Goal: Task Accomplishment & Management: Manage account settings

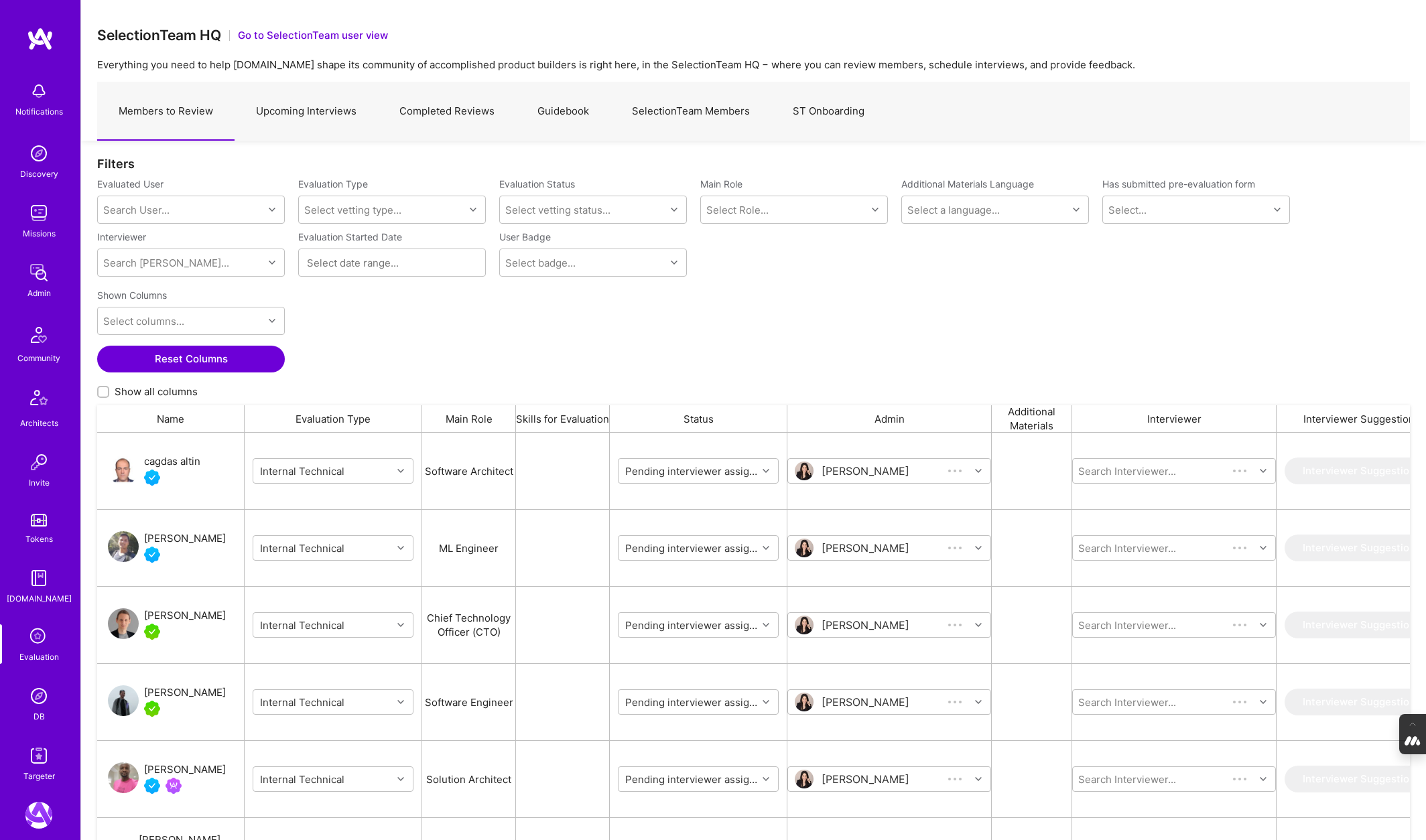
scroll to position [699, 1312]
click at [708, 113] on link "SelectionTeam Members" at bounding box center [691, 111] width 161 height 59
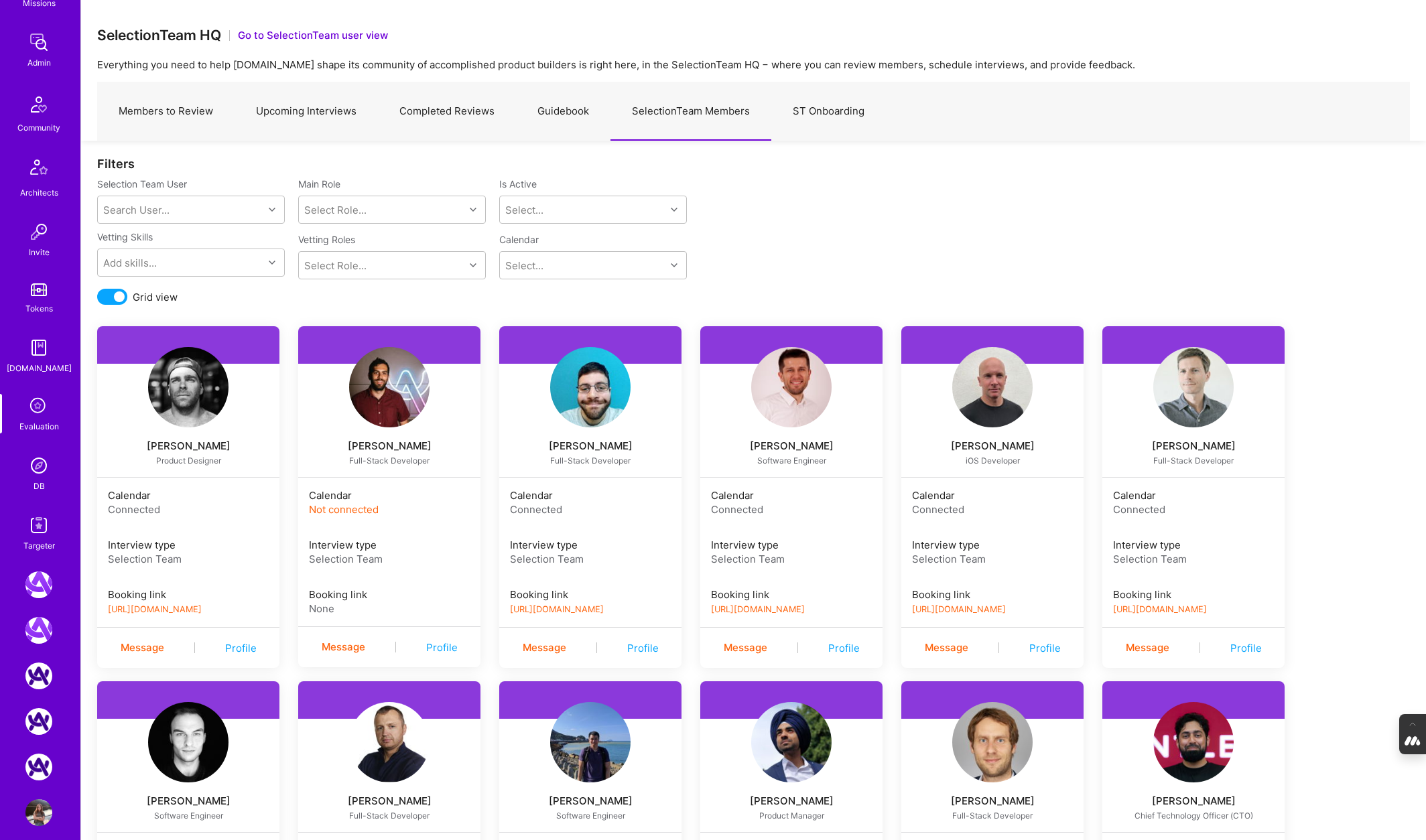
scroll to position [243, 0]
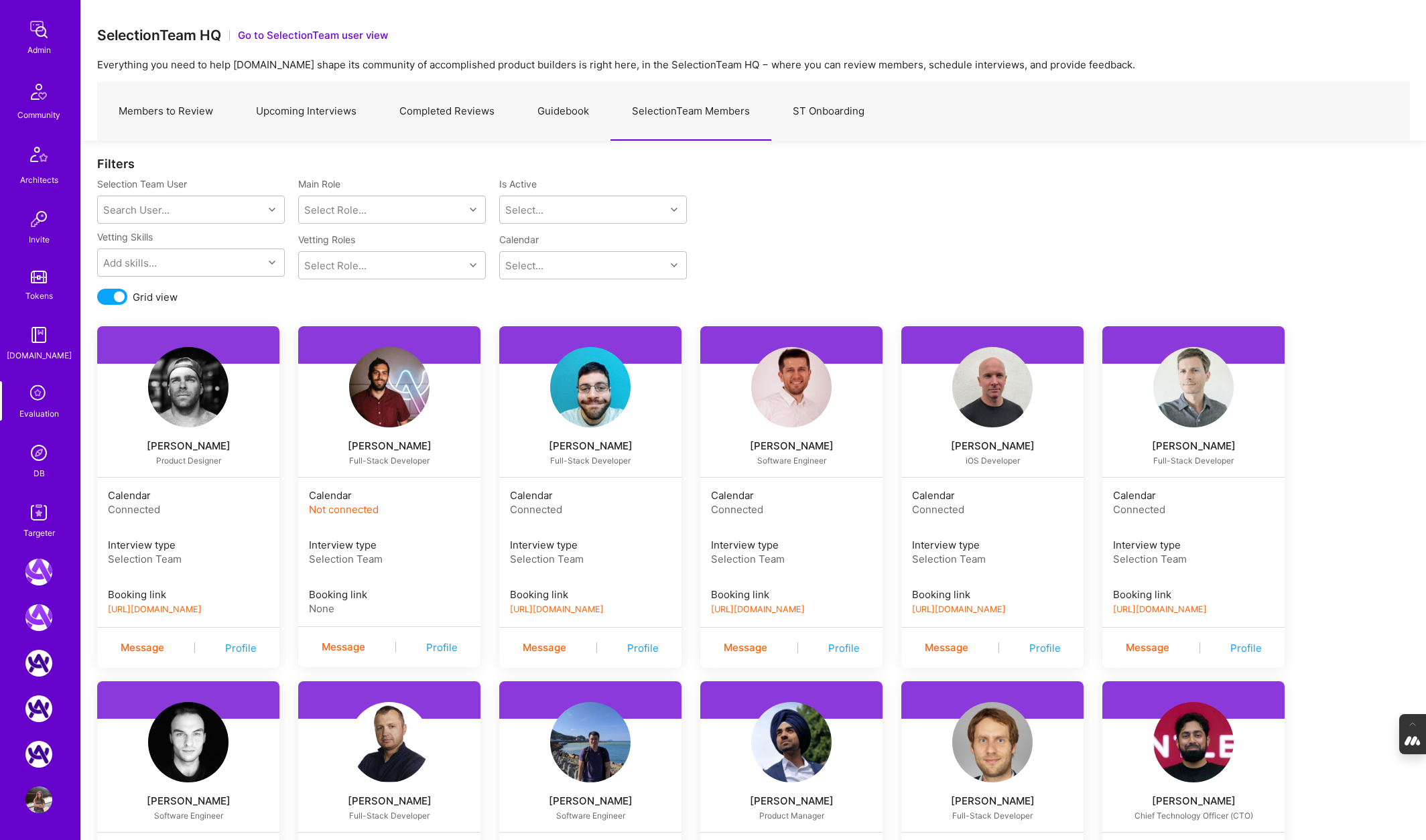
click at [37, 795] on img at bounding box center [39, 800] width 27 height 27
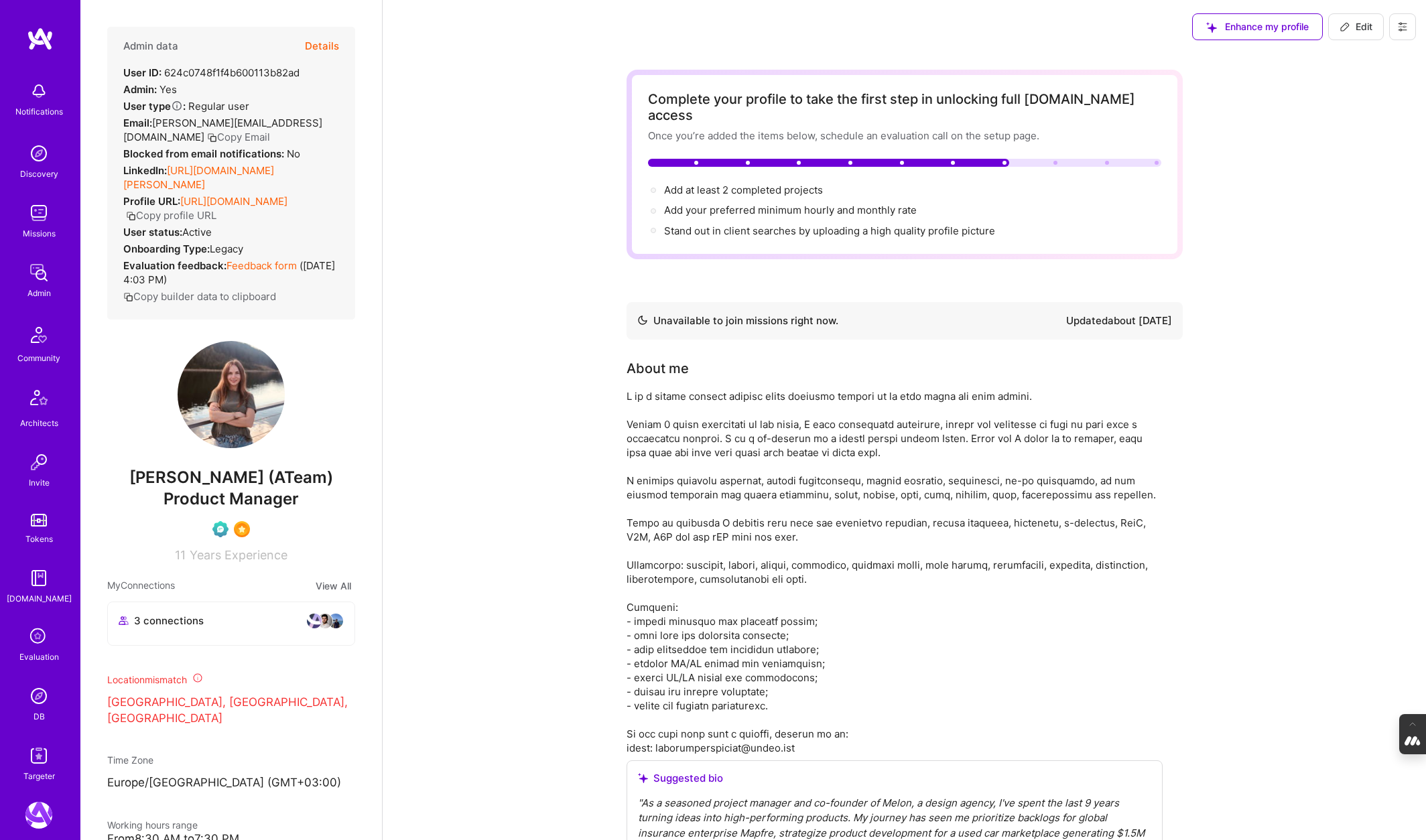
click at [329, 43] on button "Details" at bounding box center [322, 46] width 34 height 39
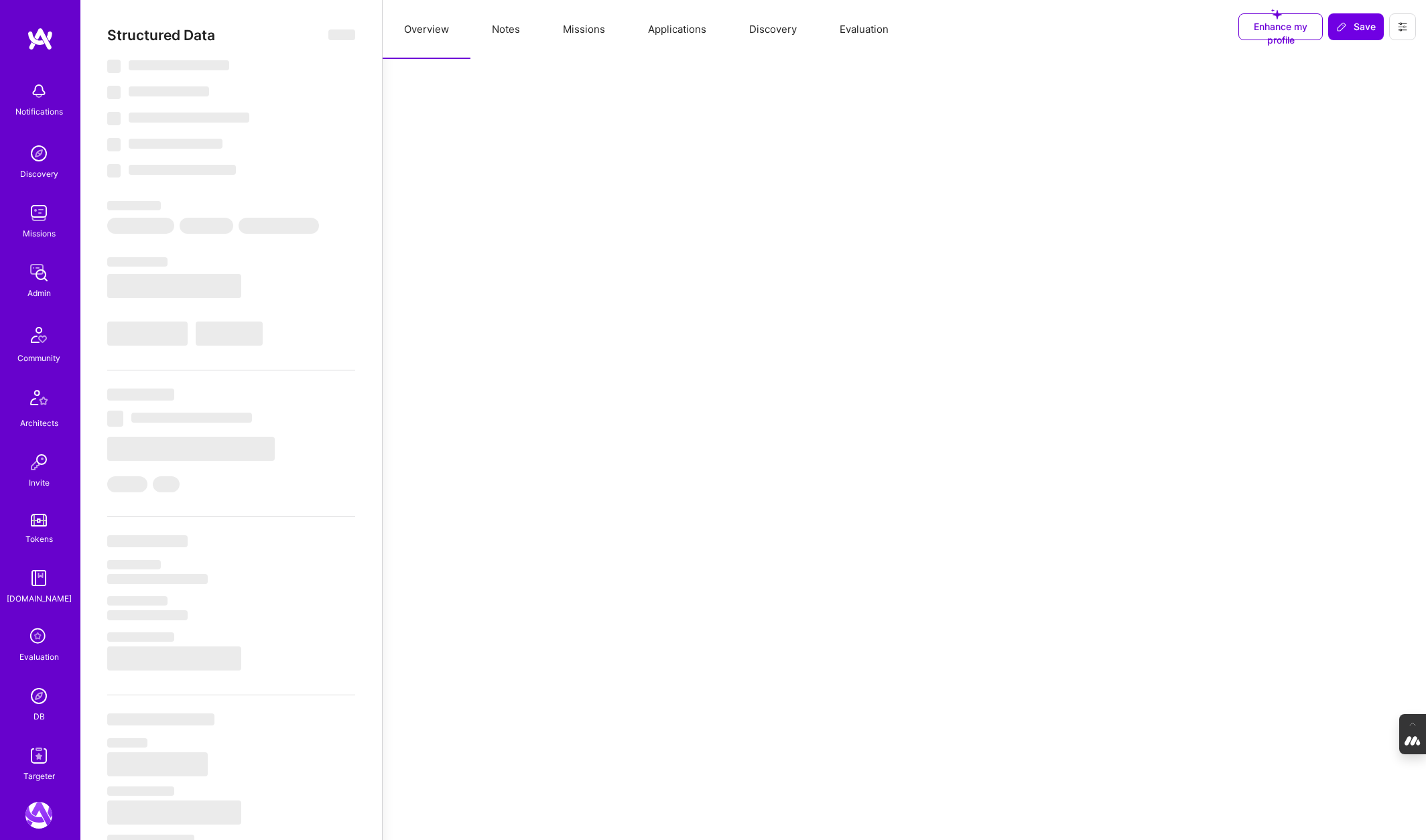
type textarea "x"
select select "Not Available"
select select "1 Month"
select select "Verified"
select select "UA"
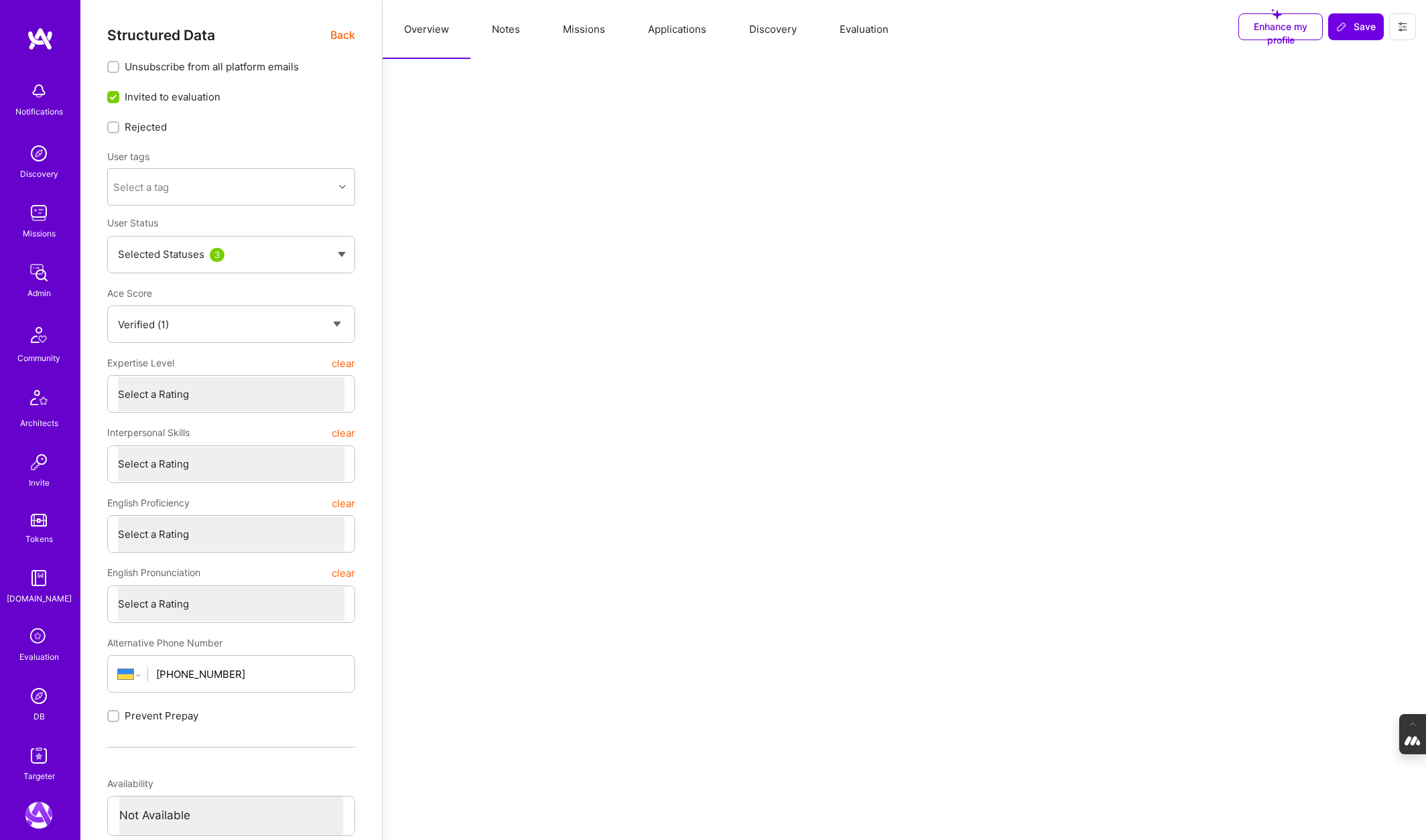
click at [876, 29] on button "Evaluation" at bounding box center [864, 29] width 92 height 59
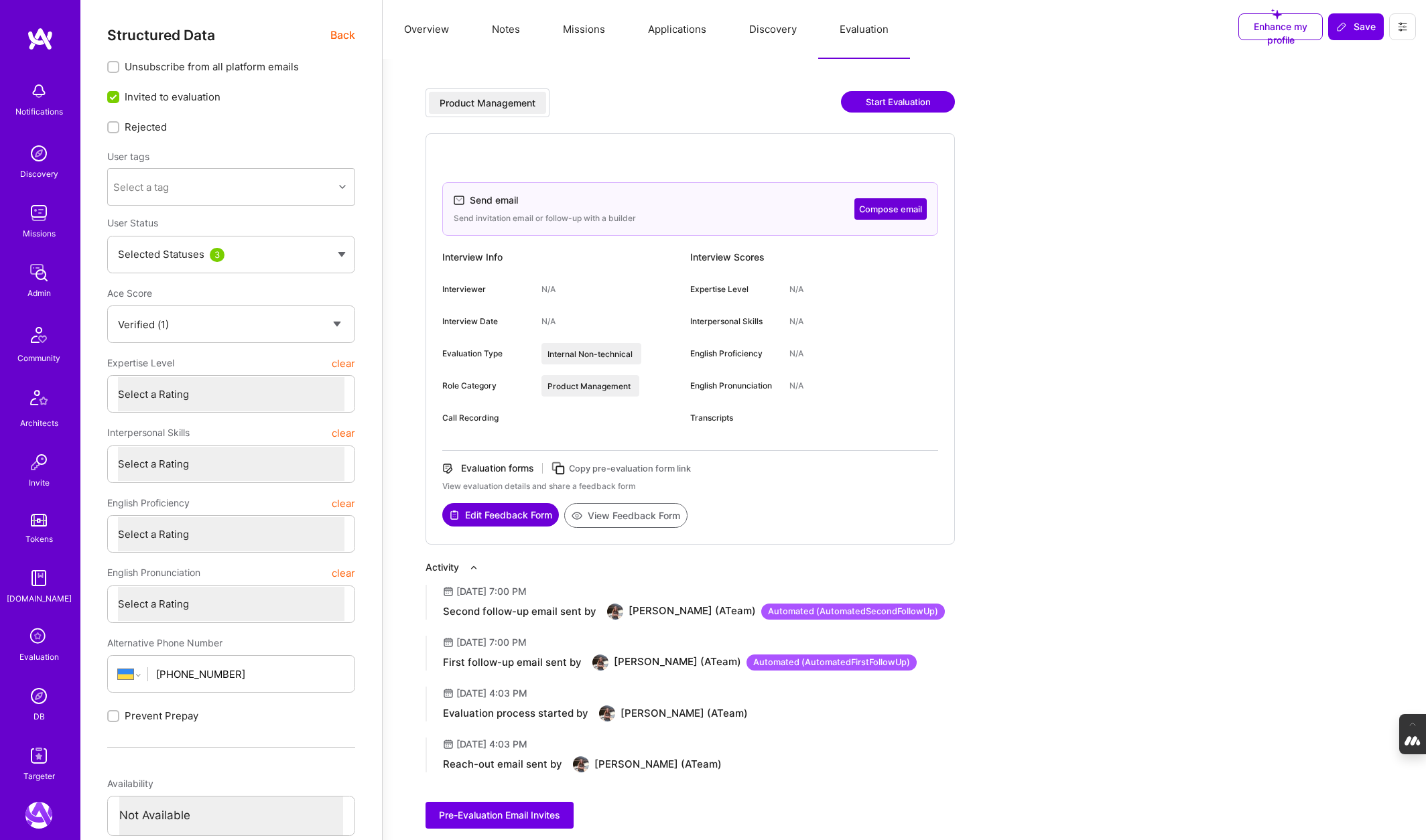
click at [884, 100] on button "Start Evaluation" at bounding box center [897, 101] width 114 height 21
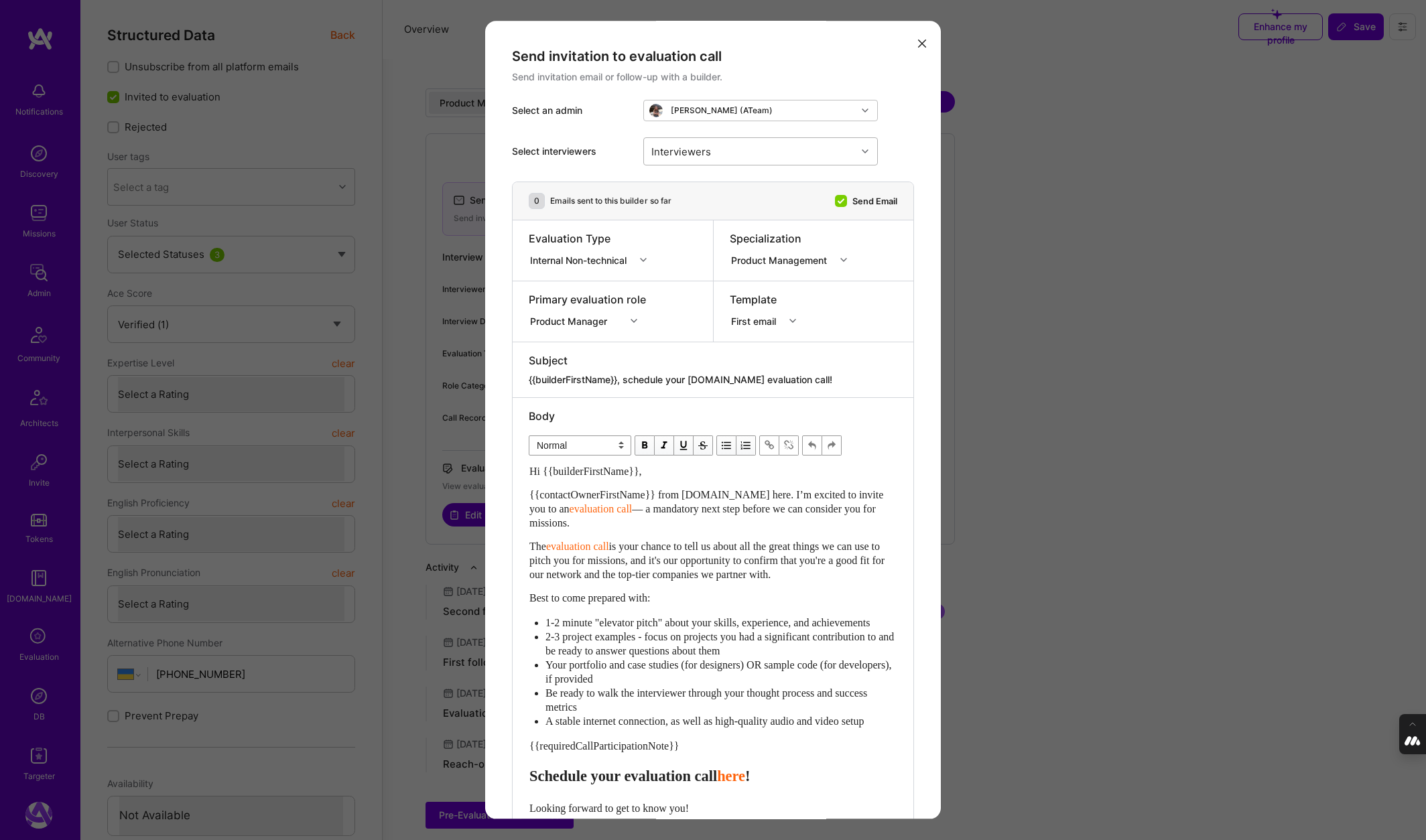
click at [782, 150] on div "Interviewers" at bounding box center [750, 151] width 213 height 27
type input "adi"
click at [654, 210] on input "modal" at bounding box center [658, 211] width 10 height 10
checkbox input "true"
click at [738, 270] on div "Specialization Product Management" at bounding box center [813, 251] width 200 height 60
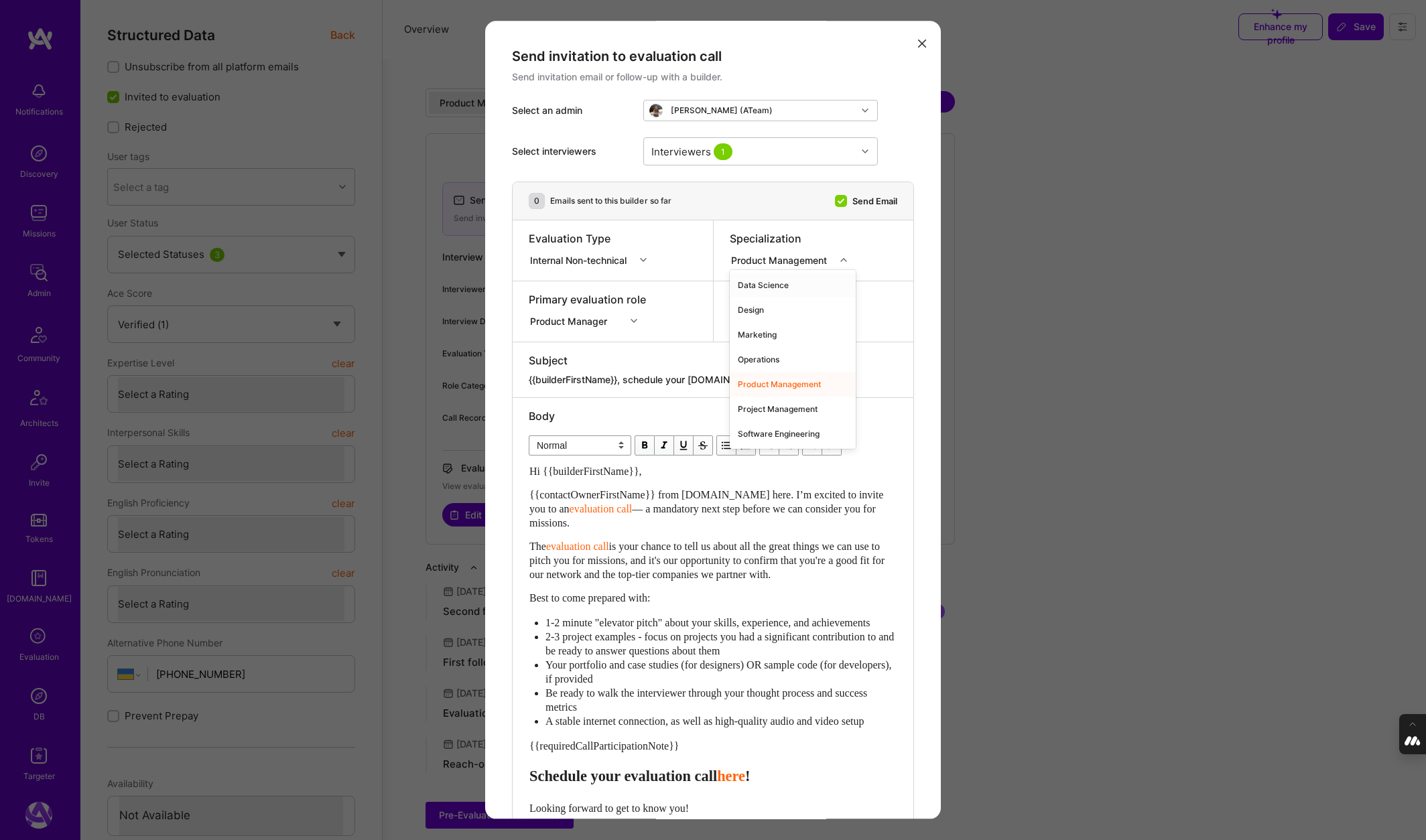
click at [845, 257] on icon "modal" at bounding box center [843, 259] width 7 height 7
click at [764, 360] on div "Operations" at bounding box center [793, 359] width 126 height 25
click at [923, 42] on icon "modal" at bounding box center [922, 43] width 8 height 8
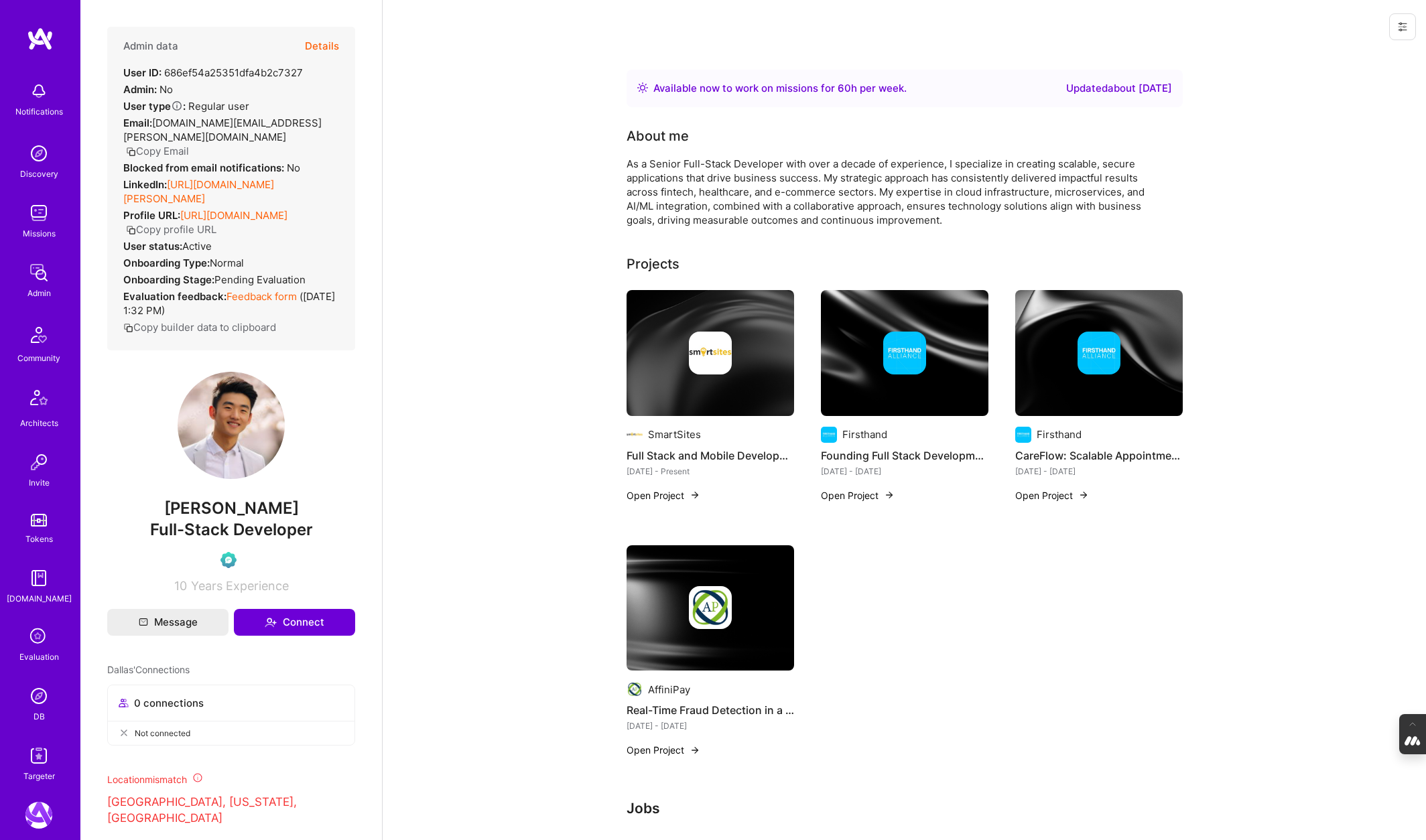
scroll to position [229, 0]
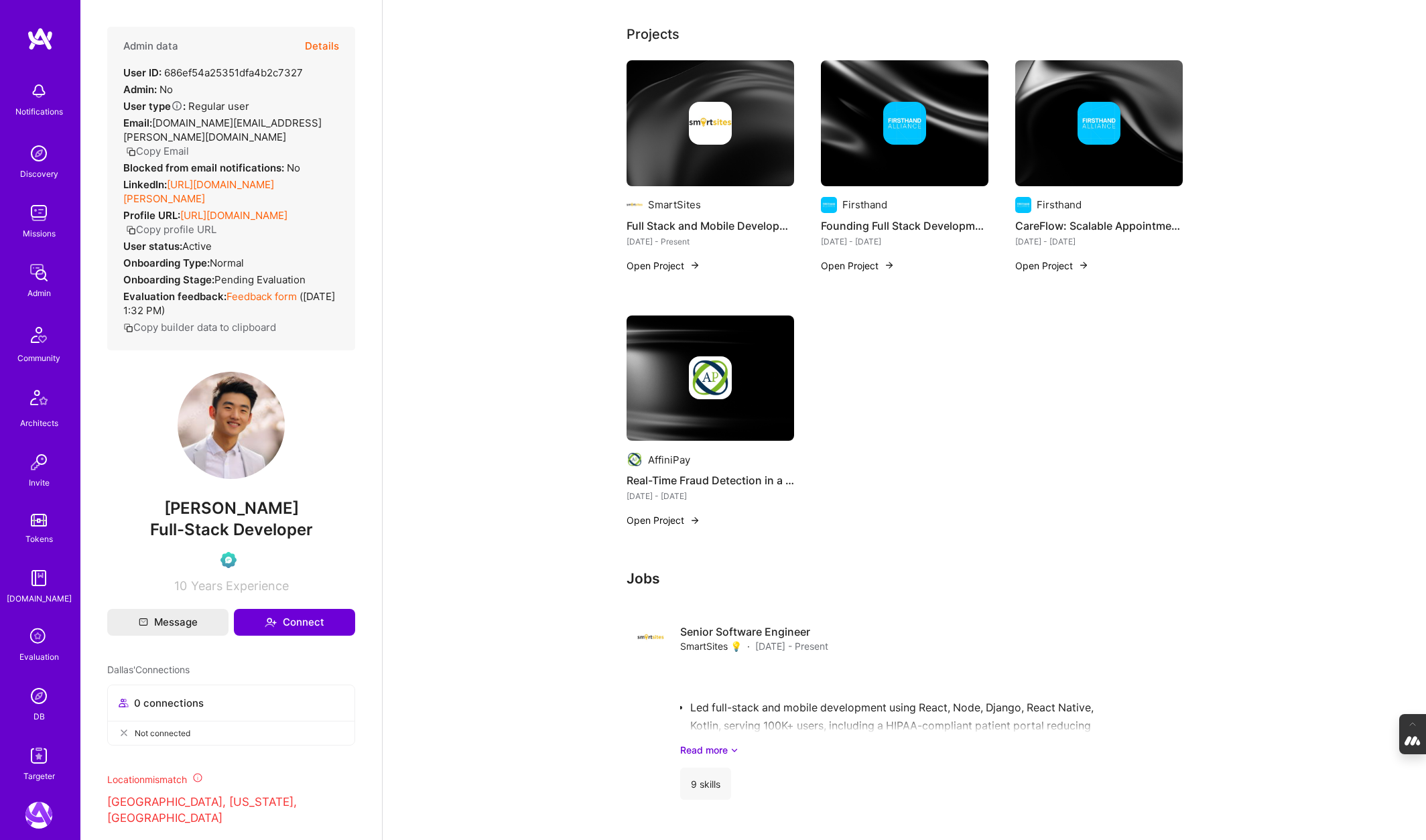
click at [40, 646] on icon at bounding box center [39, 637] width 26 height 26
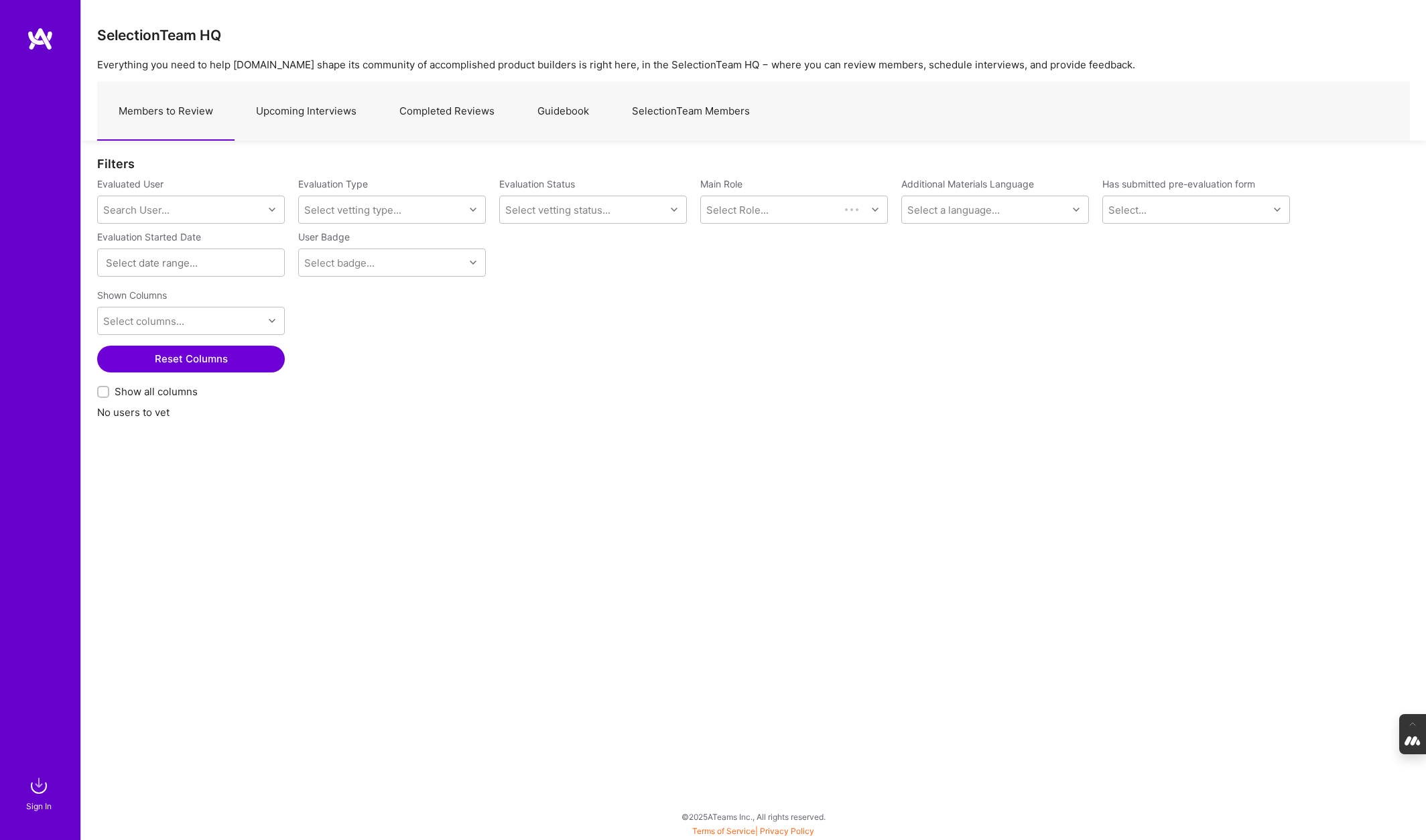
click at [684, 107] on link "SelectionTeam Members" at bounding box center [691, 111] width 161 height 59
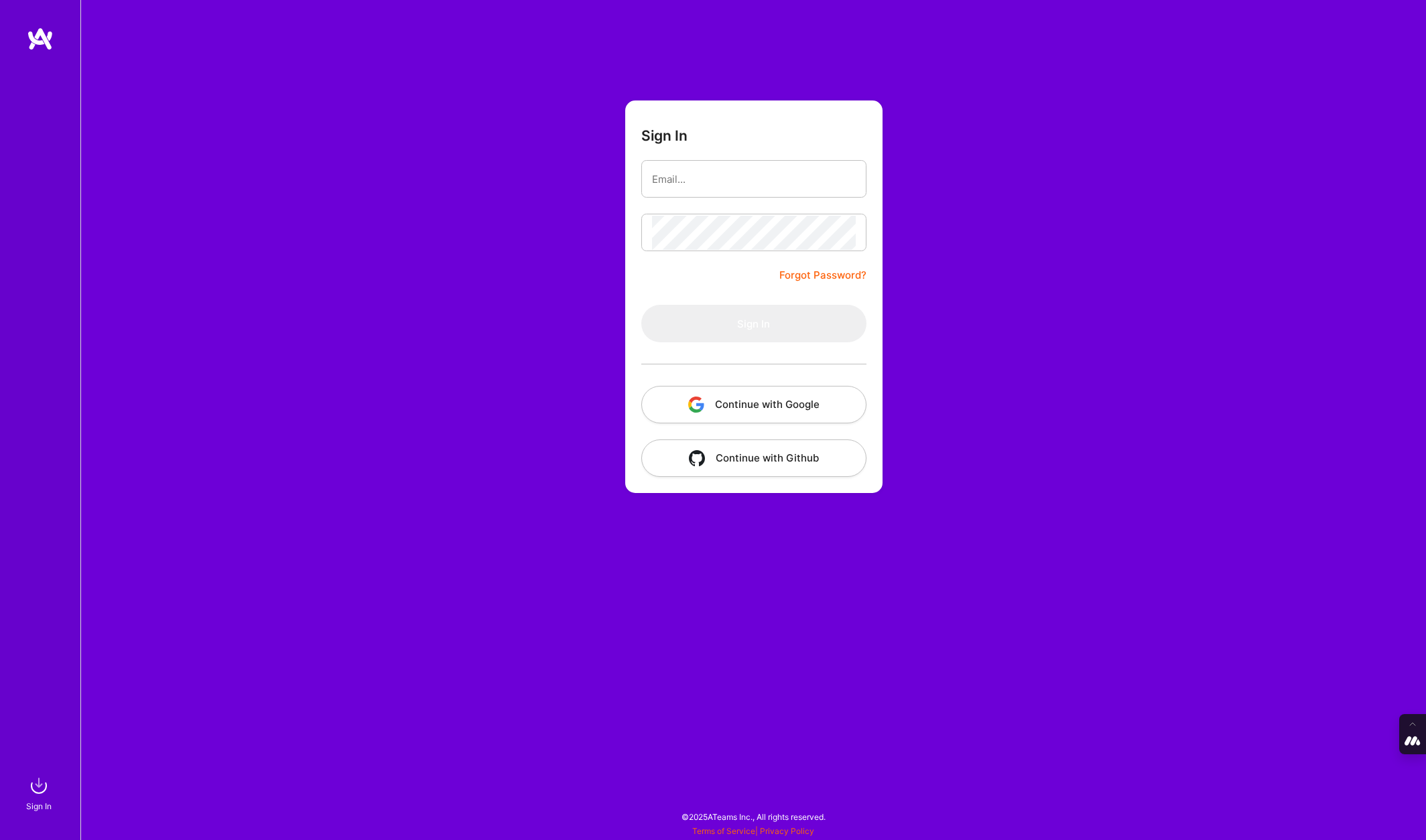
click at [763, 405] on button "Continue with Google" at bounding box center [754, 404] width 225 height 37
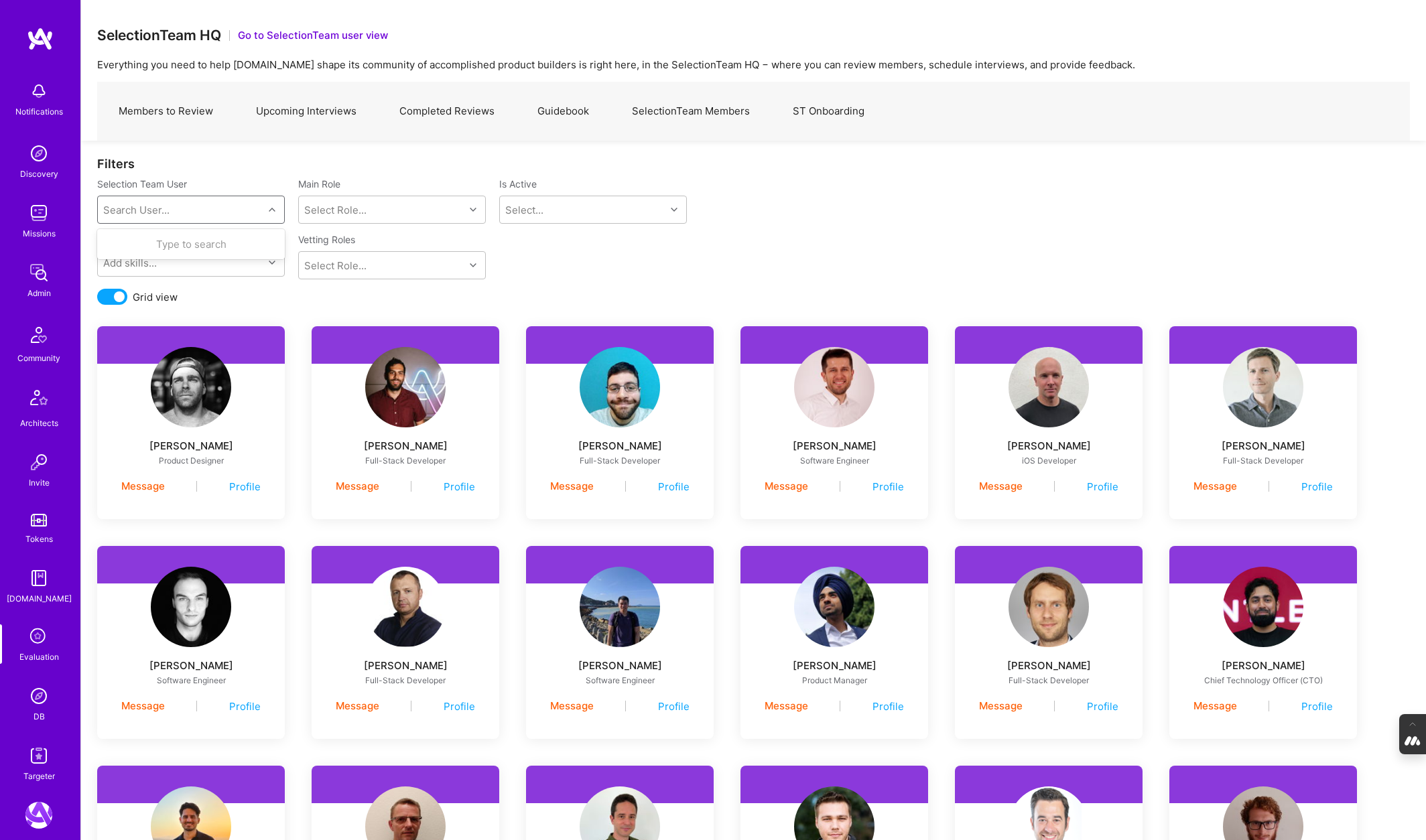
click at [191, 210] on div "Search User..." at bounding box center [180, 210] width 166 height 27
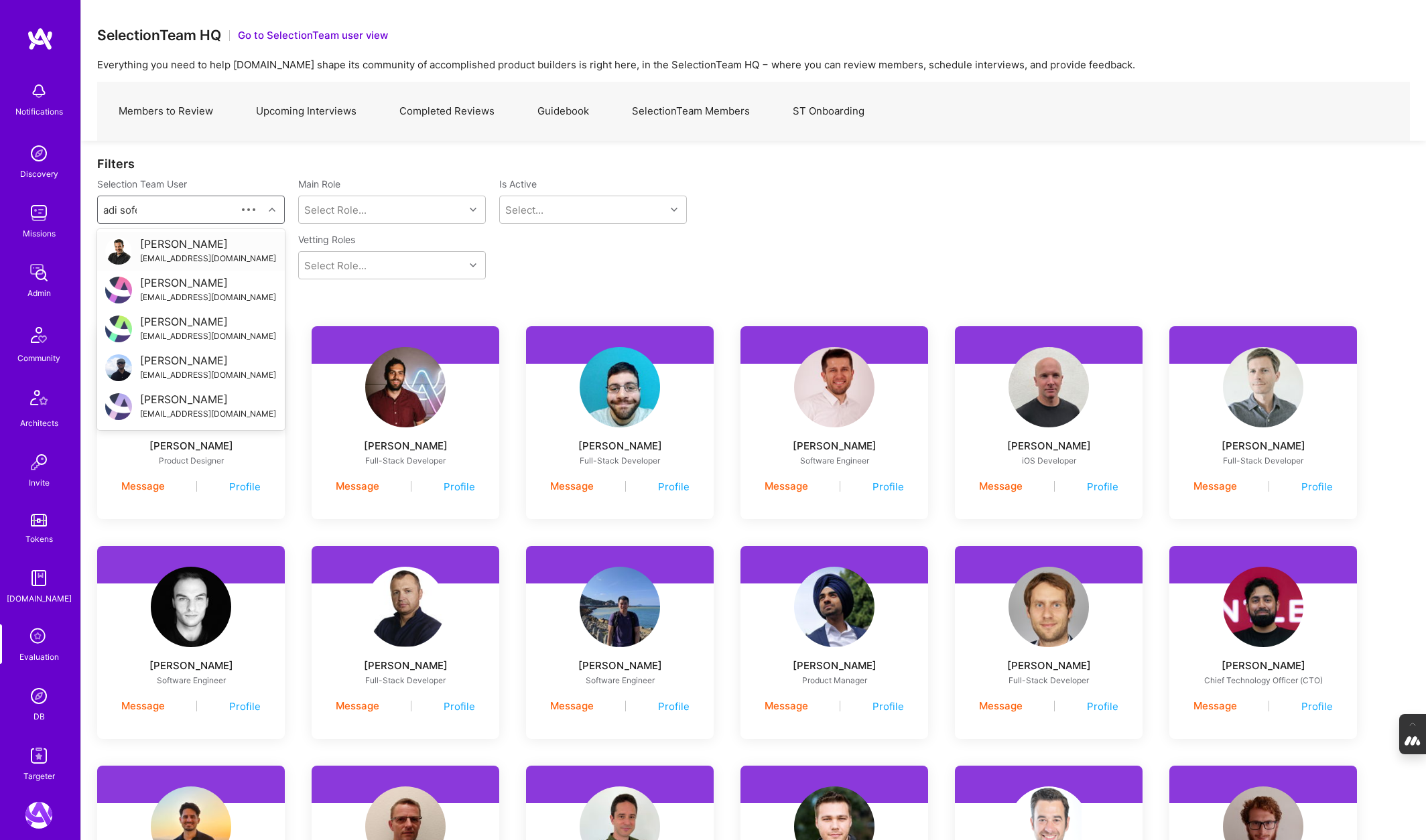
type input "adi sofer"
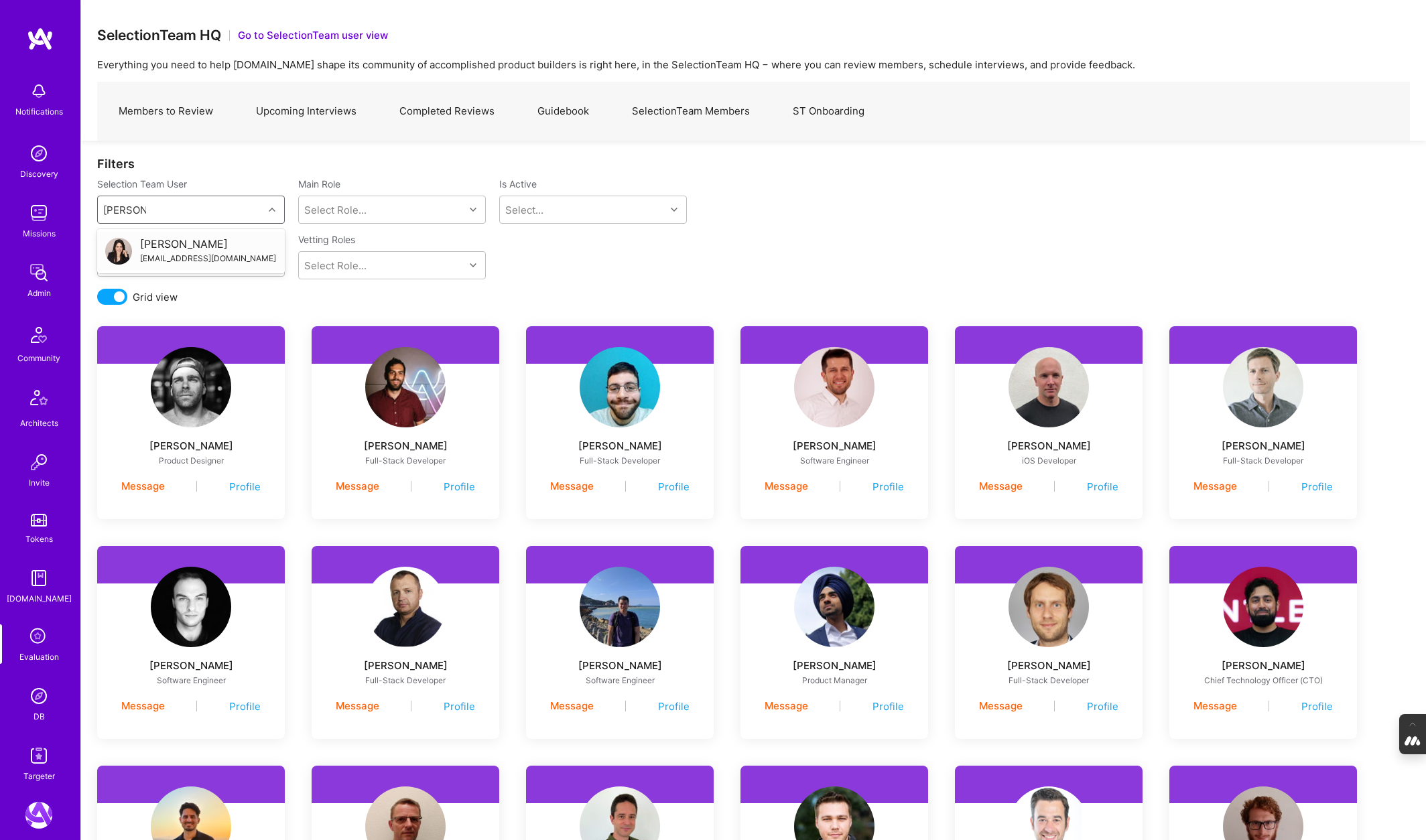
click at [142, 252] on div "Adi@a.team" at bounding box center [208, 258] width 136 height 14
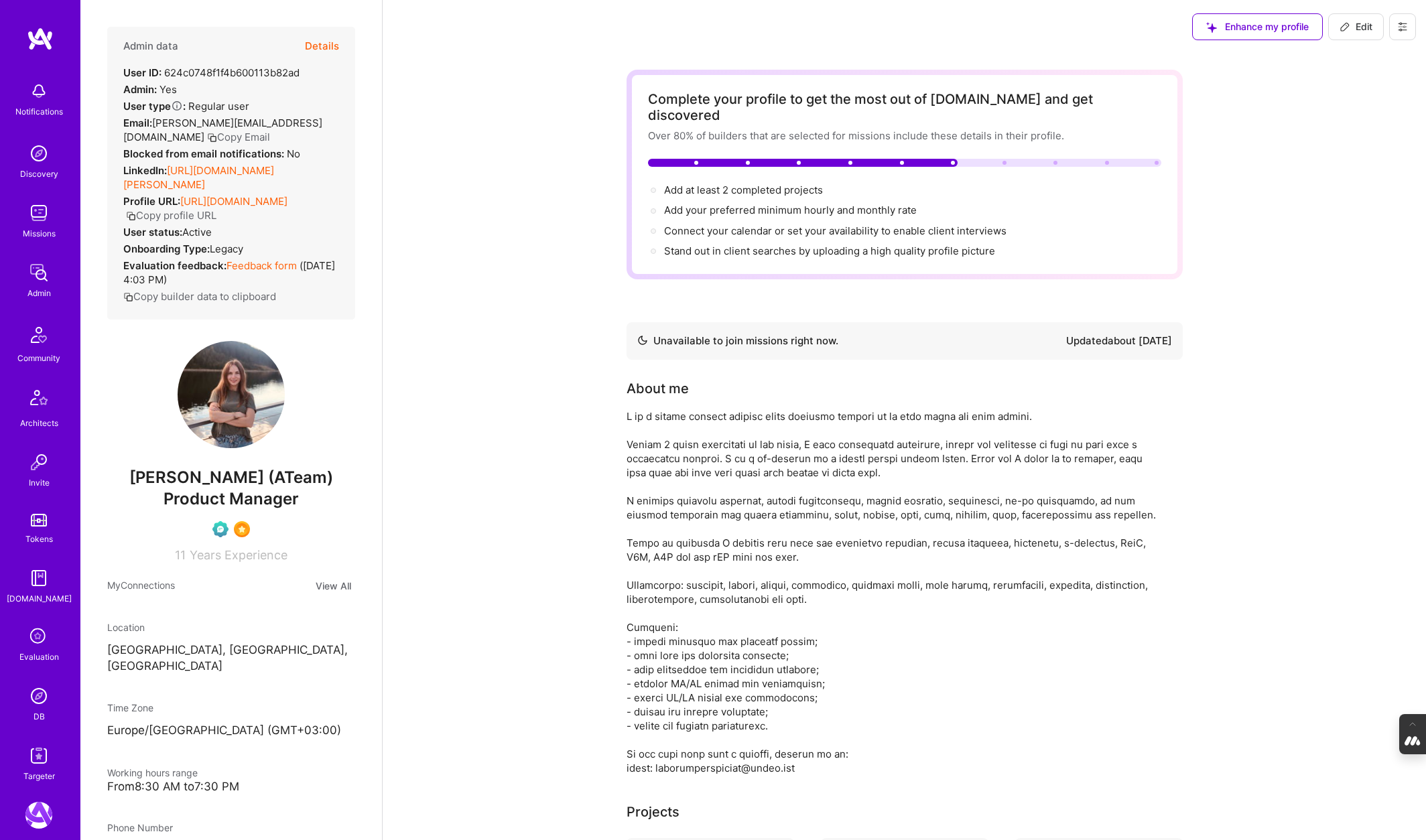
click at [313, 43] on button "Details" at bounding box center [322, 46] width 34 height 39
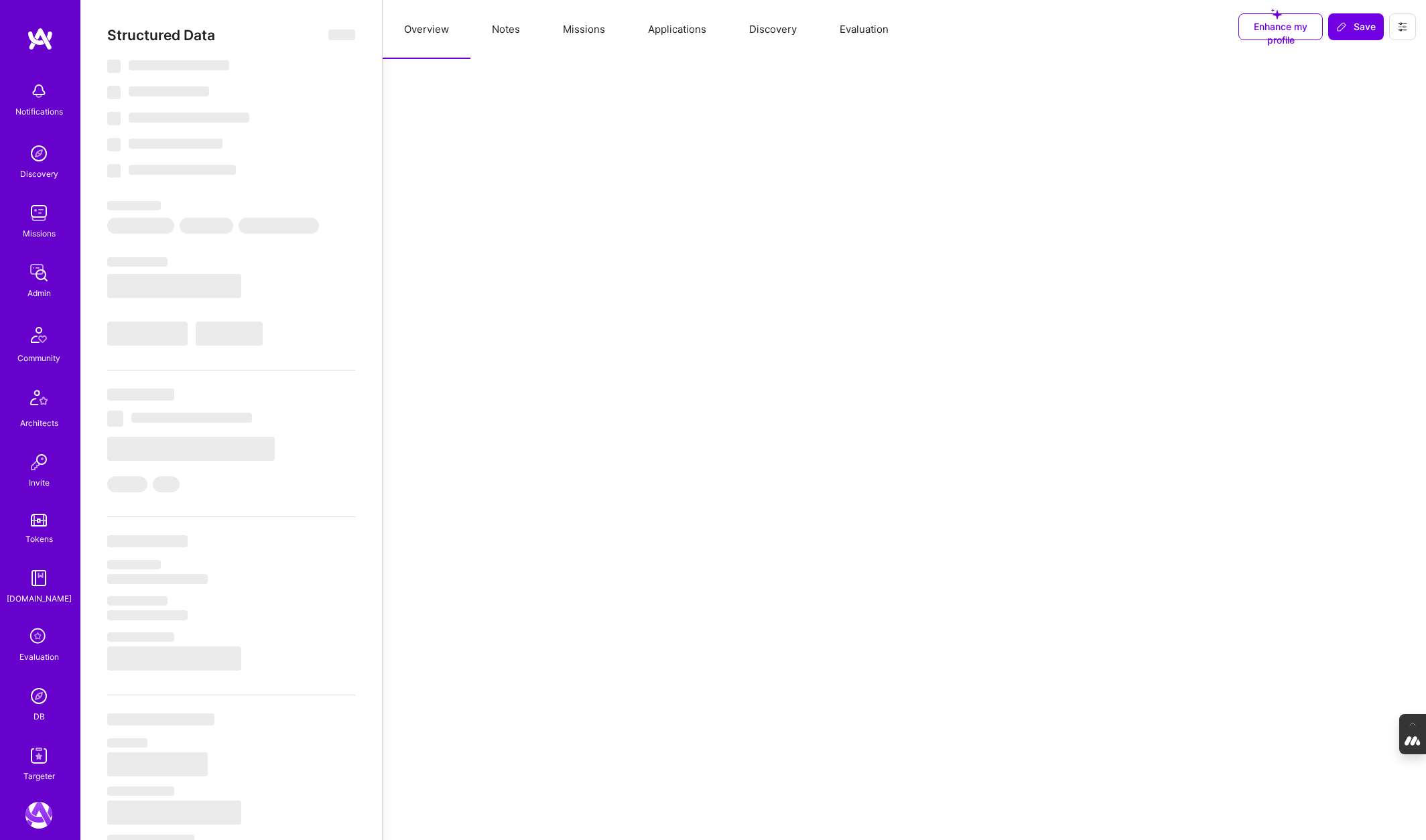
select select "Not Available"
select select "1 Month"
select select "Verified"
select select "UA"
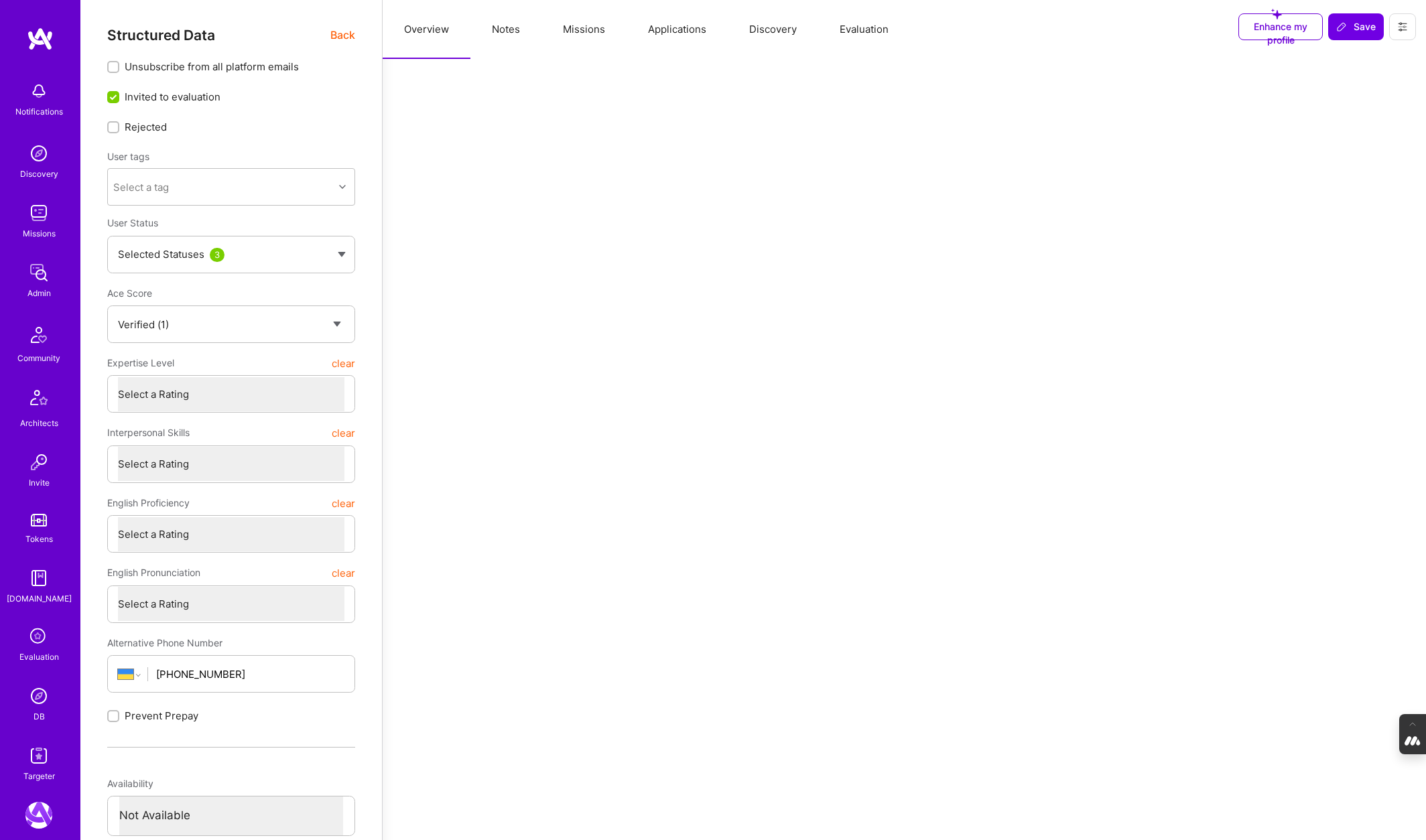
click at [875, 23] on button "Evaluation" at bounding box center [864, 29] width 92 height 59
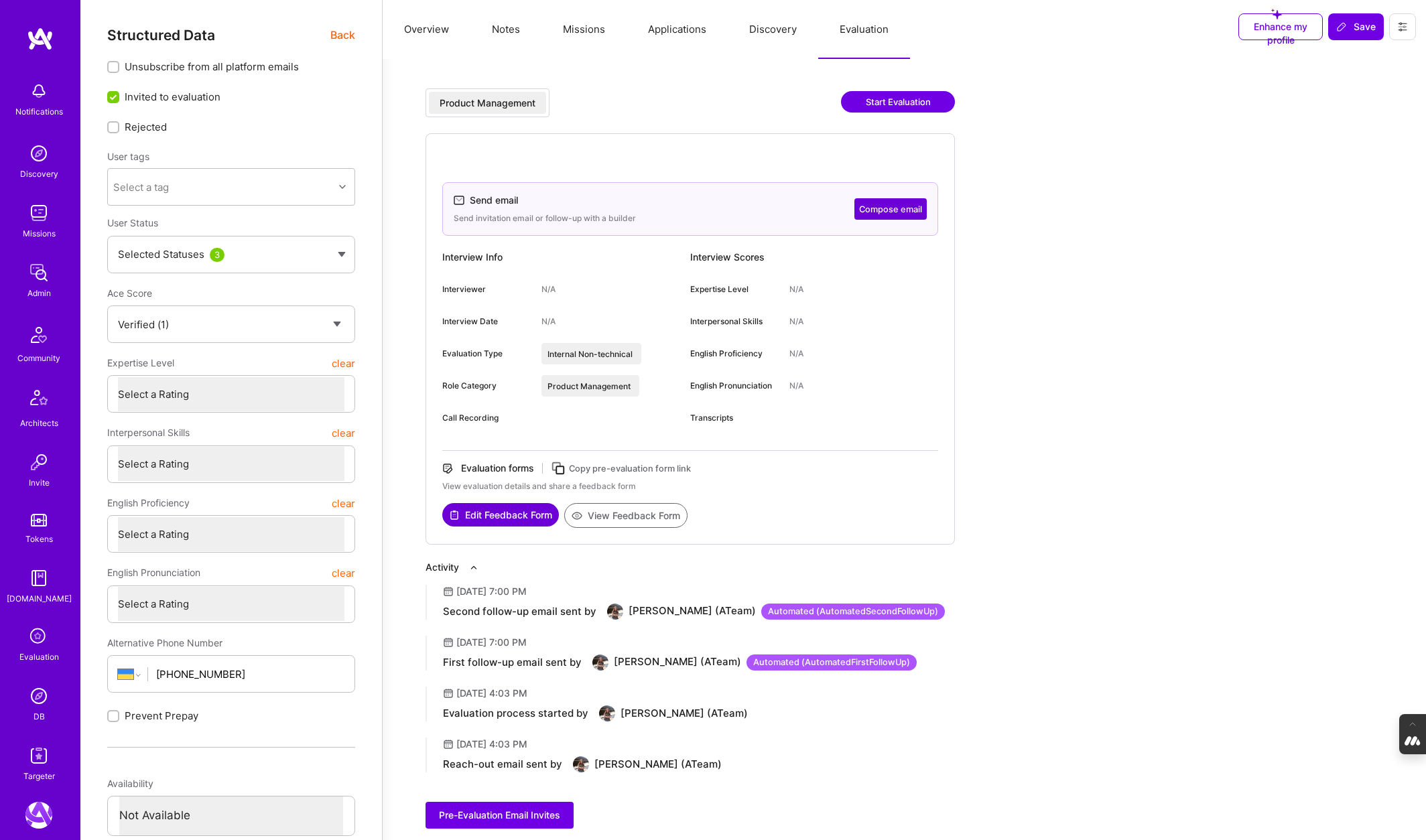
click at [876, 107] on button "Start Evaluation" at bounding box center [897, 101] width 114 height 21
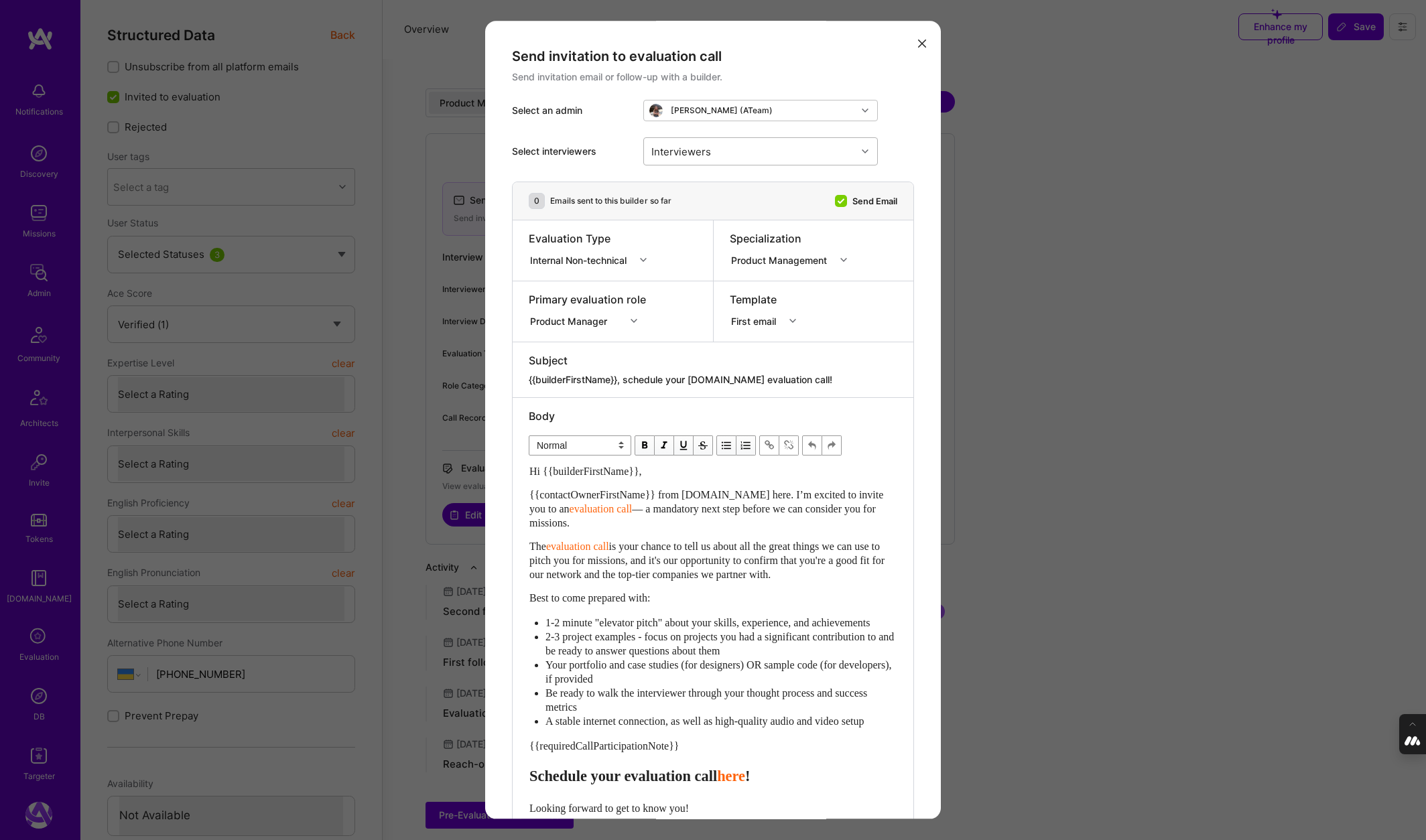
click at [738, 158] on div "Interviewers" at bounding box center [750, 151] width 213 height 27
type input "adi"
click at [658, 207] on input "modal" at bounding box center [658, 211] width 10 height 10
checkbox input "true"
click at [821, 271] on div "Specialization Product Management" at bounding box center [813, 251] width 200 height 60
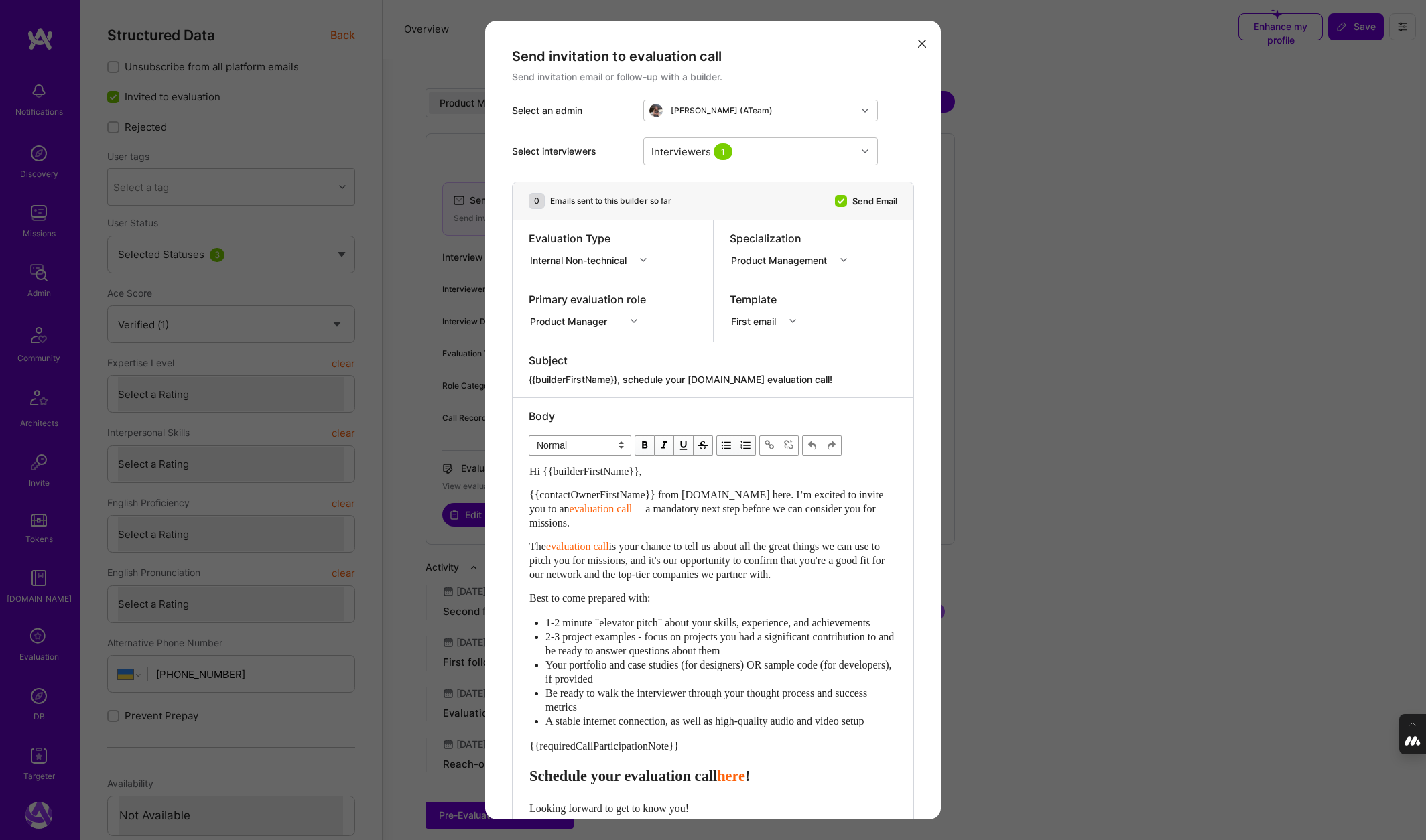
click at [845, 254] on div "modal" at bounding box center [845, 260] width 21 height 18
click at [762, 359] on div "Operations" at bounding box center [793, 359] width 126 height 25
click at [773, 147] on div "Interviewers 1" at bounding box center [750, 151] width 213 height 27
click at [892, 162] on div "Select interviewers Interviewers 1" at bounding box center [713, 151] width 402 height 60
click at [821, 156] on div "Interviewers 1" at bounding box center [750, 151] width 213 height 27
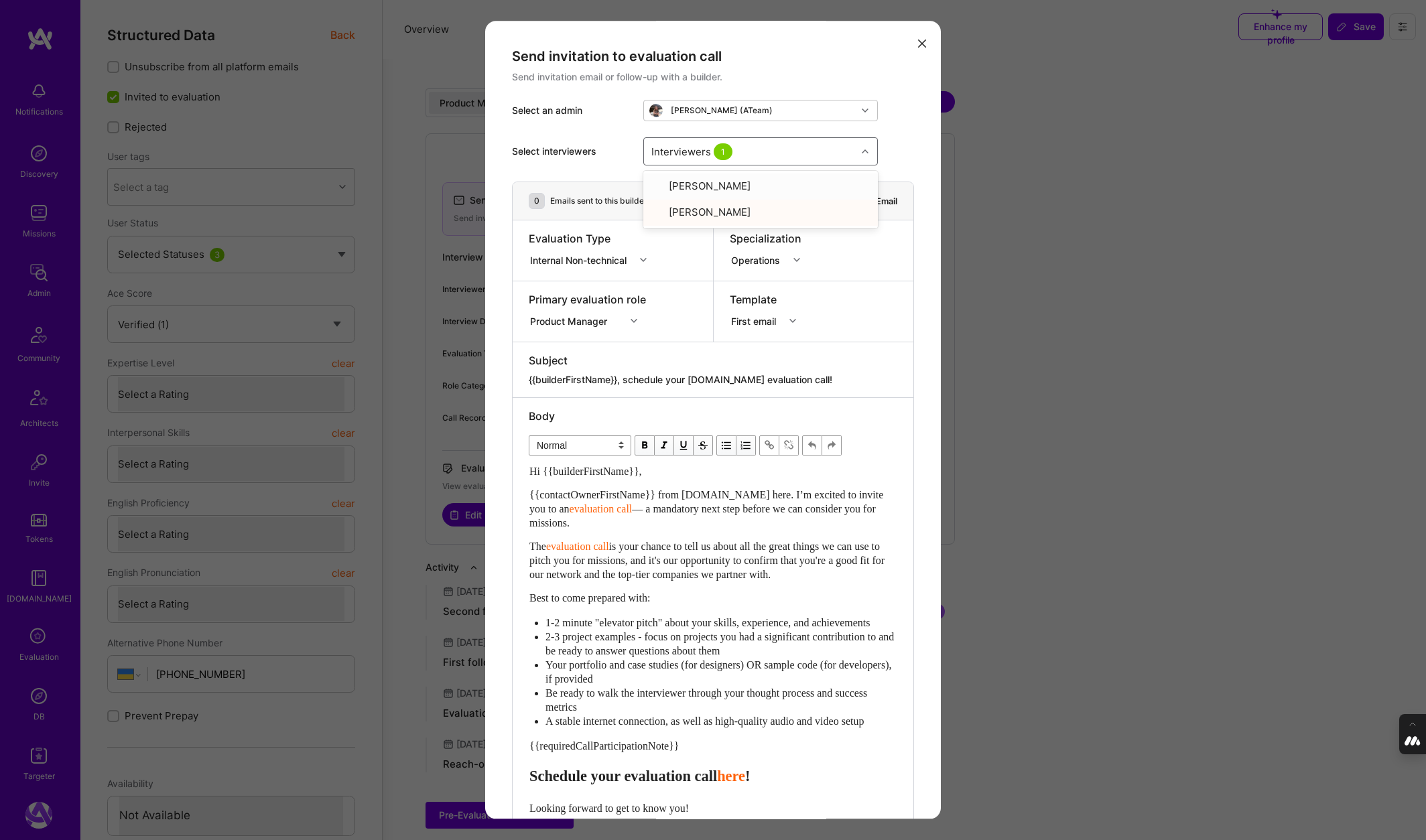
click at [908, 139] on div "Select interviewers option Adi Sofer, selected. option Adin Hodovic focused, 1 …" at bounding box center [713, 151] width 402 height 60
click at [642, 258] on div "modal" at bounding box center [644, 260] width 21 height 18
click at [582, 290] on div "Selection Team" at bounding box center [592, 285] width 127 height 25
click at [759, 144] on div "Interviewers 1" at bounding box center [750, 151] width 213 height 27
click at [659, 210] on input "modal" at bounding box center [658, 212] width 12 height 12
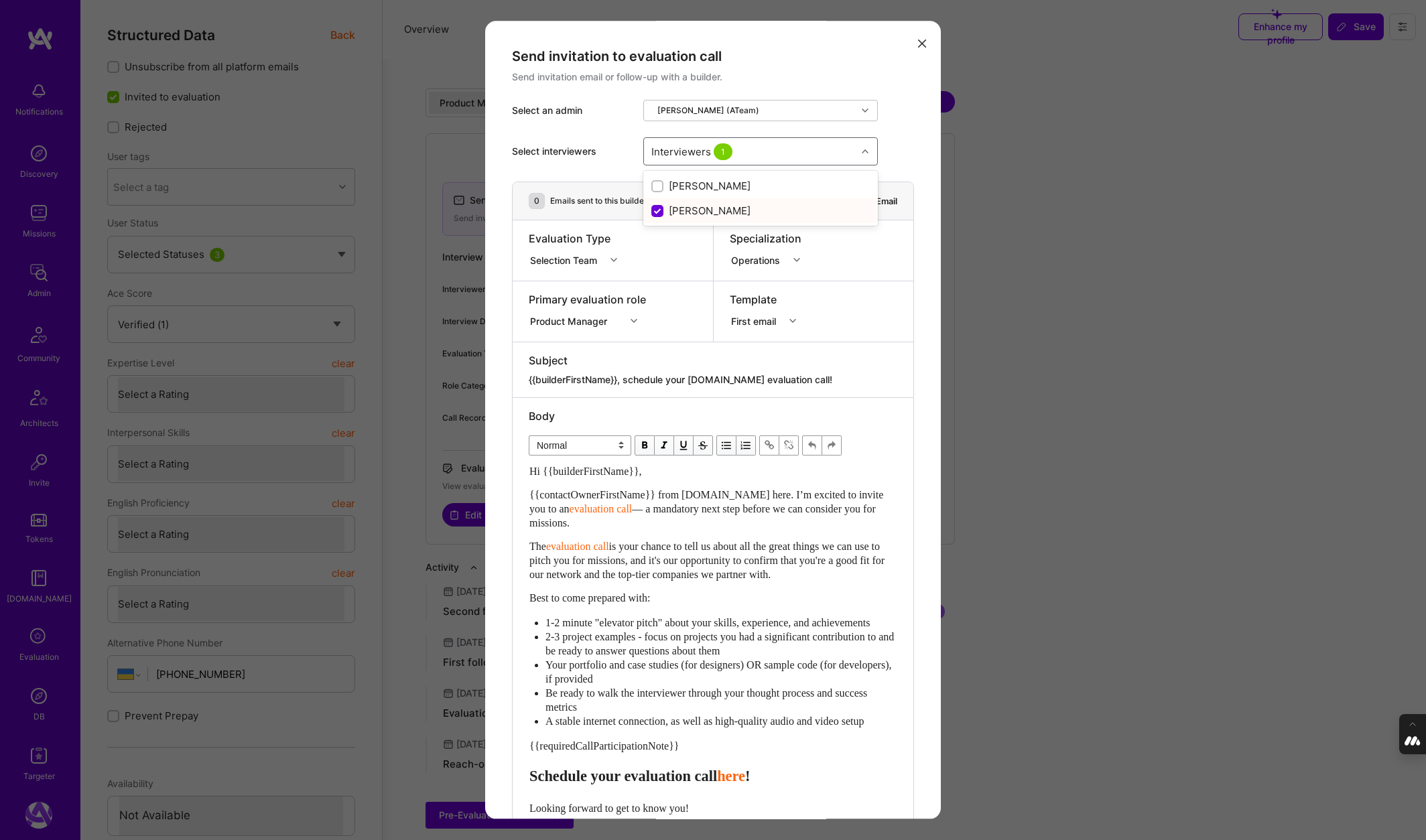
checkbox input "false"
click at [905, 153] on div "Select interviewers option Adi Sofer, deselected. option Adi Sofer focused, 2 o…" at bounding box center [713, 151] width 402 height 60
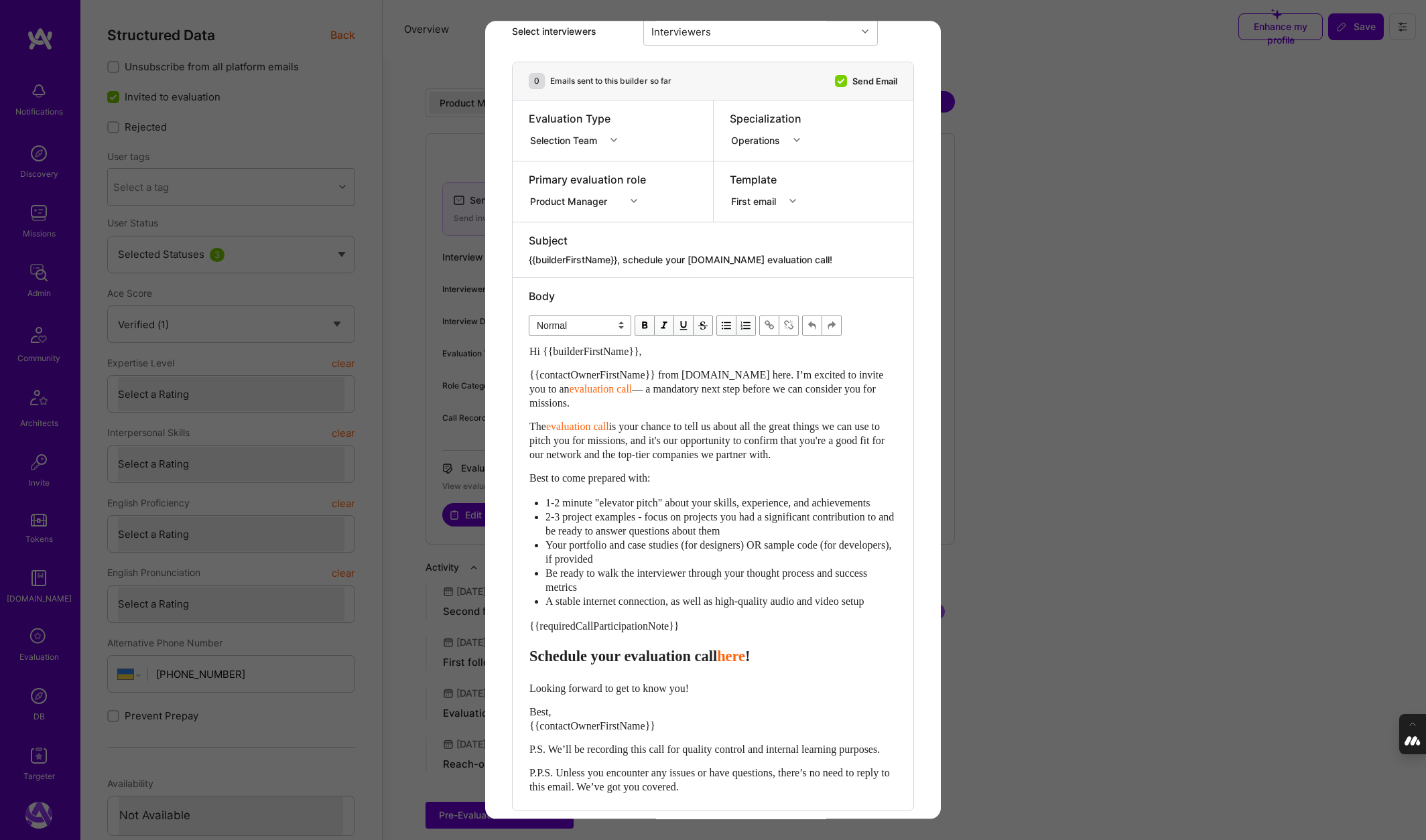
scroll to position [210, 0]
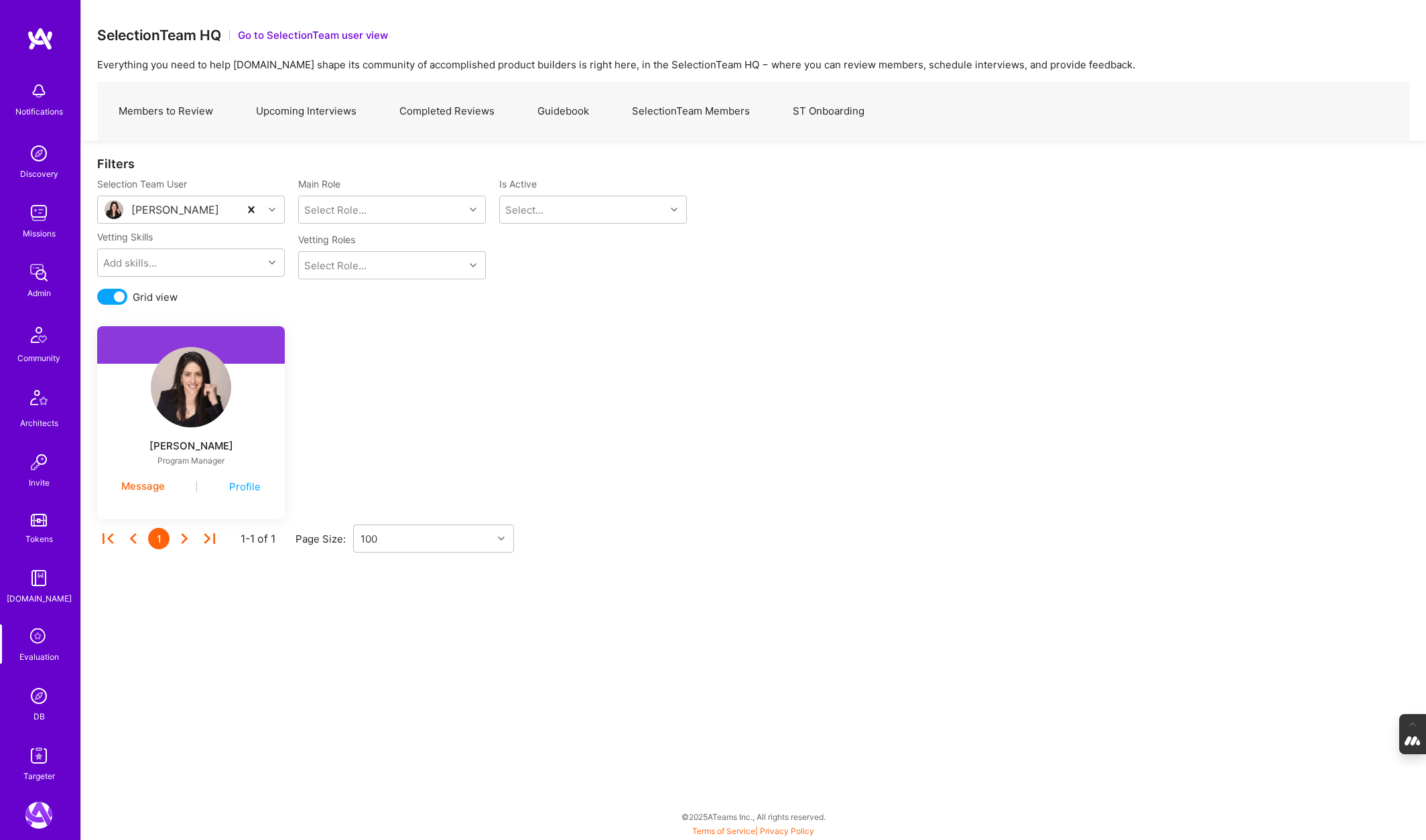
click at [103, 301] on span at bounding box center [112, 297] width 30 height 16
click at [100, 300] on input "checkbox" at bounding box center [100, 300] width 0 height 0
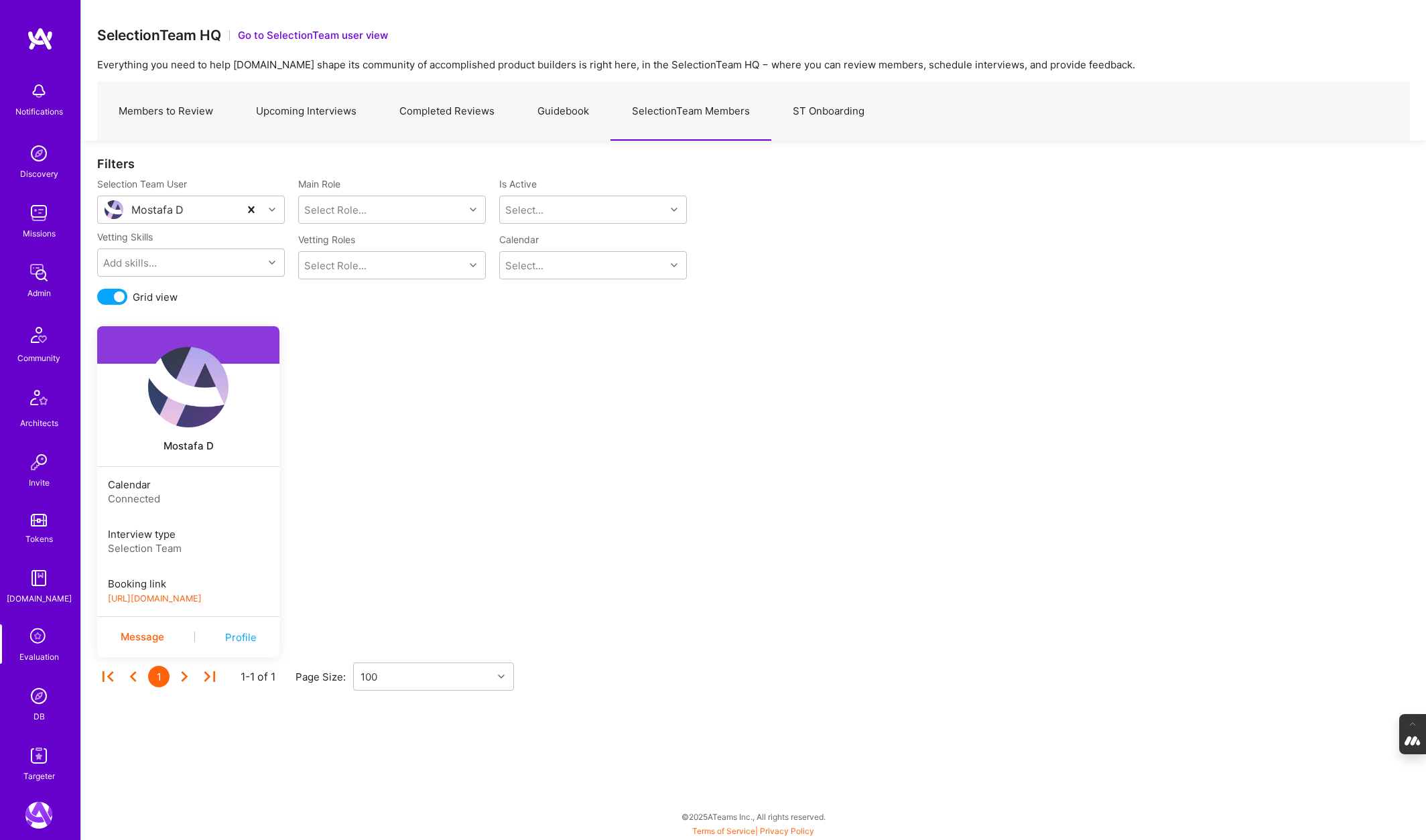
click at [35, 746] on img at bounding box center [39, 756] width 27 height 27
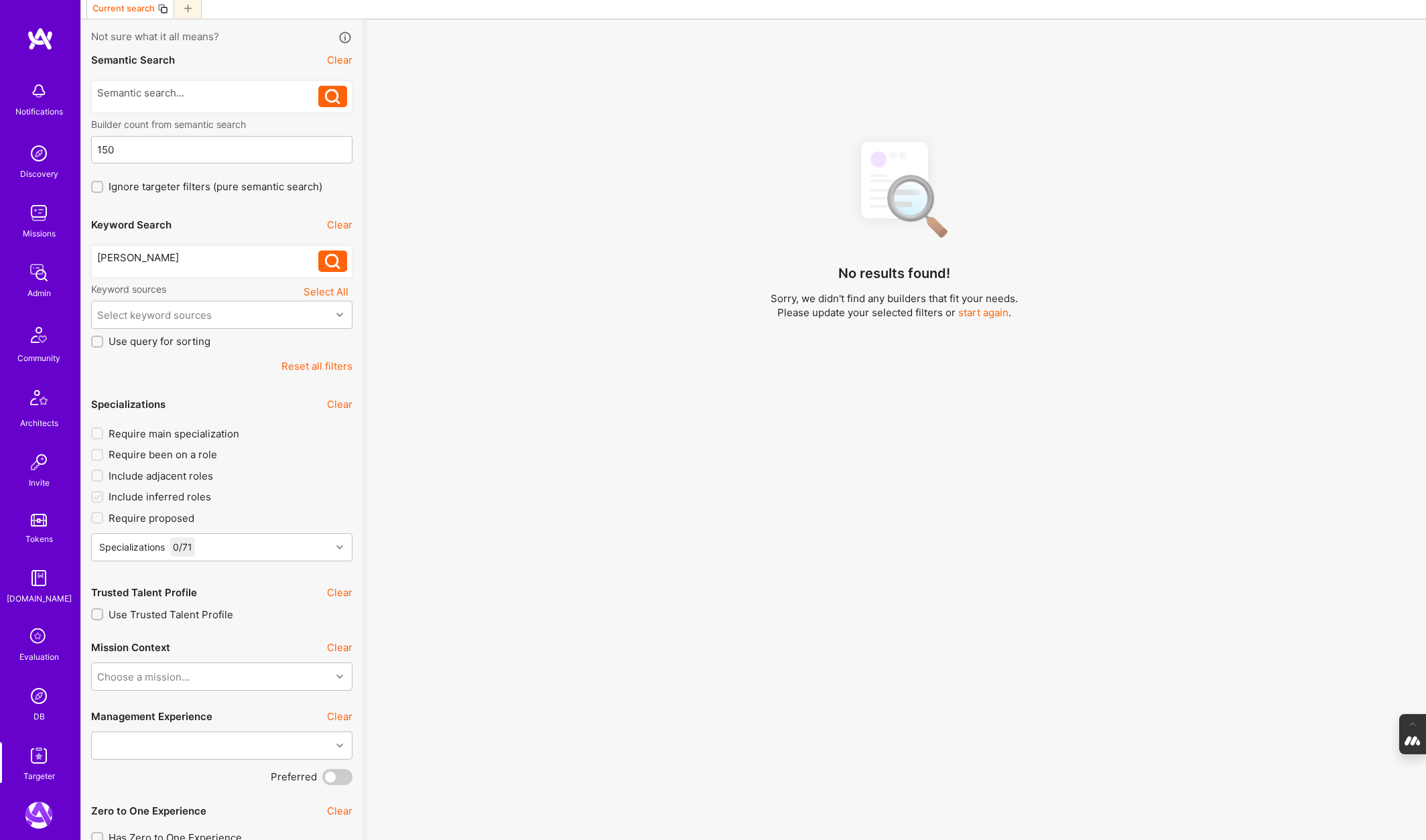
scroll to position [78, 0]
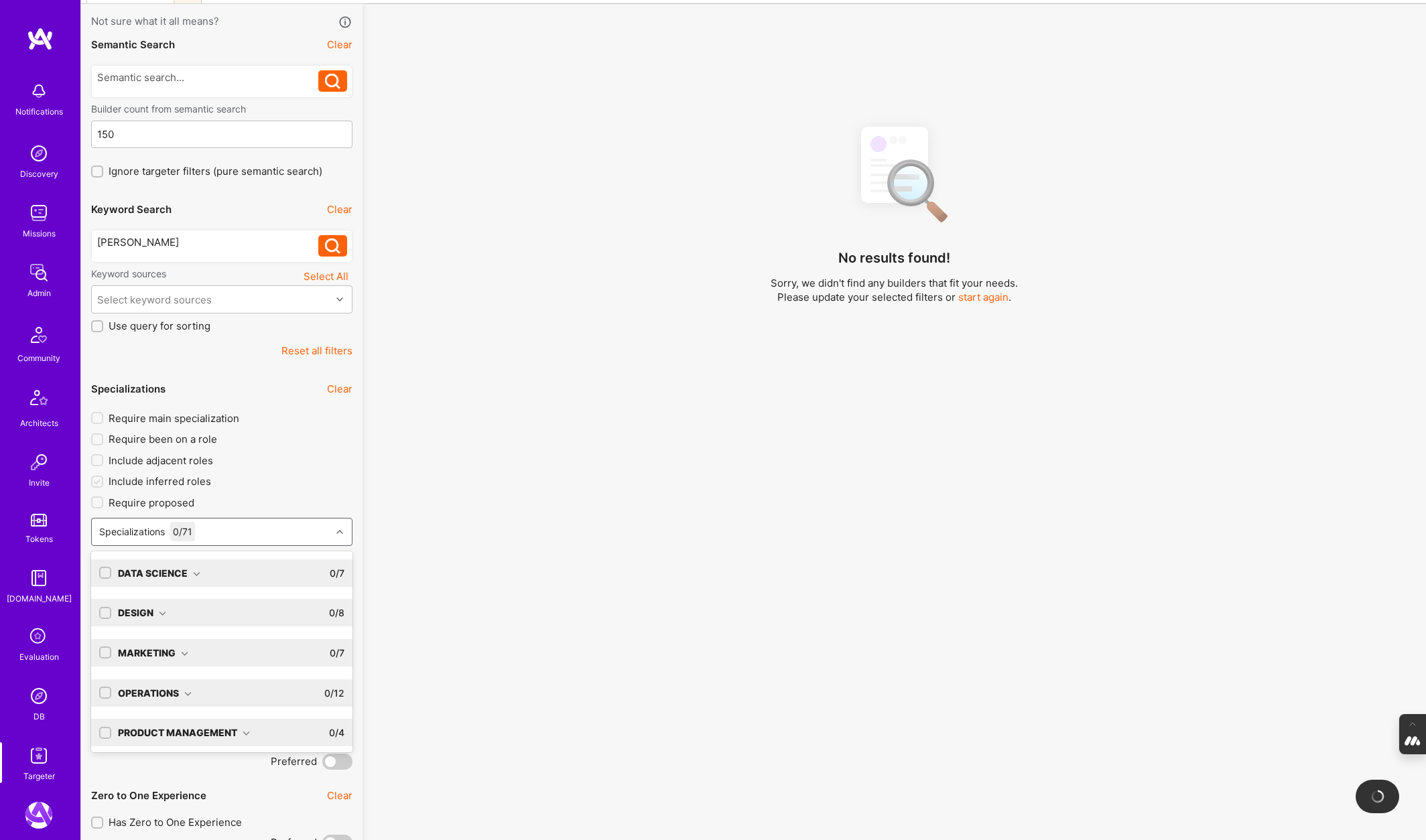
click at [229, 517] on div "Specializations 0 / 71" at bounding box center [221, 531] width 261 height 28
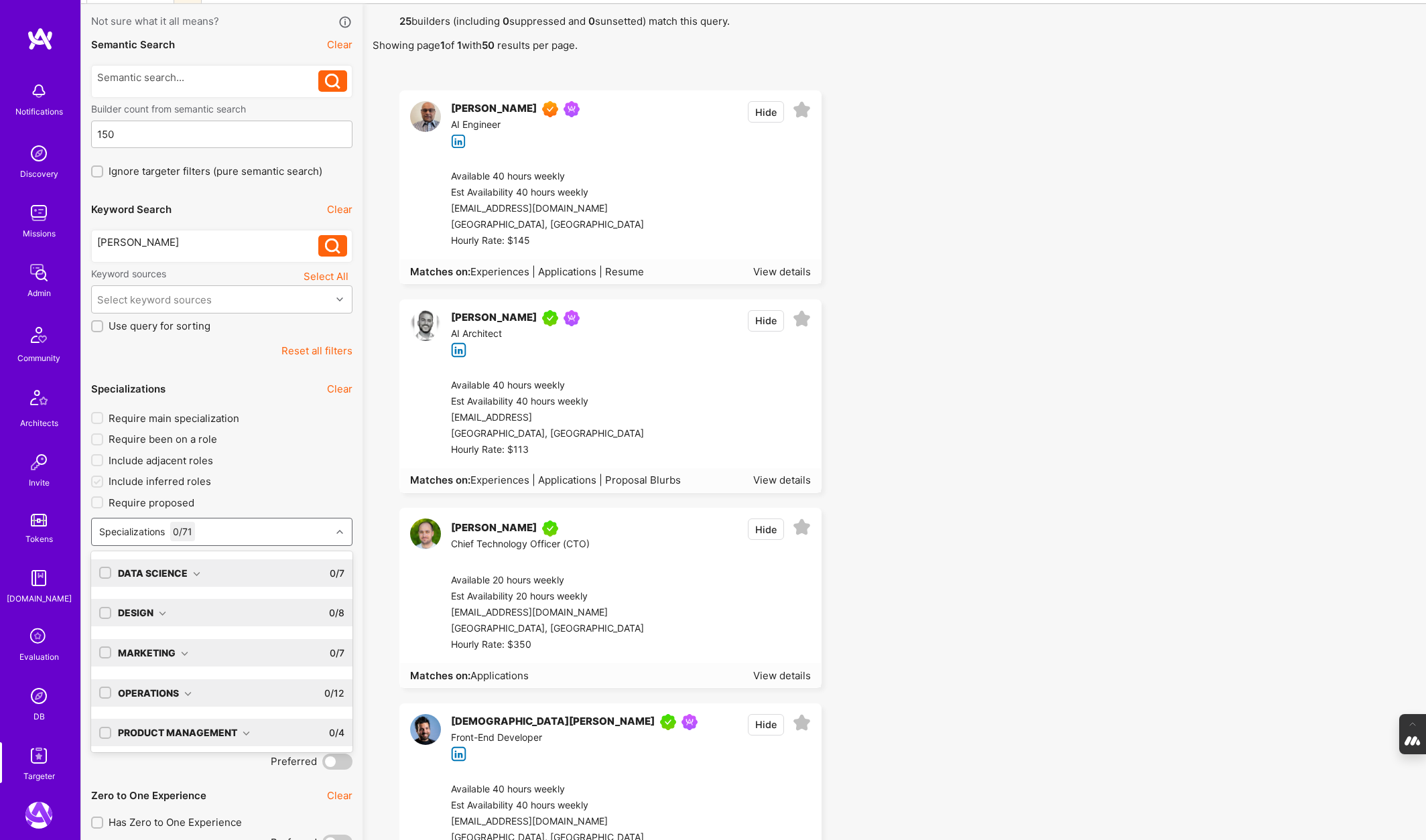
click at [184, 698] on div "Operations" at bounding box center [155, 693] width 74 height 14
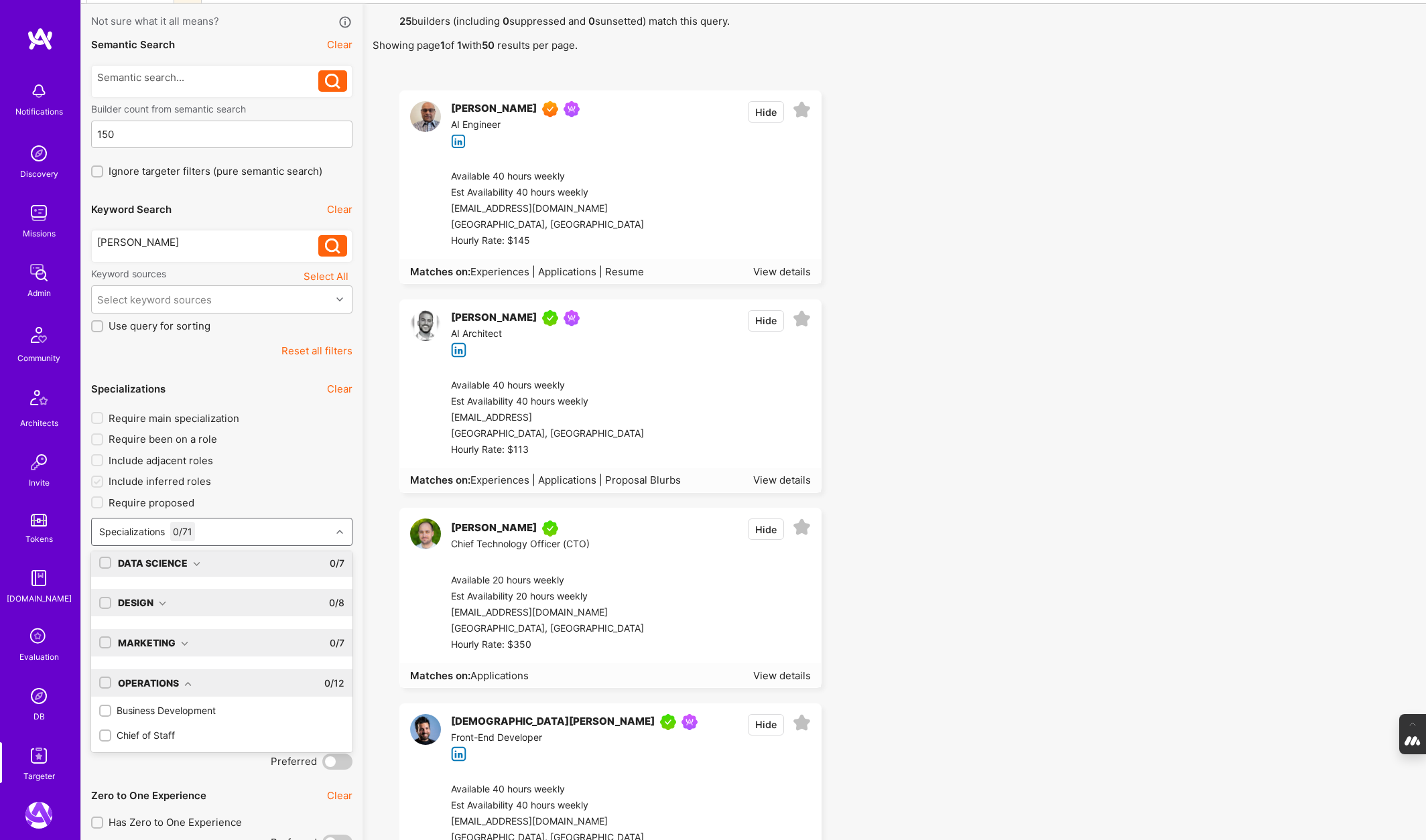
scroll to position [0, 0]
click at [315, 479] on label "Include inferred roles" at bounding box center [221, 481] width 261 height 14
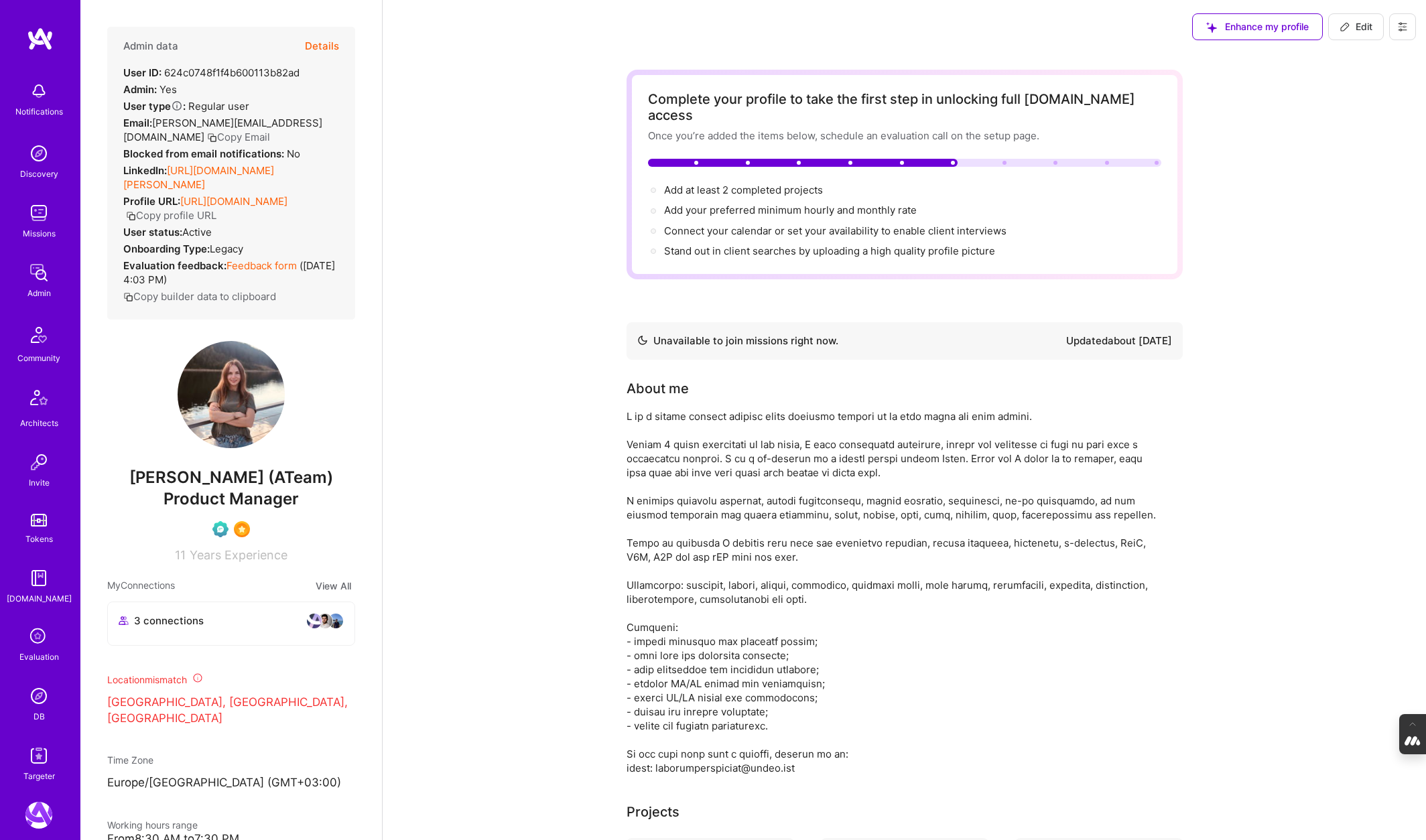
click at [307, 43] on button "Details" at bounding box center [322, 46] width 34 height 39
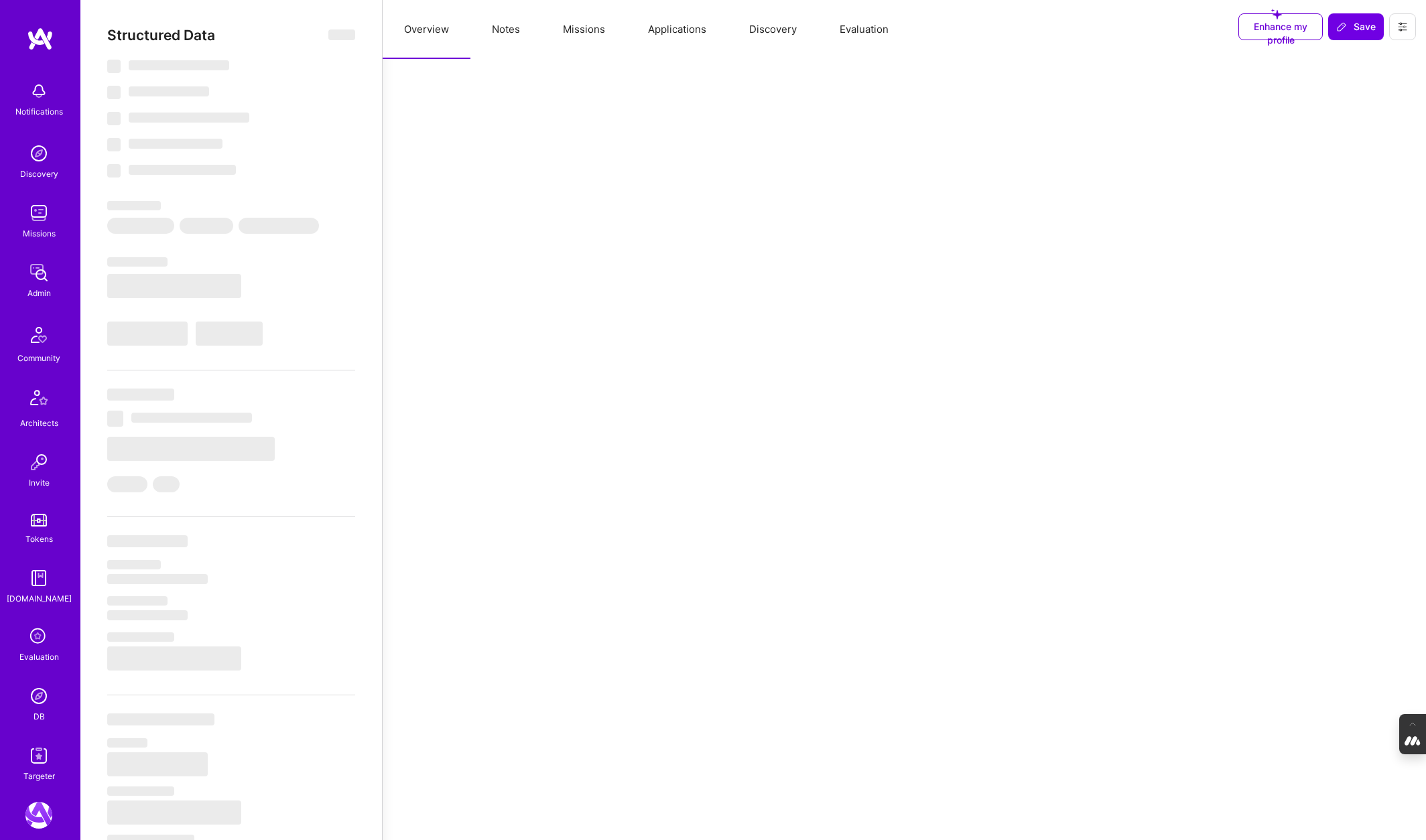
click at [881, 25] on button "Evaluation" at bounding box center [864, 29] width 92 height 59
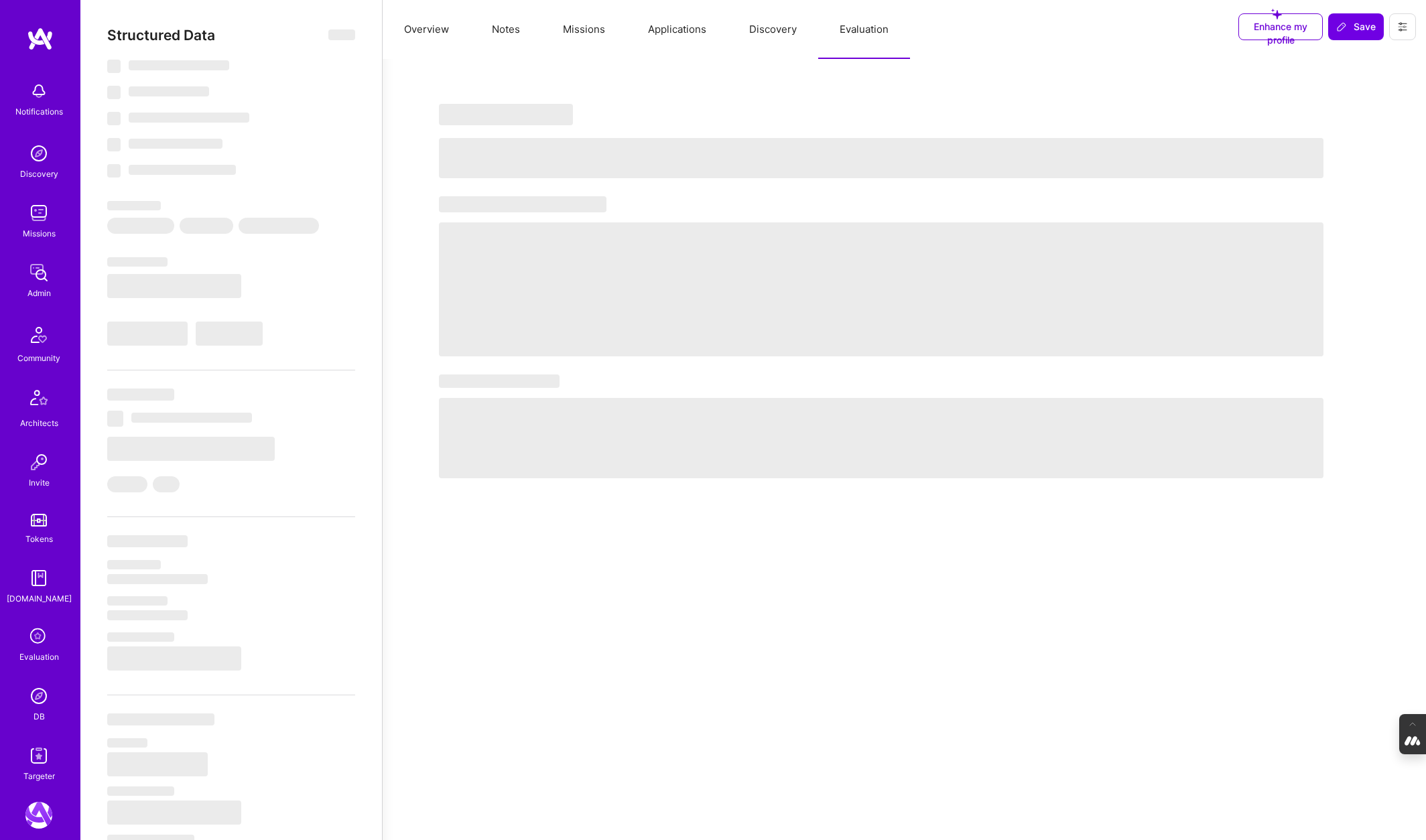
select select "Not Available"
select select "1 Month"
select select "Verified"
select select "UA"
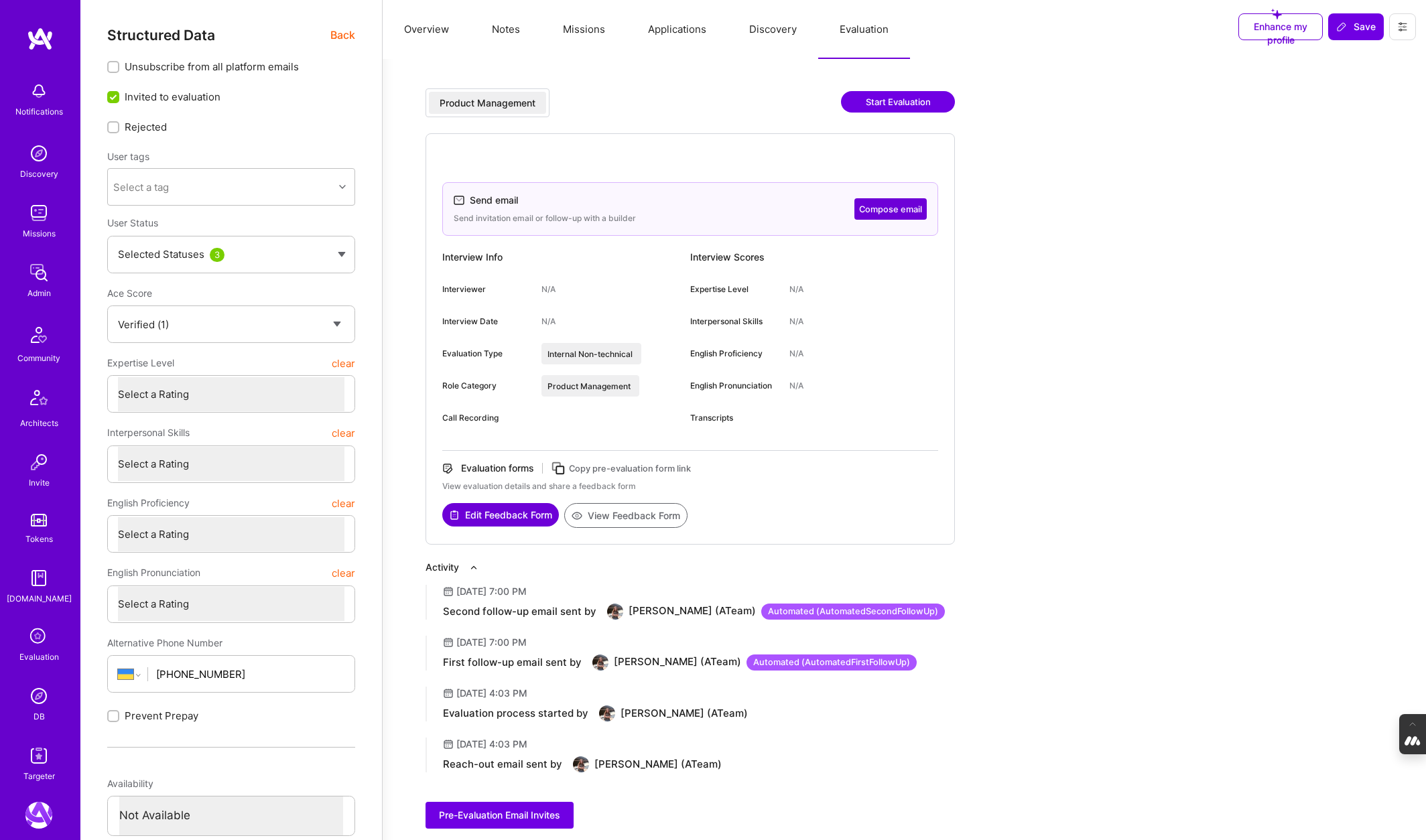
click at [904, 100] on button "Start Evaluation" at bounding box center [897, 101] width 114 height 21
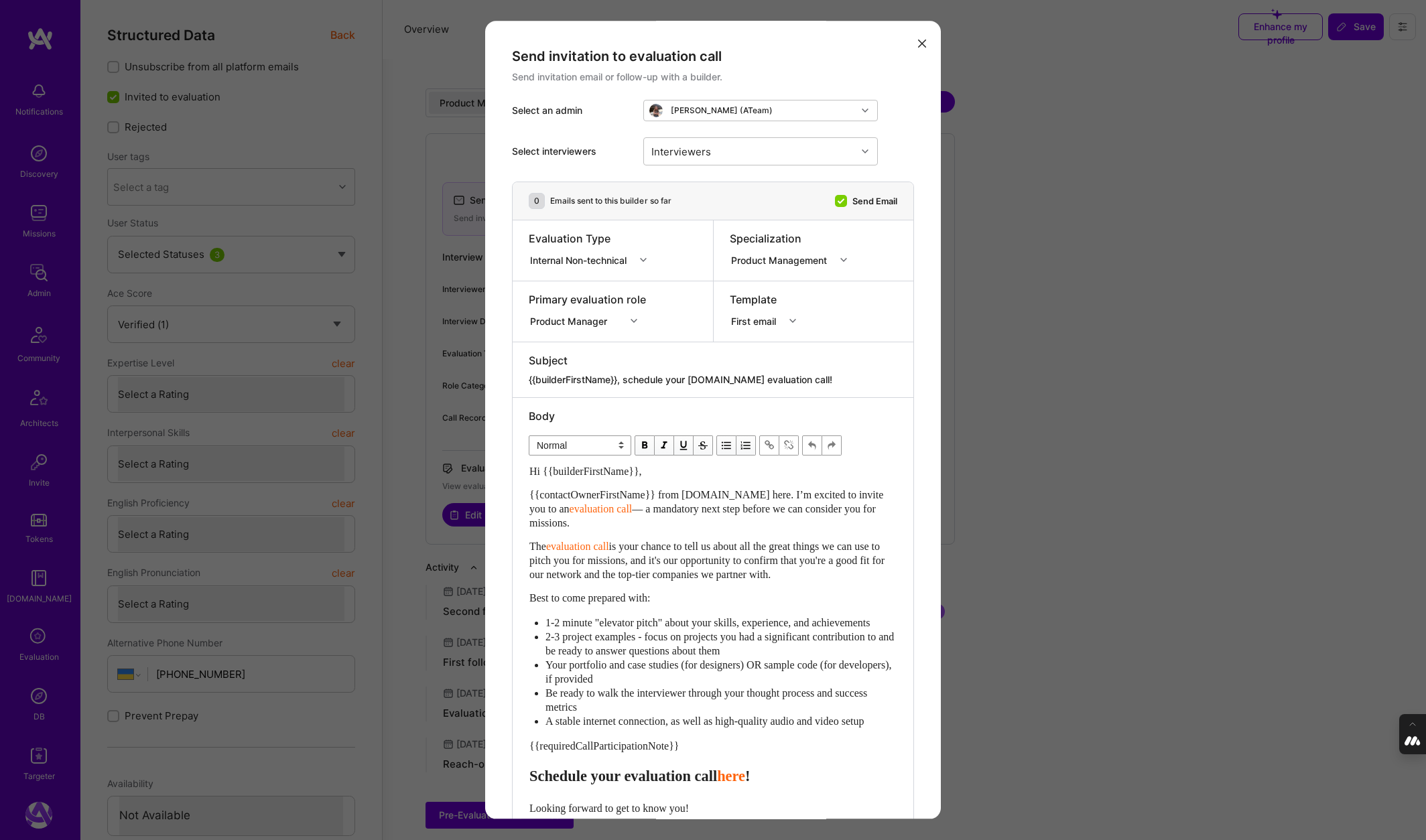
click at [754, 133] on div "Select interviewers Interviewers" at bounding box center [713, 151] width 402 height 60
click at [844, 259] on icon "modal" at bounding box center [843, 259] width 7 height 7
click at [765, 336] on div "Marketing" at bounding box center [793, 335] width 126 height 25
click at [792, 257] on icon "modal" at bounding box center [793, 259] width 7 height 7
click at [757, 366] on div "Operations" at bounding box center [779, 359] width 99 height 25
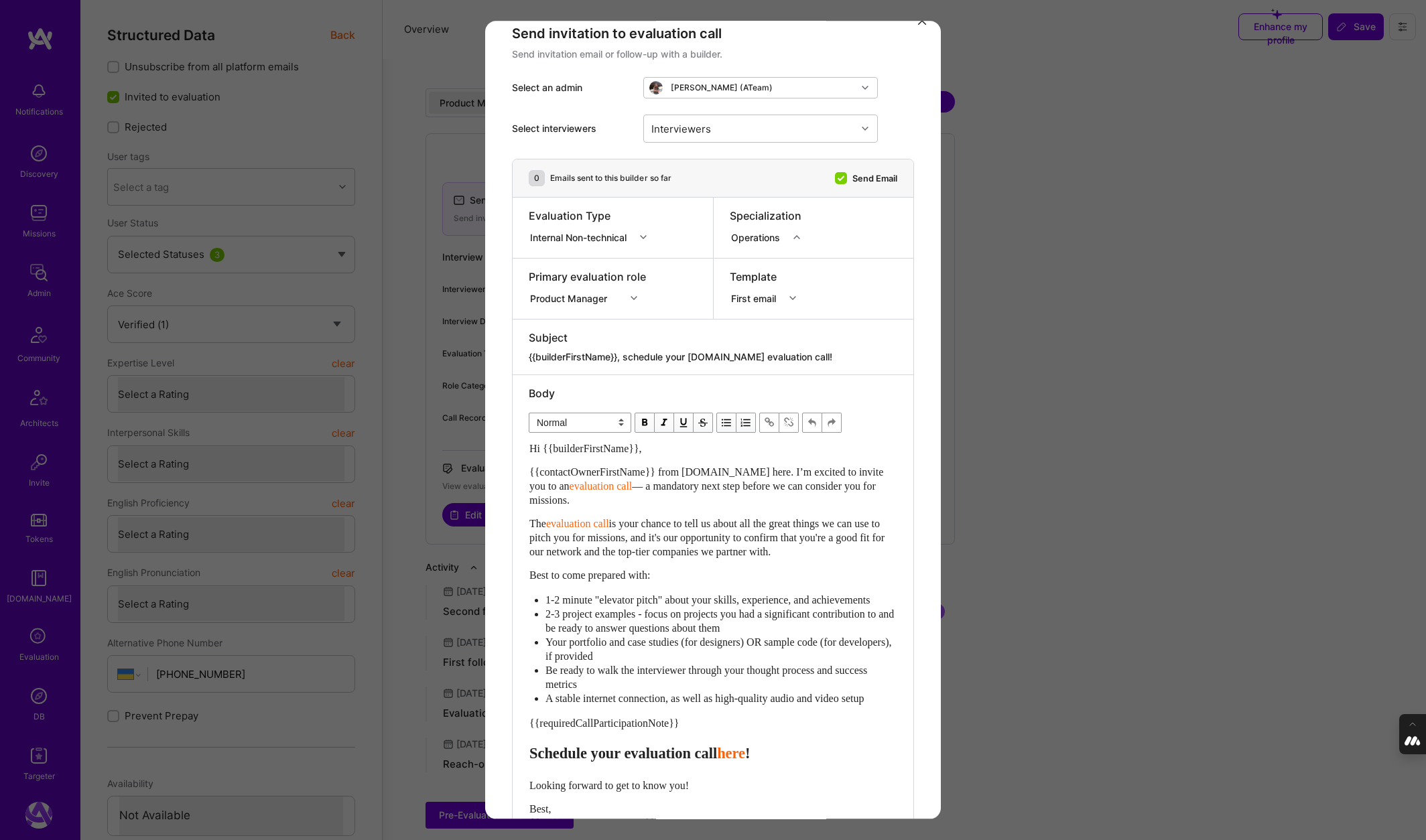
scroll to position [19, 0]
click at [795, 237] on div "modal" at bounding box center [798, 241] width 21 height 18
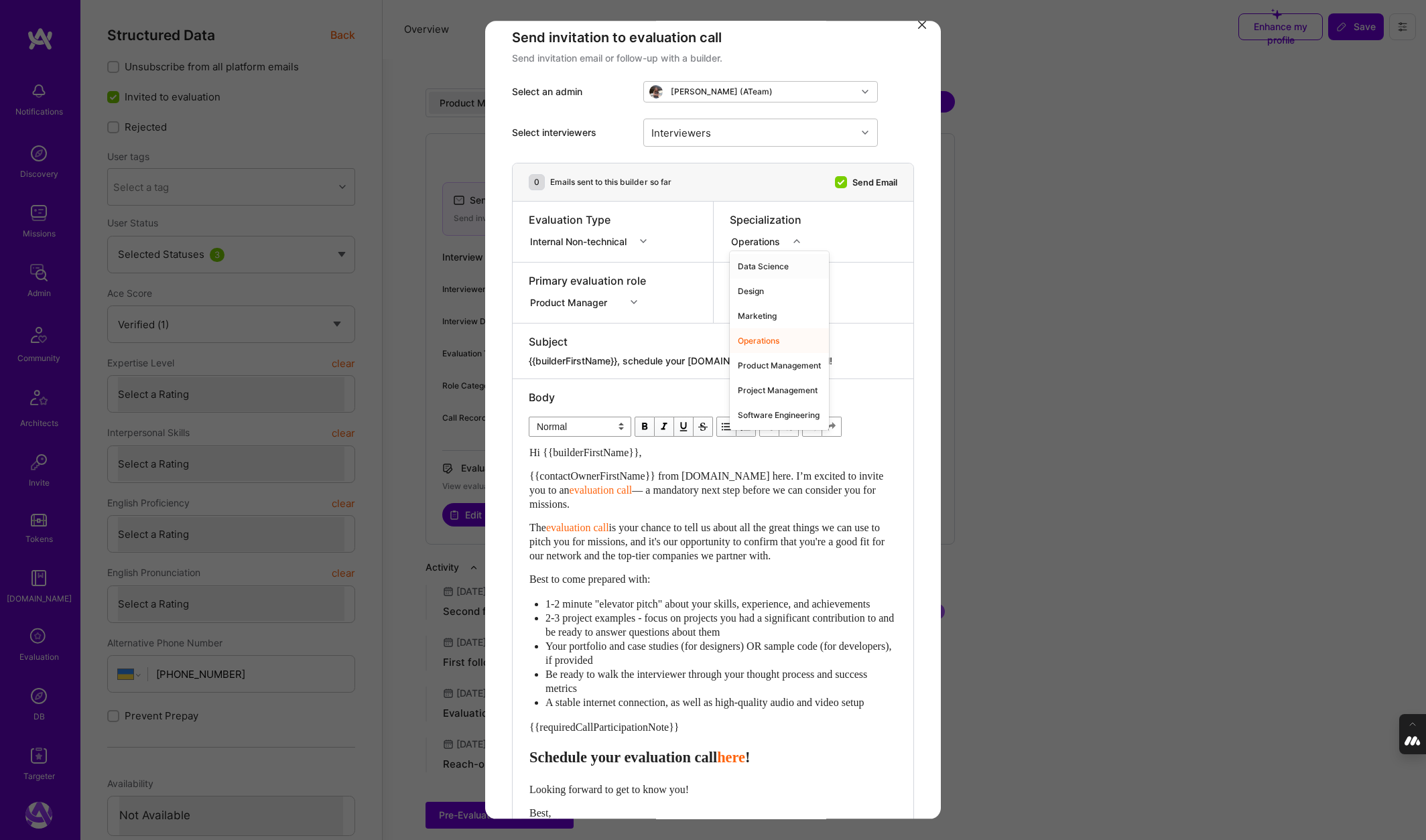
click at [760, 268] on div "Data Science" at bounding box center [779, 266] width 99 height 25
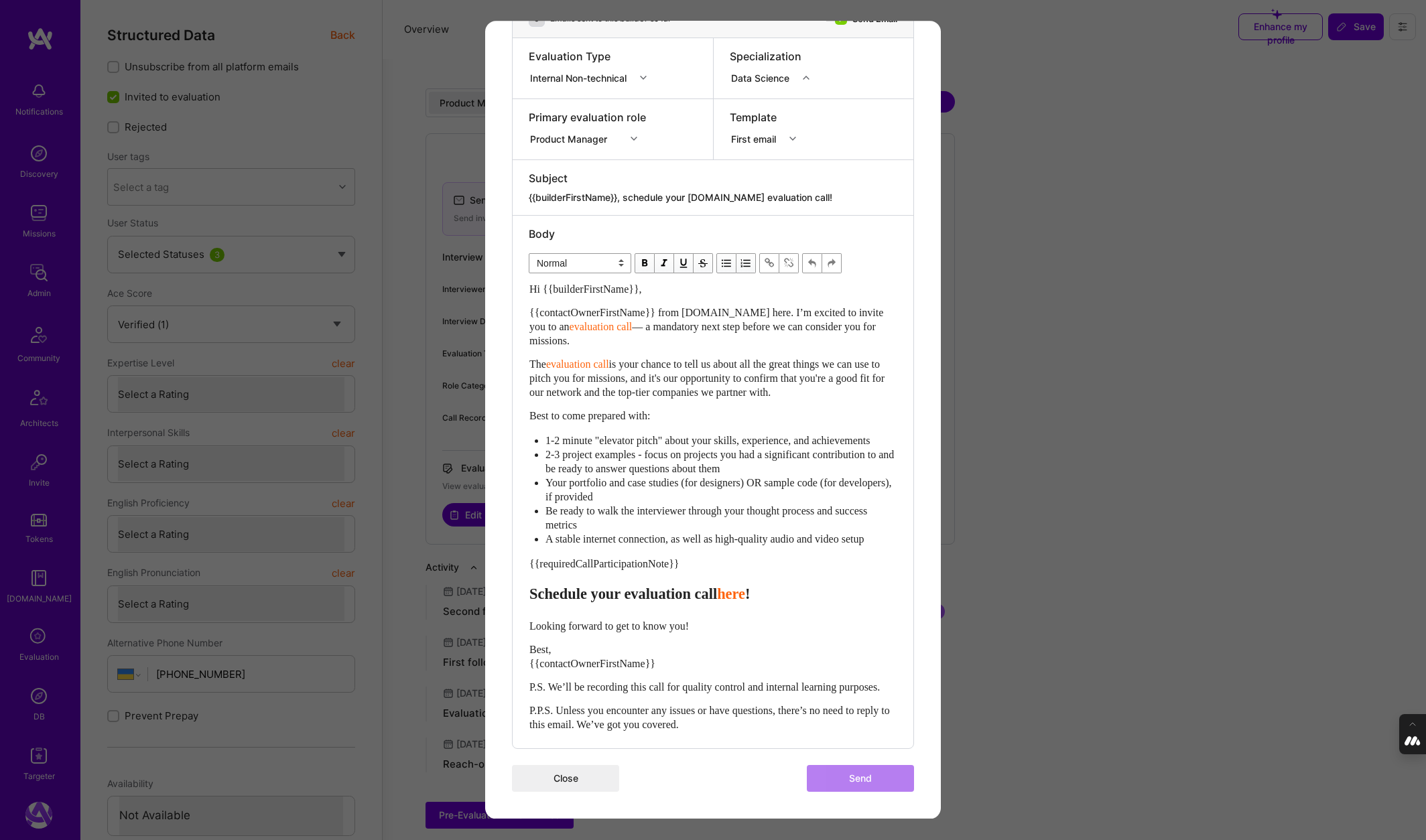
scroll to position [0, 0]
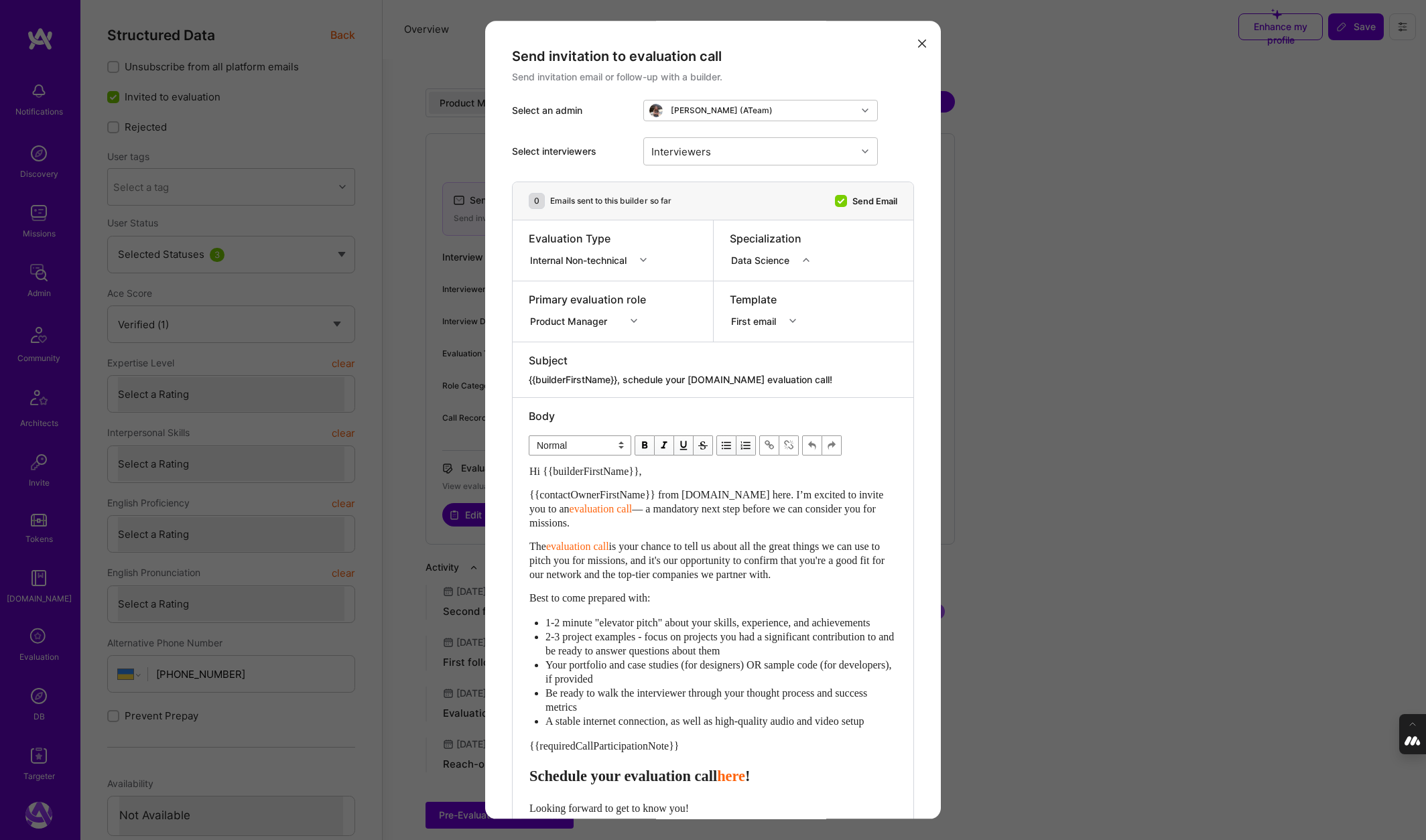
click at [812, 257] on div "modal" at bounding box center [808, 260] width 21 height 18
click at [776, 307] on div "Design" at bounding box center [779, 310] width 99 height 25
click at [786, 258] on icon "modal" at bounding box center [789, 259] width 7 height 7
click at [765, 336] on div "Marketing" at bounding box center [779, 335] width 99 height 25
click at [794, 255] on div "modal" at bounding box center [794, 260] width 21 height 18
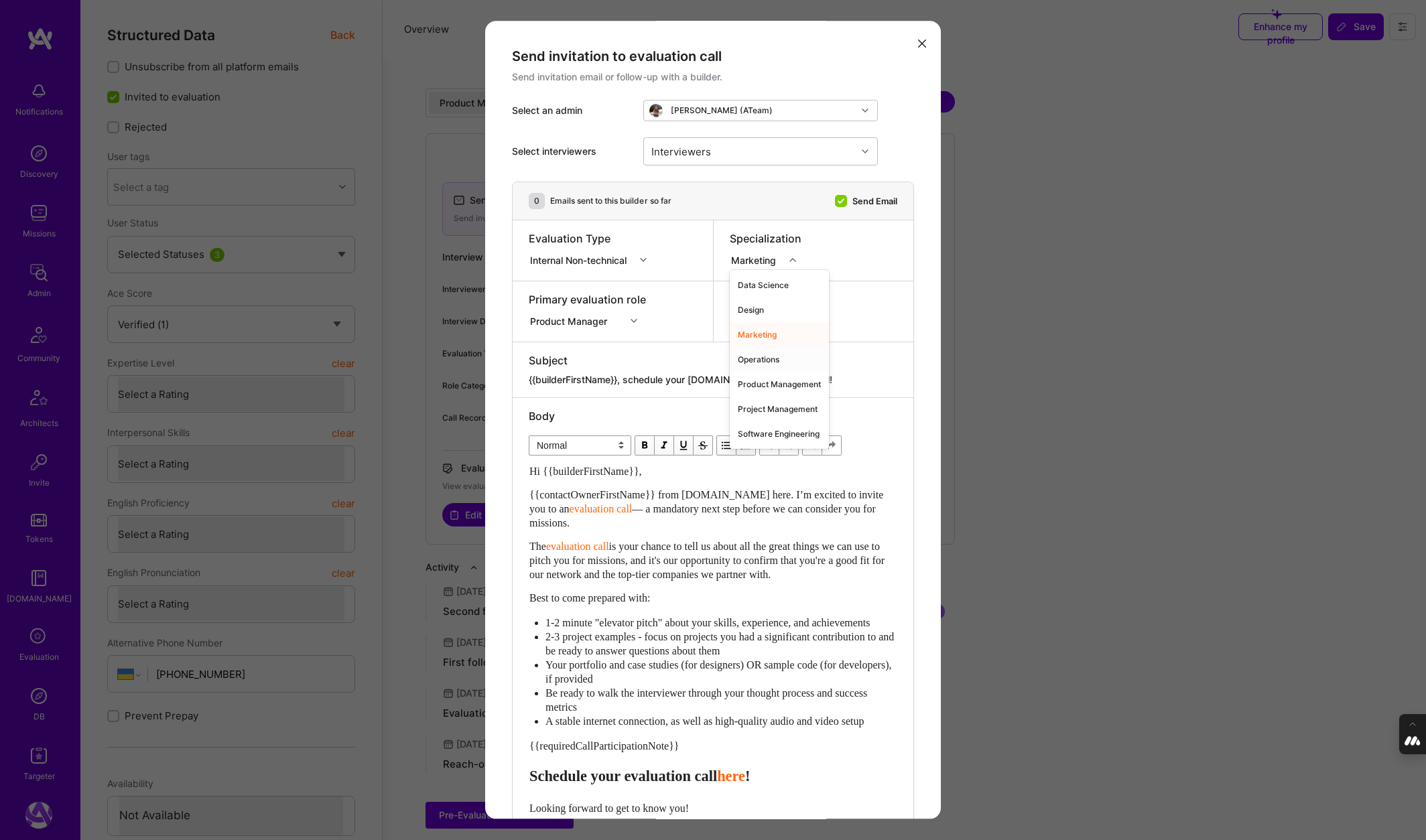
click at [766, 355] on div "Operations" at bounding box center [779, 359] width 99 height 25
click at [793, 254] on div "modal" at bounding box center [798, 260] width 21 height 18
click at [766, 388] on div "Product Management" at bounding box center [779, 384] width 99 height 25
click at [832, 254] on div "Product Management" at bounding box center [782, 259] width 101 height 14
click at [777, 408] on div "Project Management" at bounding box center [793, 409] width 126 height 25
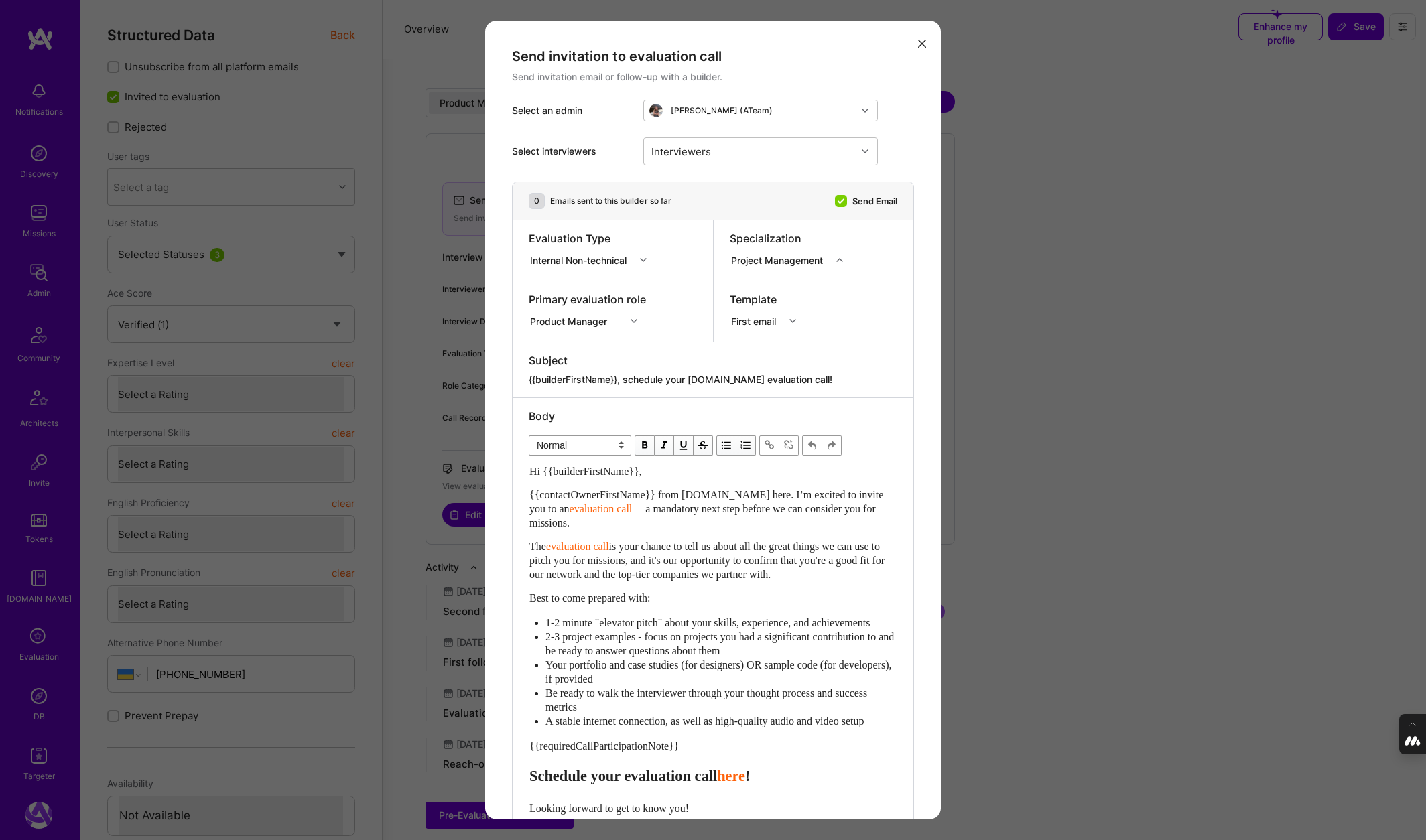
click at [837, 262] on icon "modal" at bounding box center [839, 259] width 7 height 7
click at [796, 441] on div "Software Engineering" at bounding box center [790, 434] width 122 height 25
click at [762, 152] on div "Interviewers" at bounding box center [750, 151] width 213 height 27
type input "adi"
click at [657, 209] on input "modal" at bounding box center [658, 211] width 10 height 10
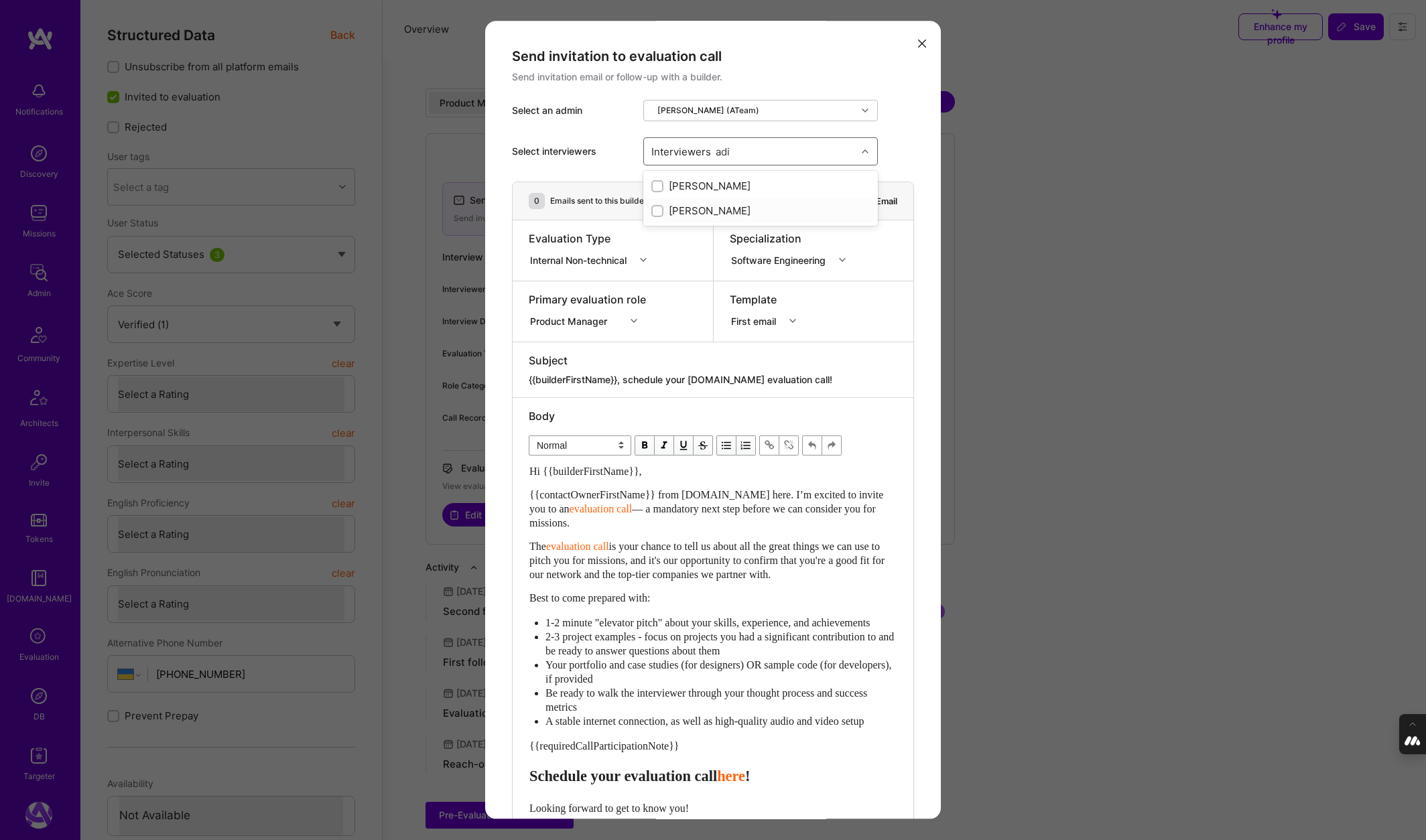
checkbox input "true"
click at [767, 284] on div "Template First email" at bounding box center [813, 312] width 200 height 60
click at [807, 155] on div "Interviewers 1" at bounding box center [750, 151] width 213 height 27
click at [655, 210] on input "modal" at bounding box center [658, 212] width 12 height 12
checkbox input "false"
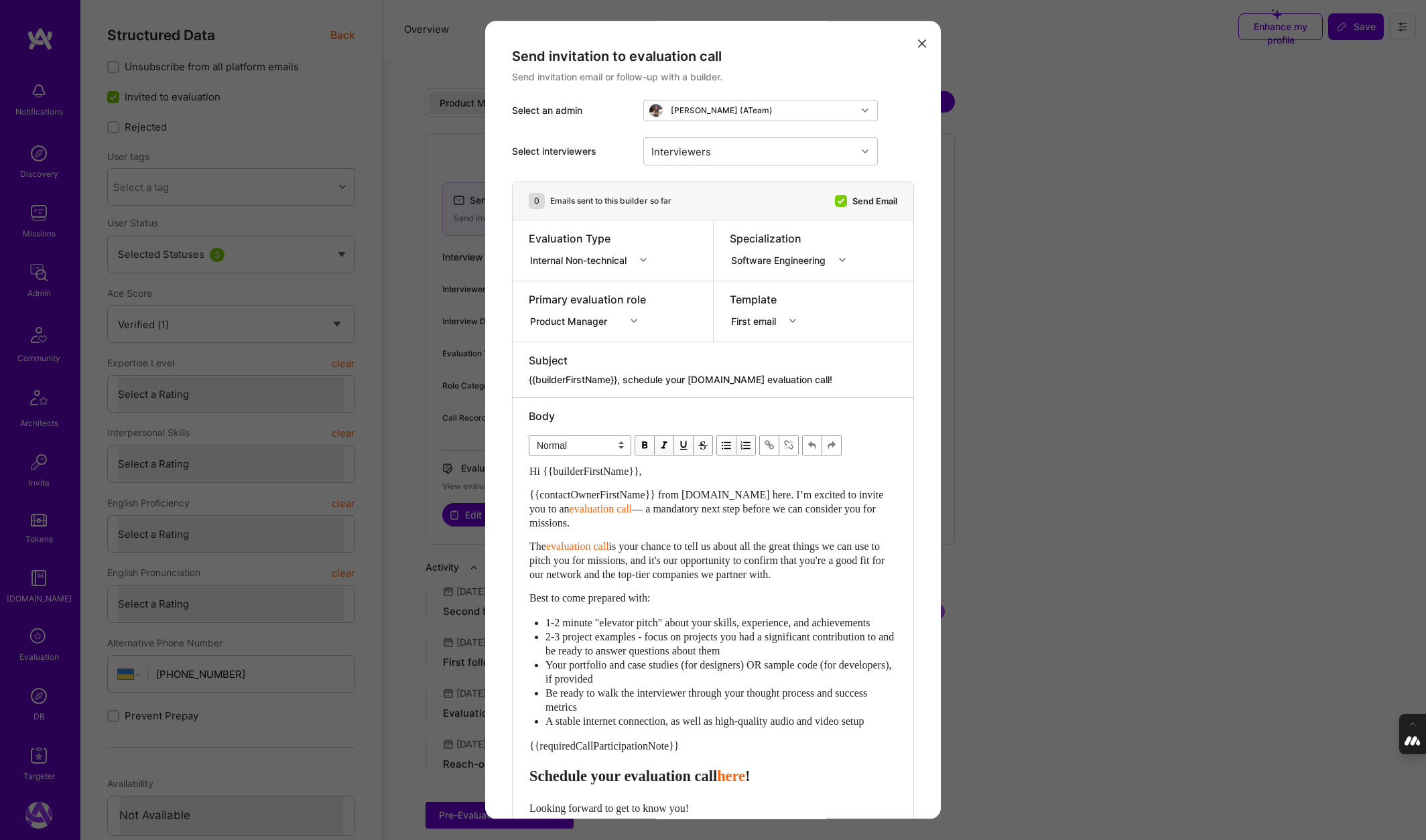
click at [817, 275] on div "Specialization Software Engineering" at bounding box center [813, 251] width 200 height 60
click at [922, 43] on icon "modal" at bounding box center [922, 43] width 8 height 8
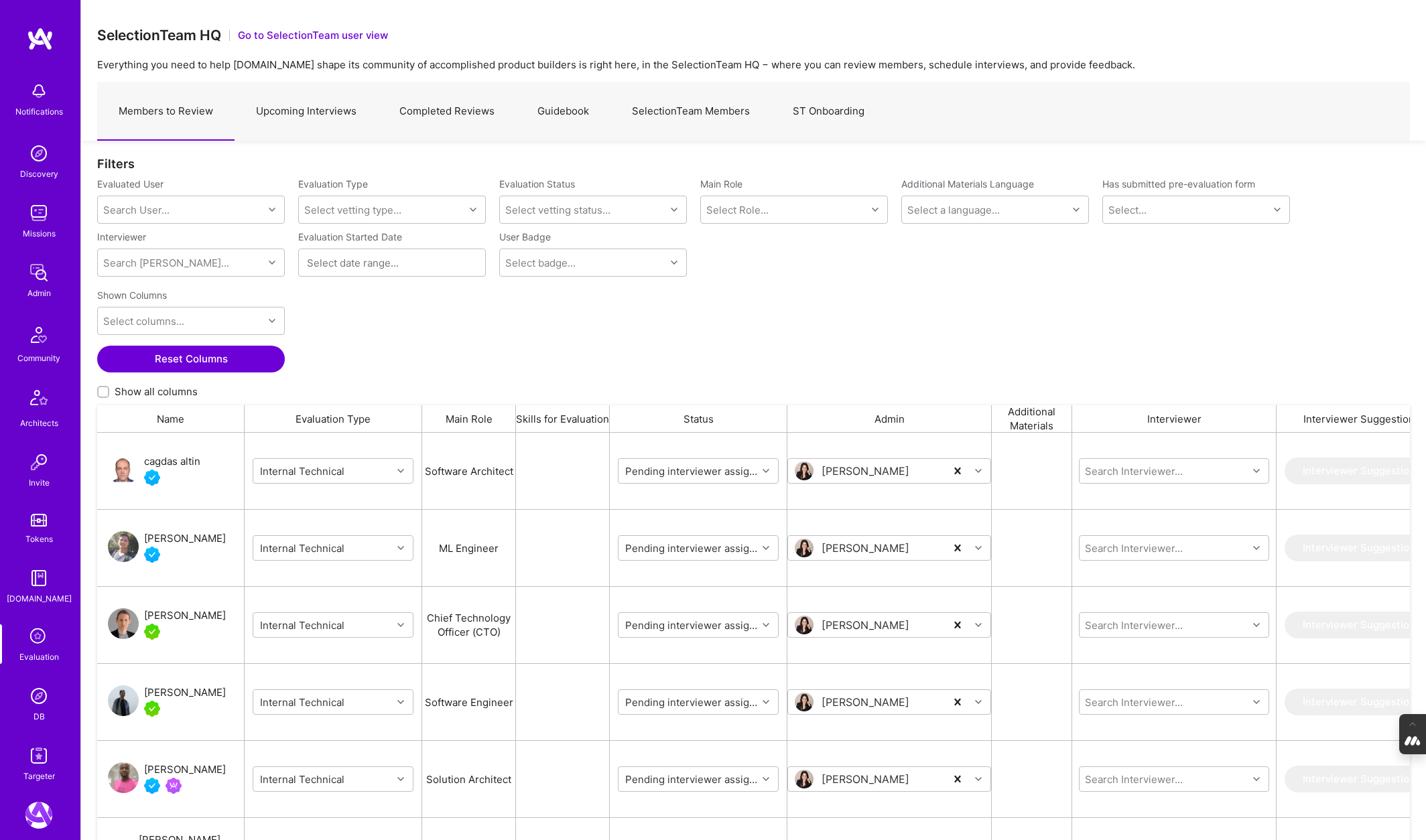
scroll to position [699, 1312]
click at [34, 690] on img at bounding box center [39, 696] width 27 height 27
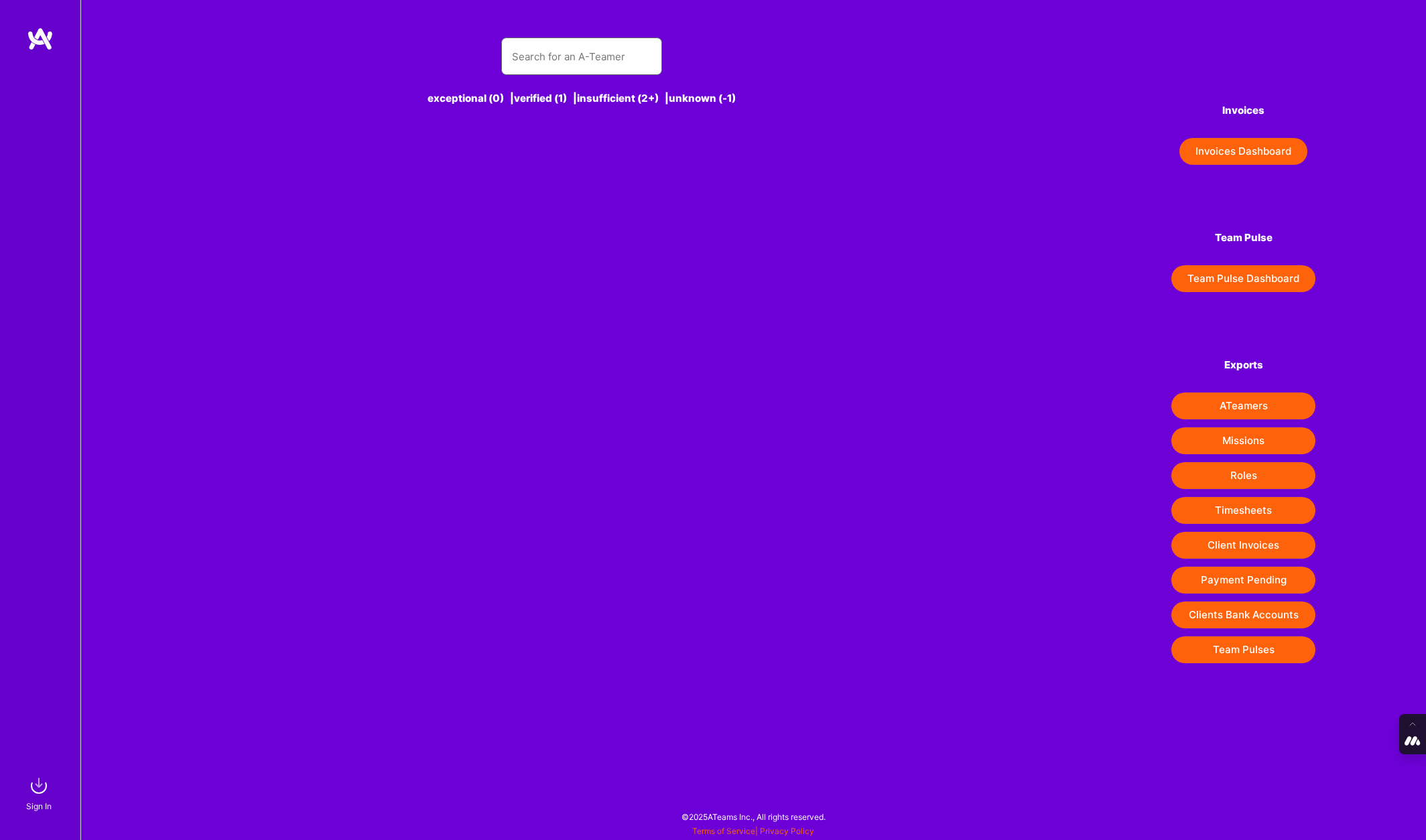
click at [556, 44] on input "text" at bounding box center [581, 56] width 139 height 34
type input "[PERSON_NAME]"
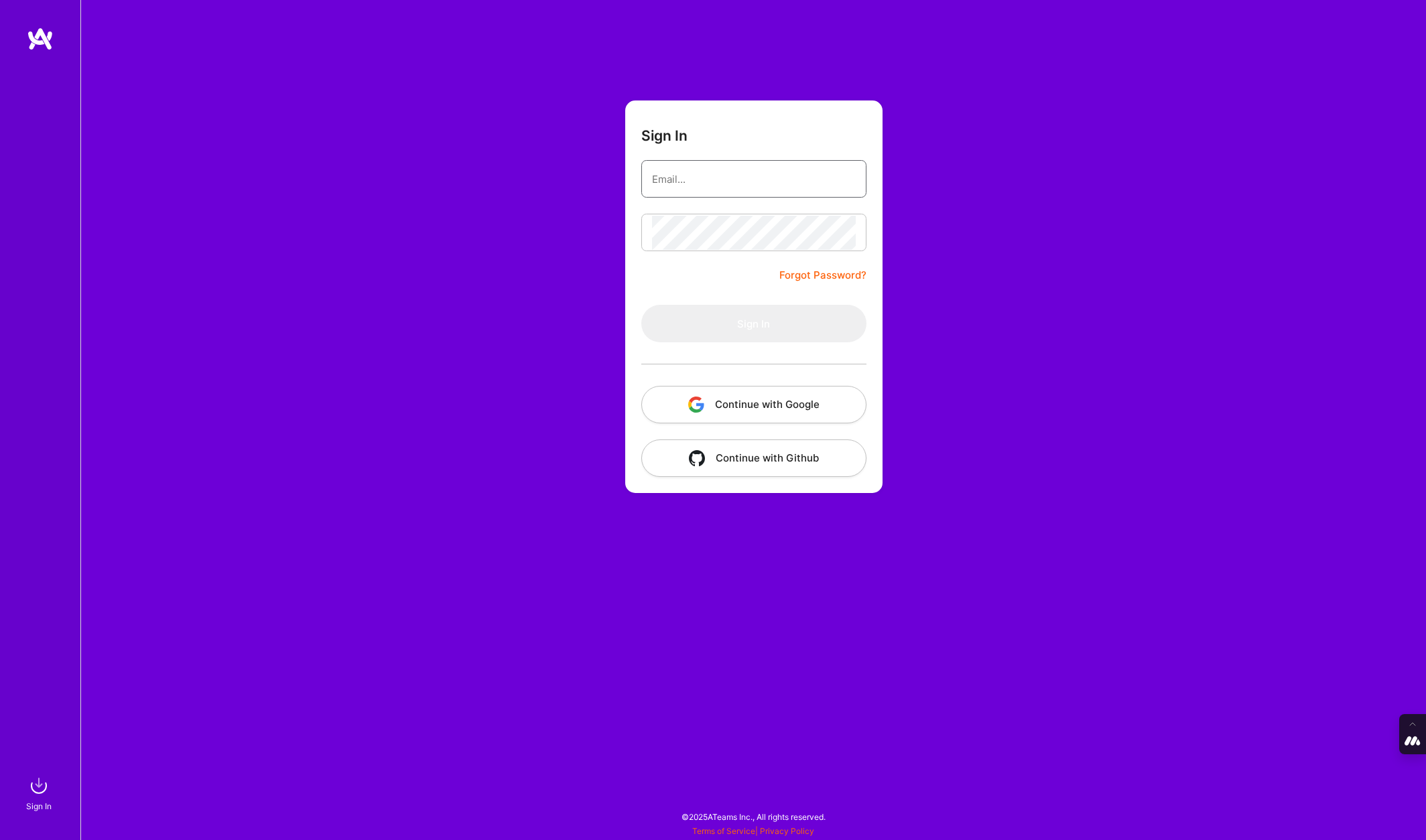
click at [715, 176] on input "email" at bounding box center [754, 179] width 204 height 34
type input "[PERSON_NAME][EMAIL_ADDRESS][DOMAIN_NAME]"
click at [758, 411] on button "Continue with Google" at bounding box center [754, 404] width 225 height 37
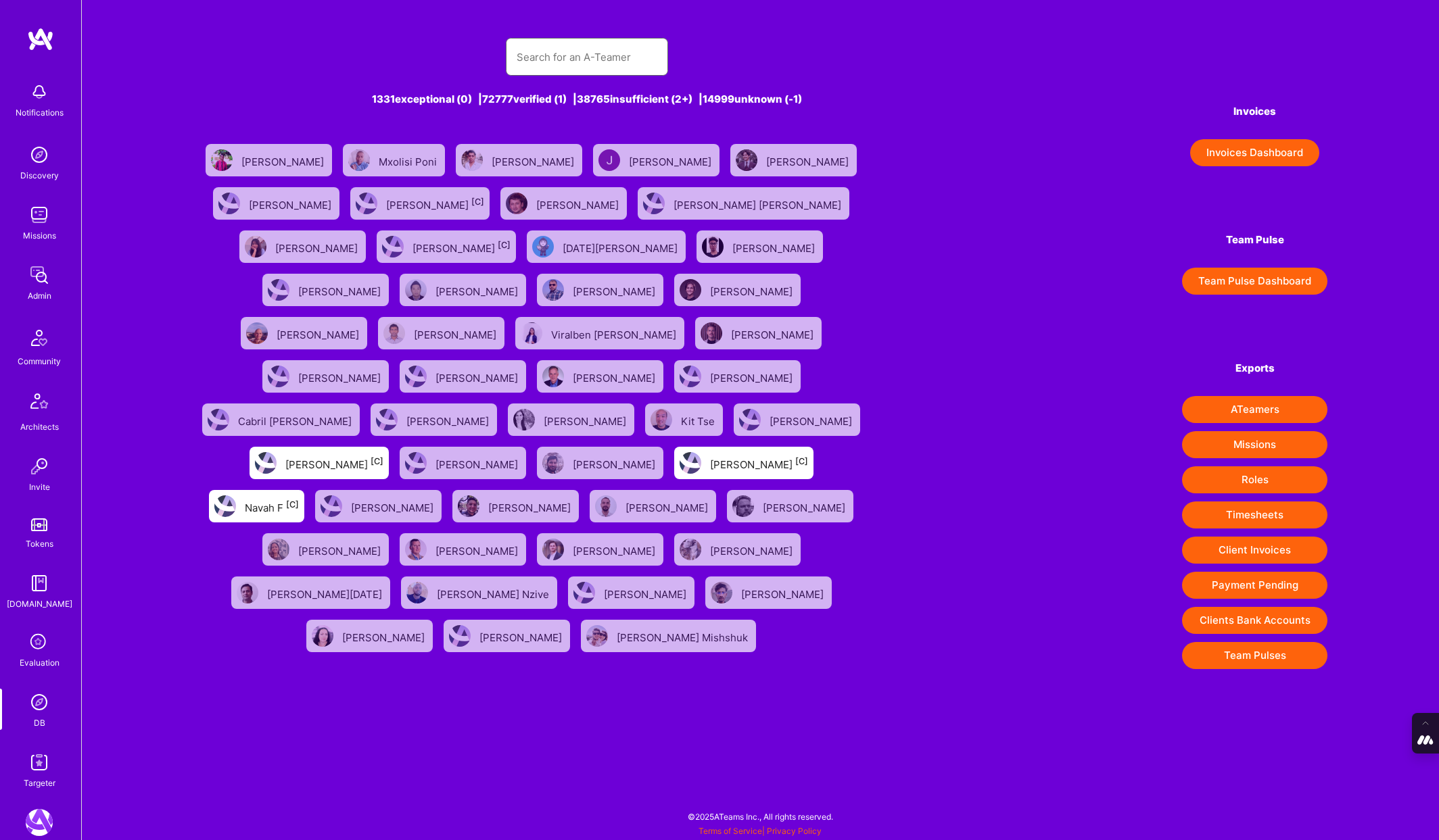
click at [526, 53] on input "text" at bounding box center [587, 57] width 141 height 35
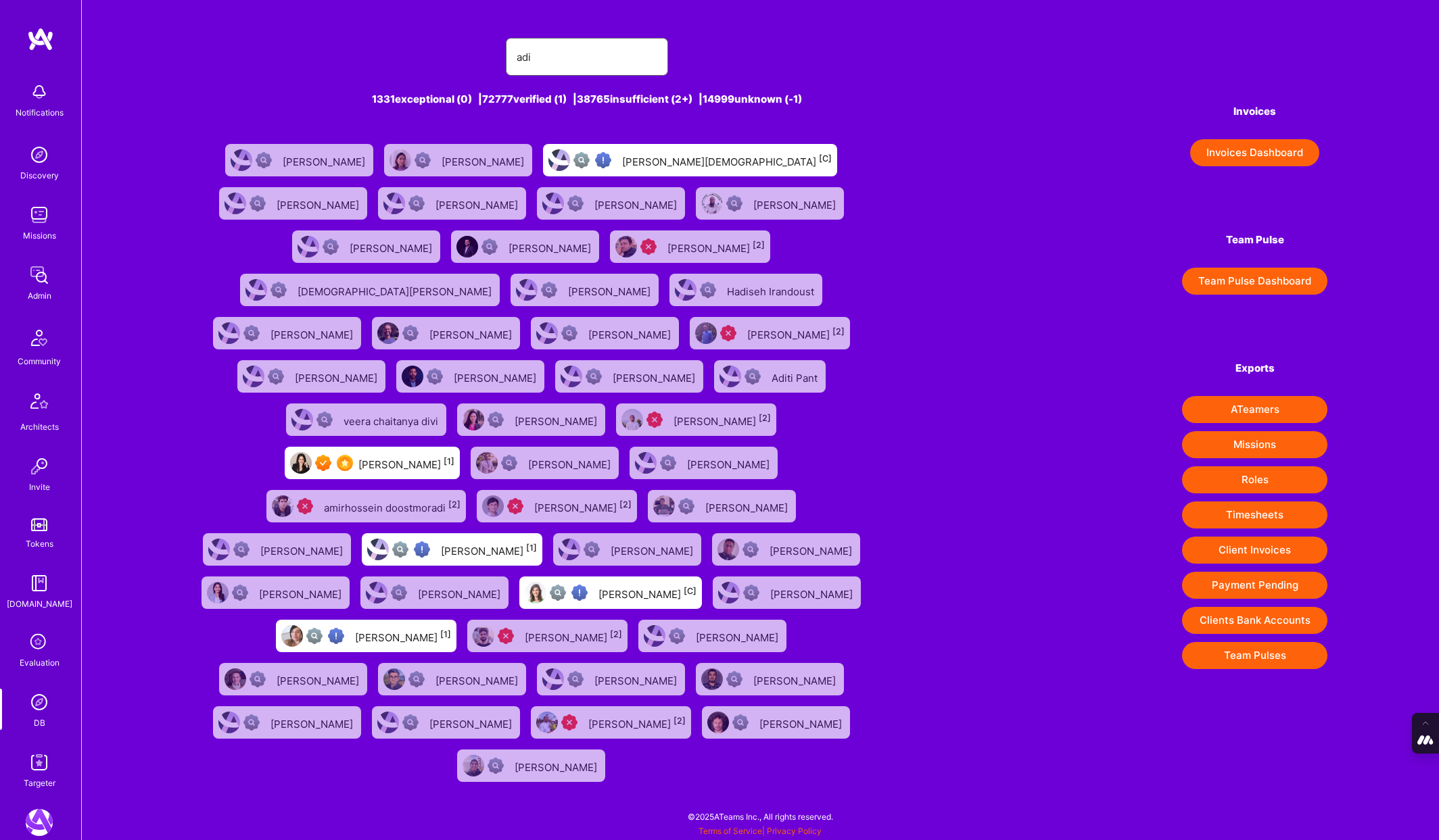
type input "[PERSON_NAME]"
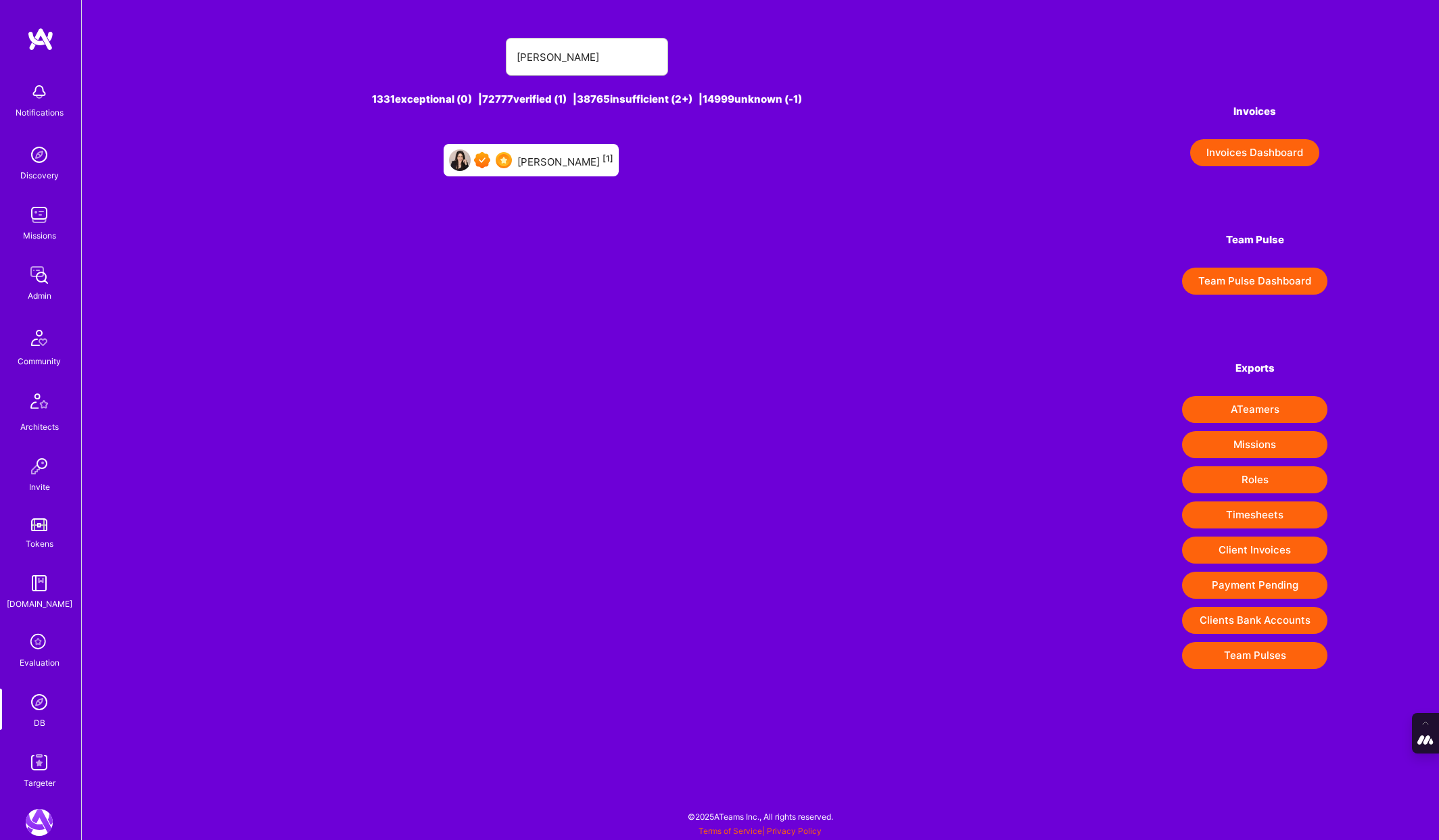
click at [562, 157] on div "[PERSON_NAME] [1]" at bounding box center [565, 160] width 96 height 18
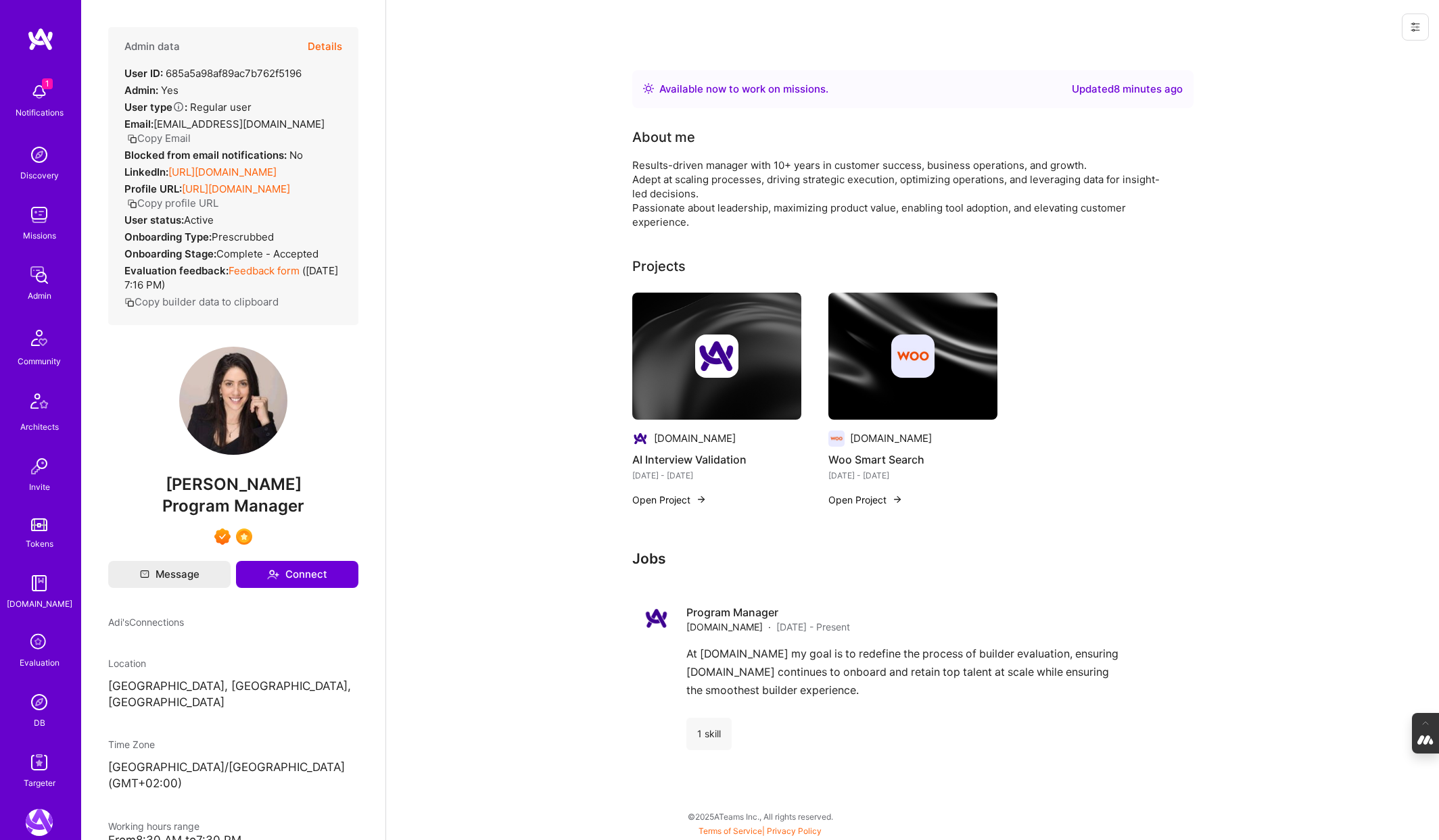
click at [329, 43] on button "Details" at bounding box center [325, 47] width 35 height 39
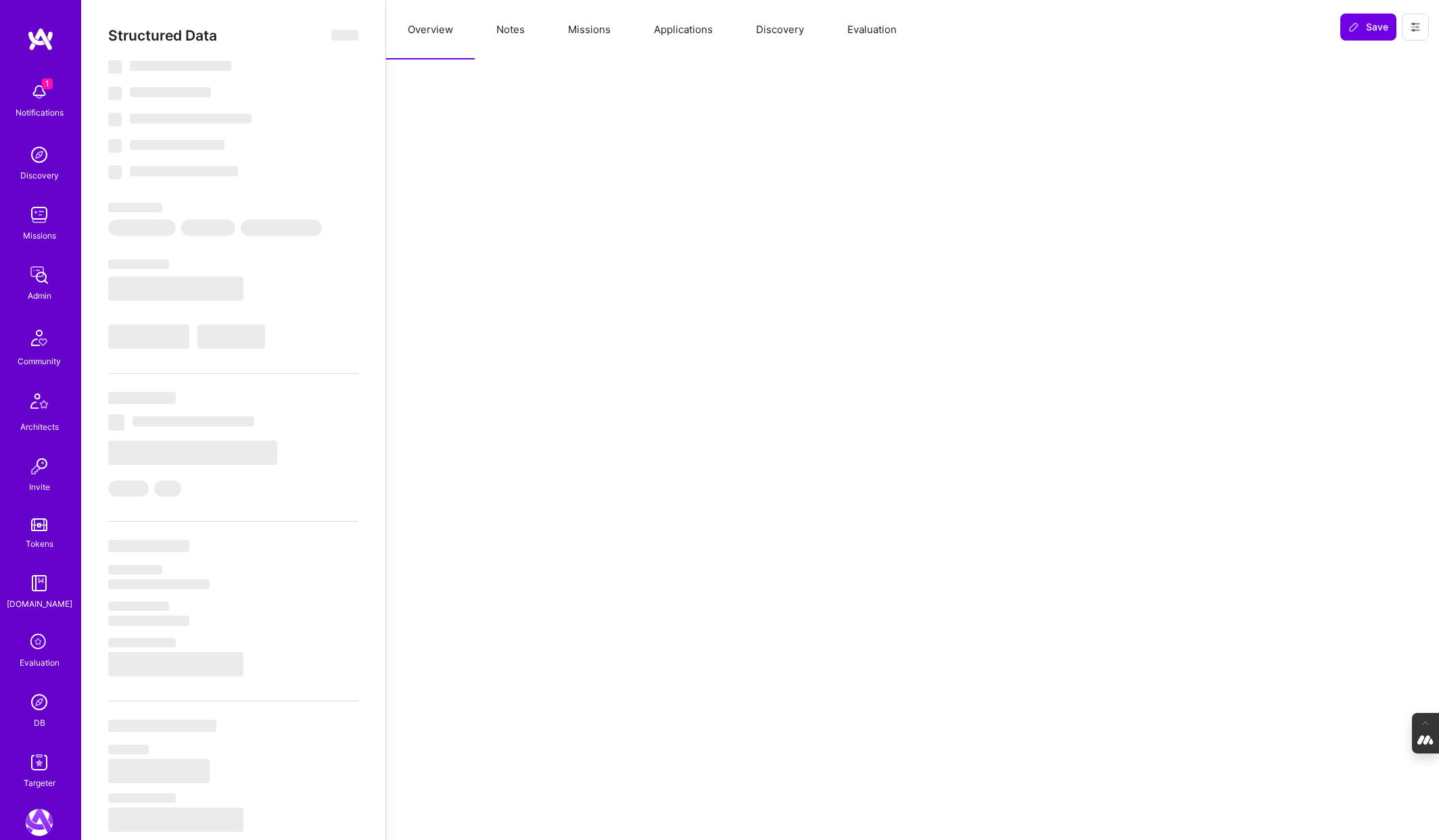
select select "Right Now"
select select "7"
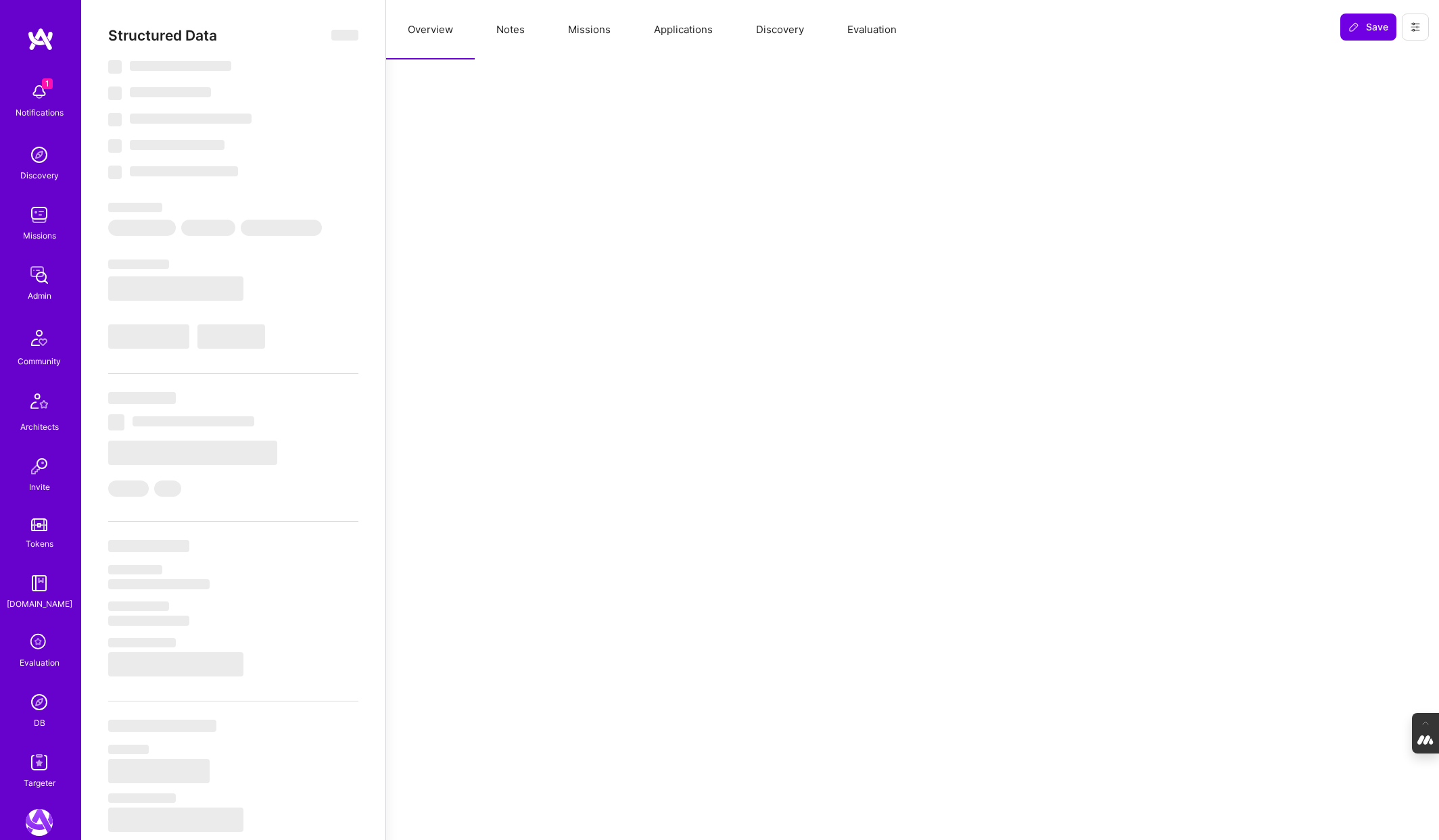
select select "US"
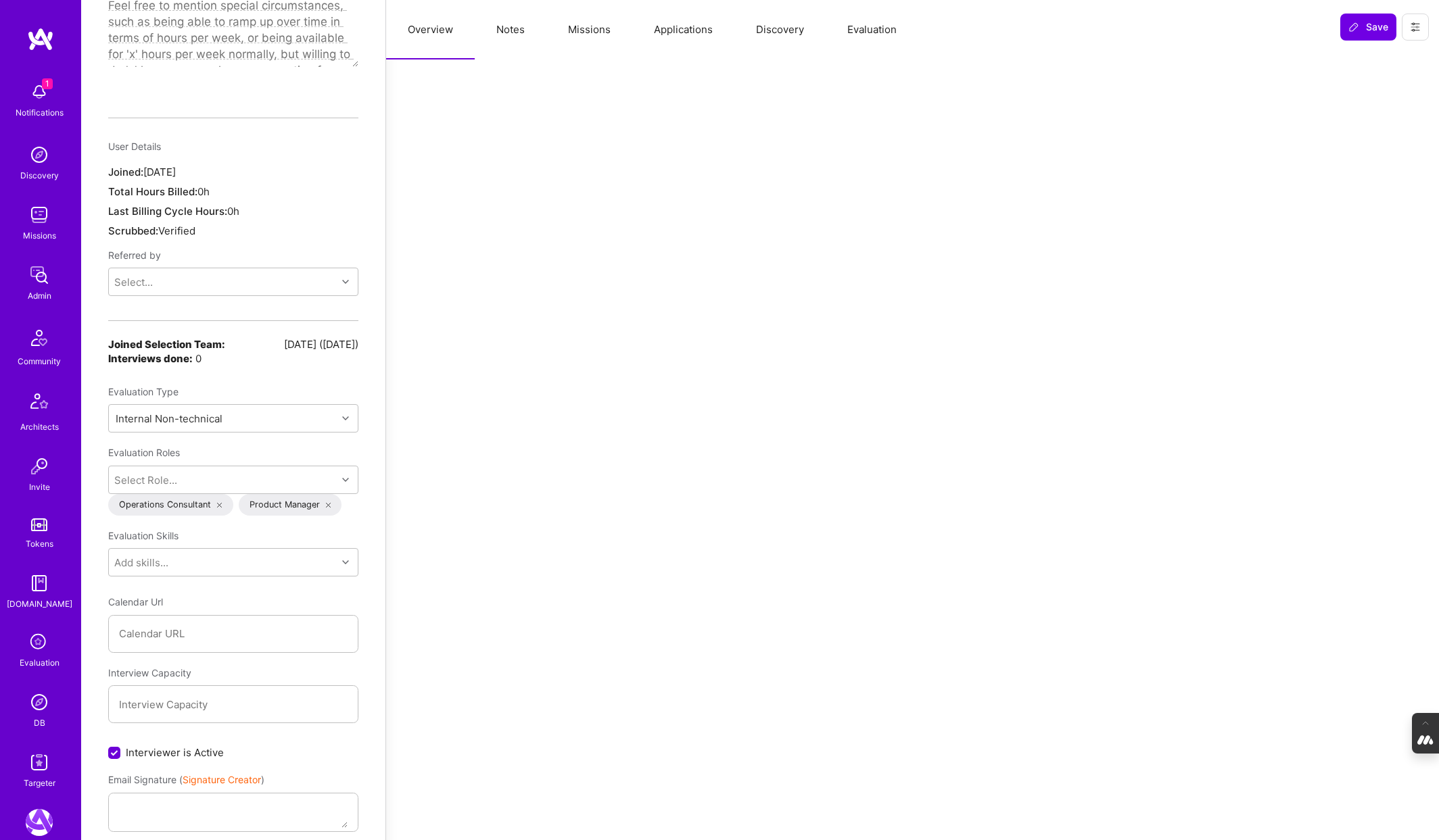
scroll to position [1029, 0]
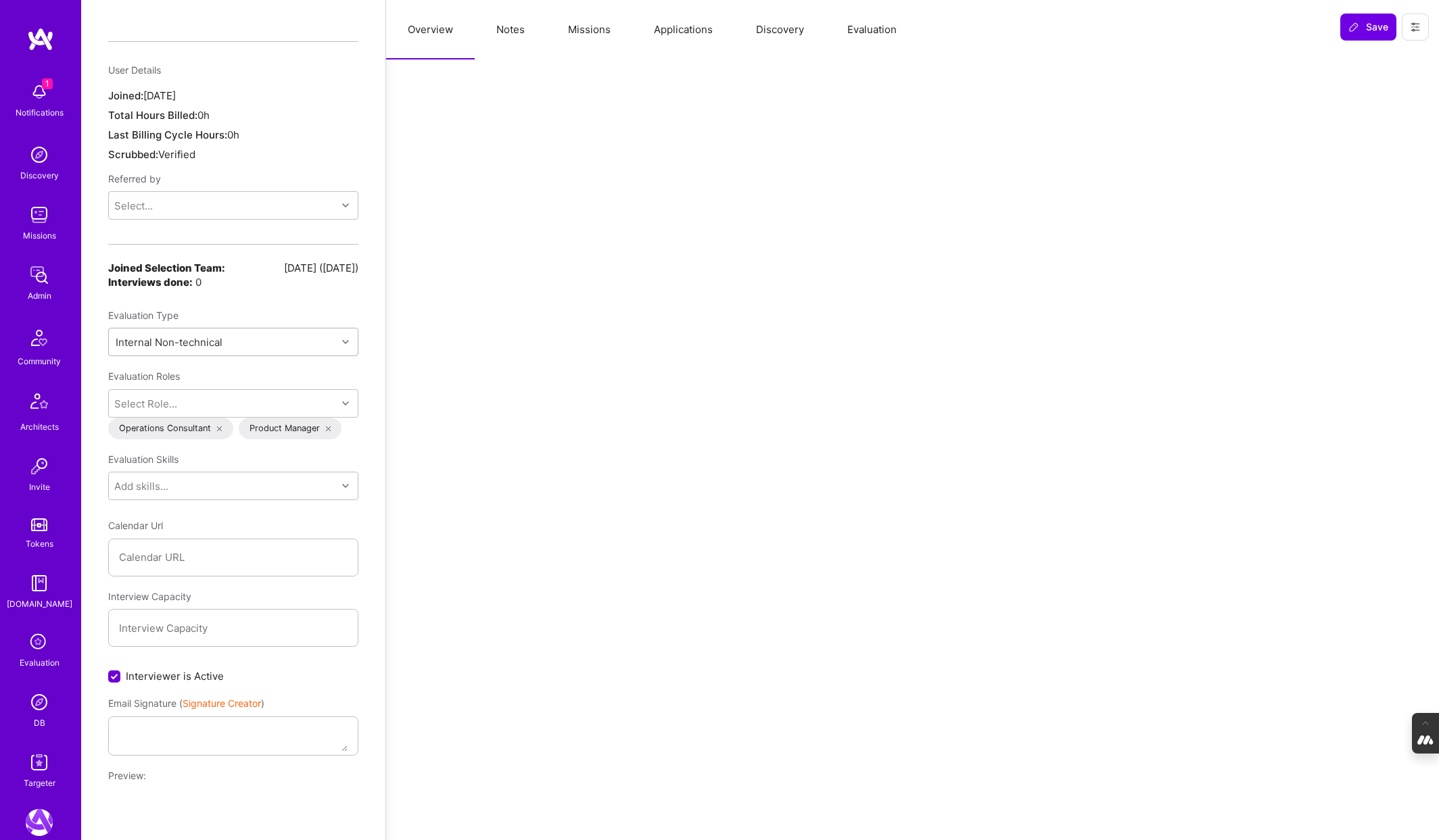
click at [279, 328] on div "Internal Non-technical" at bounding box center [223, 342] width 228 height 27
click at [188, 365] on div "Selection Team" at bounding box center [233, 377] width 250 height 25
click at [368, 291] on div "Structured Data Back Unsubscribe from all platform emails Invited to evaluation…" at bounding box center [233, 560] width 304 height 3180
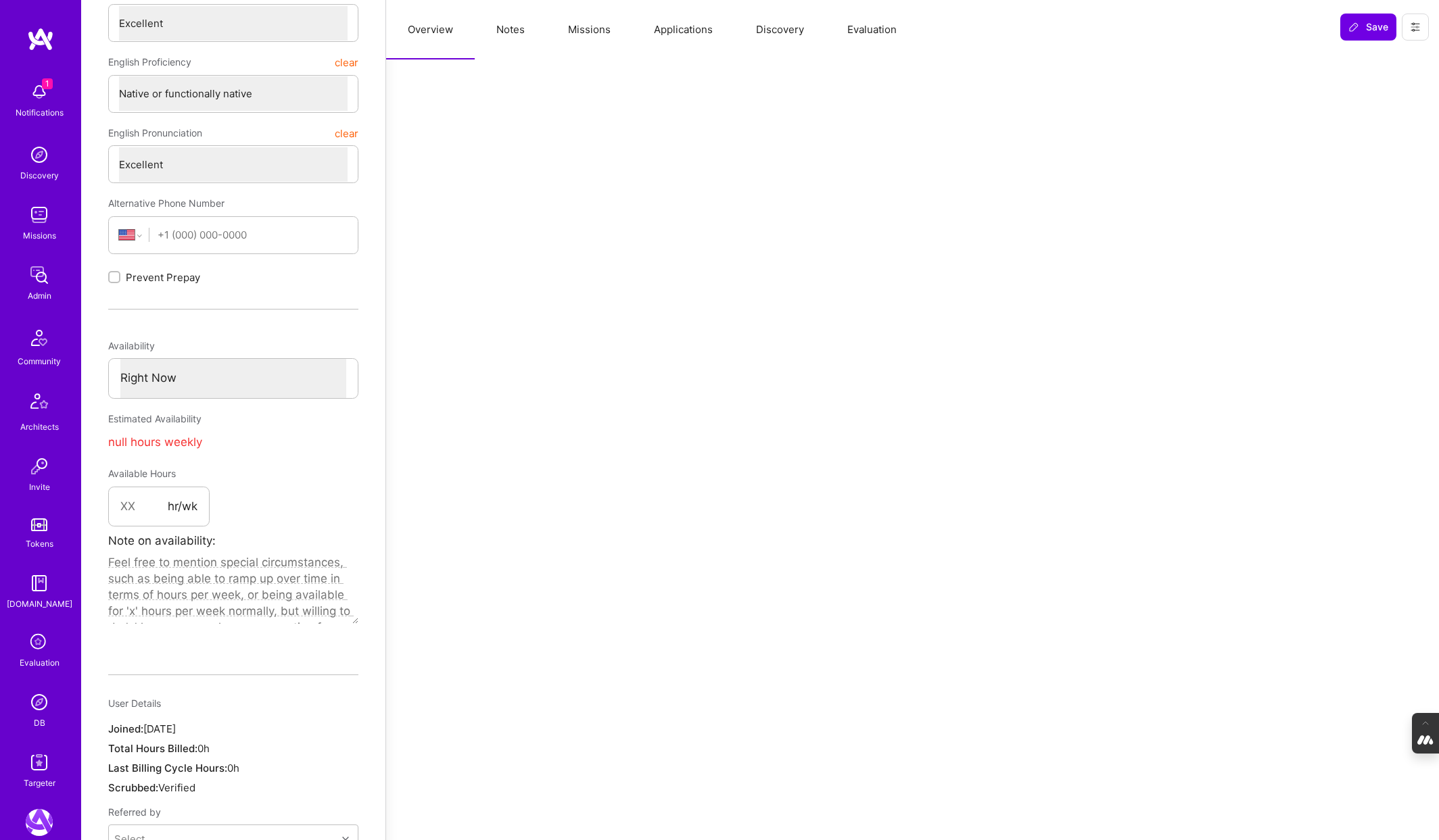
scroll to position [0, 0]
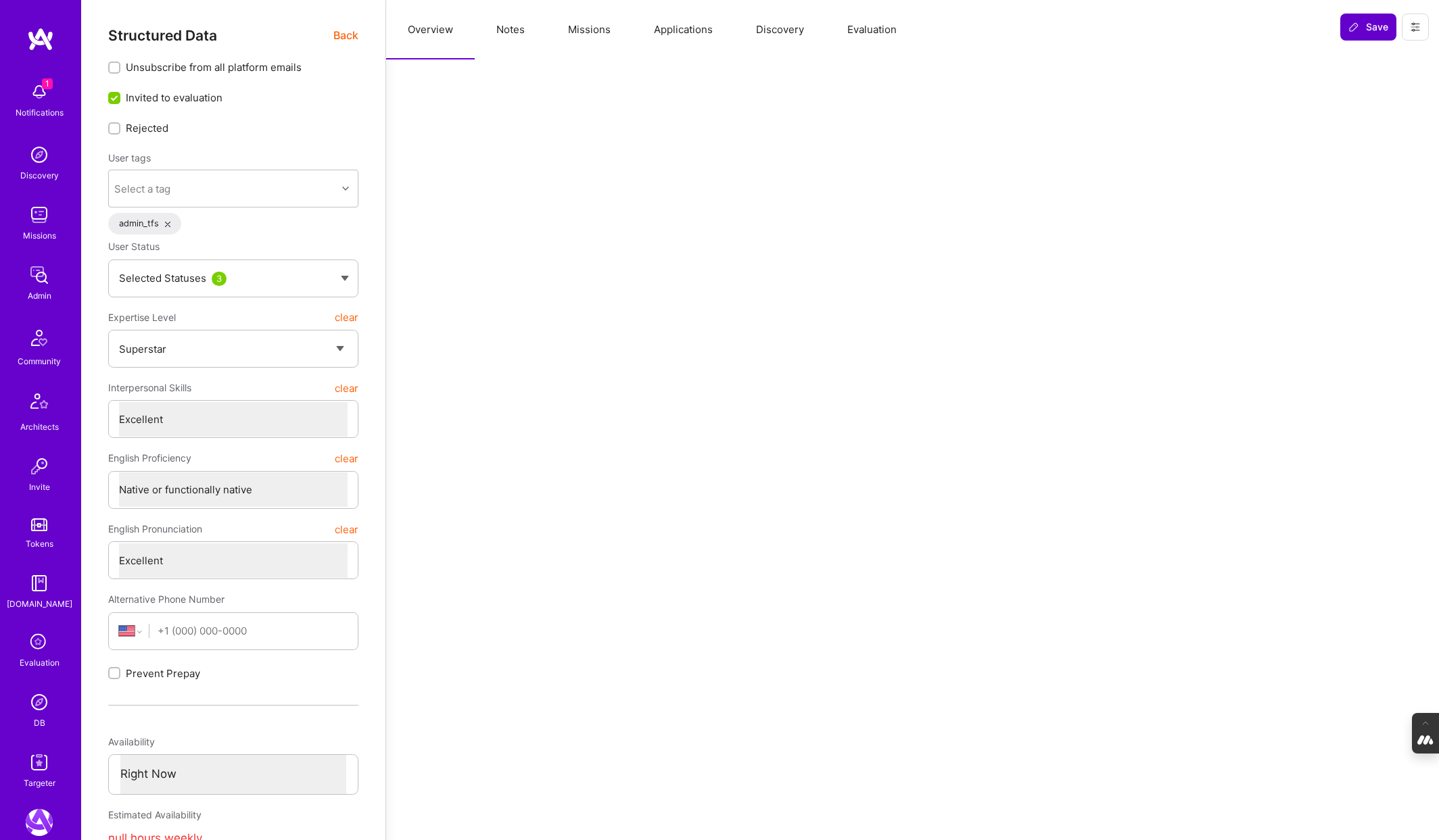
click at [1372, 26] on span "Save" at bounding box center [1368, 27] width 40 height 13
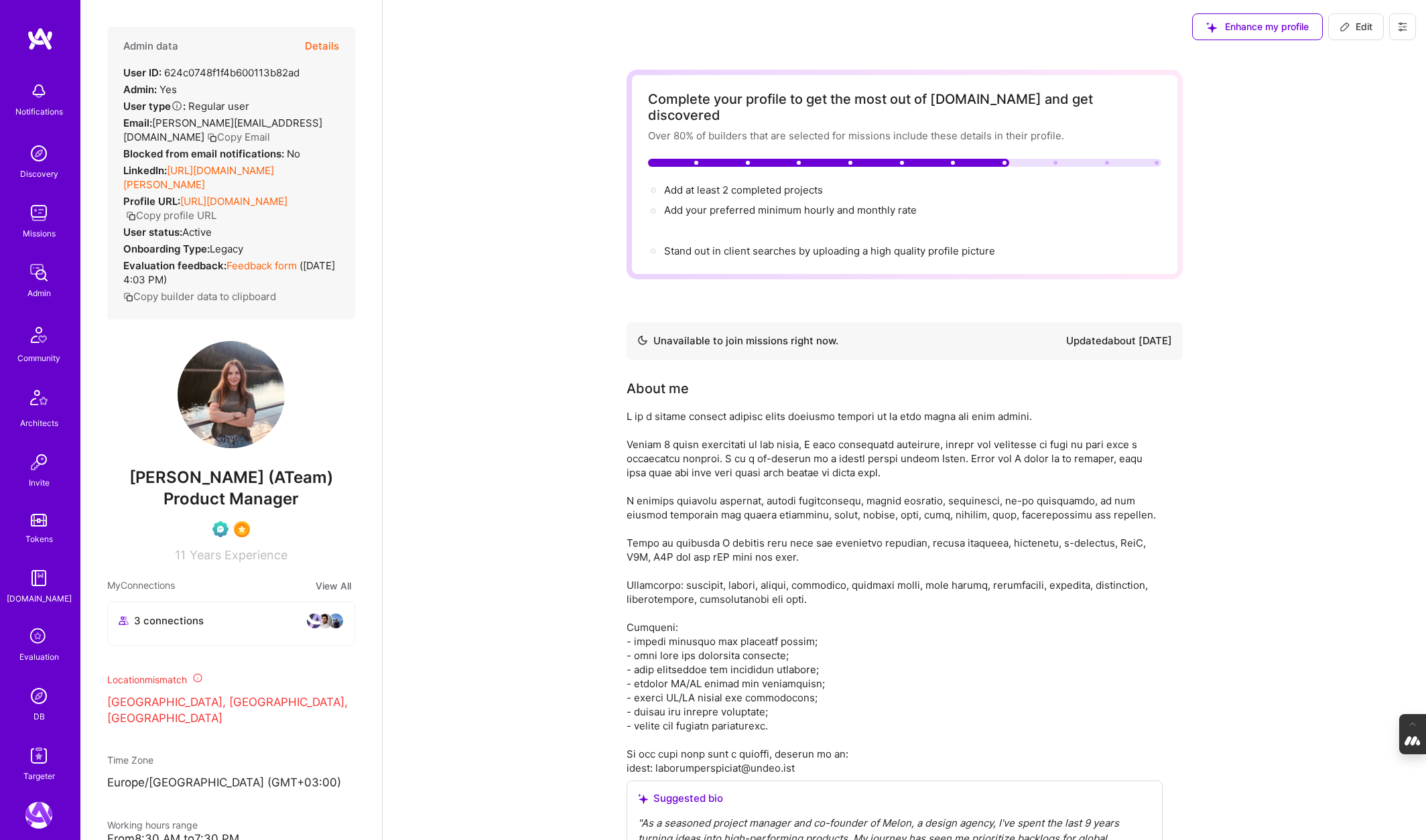
click at [319, 43] on button "Details" at bounding box center [322, 46] width 34 height 39
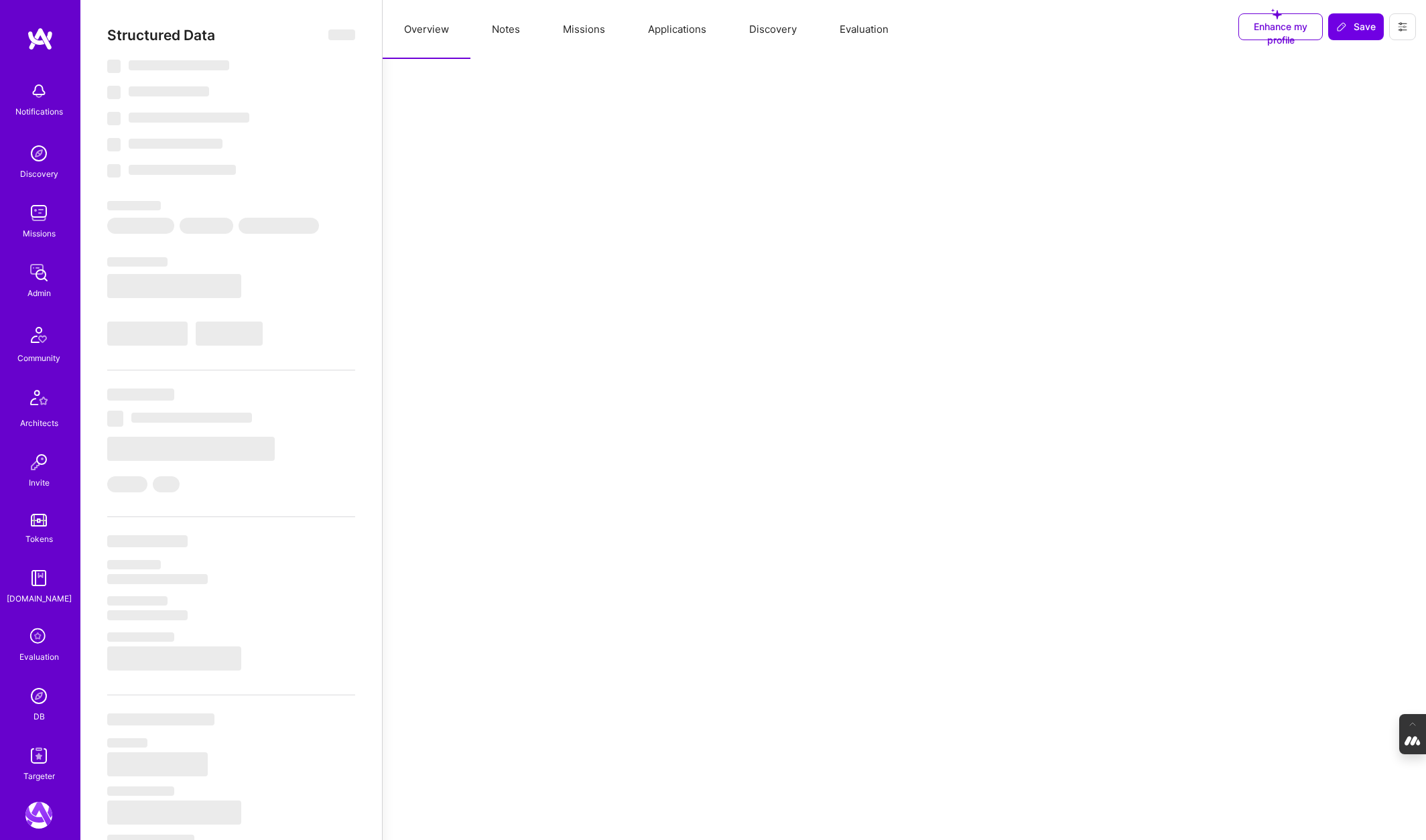
select select "Not Available"
select select "1 Month"
select select "Verified"
select select "UA"
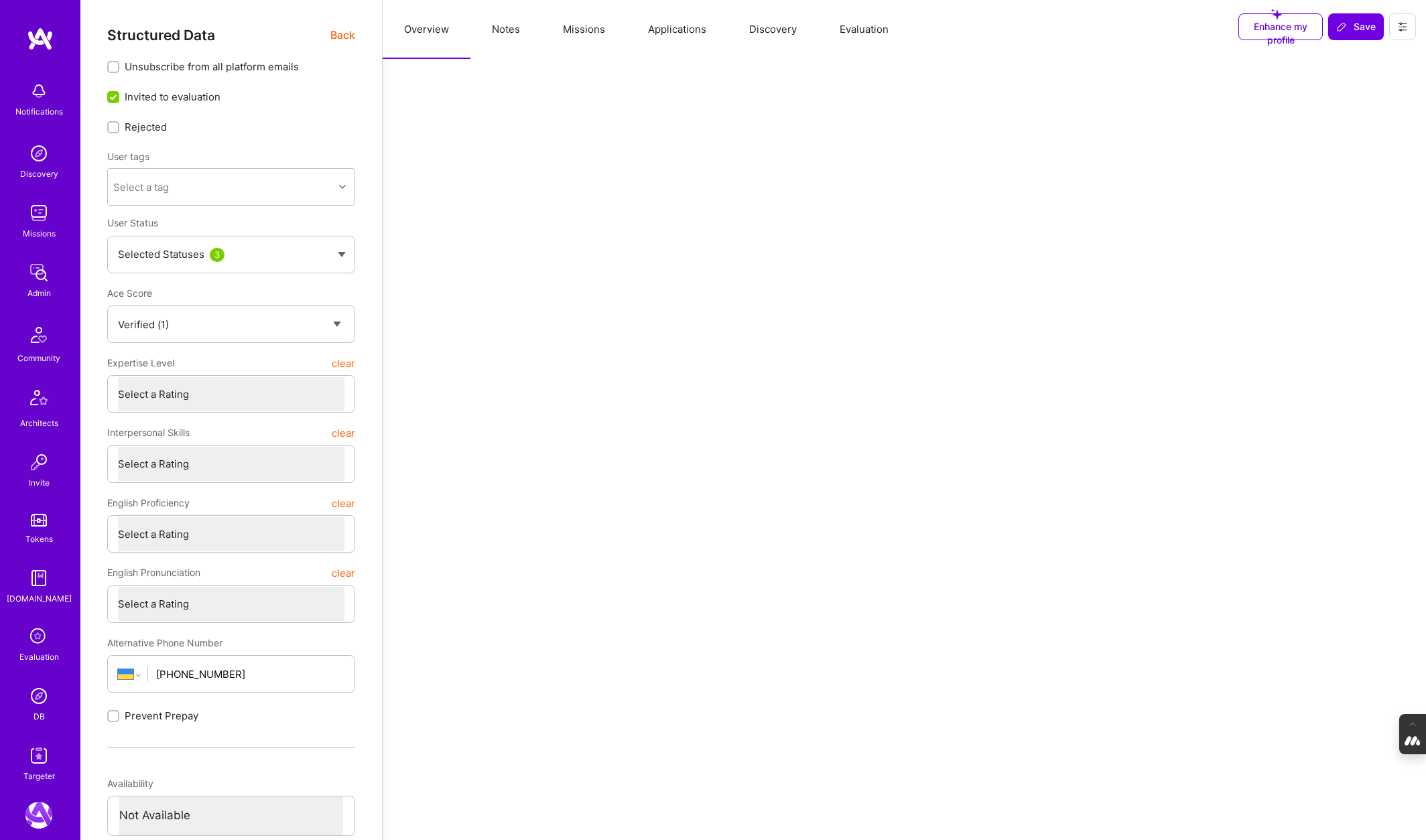
click at [867, 26] on button "Evaluation" at bounding box center [864, 29] width 92 height 59
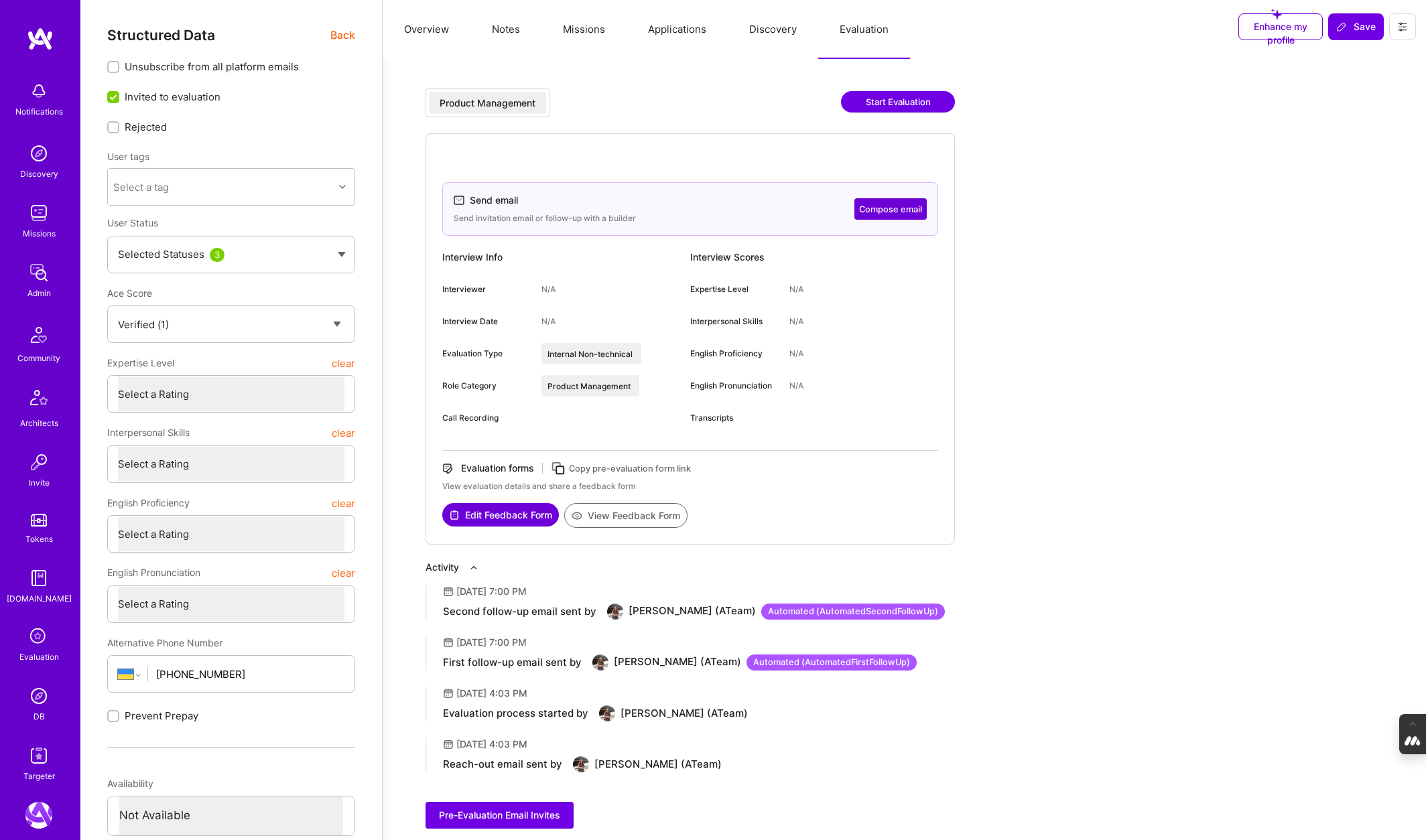
click at [886, 207] on button "Compose email" at bounding box center [890, 209] width 73 height 21
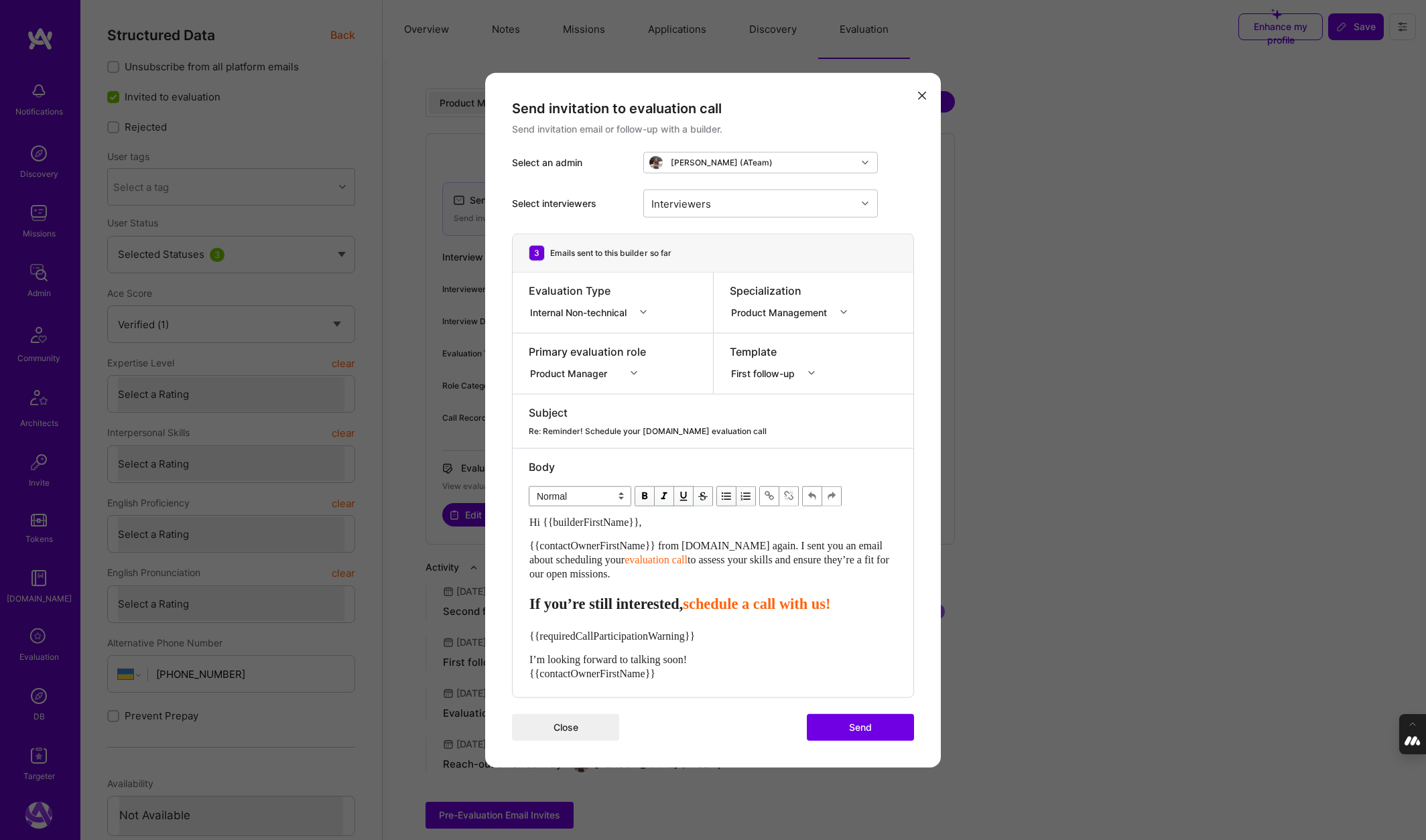
click at [650, 309] on div "modal" at bounding box center [644, 312] width 21 height 18
click at [771, 340] on div "Template First follow-up" at bounding box center [813, 364] width 200 height 60
click at [815, 371] on div "modal" at bounding box center [813, 373] width 21 height 18
click at [790, 402] on div "First email" at bounding box center [838, 403] width 195 height 13
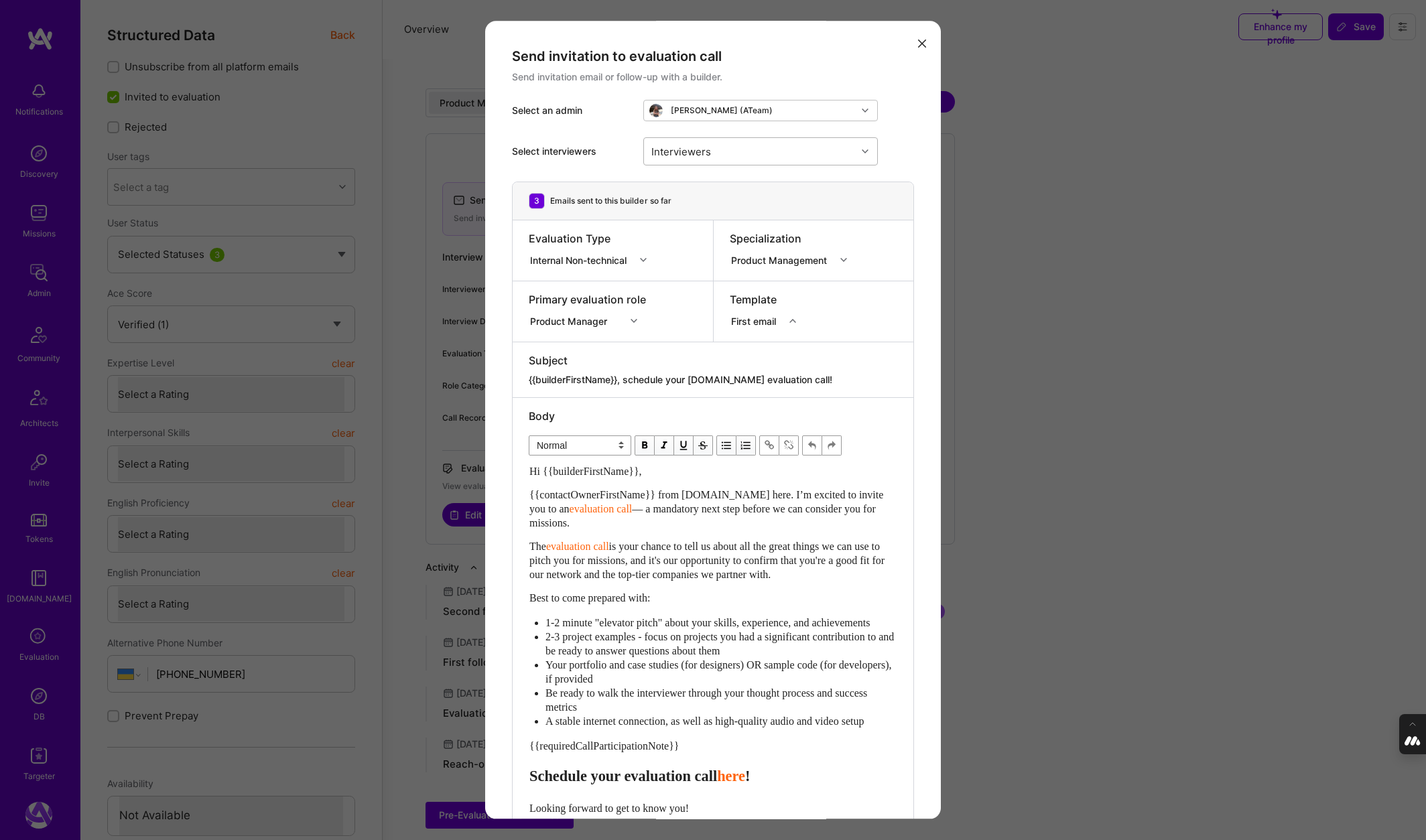
click at [688, 148] on div "Interviewers" at bounding box center [681, 152] width 66 height 20
type input "adi"
click at [659, 210] on input "modal" at bounding box center [658, 211] width 10 height 10
checkbox input "true"
click at [897, 133] on div "Select interviewers option Adi Sofer, selected. option Adin Hodovic focused, 1 …" at bounding box center [713, 151] width 402 height 60
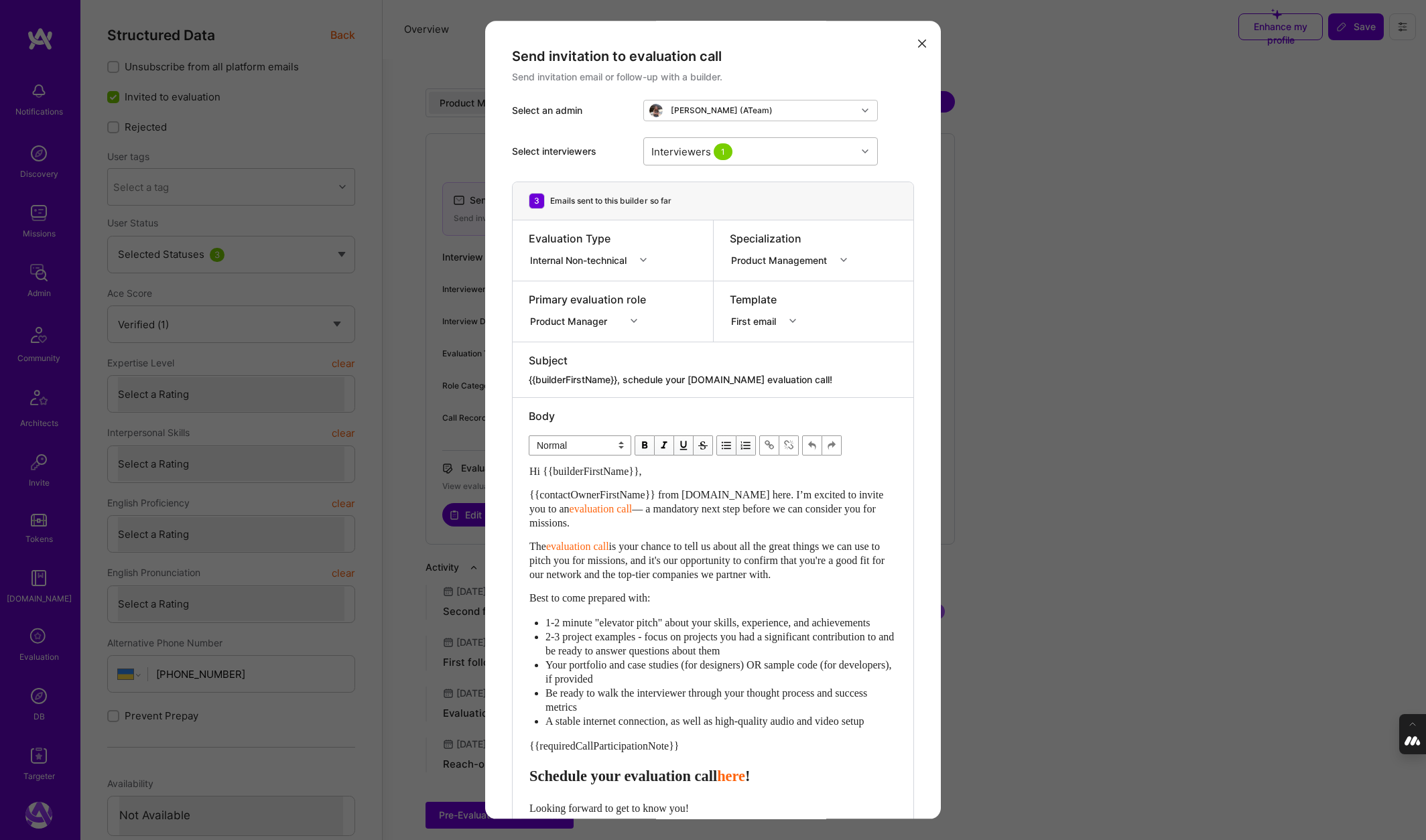
click at [870, 157] on div "modal" at bounding box center [867, 152] width 21 height 18
click at [894, 131] on div "Select interviewers Interviewers 1" at bounding box center [713, 151] width 402 height 60
click at [872, 147] on div "modal" at bounding box center [867, 152] width 21 height 18
click at [914, 138] on div "Select interviewers Interviewers 1" at bounding box center [713, 151] width 402 height 60
click at [848, 252] on div "modal" at bounding box center [845, 260] width 21 height 18
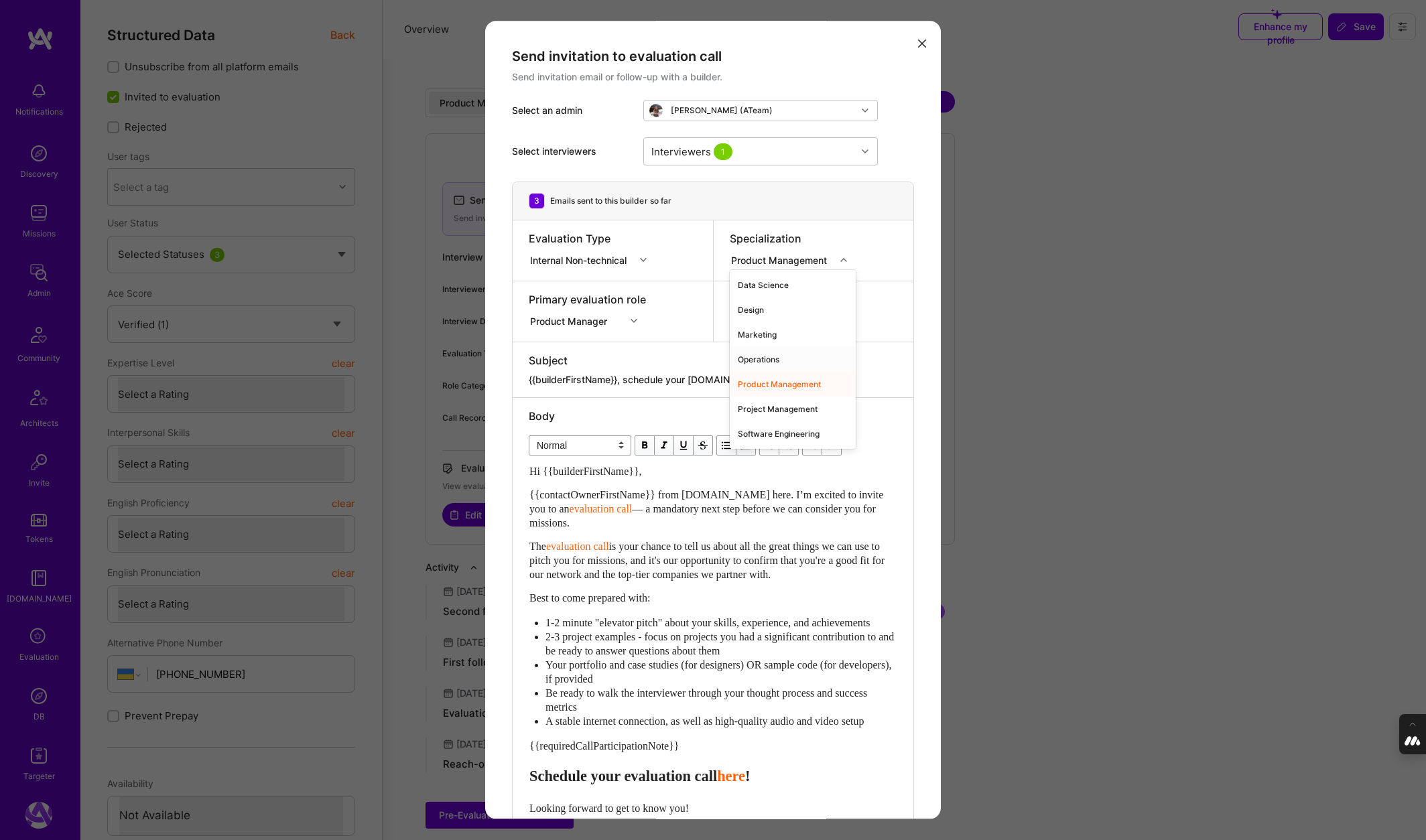
click at [755, 362] on div "Operations" at bounding box center [793, 359] width 126 height 25
click at [793, 259] on icon "modal" at bounding box center [796, 259] width 7 height 7
click at [776, 383] on div "Product Management" at bounding box center [779, 384] width 99 height 25
click at [844, 270] on div "Specialization Product Management" at bounding box center [813, 251] width 200 height 60
click at [846, 257] on icon "modal" at bounding box center [843, 259] width 7 height 7
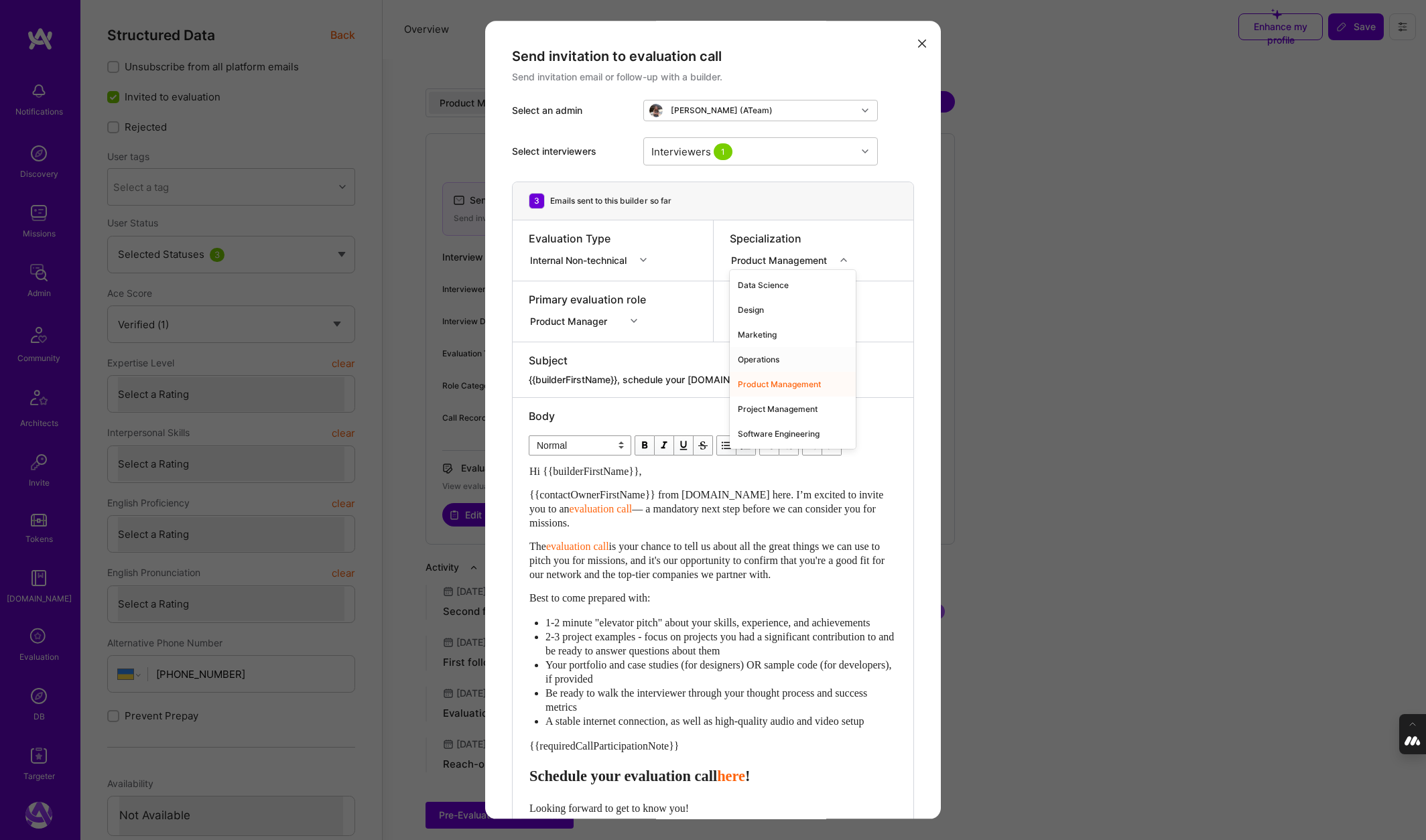
click at [758, 361] on div "Operations" at bounding box center [793, 359] width 126 height 25
click at [792, 262] on div "modal" at bounding box center [798, 260] width 21 height 18
click at [759, 337] on div "Marketing" at bounding box center [779, 335] width 99 height 25
click at [921, 45] on icon "modal" at bounding box center [922, 43] width 8 height 8
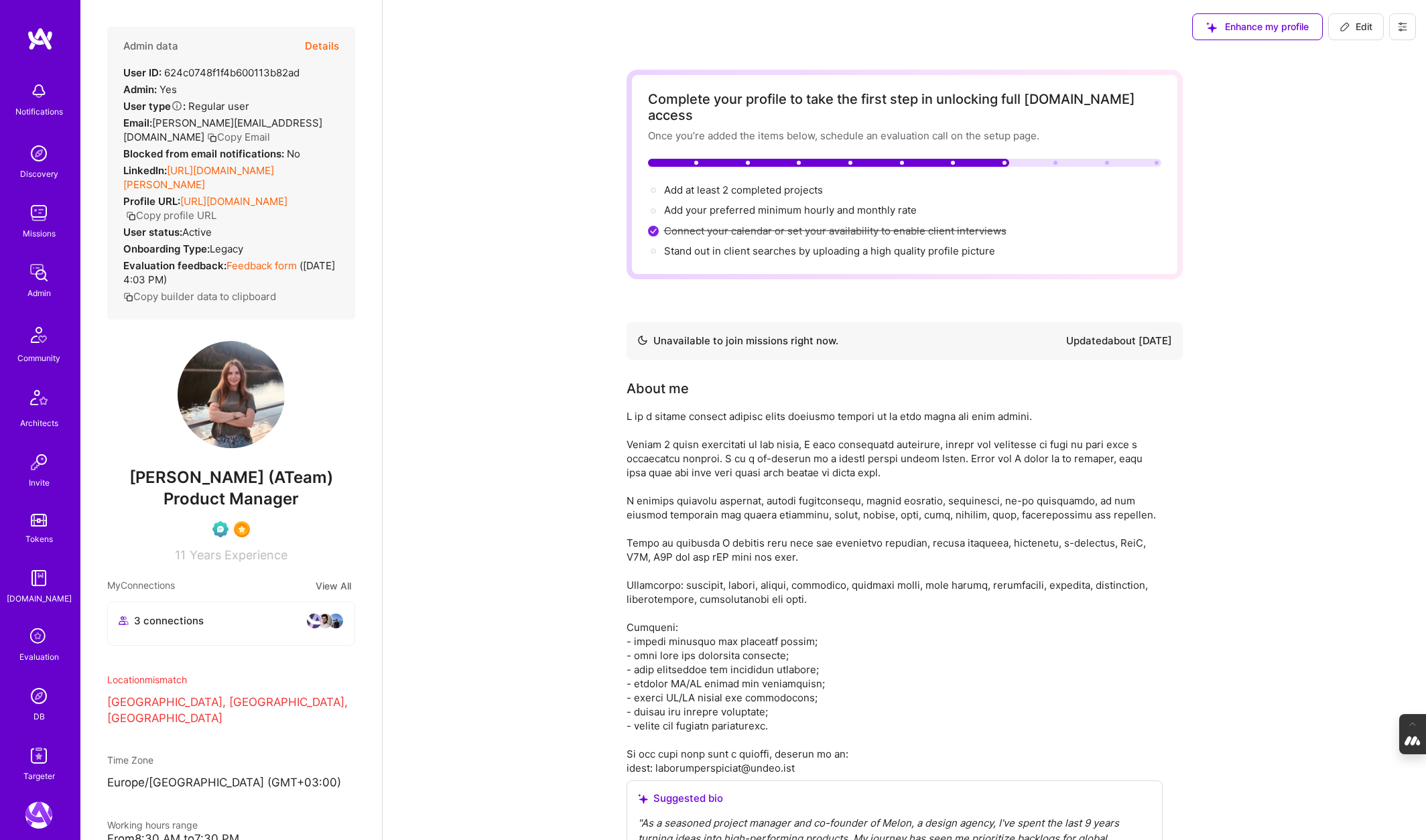
click at [309, 45] on button "Details" at bounding box center [322, 46] width 34 height 39
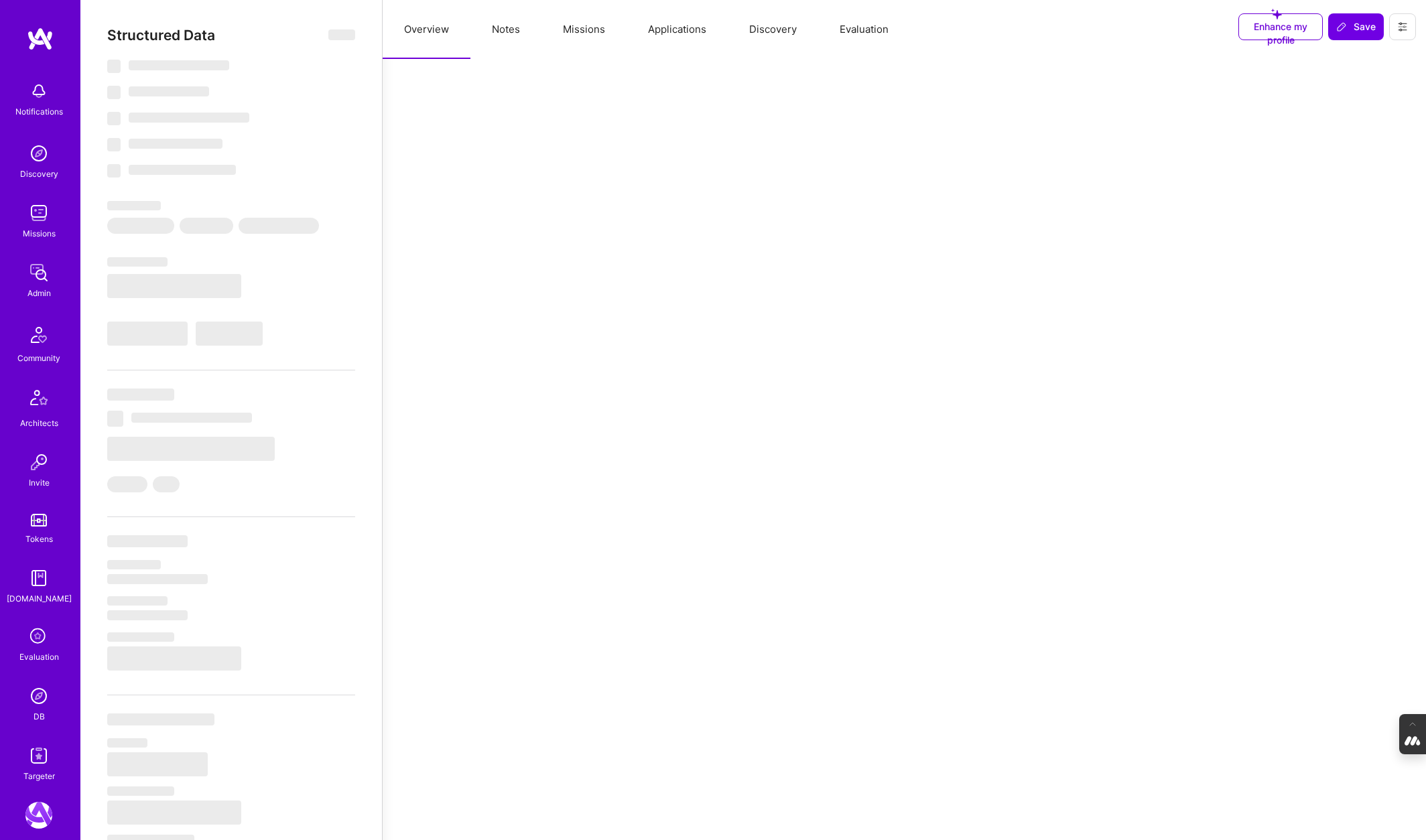
select select "Not Available"
select select "1 Month"
select select "Verified"
select select "UA"
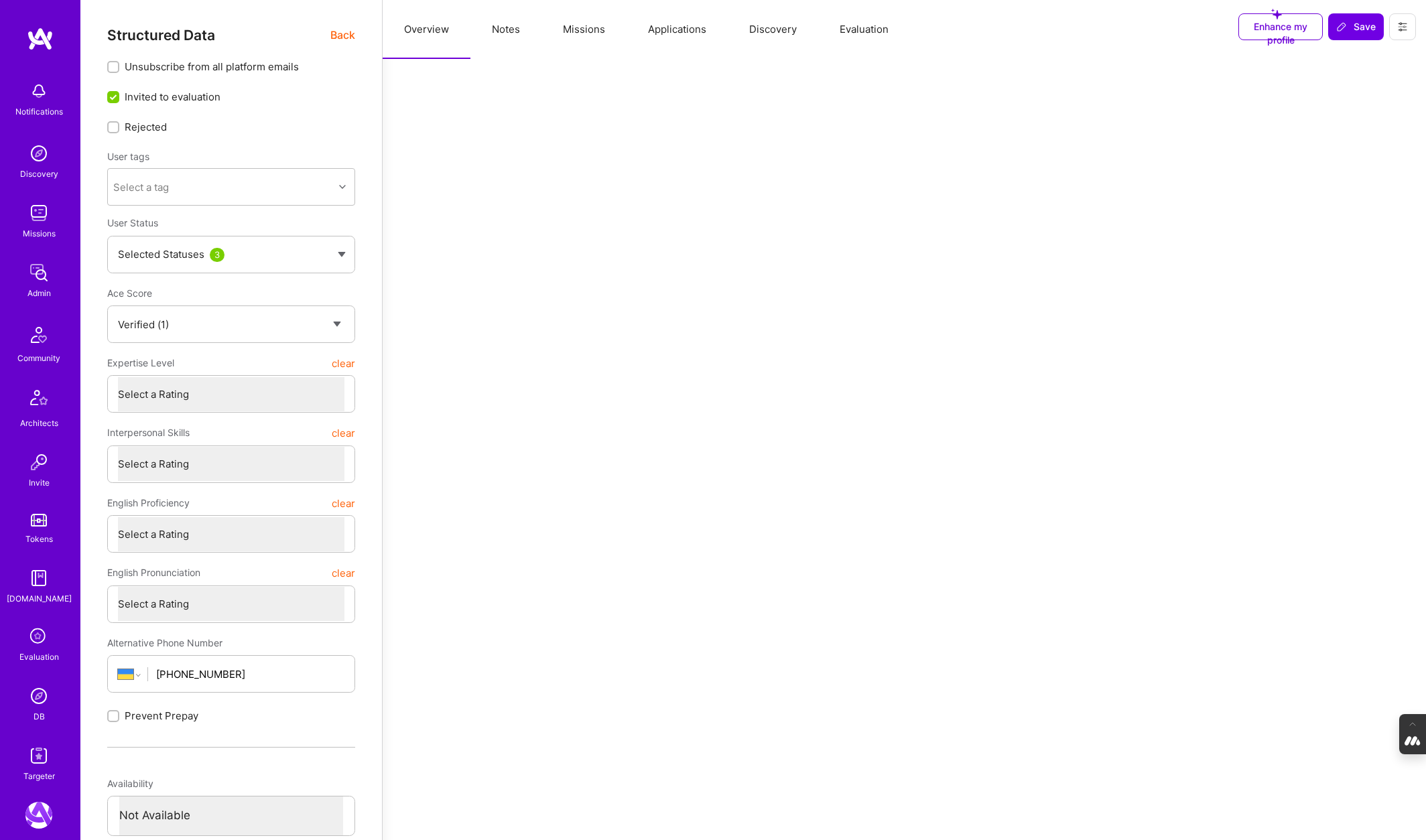
click at [853, 32] on button "Evaluation" at bounding box center [864, 29] width 92 height 59
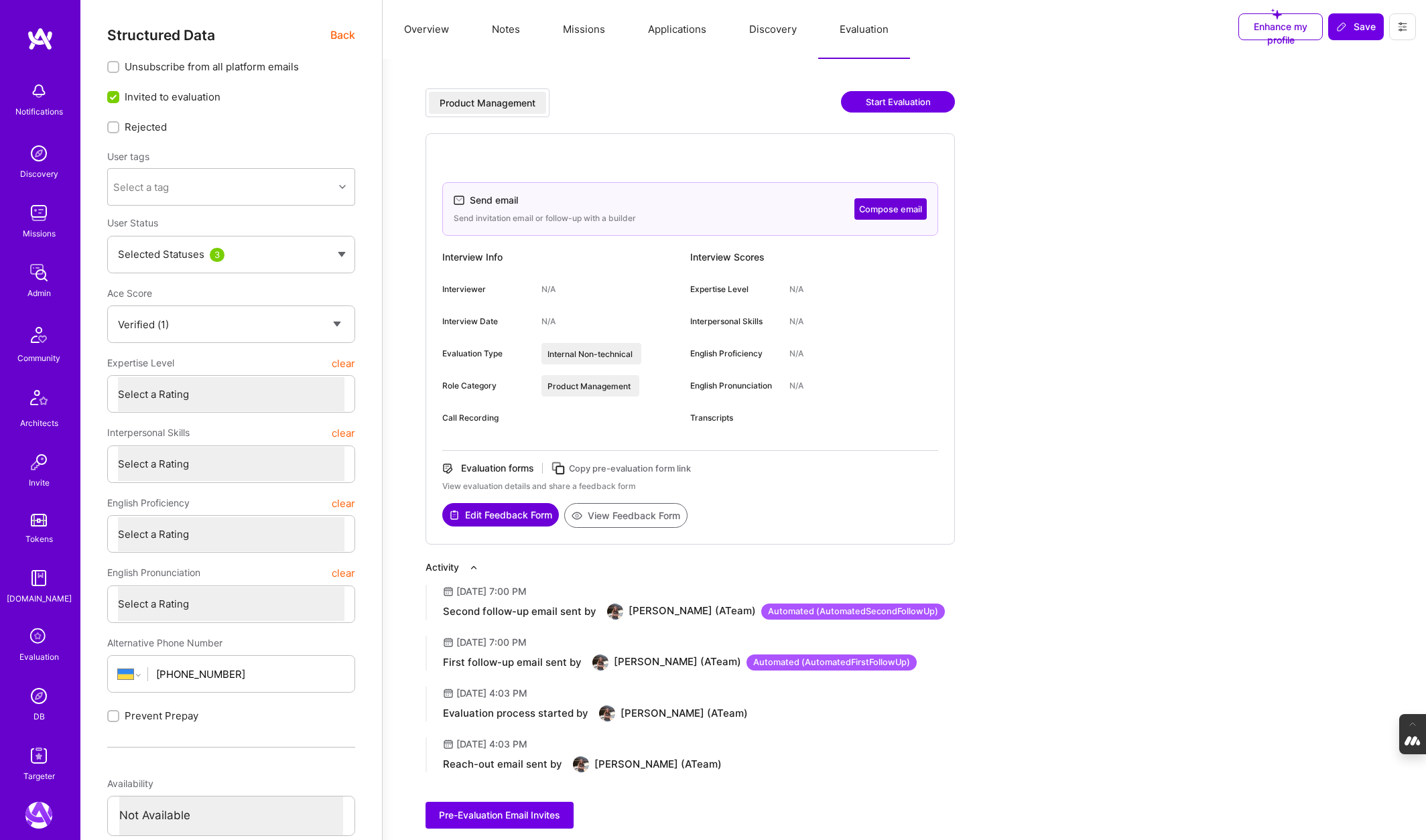
click at [915, 96] on button "Start Evaluation" at bounding box center [897, 101] width 114 height 21
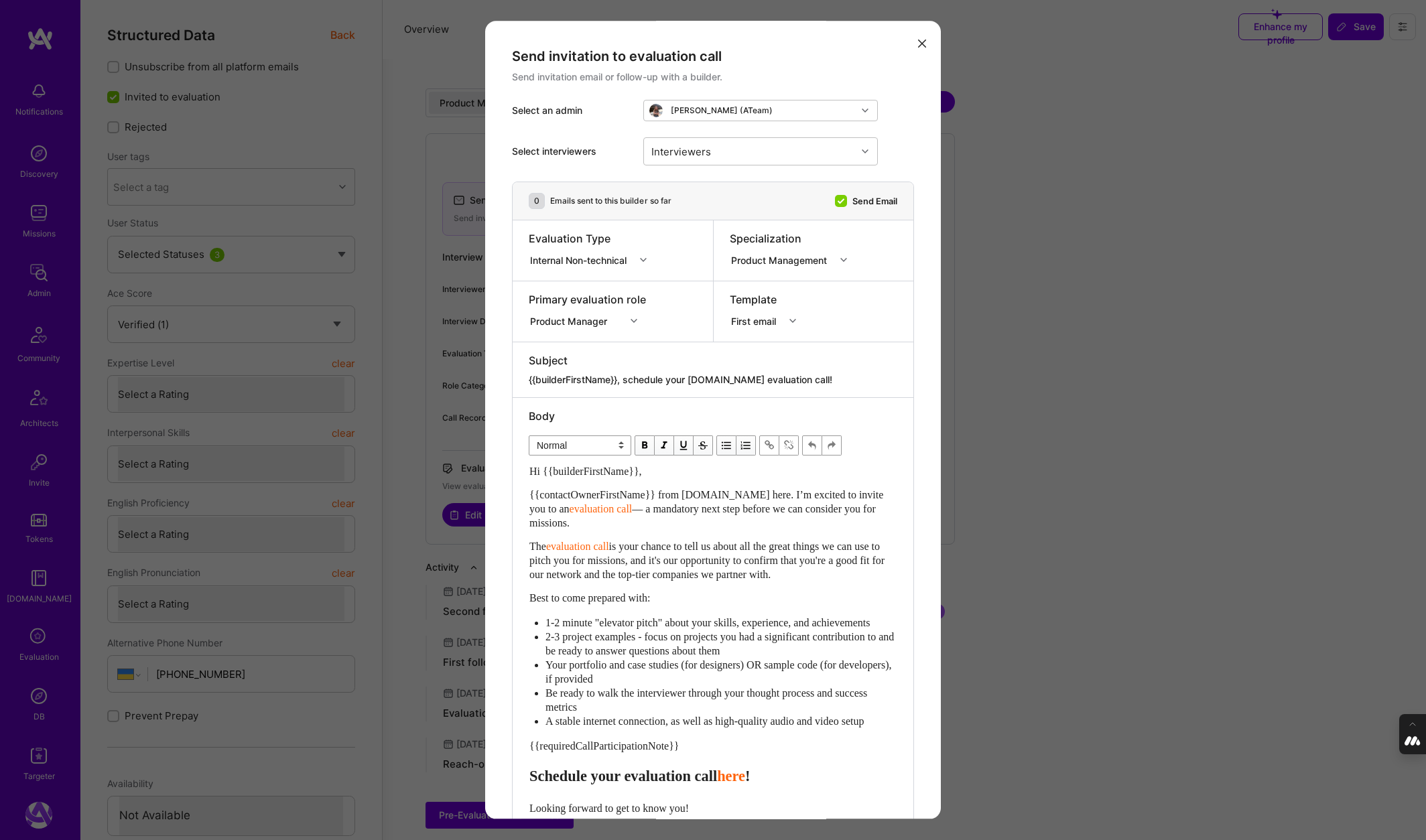
click at [845, 257] on icon "modal" at bounding box center [843, 259] width 7 height 7
click at [800, 282] on div "Data Science" at bounding box center [793, 285] width 126 height 25
click at [806, 262] on icon "modal" at bounding box center [806, 259] width 7 height 7
click at [765, 307] on div "Design" at bounding box center [779, 310] width 99 height 25
click at [787, 254] on div "modal" at bounding box center [791, 260] width 21 height 18
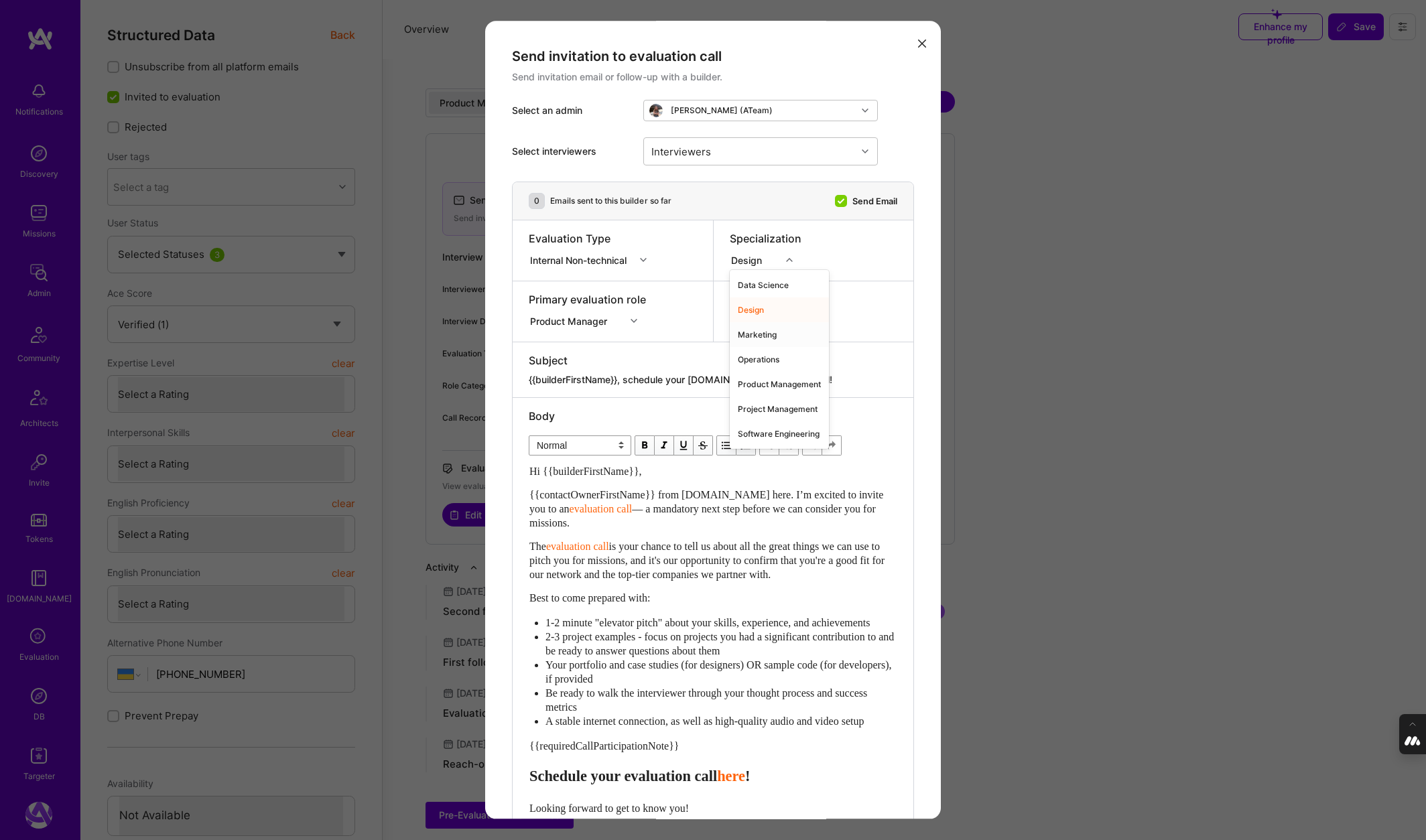
click at [759, 331] on div "Marketing" at bounding box center [779, 335] width 99 height 25
click at [796, 258] on div "modal" at bounding box center [794, 260] width 21 height 18
click at [755, 358] on div "Operations" at bounding box center [779, 359] width 99 height 25
click at [795, 257] on icon "modal" at bounding box center [796, 259] width 7 height 7
click at [765, 384] on div "Product Management" at bounding box center [779, 384] width 99 height 25
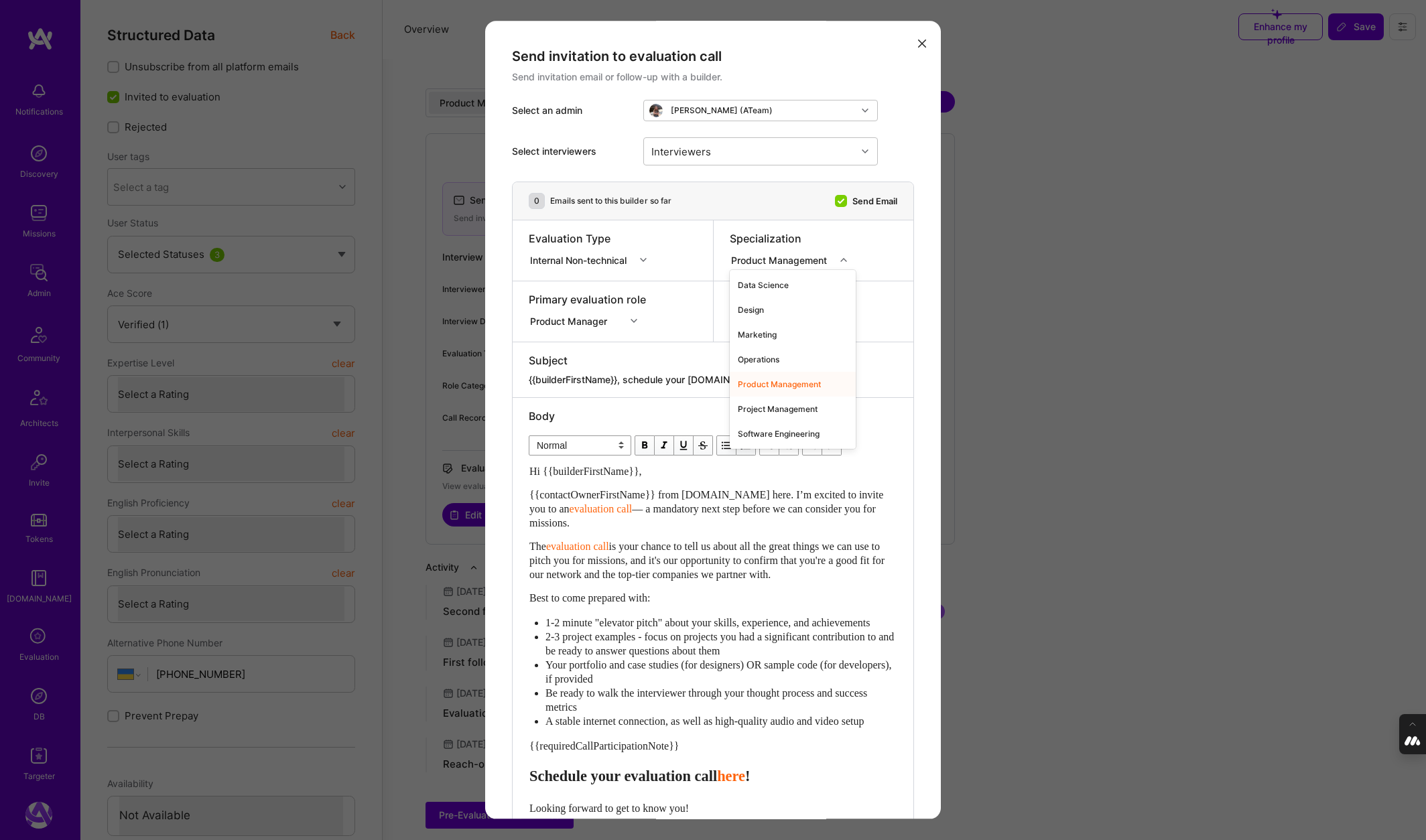
click at [837, 258] on div "modal" at bounding box center [845, 260] width 21 height 18
click at [775, 416] on div "Project Management" at bounding box center [793, 409] width 126 height 25
click at [830, 260] on input "modal" at bounding box center [830, 259] width 1 height 14
click at [768, 440] on div "Software Engineering" at bounding box center [790, 434] width 122 height 25
click at [920, 43] on icon "modal" at bounding box center [922, 43] width 8 height 8
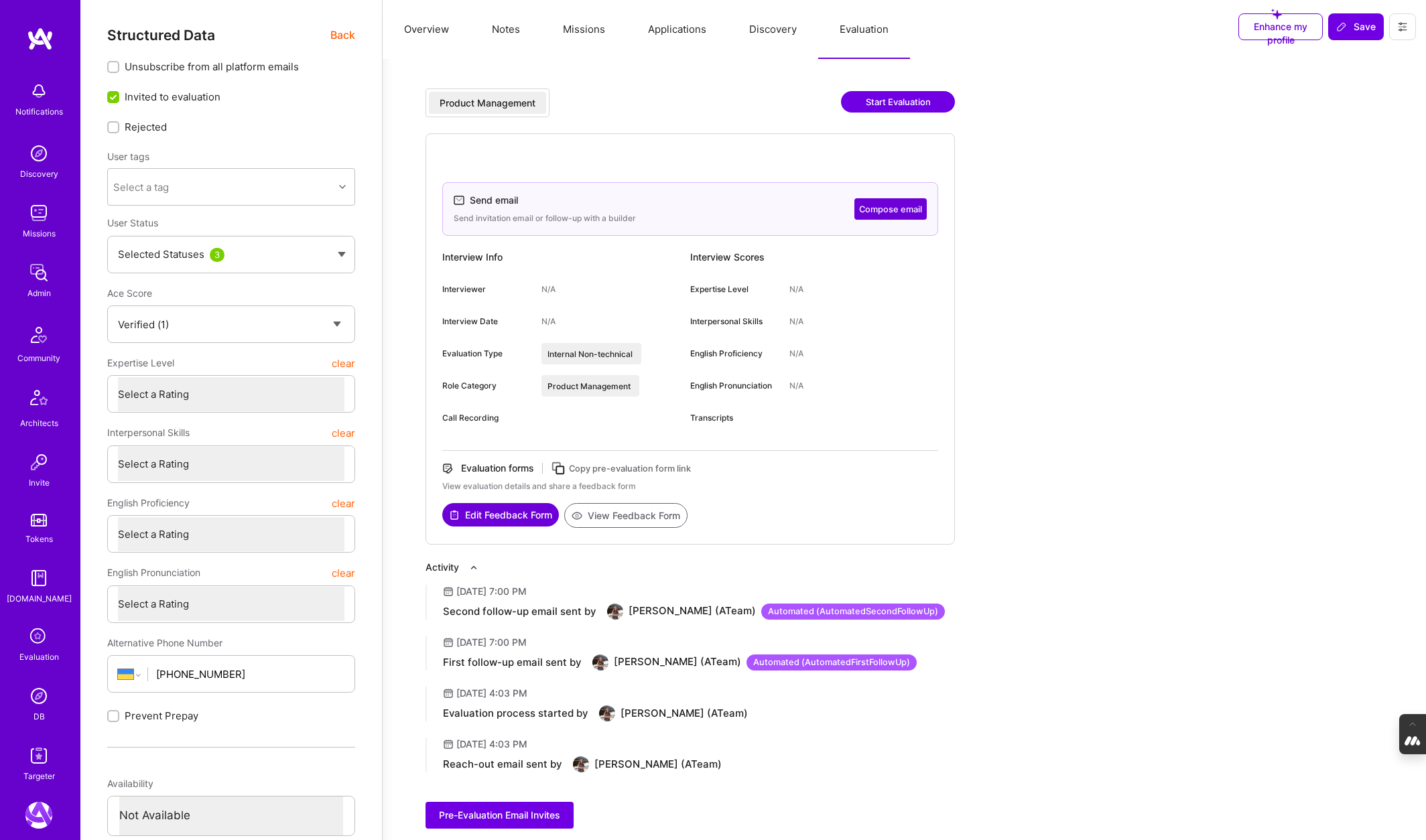
click at [882, 104] on button "Start Evaluation" at bounding box center [897, 101] width 114 height 21
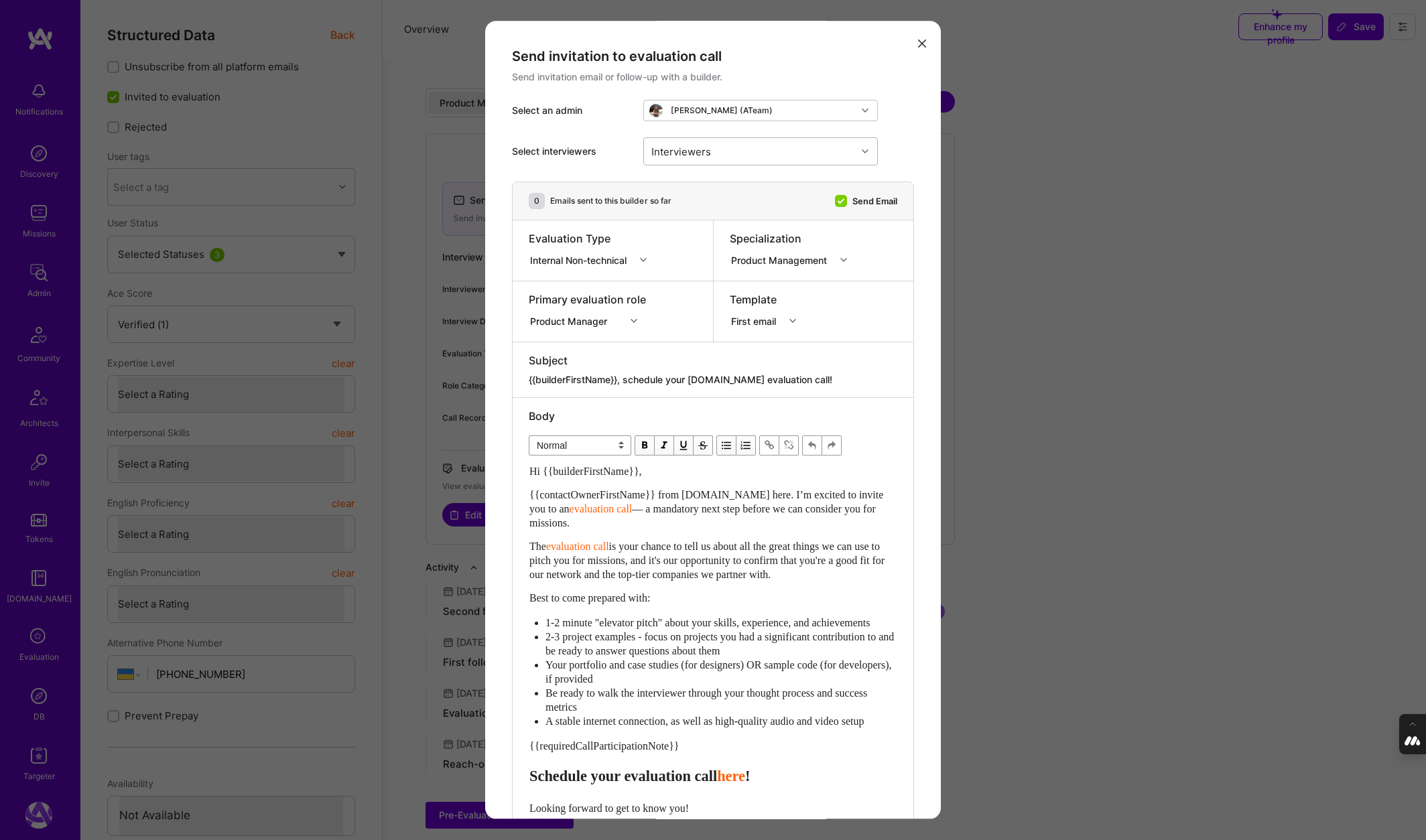
click at [721, 141] on div "Interviewers" at bounding box center [750, 151] width 213 height 27
type input "adi"
click at [654, 212] on input "modal" at bounding box center [658, 211] width 10 height 10
checkbox input "true"
click at [908, 126] on div "Select interviewers Interviewers 1" at bounding box center [713, 151] width 402 height 60
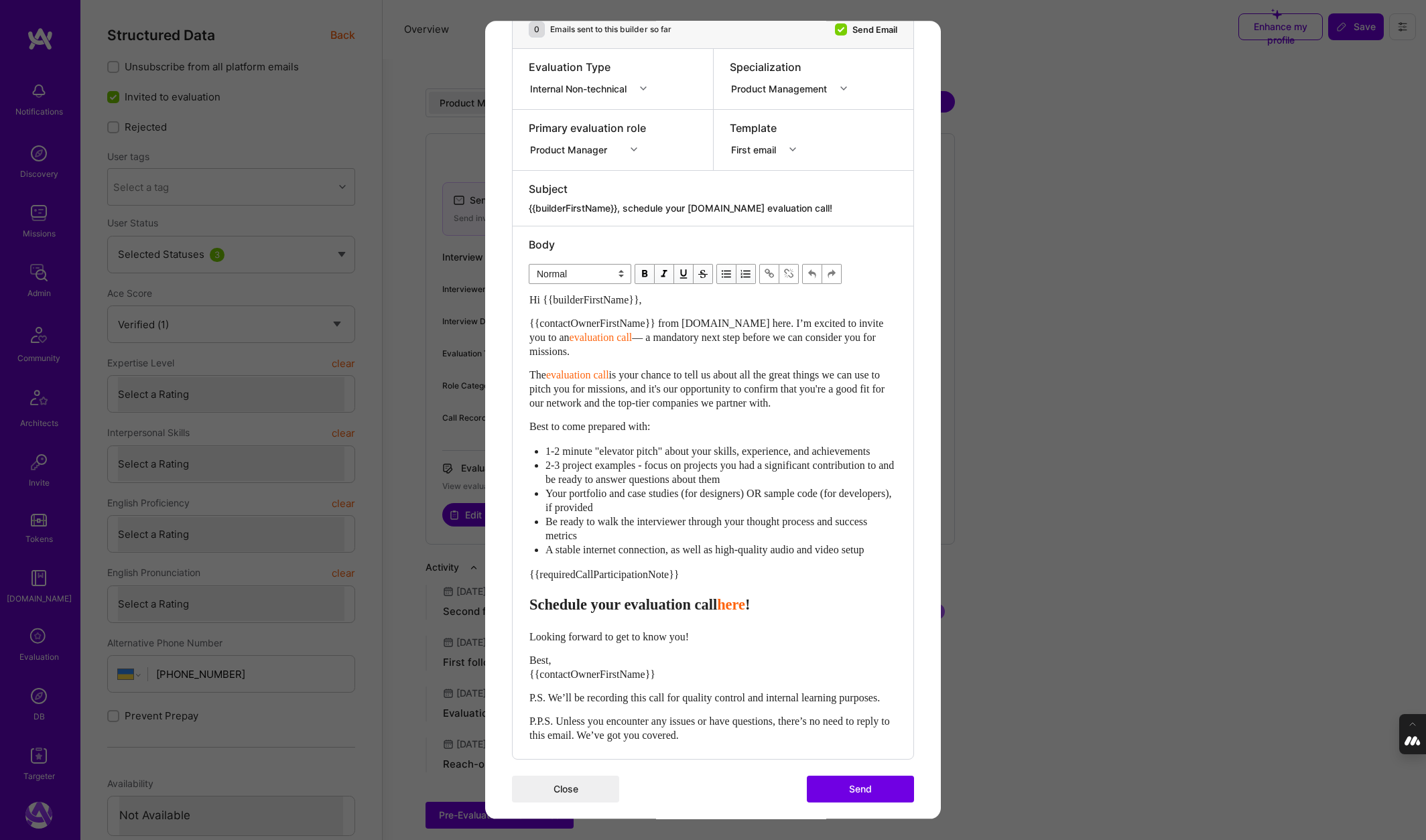
scroll to position [210, 0]
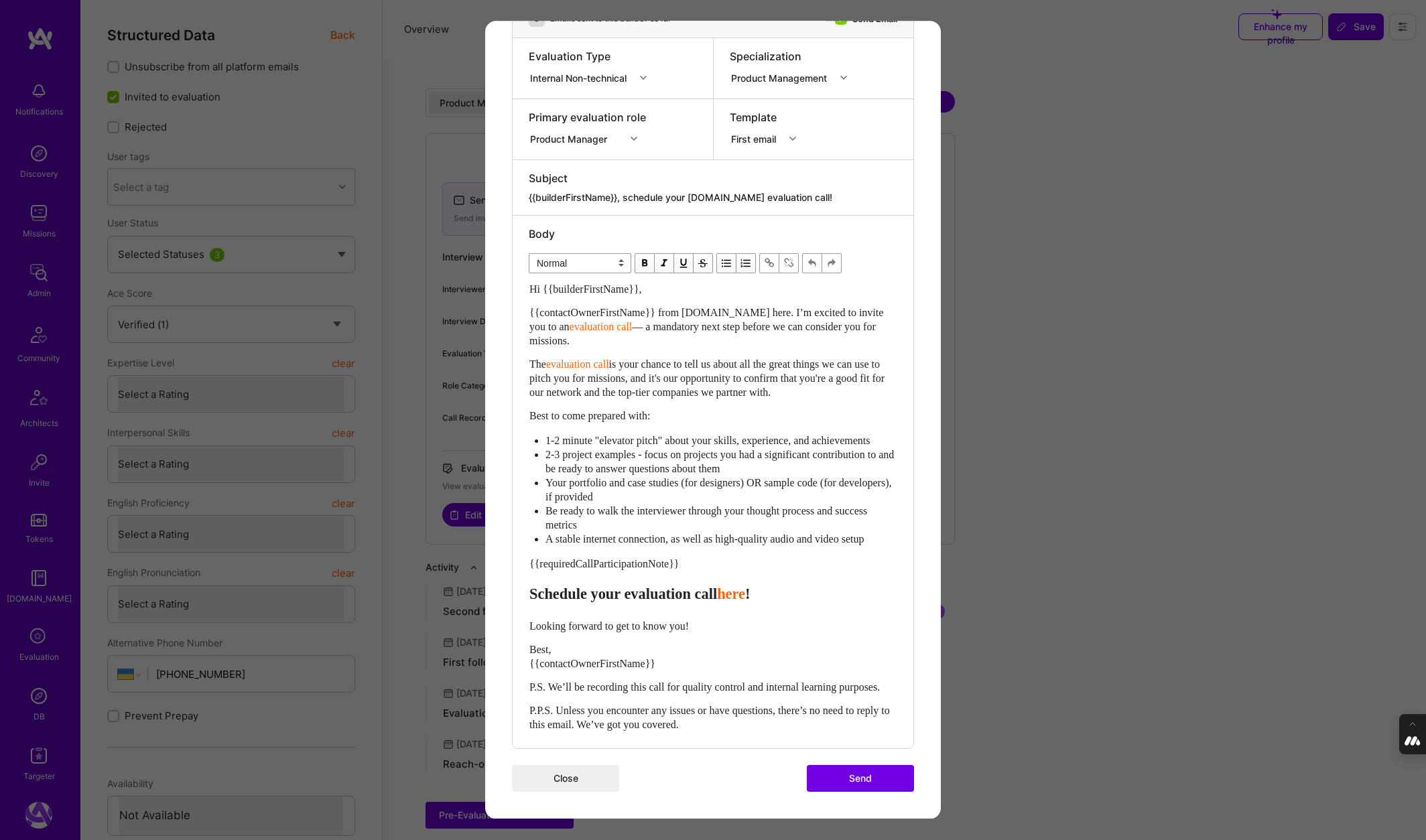
click at [853, 778] on button "Send" at bounding box center [860, 778] width 107 height 27
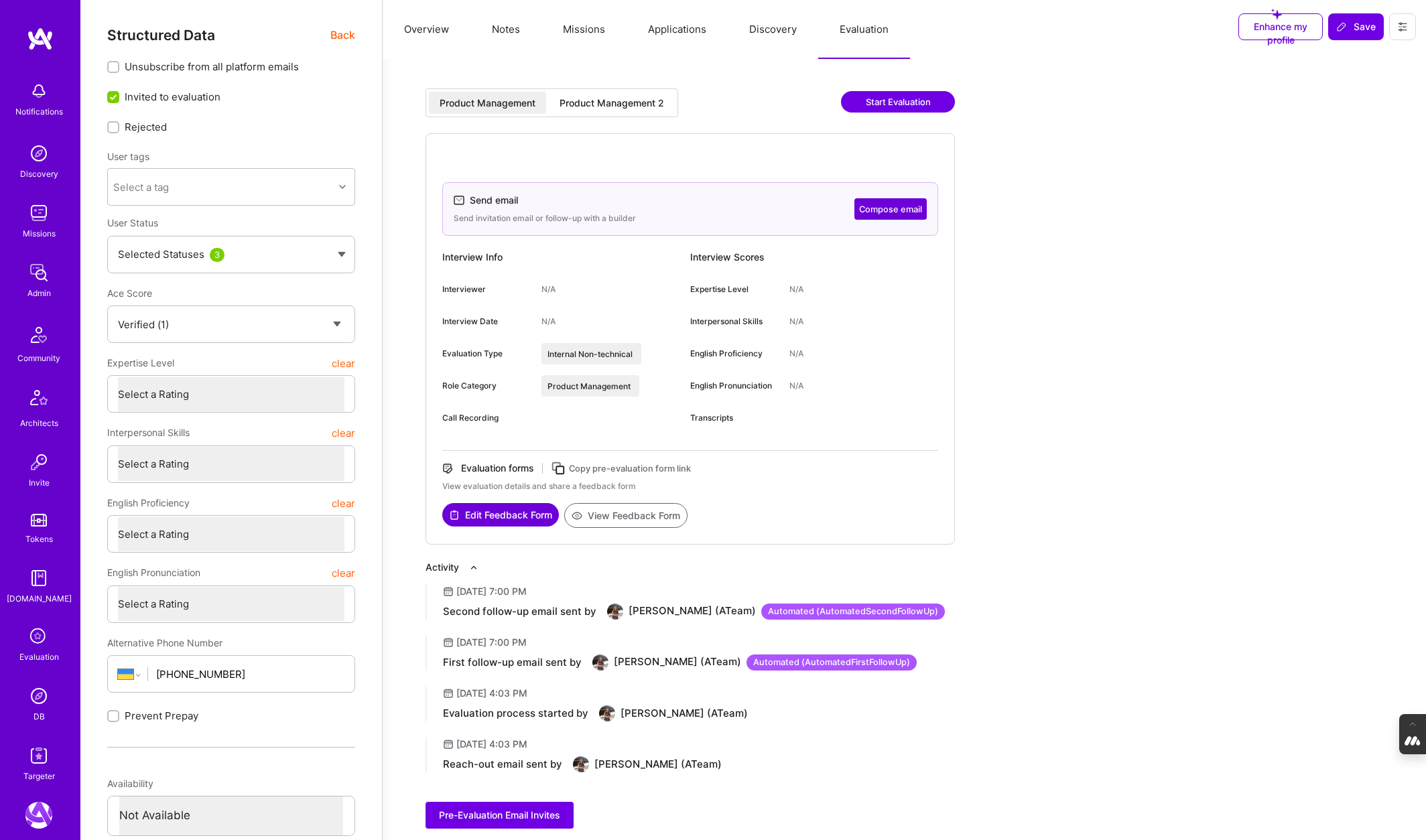
click at [614, 105] on div "Product Management 2" at bounding box center [611, 103] width 105 height 13
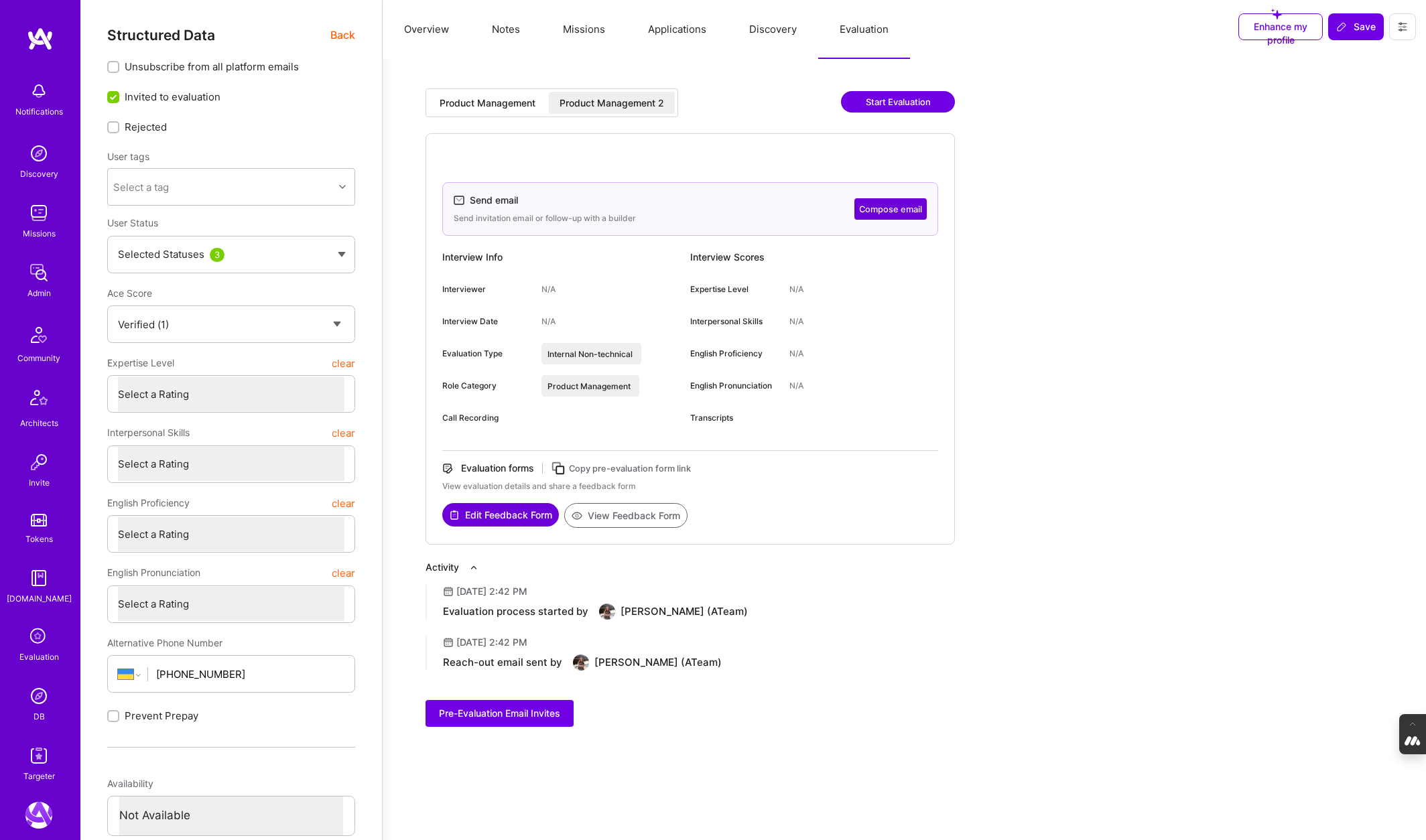
click at [337, 35] on span "Back" at bounding box center [343, 35] width 25 height 17
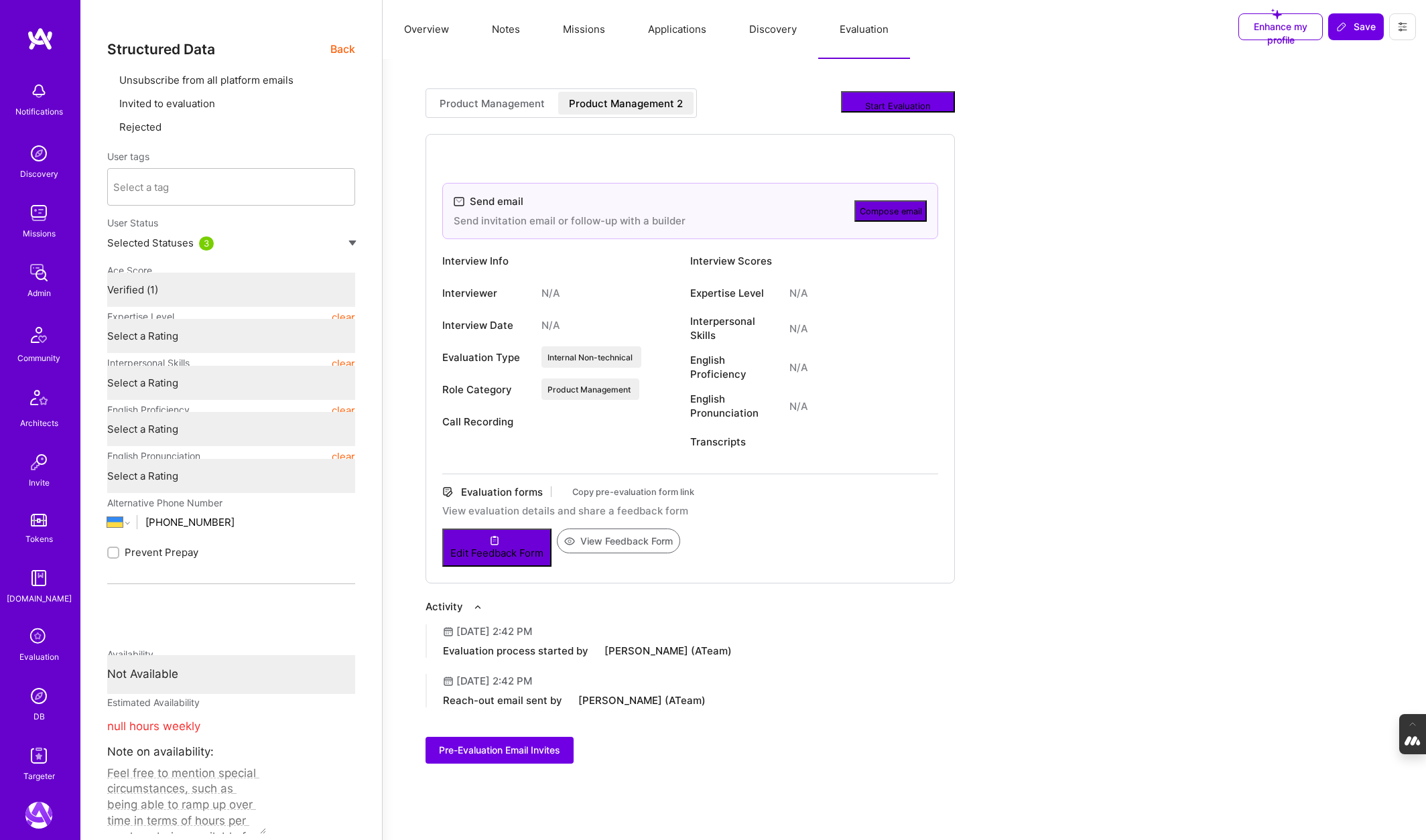
type textarea "x"
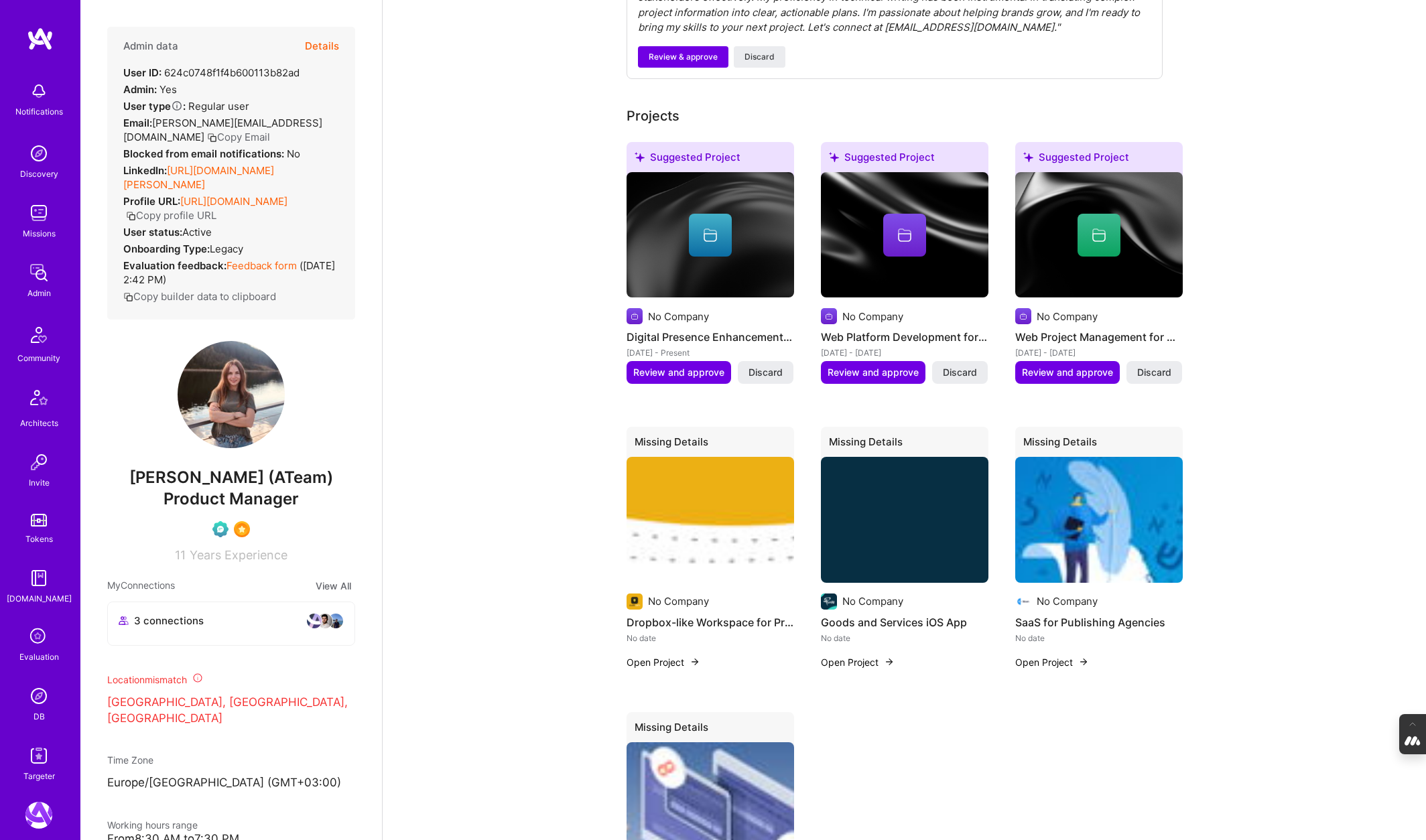
scroll to position [885, 0]
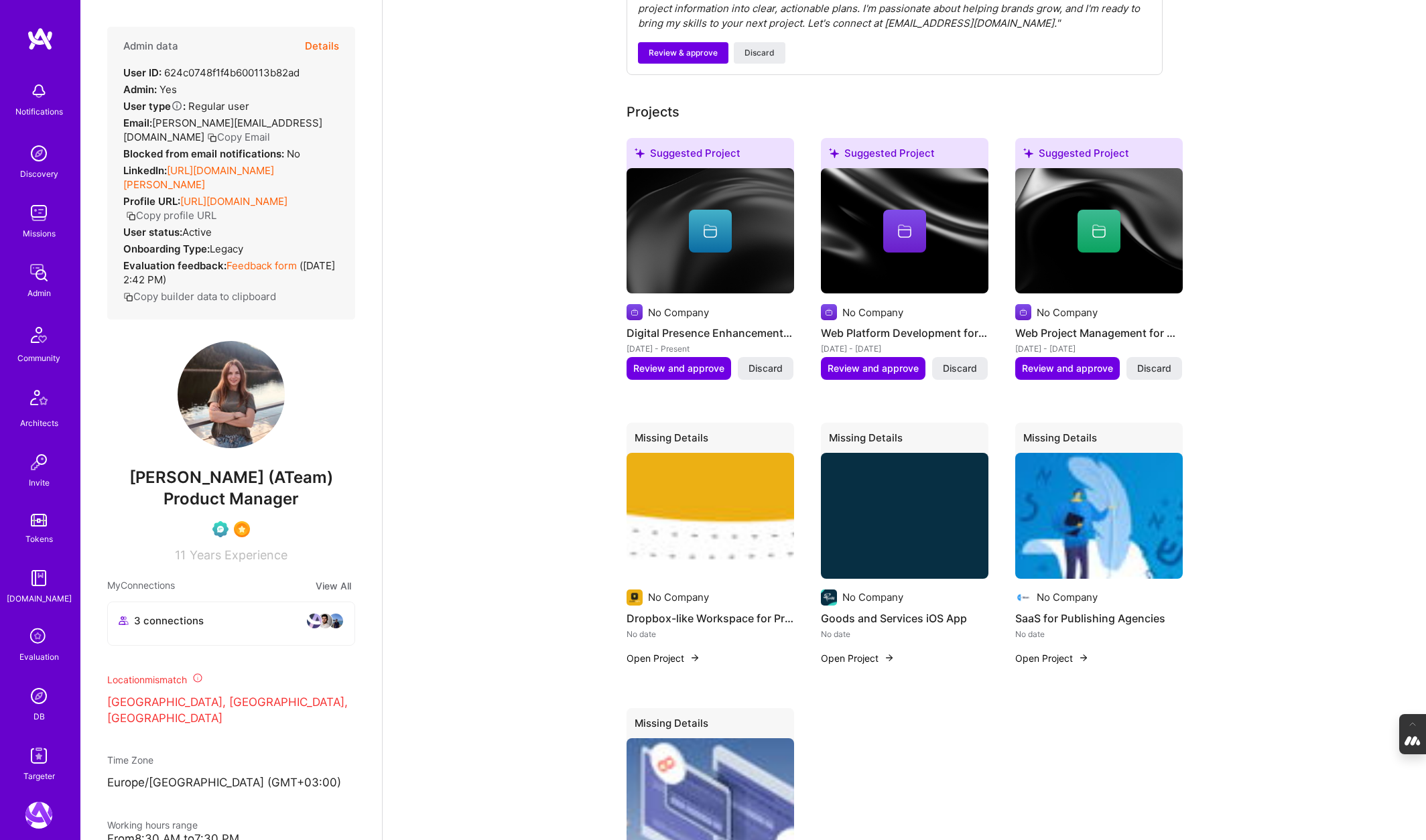
click at [680, 528] on img at bounding box center [710, 516] width 167 height 126
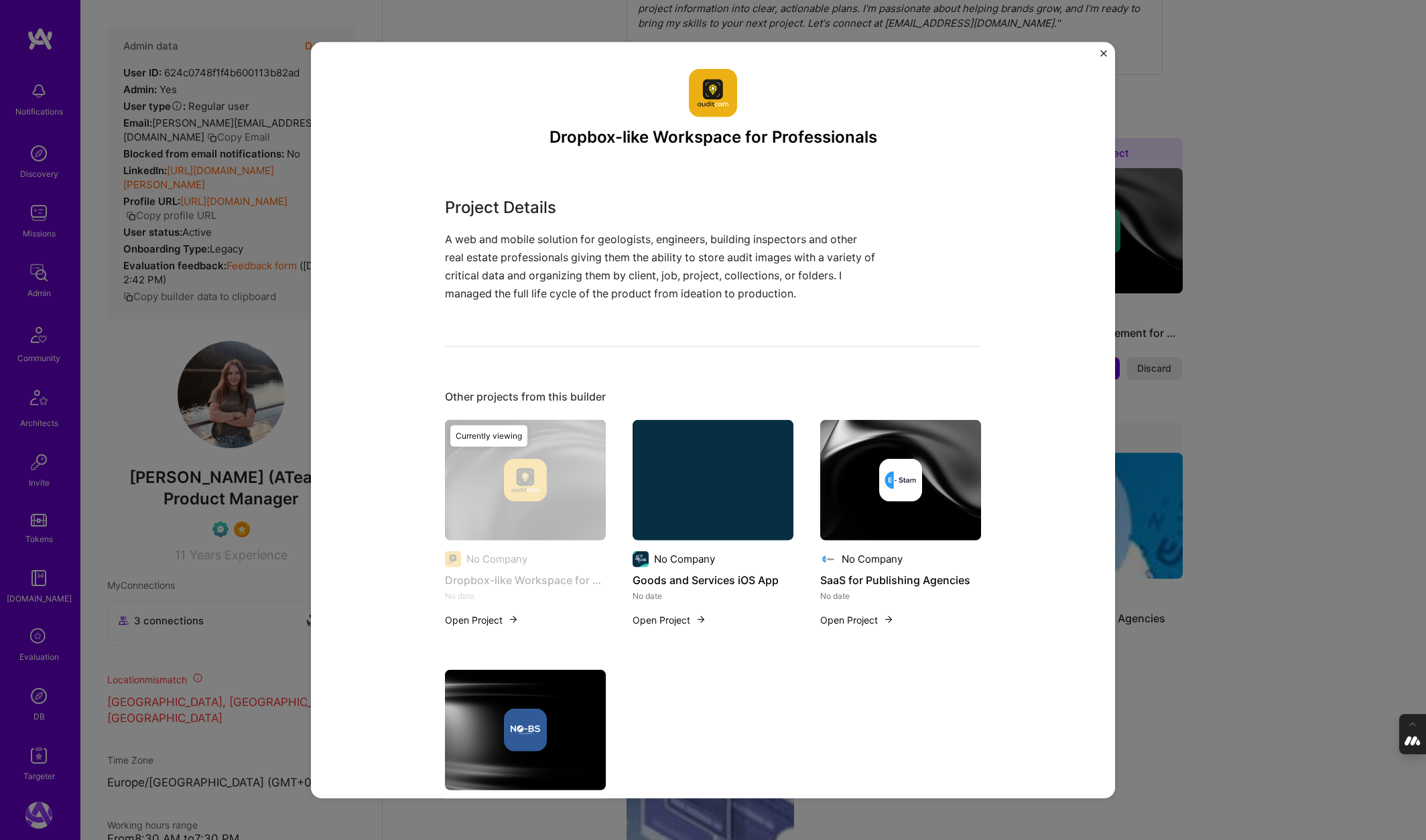
click at [1180, 409] on div "Dropbox-like Workspace for Professionals Project Details A web and mobile solut…" at bounding box center [713, 420] width 1426 height 840
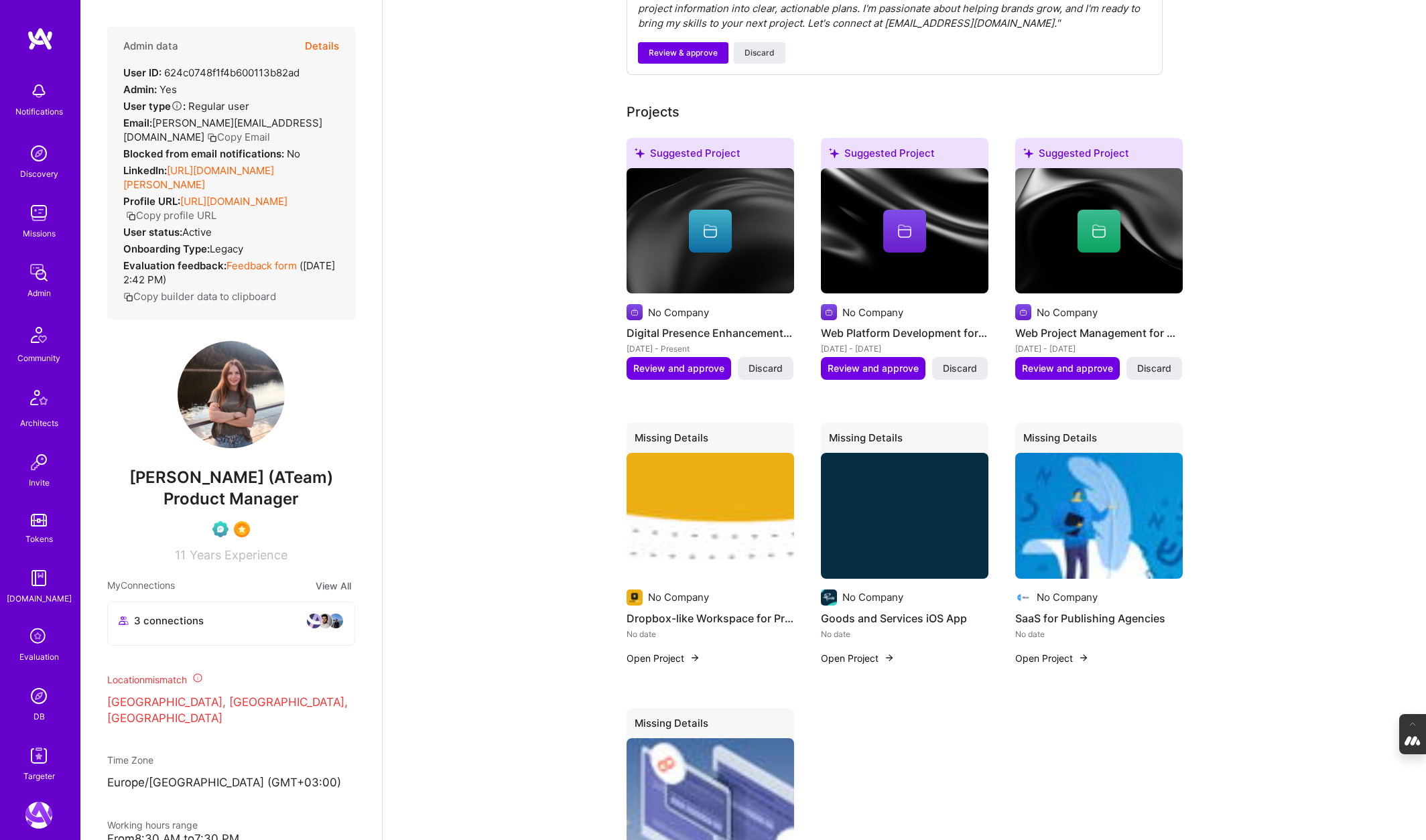
click at [947, 500] on img at bounding box center [905, 516] width 167 height 126
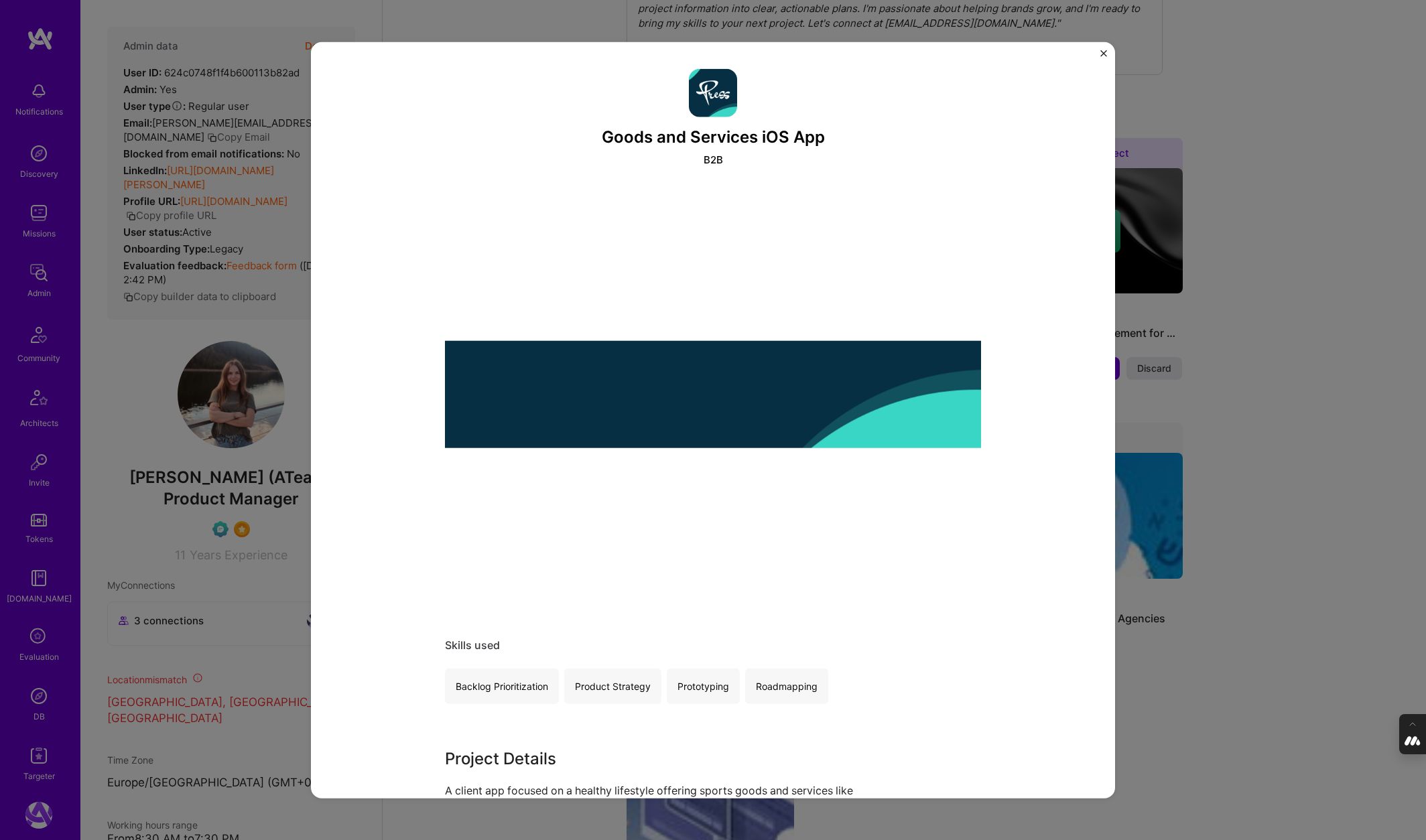
click at [1286, 101] on div "Goods and Services iOS App B2B Skills used Backlog Prioritization Product Strat…" at bounding box center [713, 420] width 1426 height 840
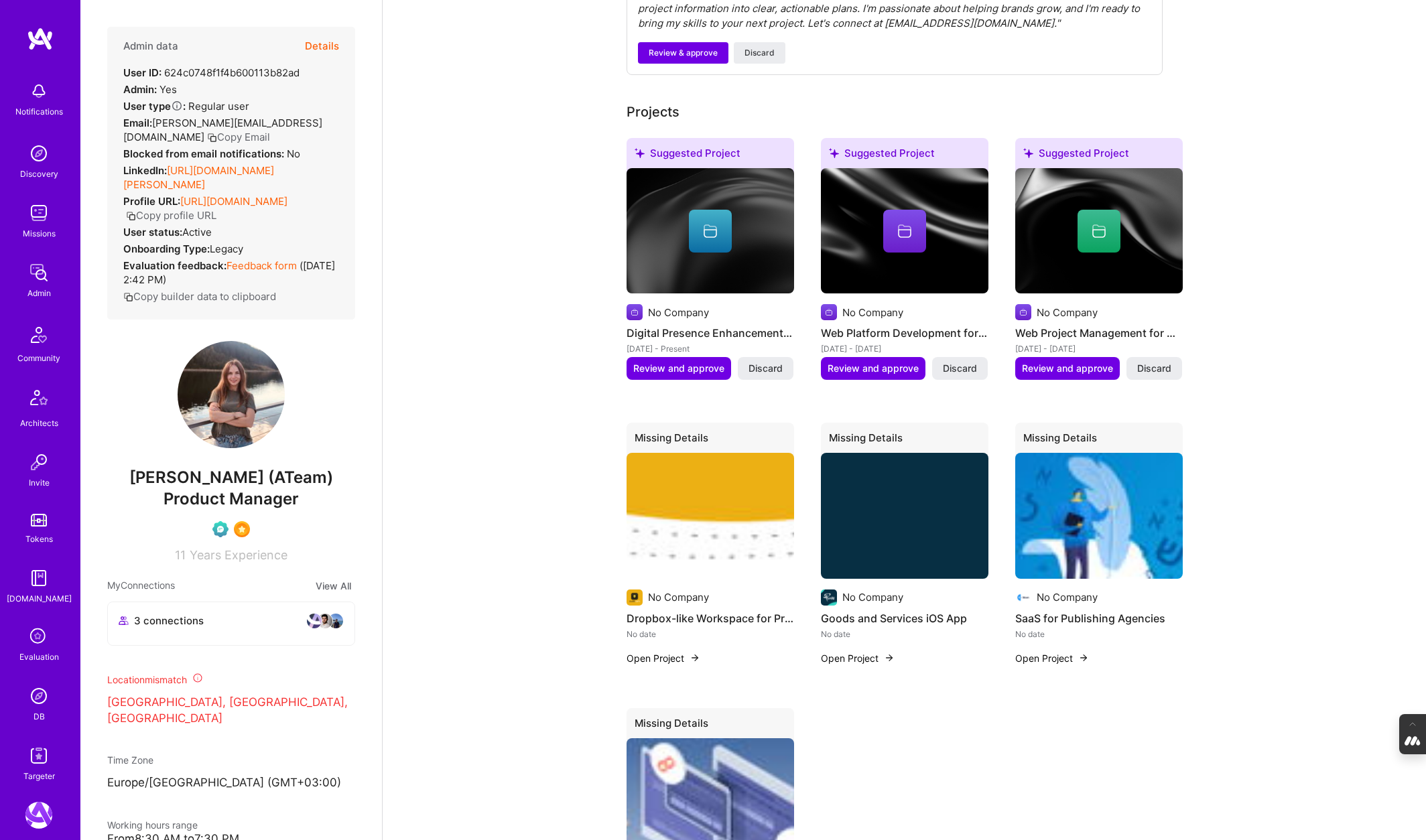
click at [853, 495] on img at bounding box center [905, 516] width 167 height 126
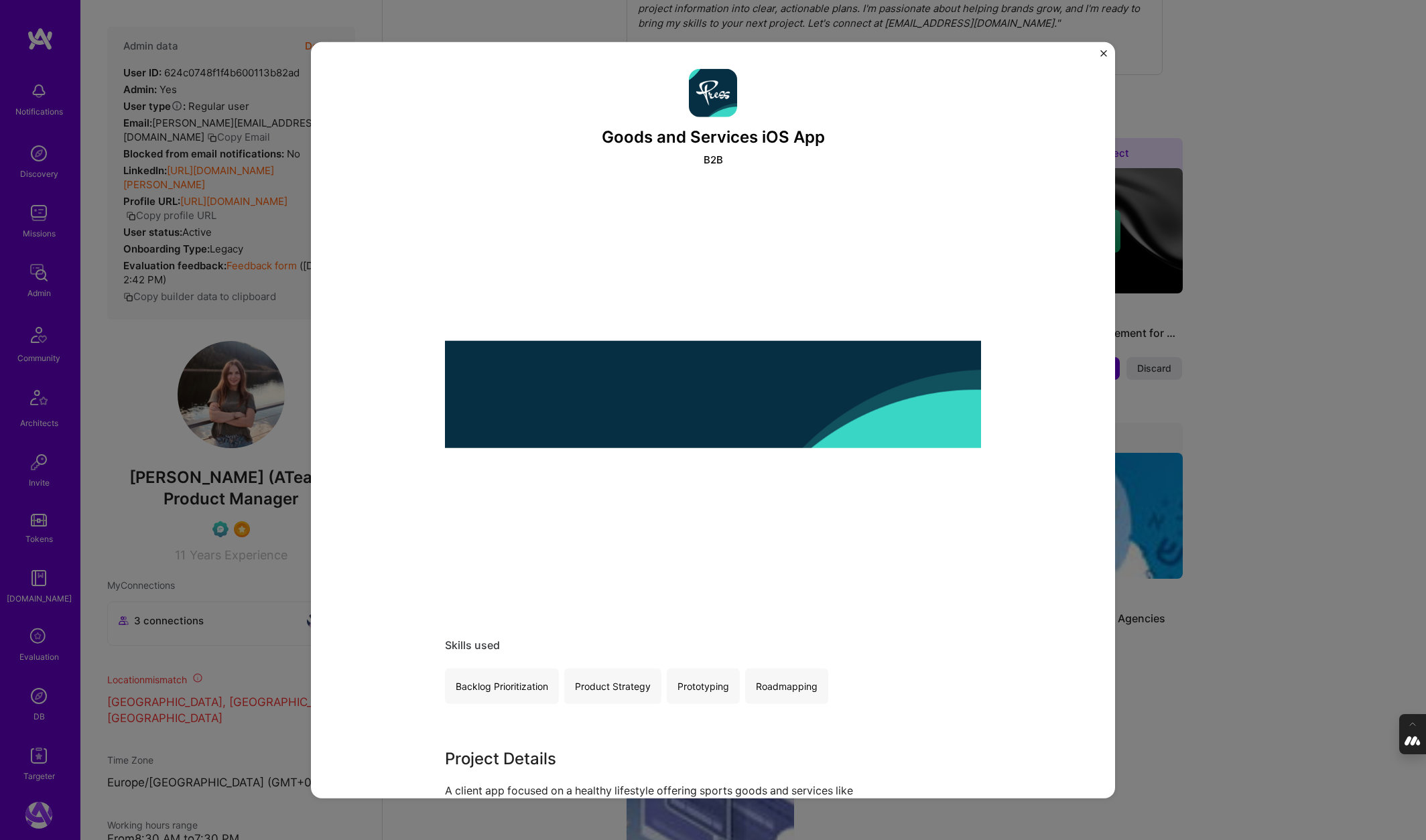
click at [1286, 257] on div "Goods and Services iOS App B2B Skills used Backlog Prioritization Product Strat…" at bounding box center [713, 420] width 1426 height 840
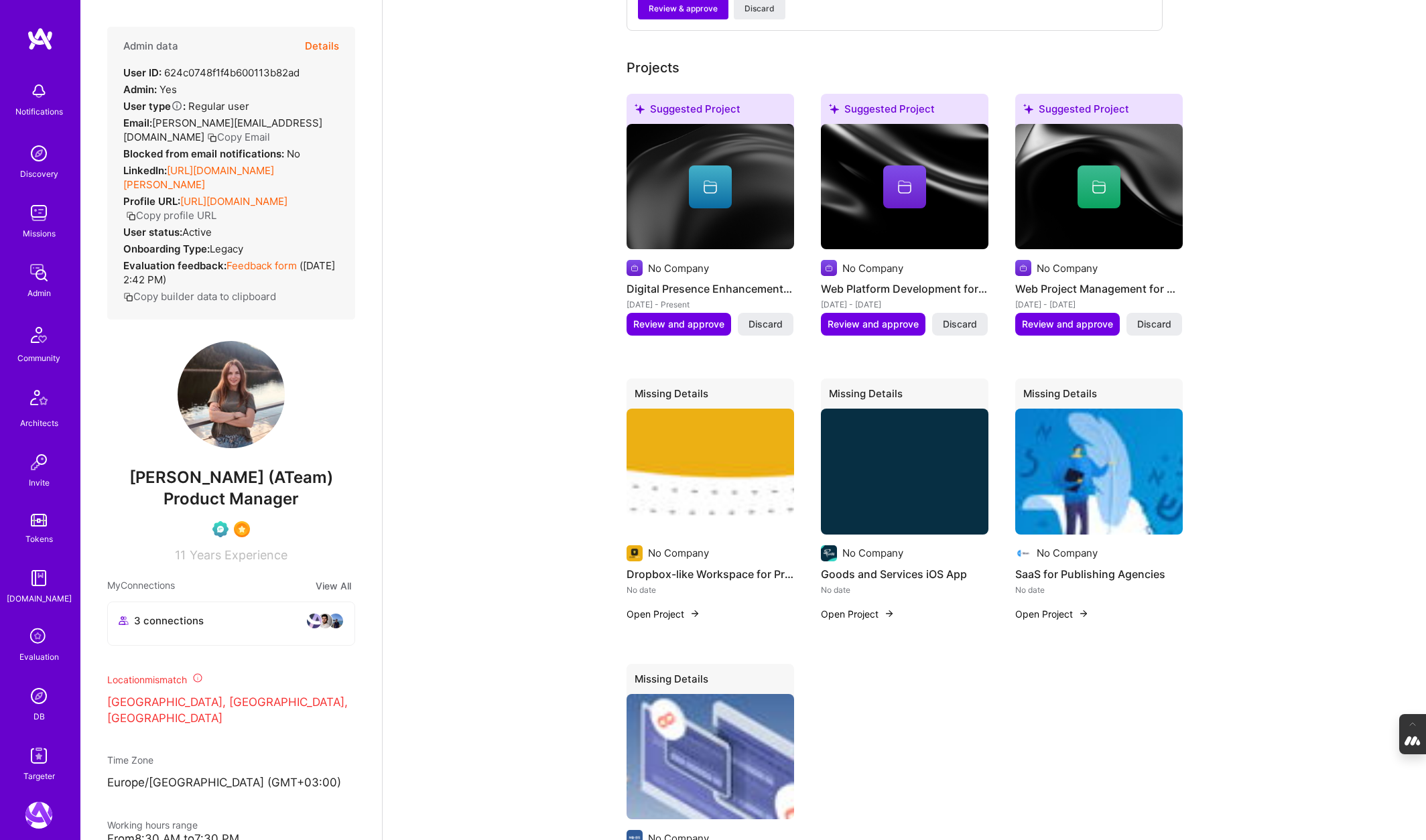
scroll to position [837, 0]
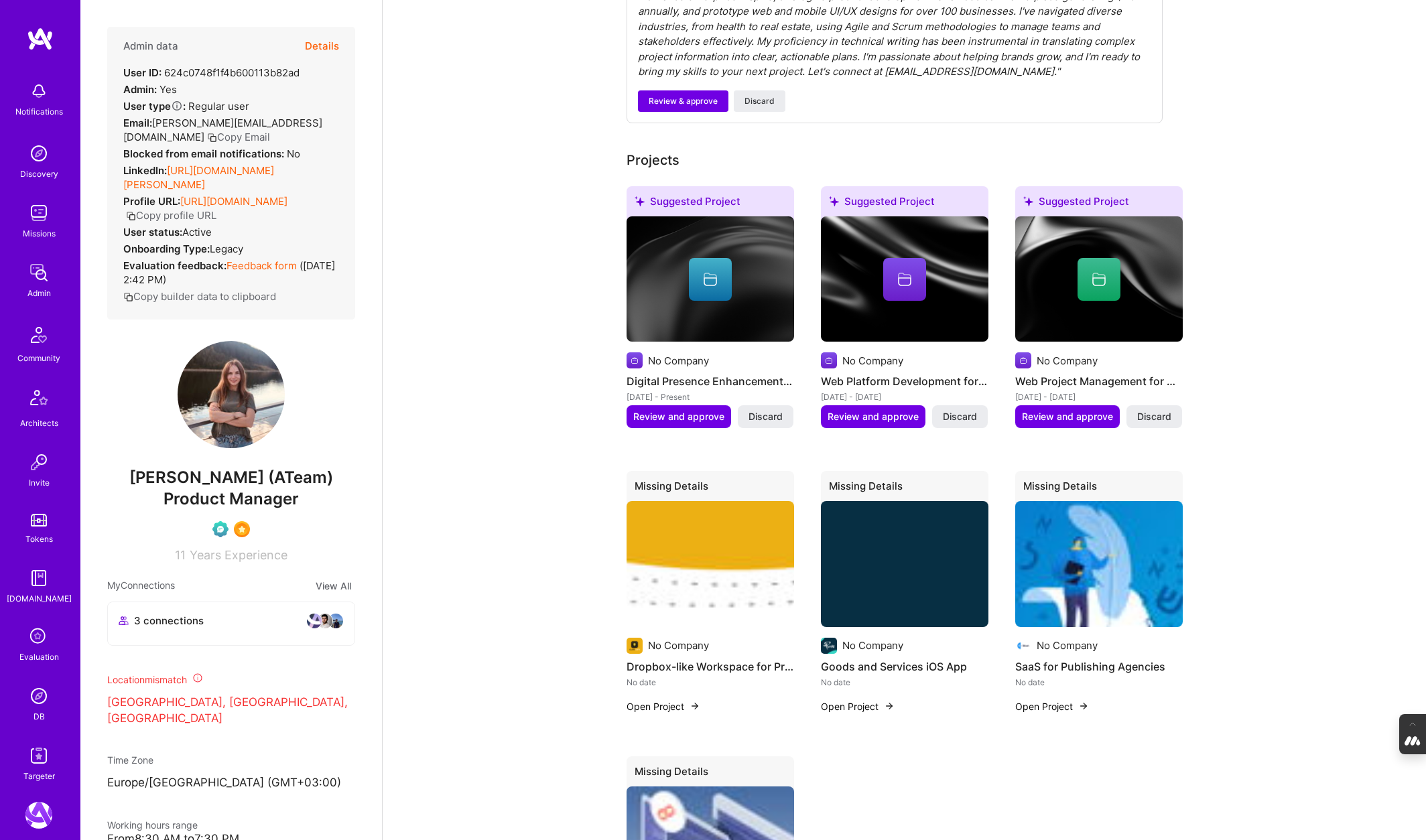
click at [714, 312] on img at bounding box center [710, 279] width 167 height 126
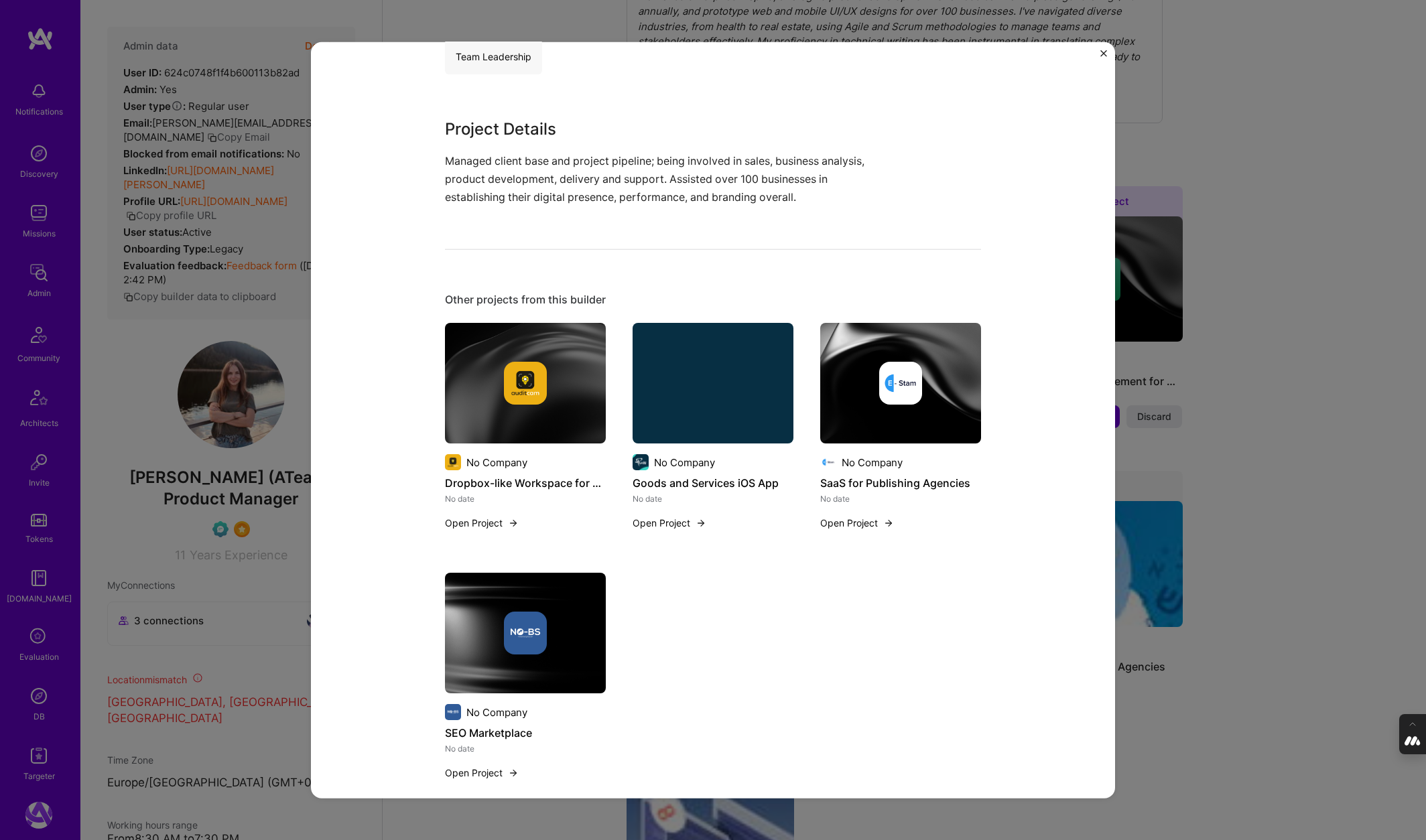
scroll to position [398, 0]
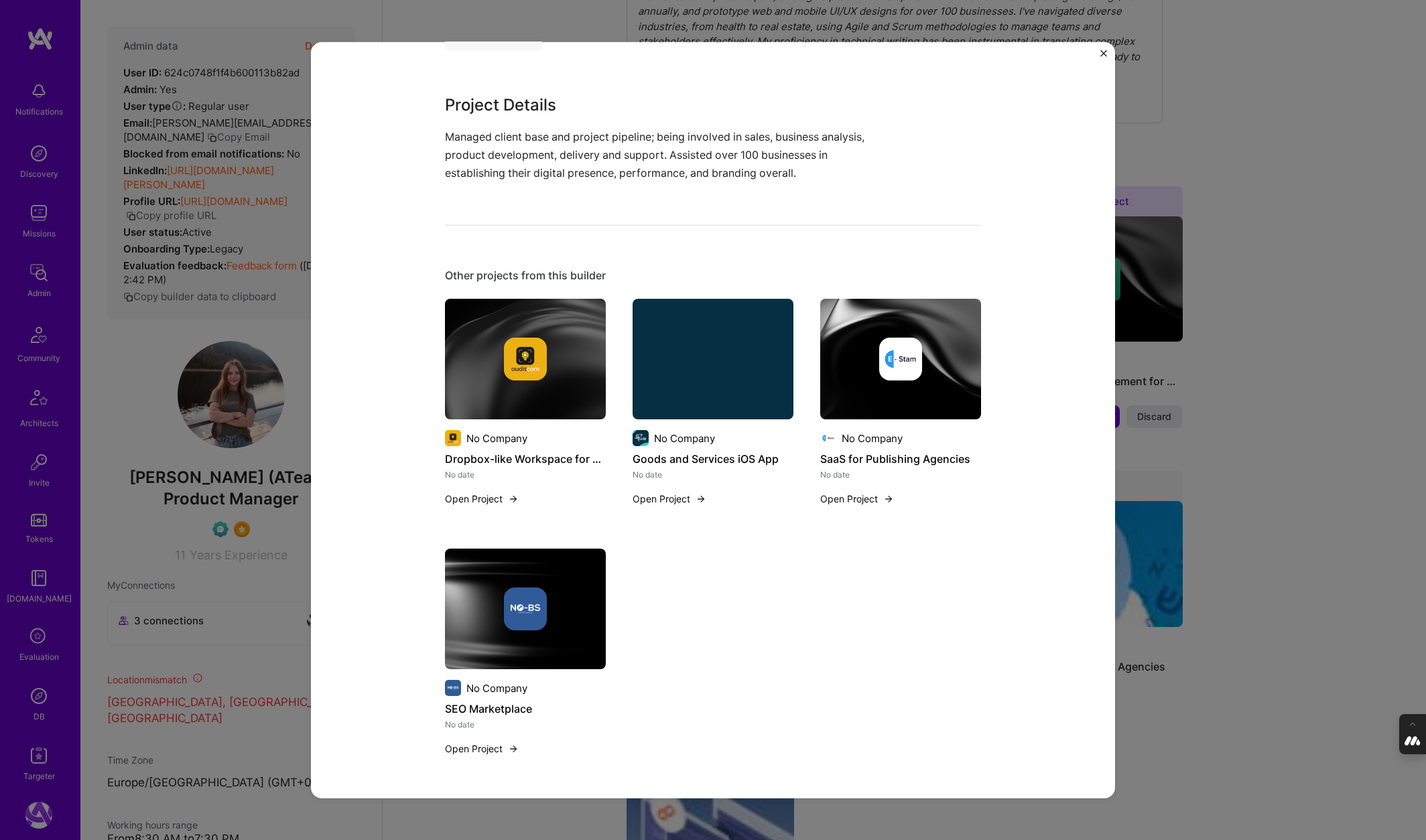
click at [1263, 112] on div "Digital Presence Enhancement for Various Businesses Role Project Manager, Co-Fo…" at bounding box center [713, 420] width 1426 height 840
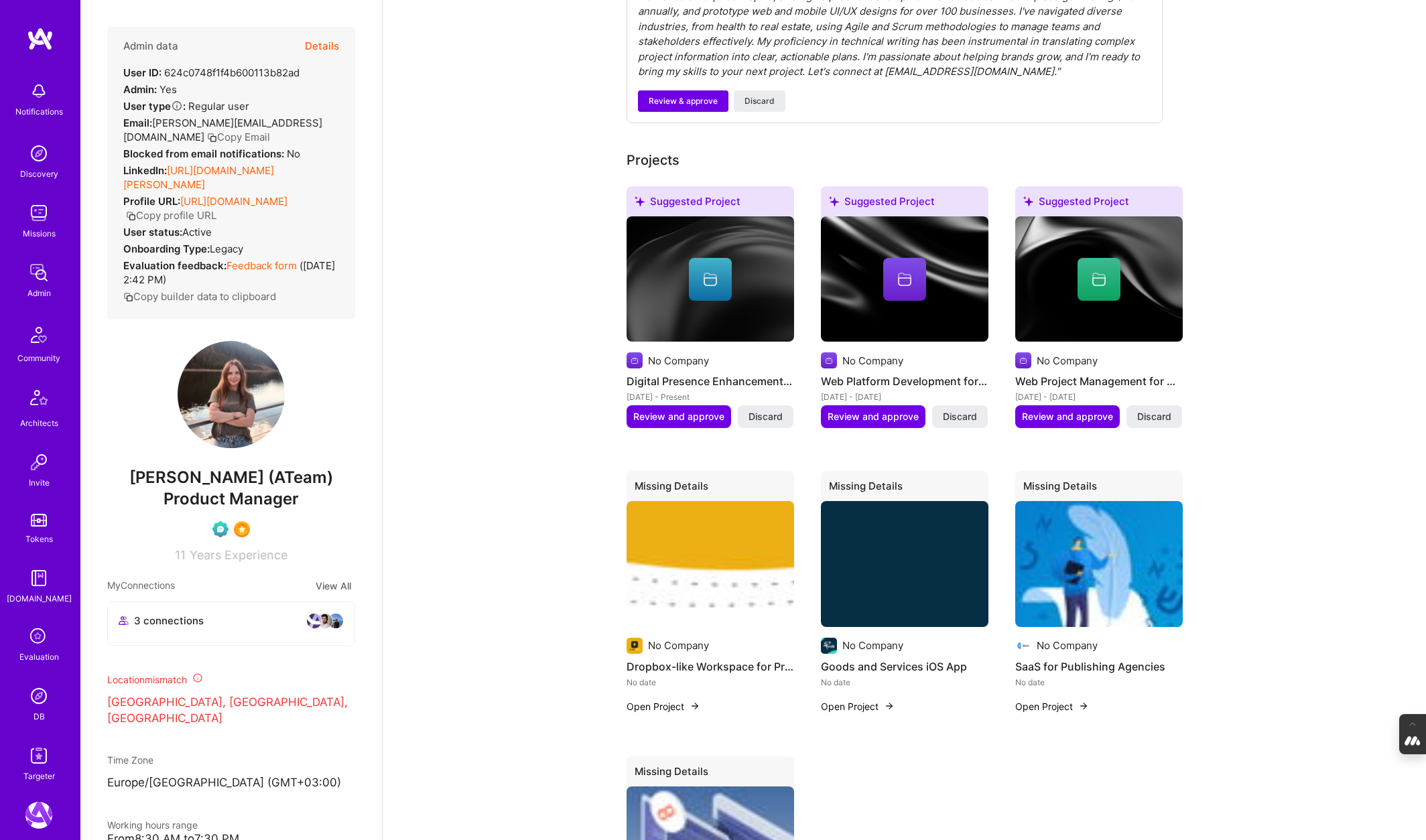
click at [938, 259] on div at bounding box center [905, 279] width 167 height 43
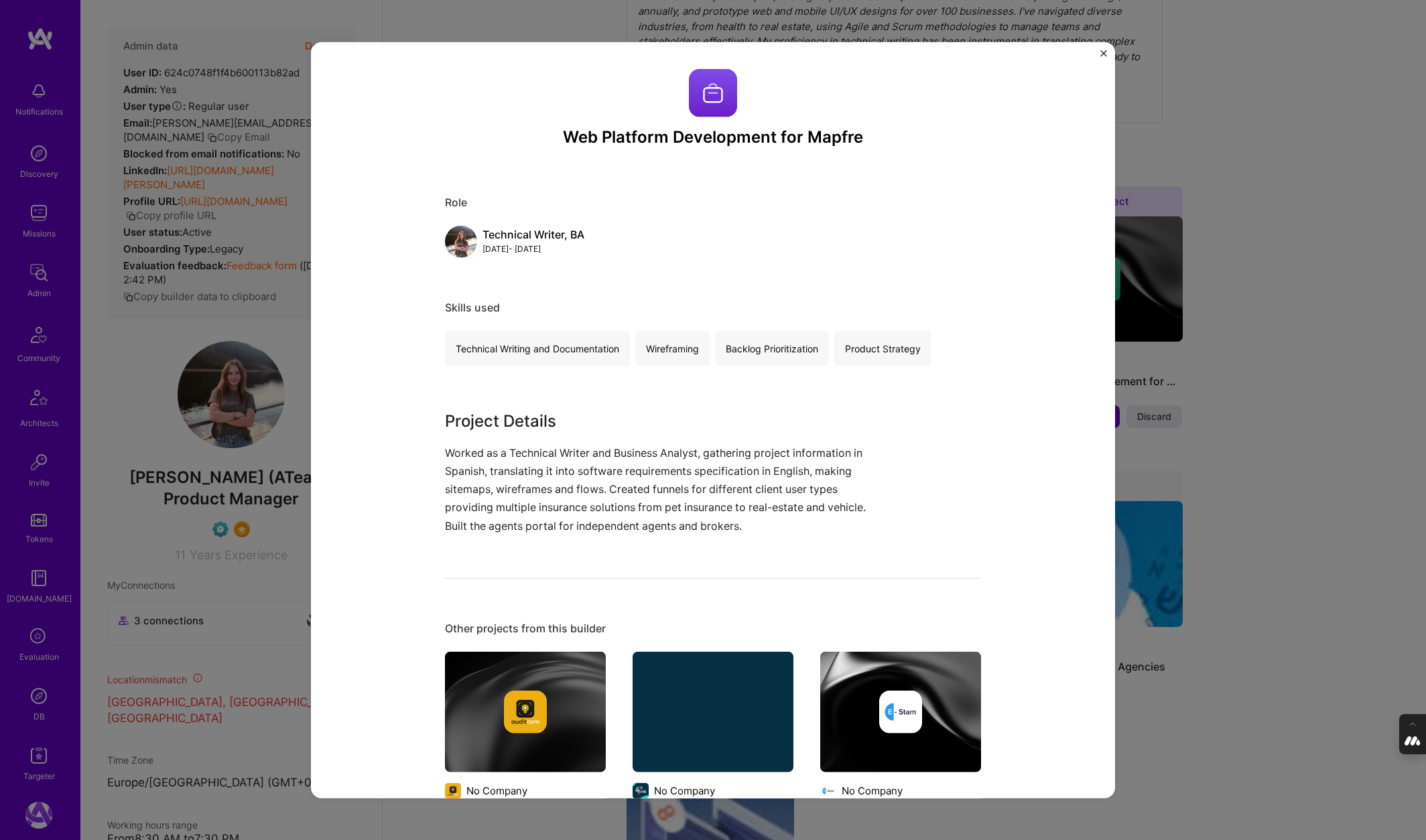
click at [1185, 253] on div "Web Platform Development for Mapfre Role Technical Writer, BA Jan, 2013 - Jan, …" at bounding box center [713, 420] width 1426 height 840
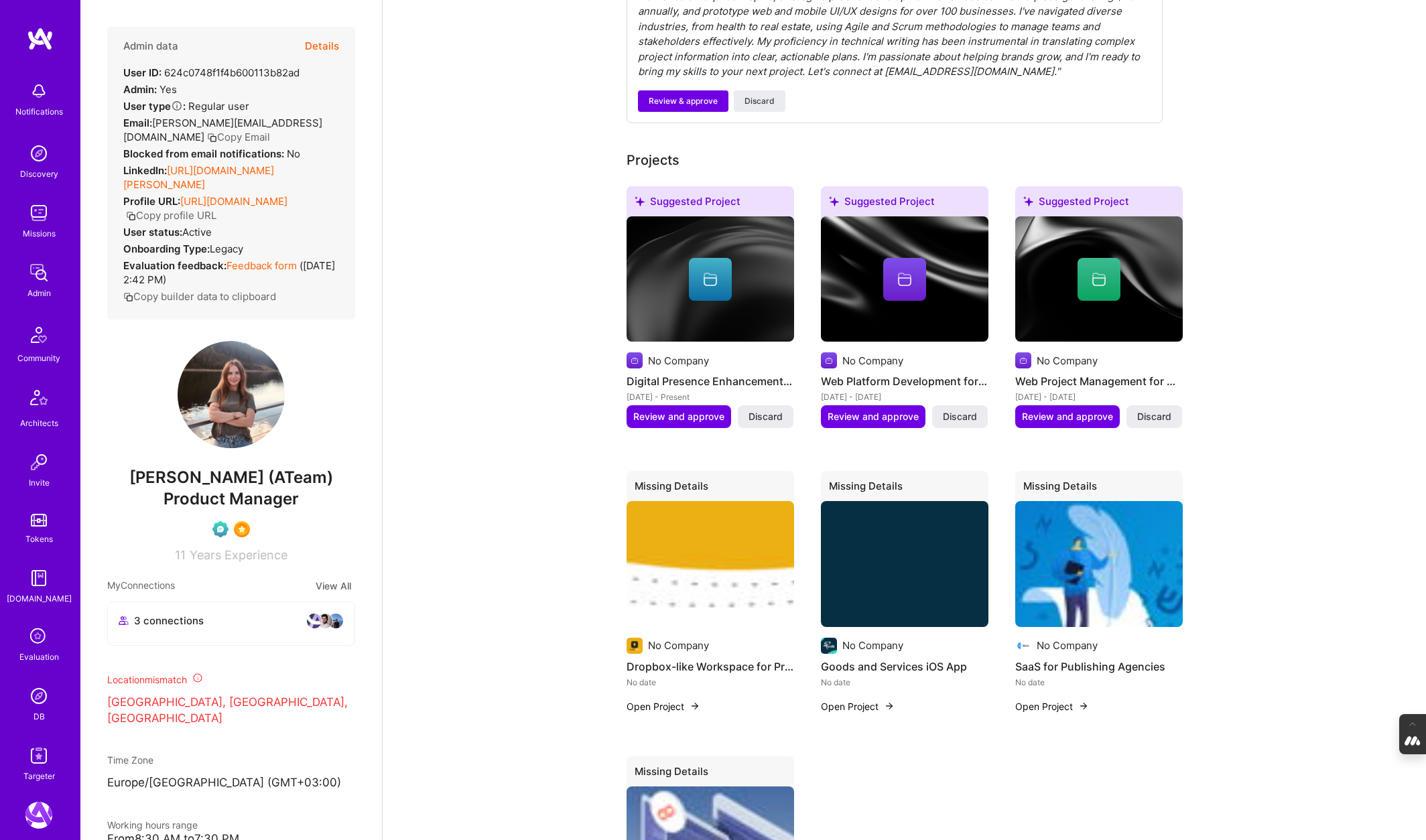
click at [1135, 258] on div at bounding box center [1099, 279] width 167 height 43
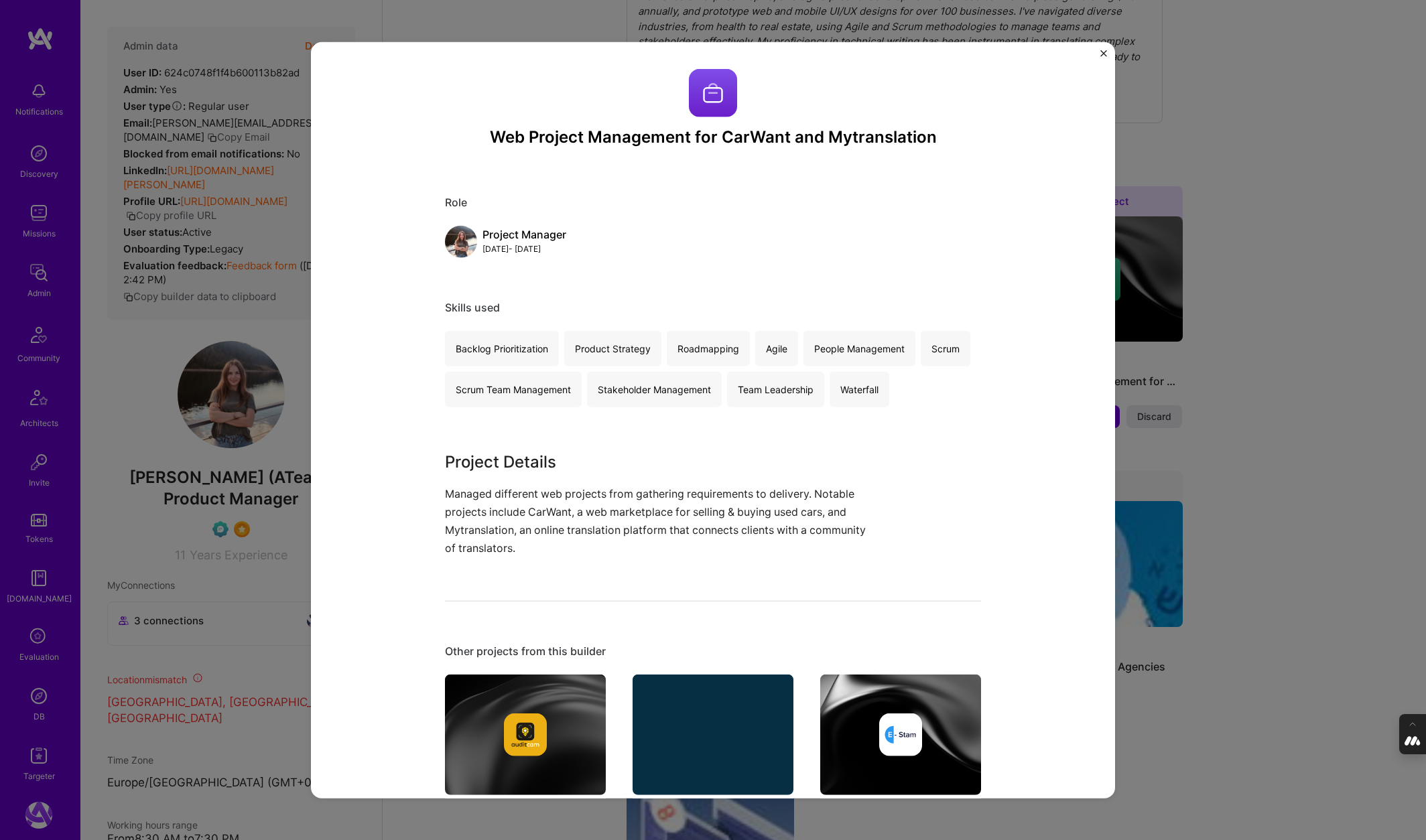
click at [1253, 245] on div "Web Project Management for CarWant and Mytranslation Role Project Manager Jan, …" at bounding box center [713, 420] width 1426 height 840
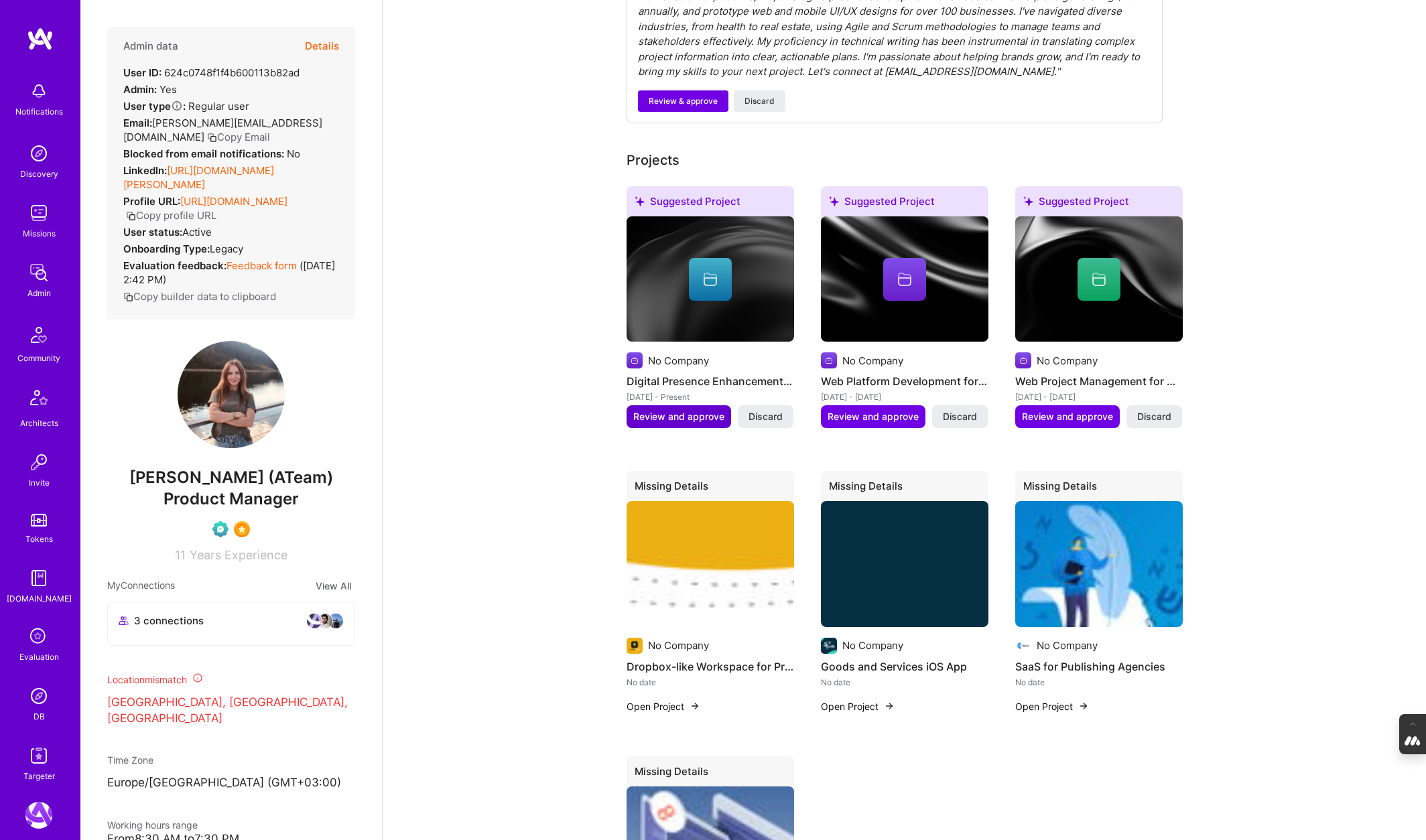
click at [654, 410] on span "Review and approve" at bounding box center [679, 416] width 91 height 13
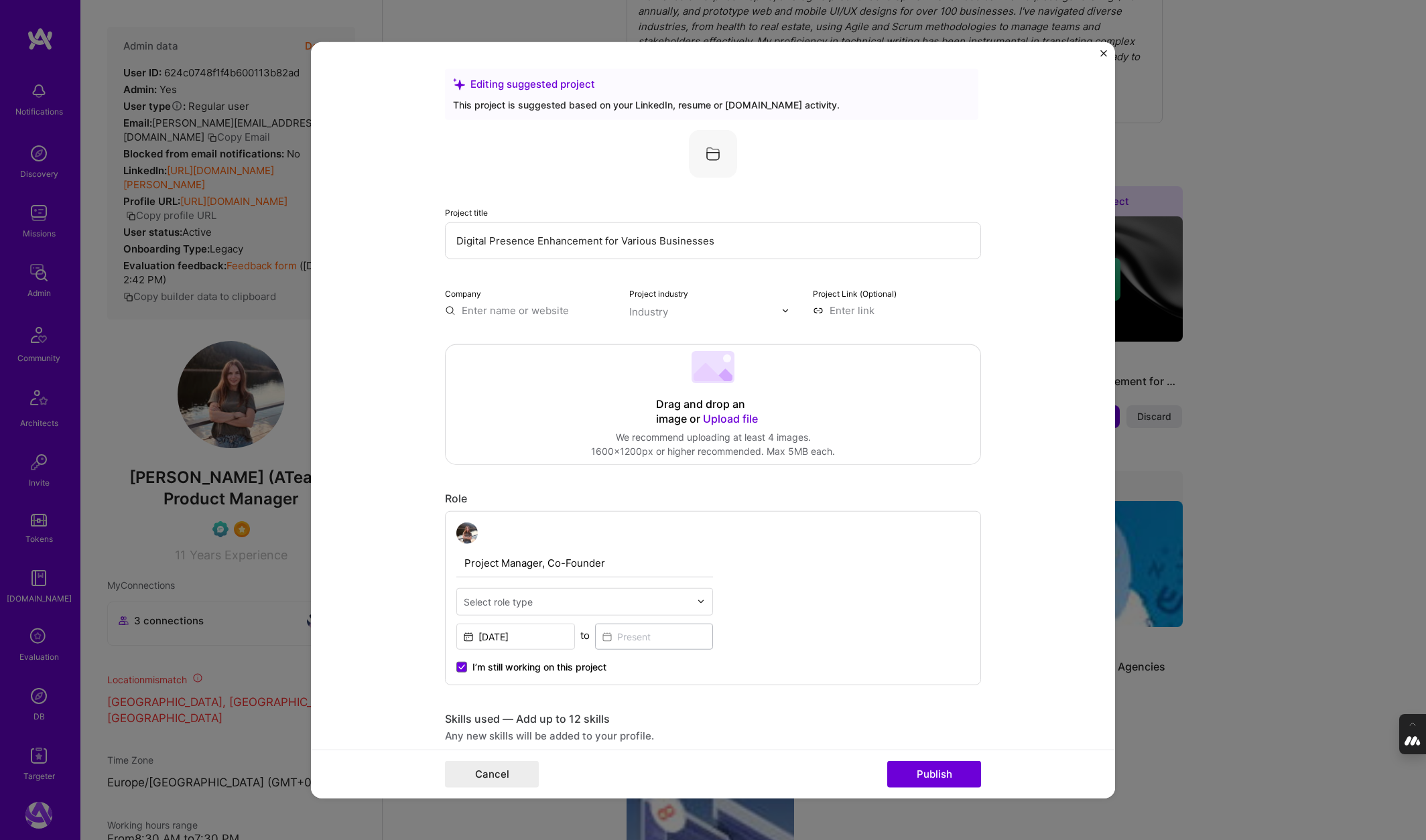
click at [1283, 378] on div "Editing suggested project This project is suggested based on your LinkedIn, res…" at bounding box center [713, 420] width 1426 height 840
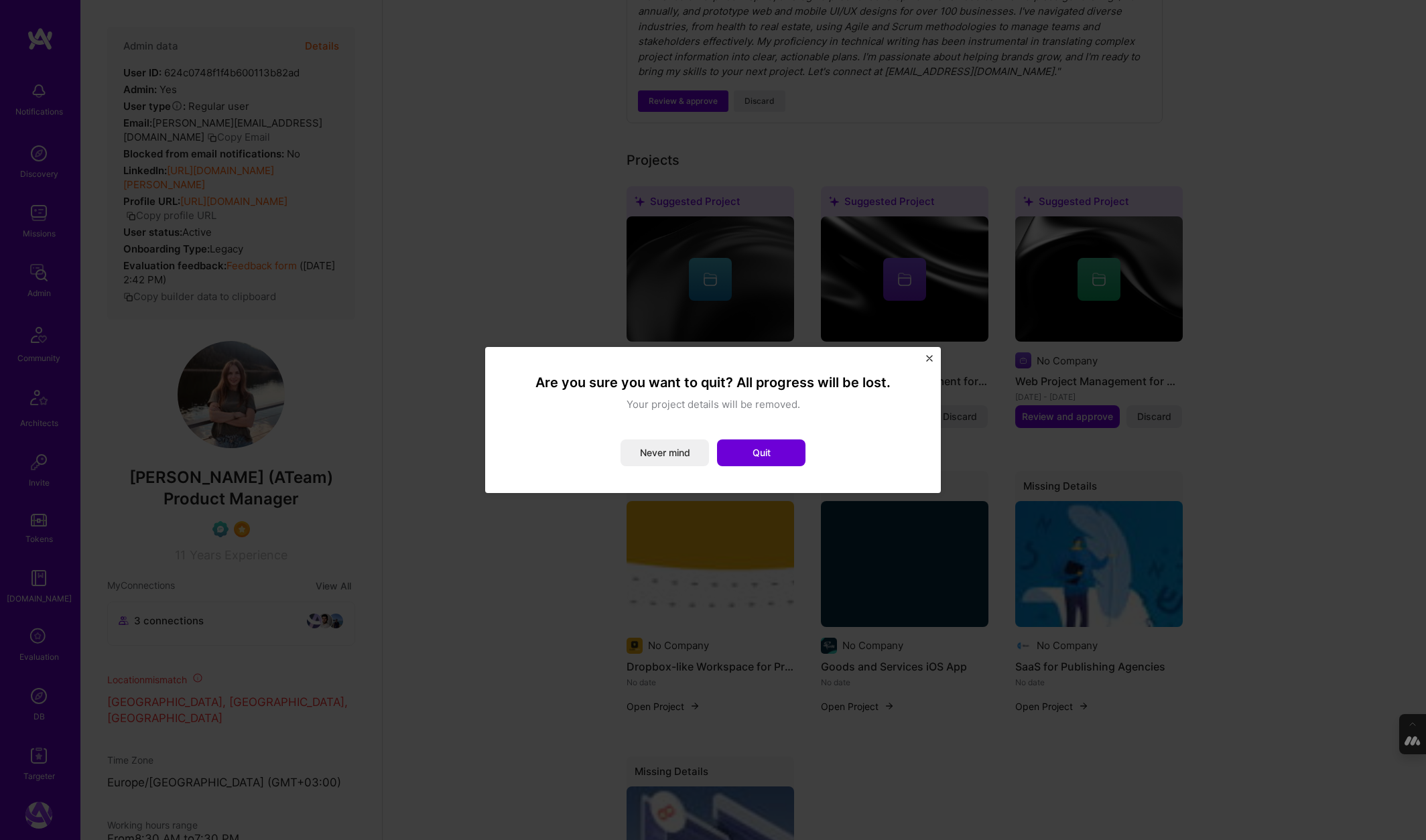
click at [930, 355] on img "Close" at bounding box center [929, 358] width 7 height 7
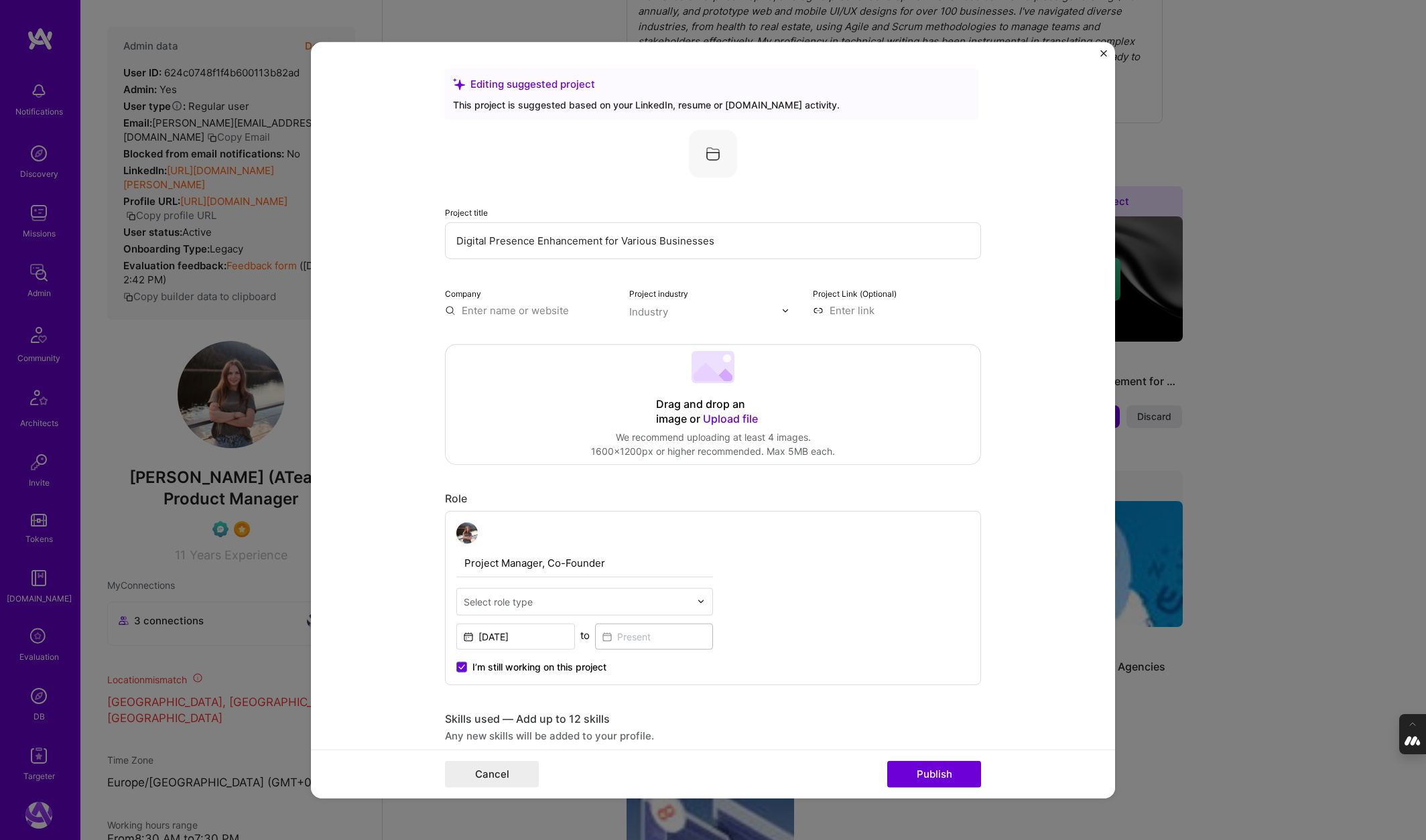
click at [1105, 53] on img "Close" at bounding box center [1103, 54] width 7 height 7
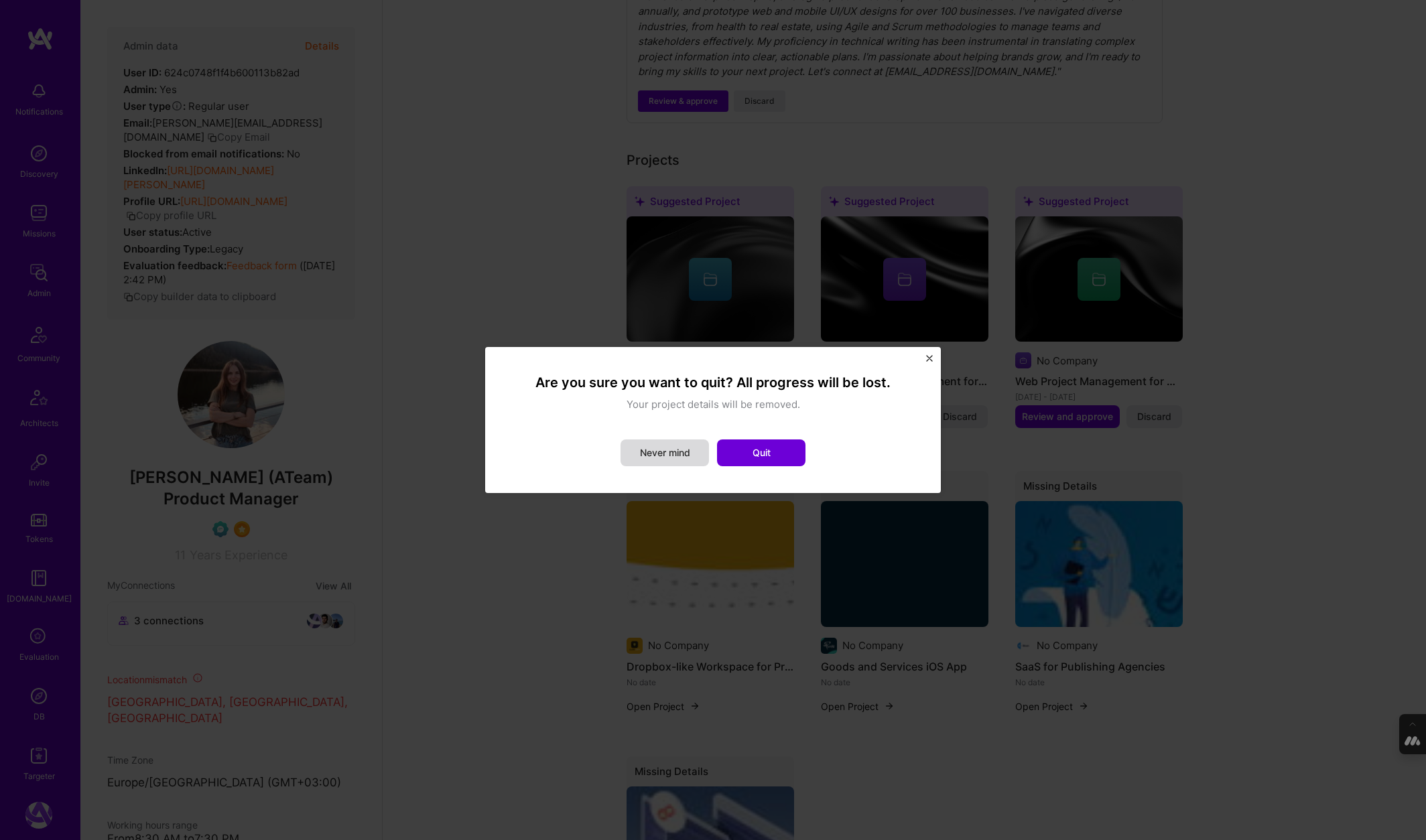
click at [668, 458] on button "Never mind" at bounding box center [664, 453] width 89 height 27
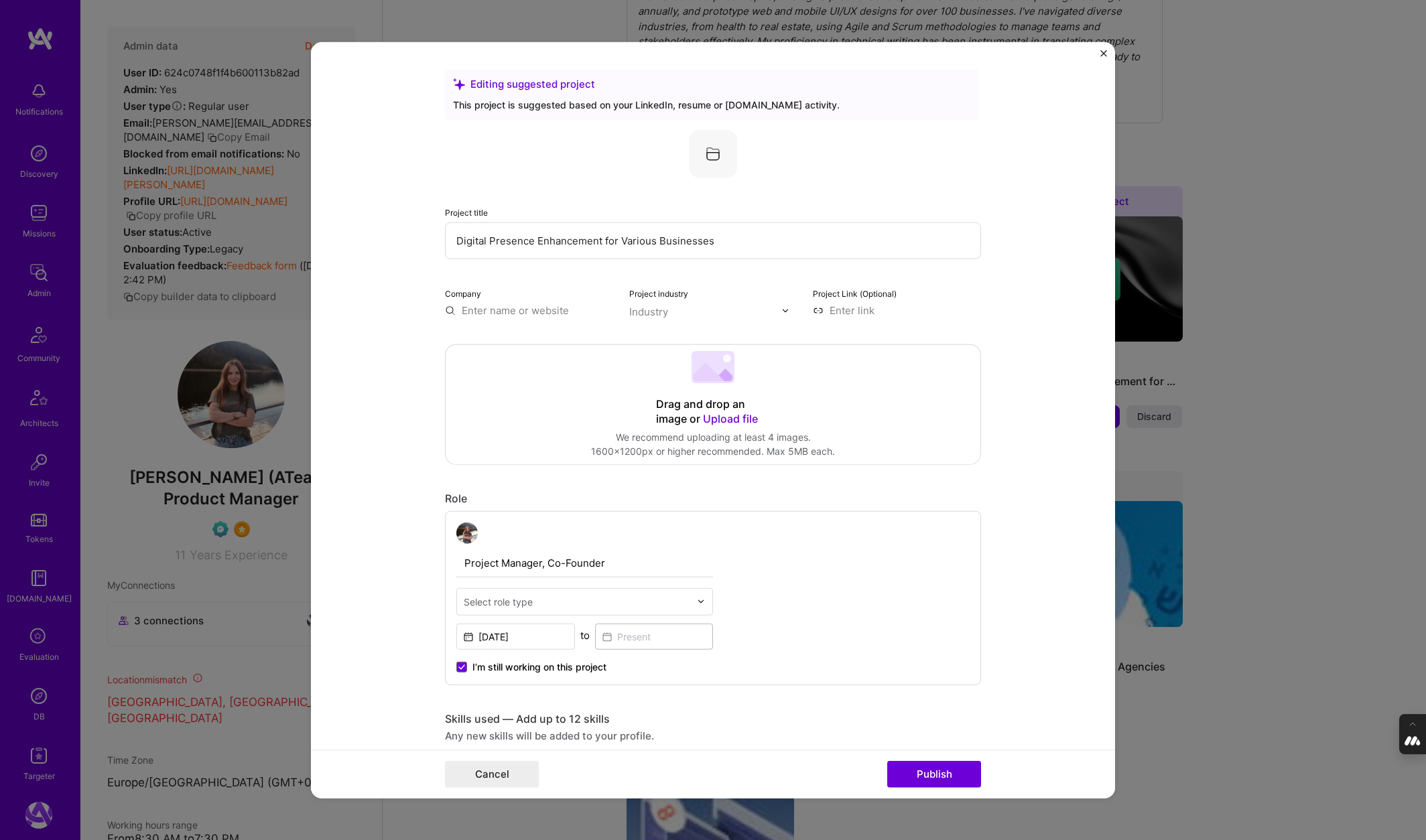
click at [1102, 47] on form "Editing suggested project This project is suggested based on your LinkedIn, res…" at bounding box center [713, 421] width 804 height 756
click at [1102, 51] on img "Close" at bounding box center [1103, 54] width 7 height 7
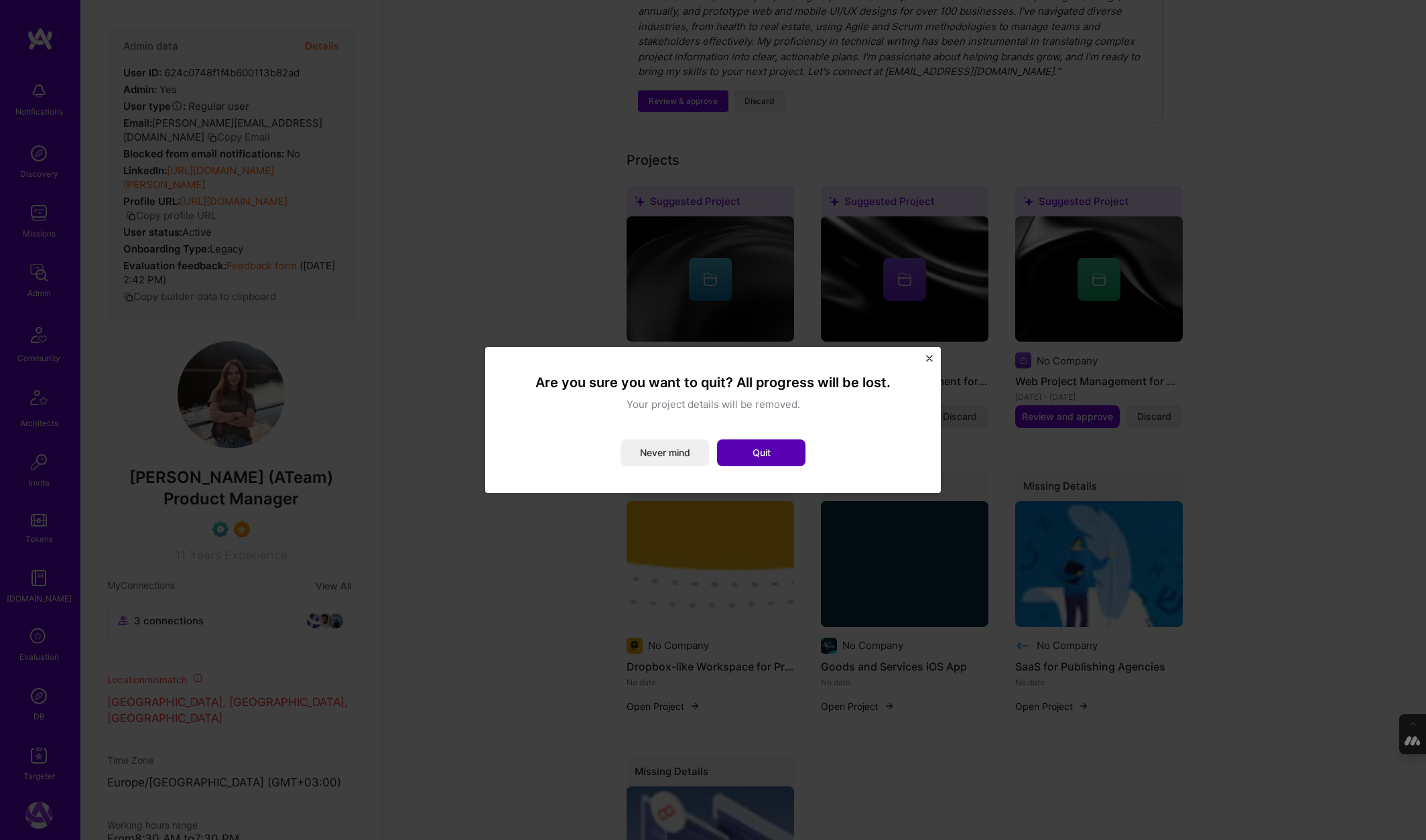
click at [773, 449] on button "Quit" at bounding box center [761, 453] width 89 height 27
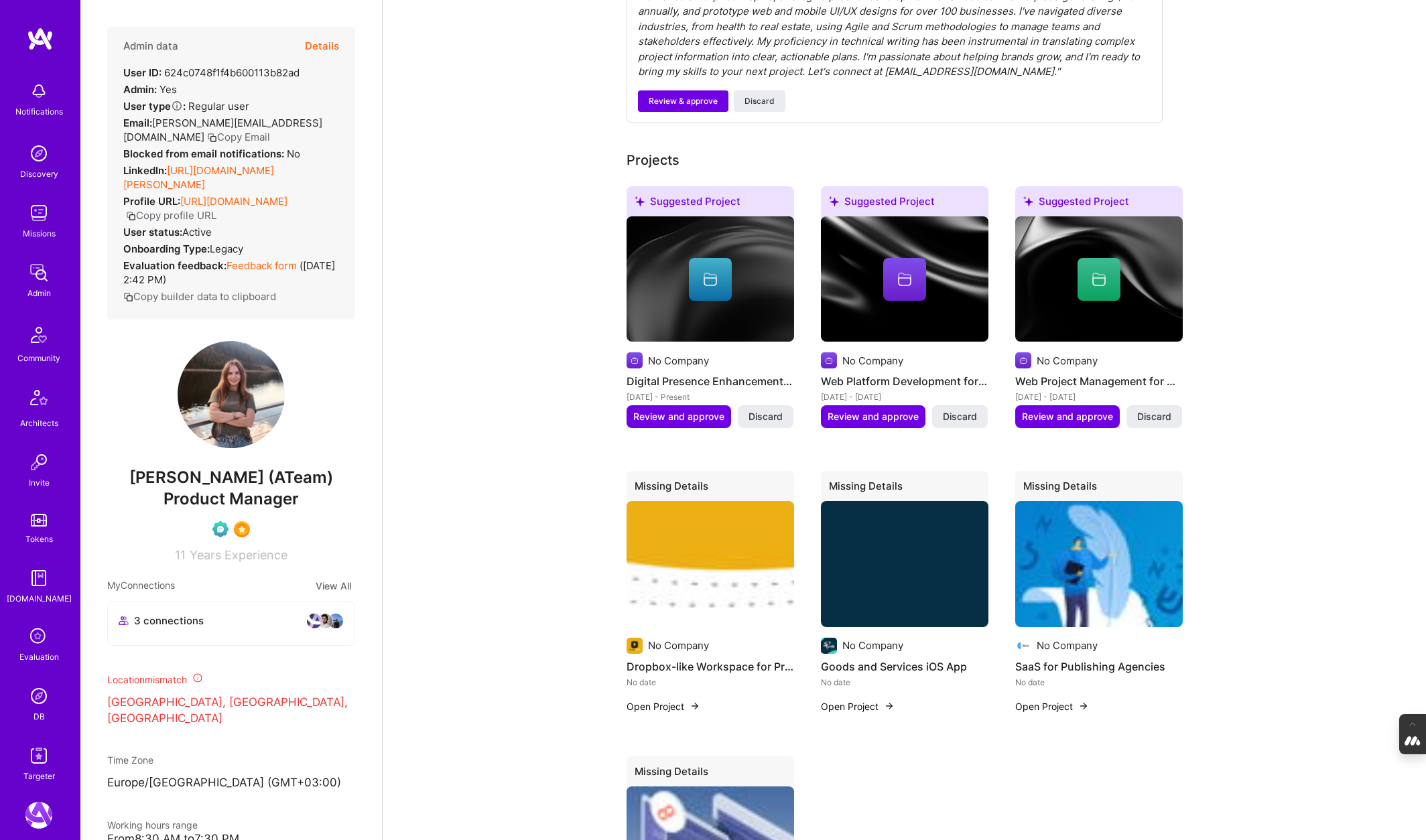
click at [694, 564] on img at bounding box center [710, 564] width 167 height 126
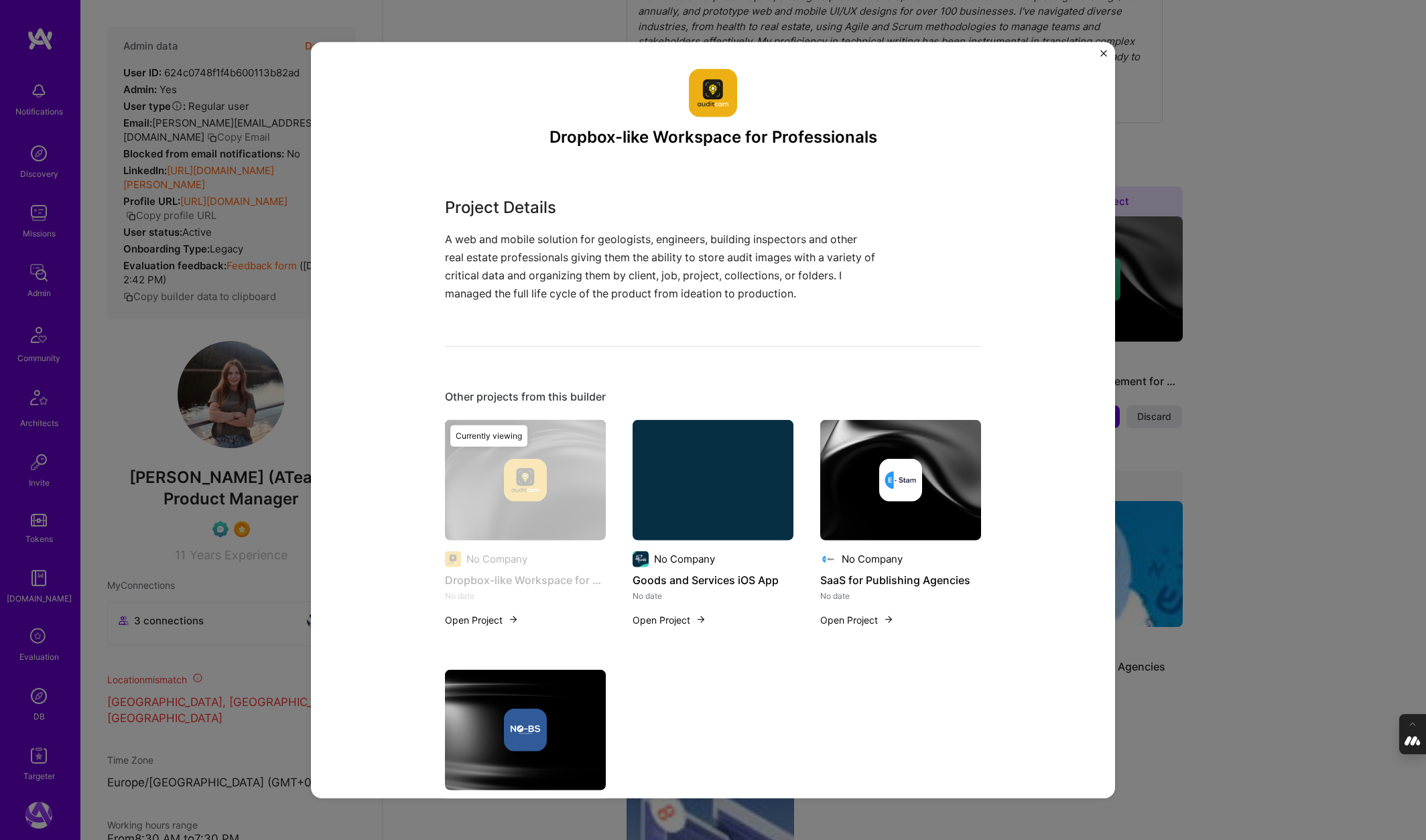
click at [1285, 78] on div "Dropbox-like Workspace for Professionals Project Details A web and mobile solut…" at bounding box center [713, 420] width 1426 height 840
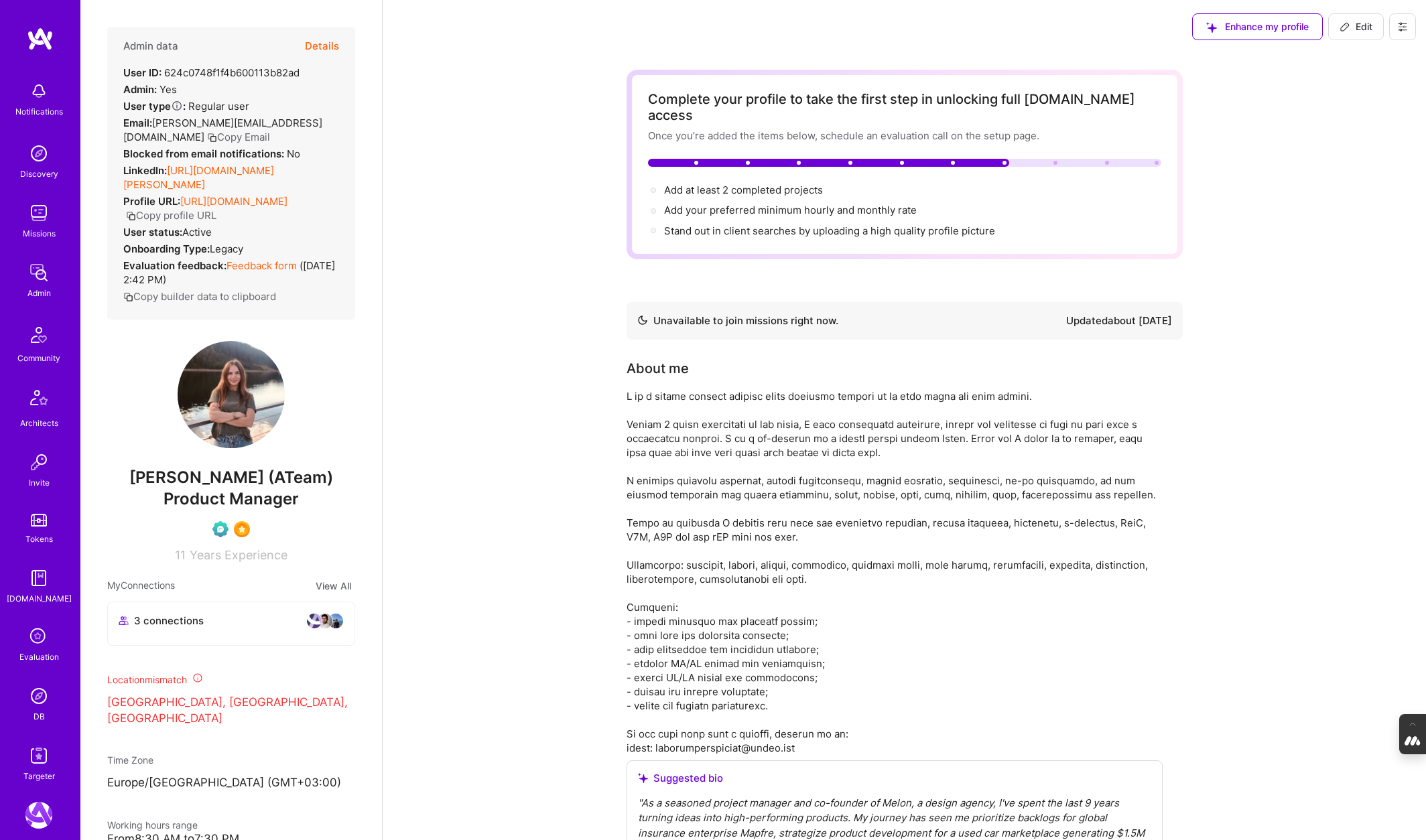
click at [1358, 22] on span "Edit" at bounding box center [1356, 26] width 33 height 13
select select "UA"
select select "Not Available"
select select "1 Month"
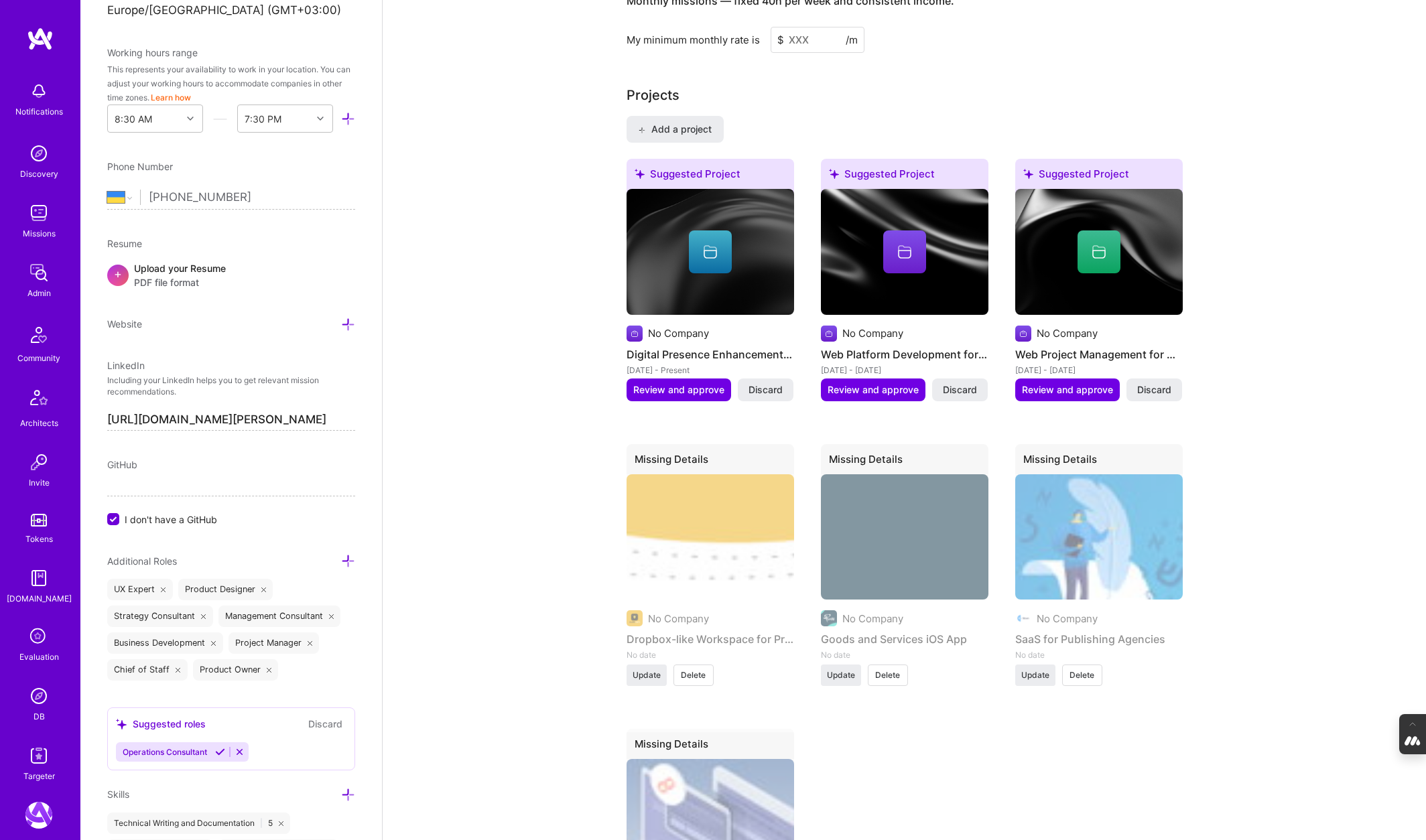
scroll to position [1489, 0]
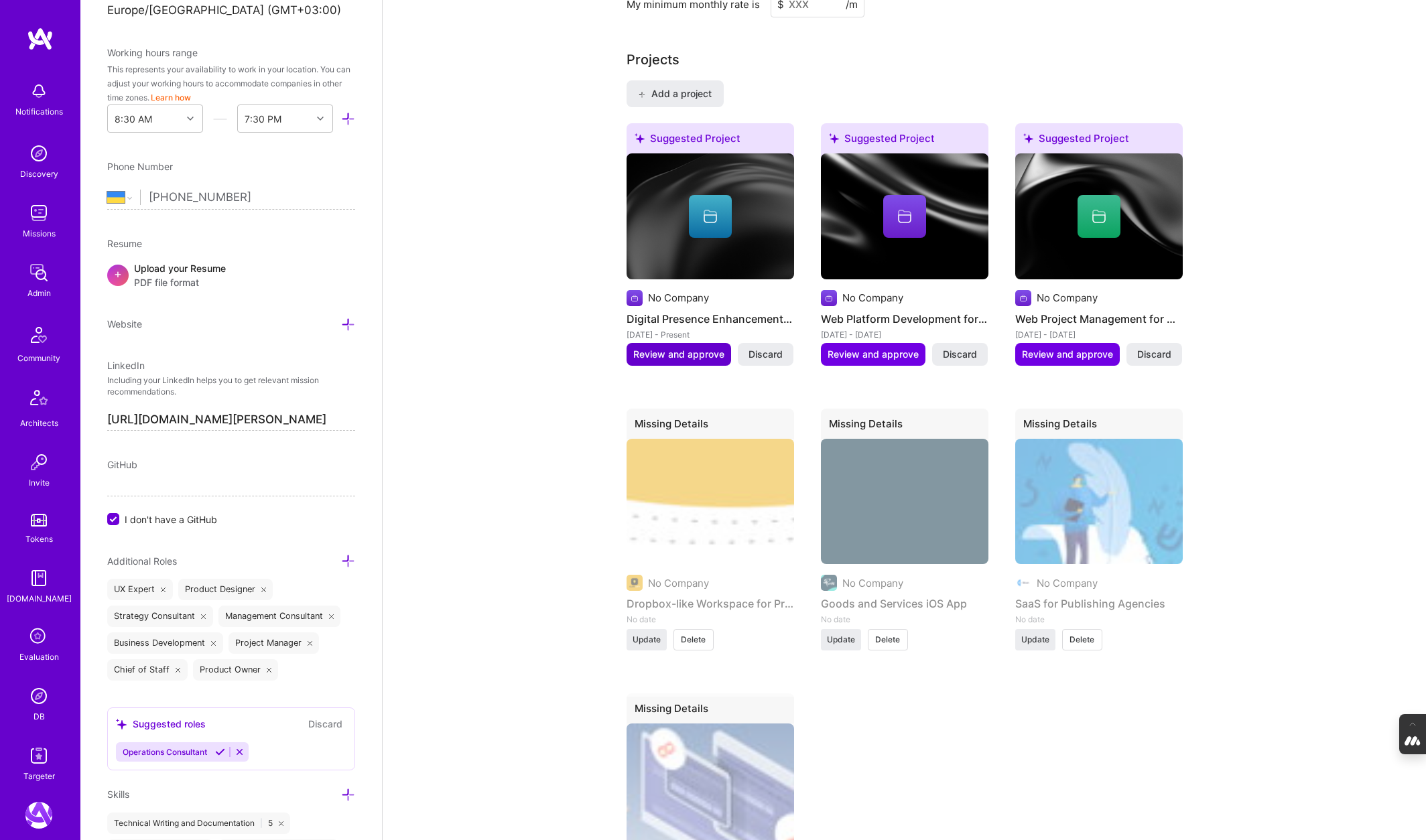
click at [678, 353] on span "Review and approve" at bounding box center [679, 354] width 91 height 13
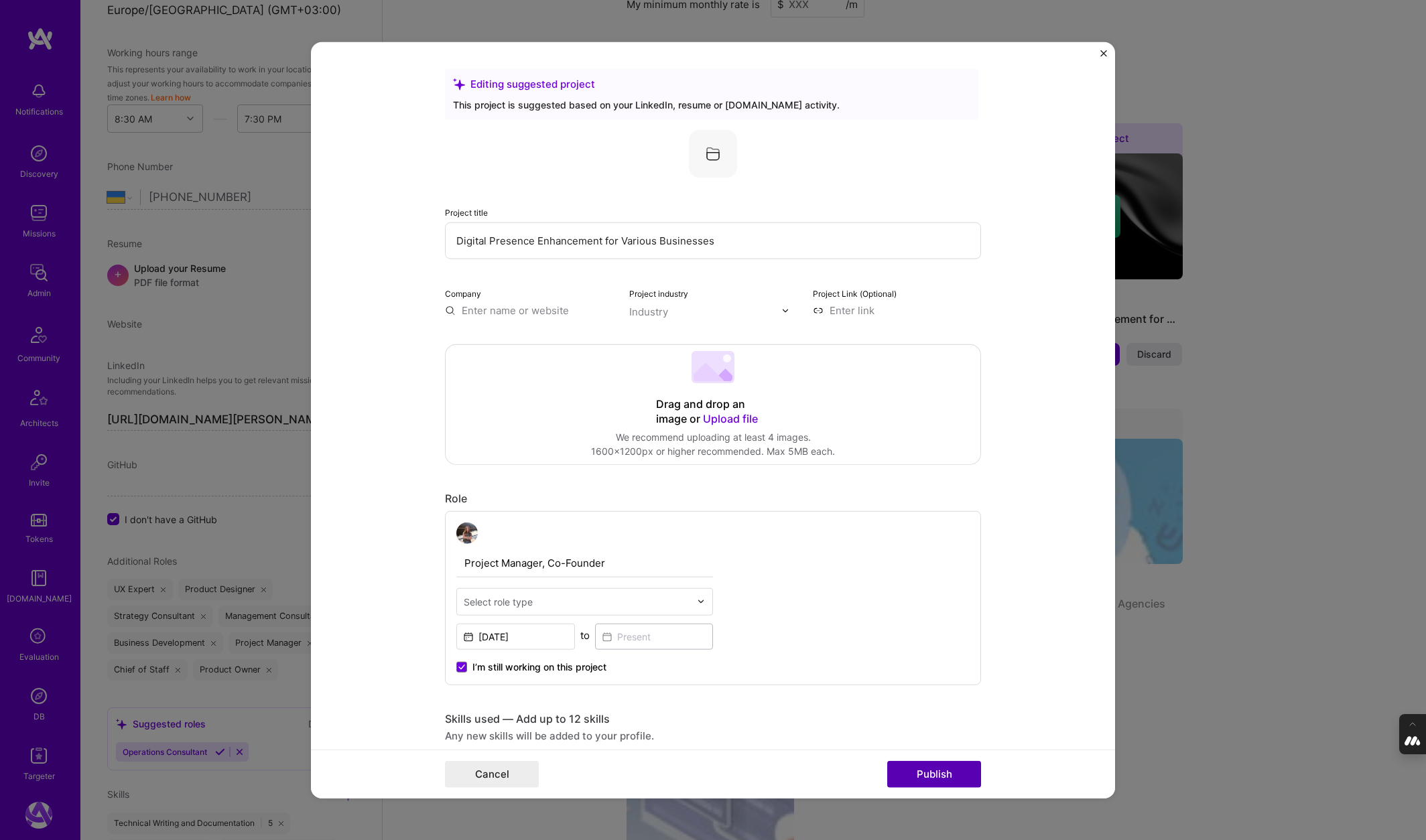
click at [936, 773] on button "Publish" at bounding box center [934, 773] width 94 height 27
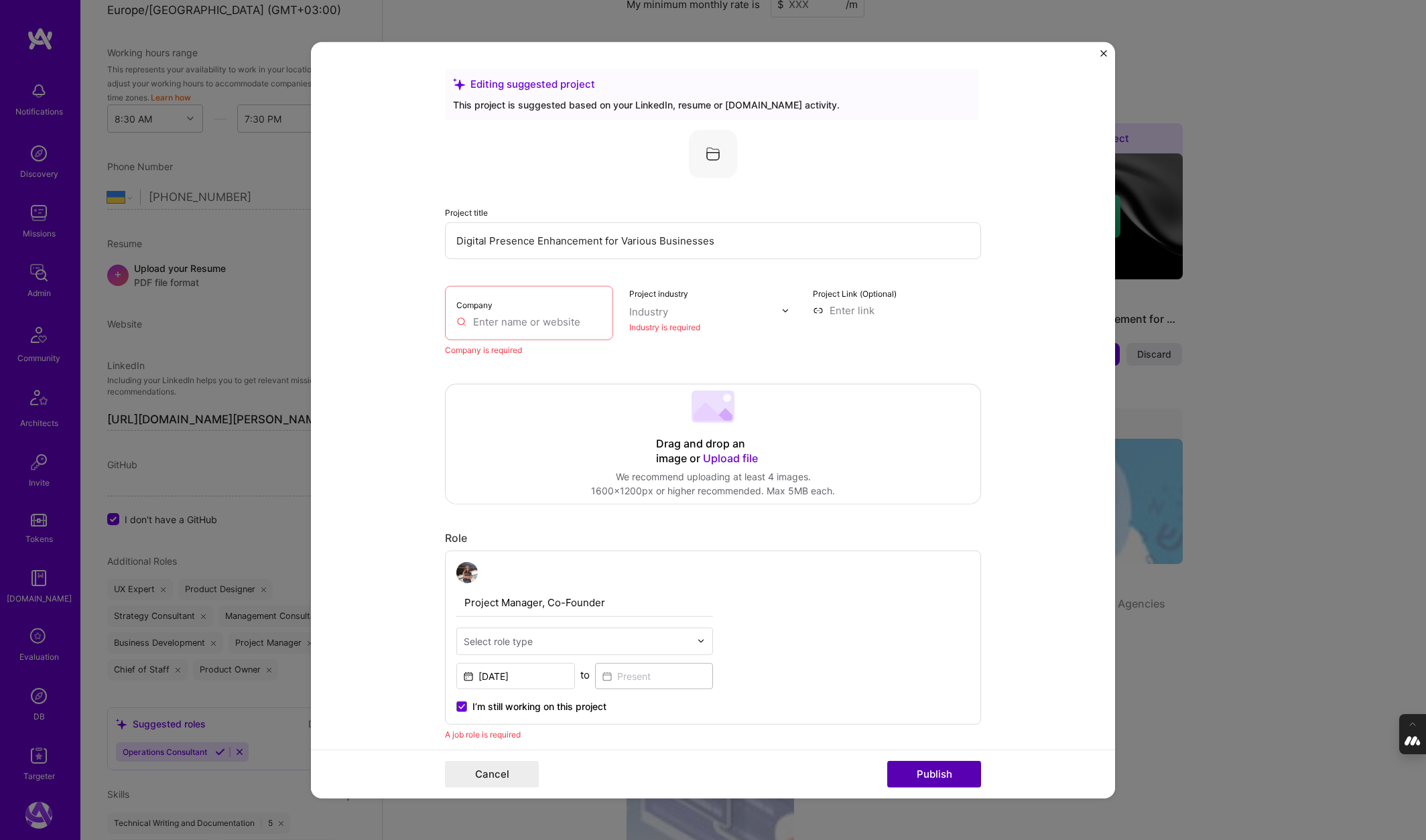
scroll to position [88, 0]
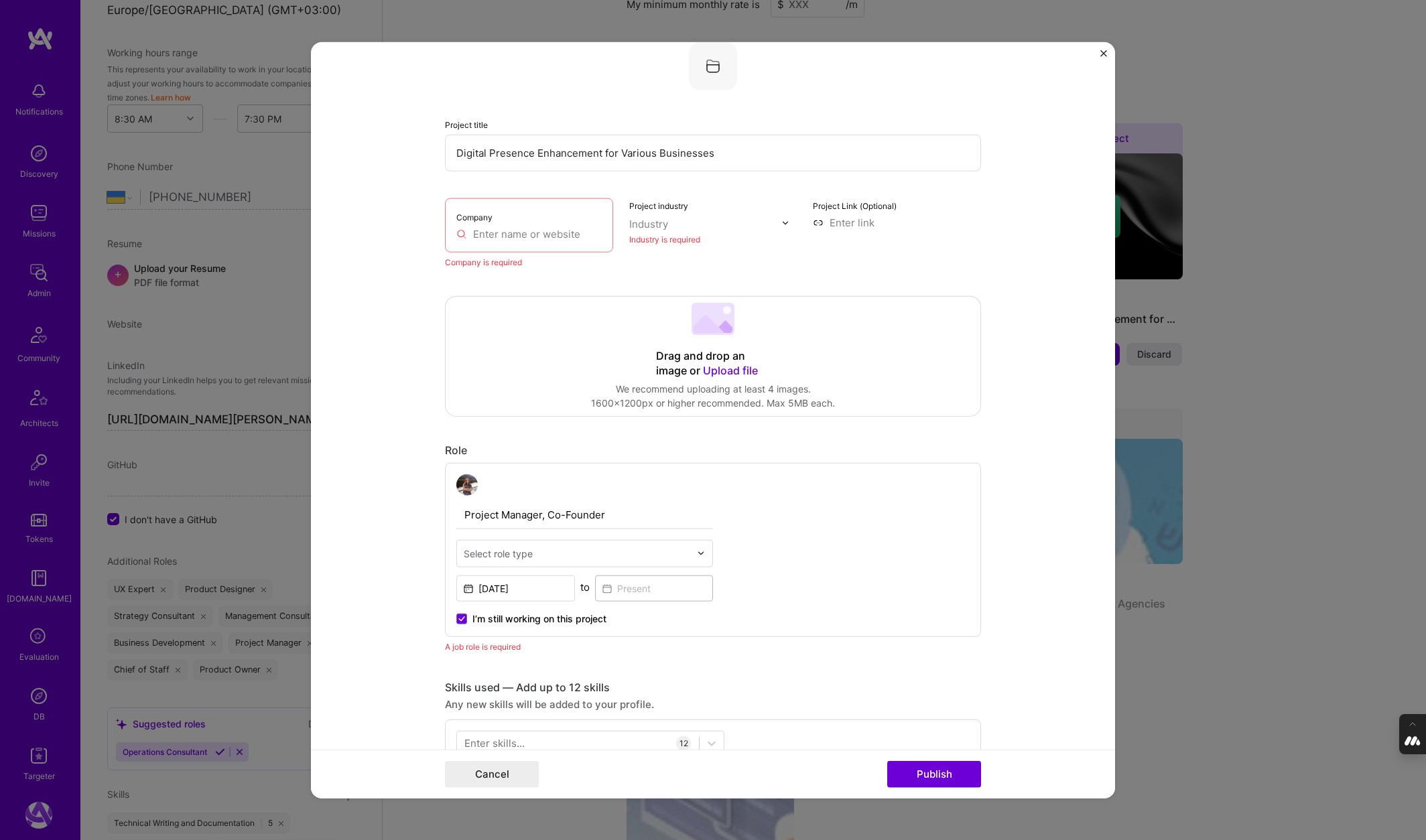
click at [515, 236] on input "text" at bounding box center [529, 234] width 145 height 14
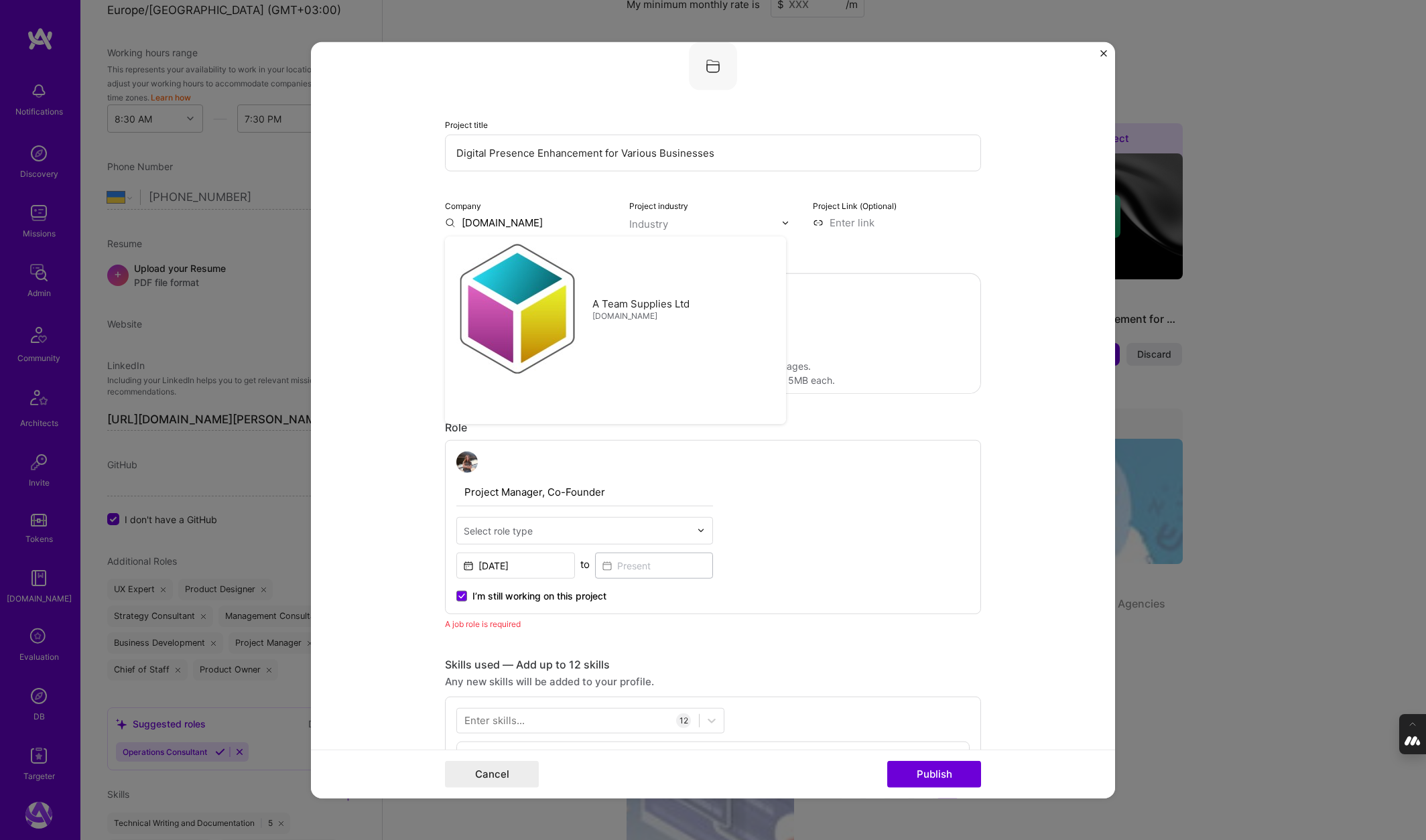
click at [660, 229] on div "Industry" at bounding box center [648, 224] width 39 height 14
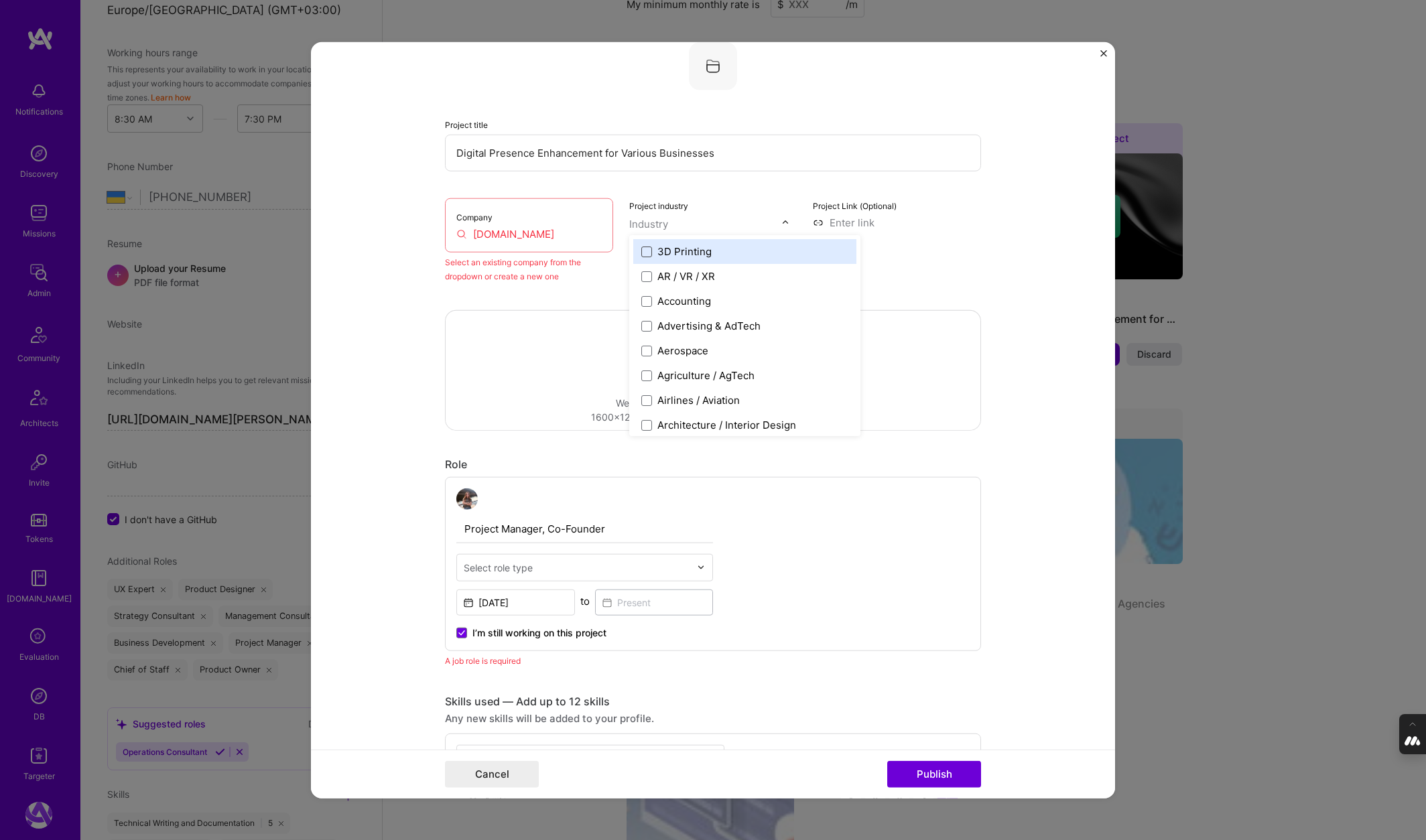
click at [645, 250] on span at bounding box center [647, 251] width 11 height 11
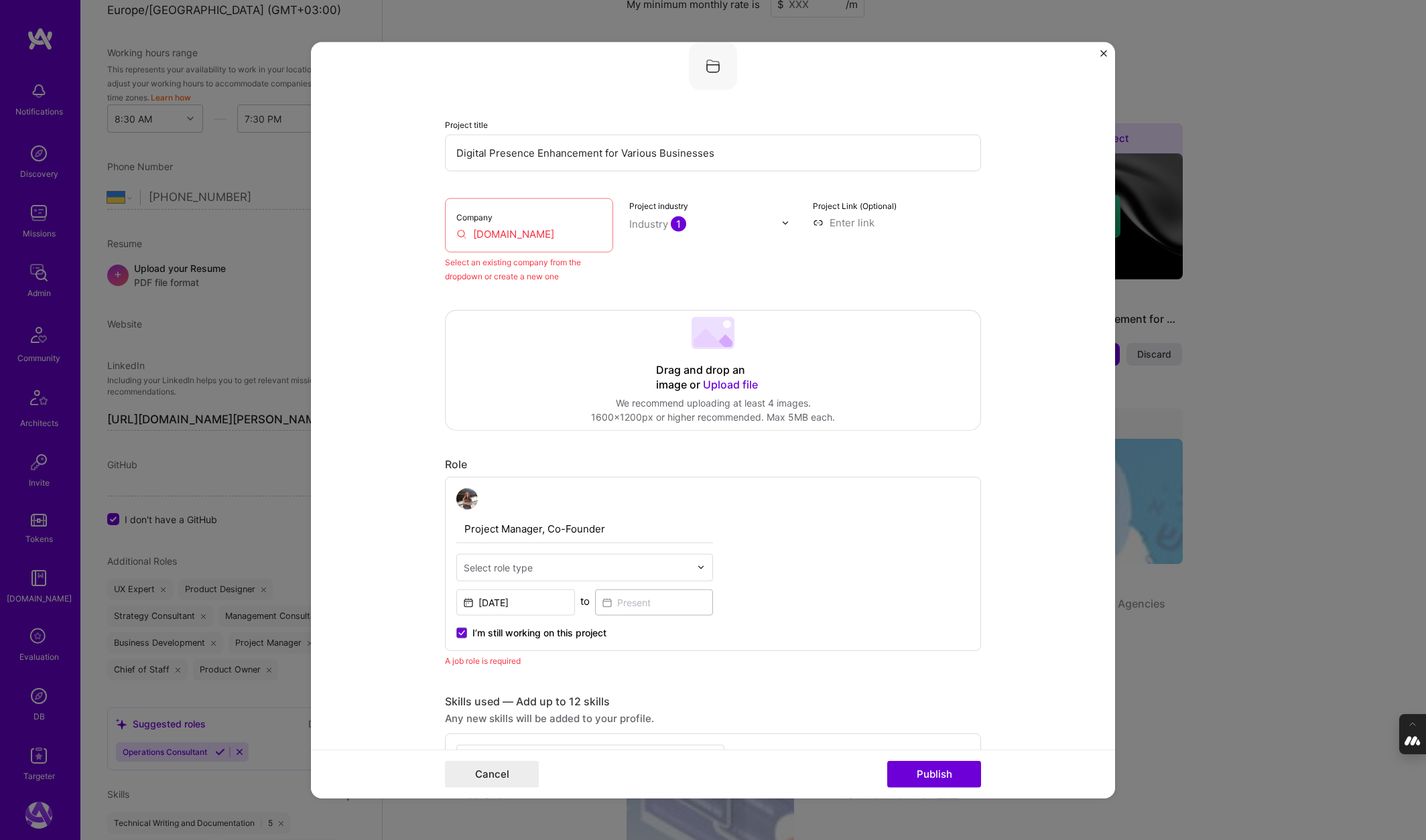
click at [943, 238] on div "Project Link (Optional)" at bounding box center [897, 241] width 168 height 85
click at [508, 219] on div "Company A.Team" at bounding box center [529, 226] width 168 height 54
click at [494, 232] on input "[DOMAIN_NAME]" at bounding box center [529, 234] width 145 height 14
click at [519, 232] on input "[DOMAIN_NAME]" at bounding box center [529, 234] width 145 height 14
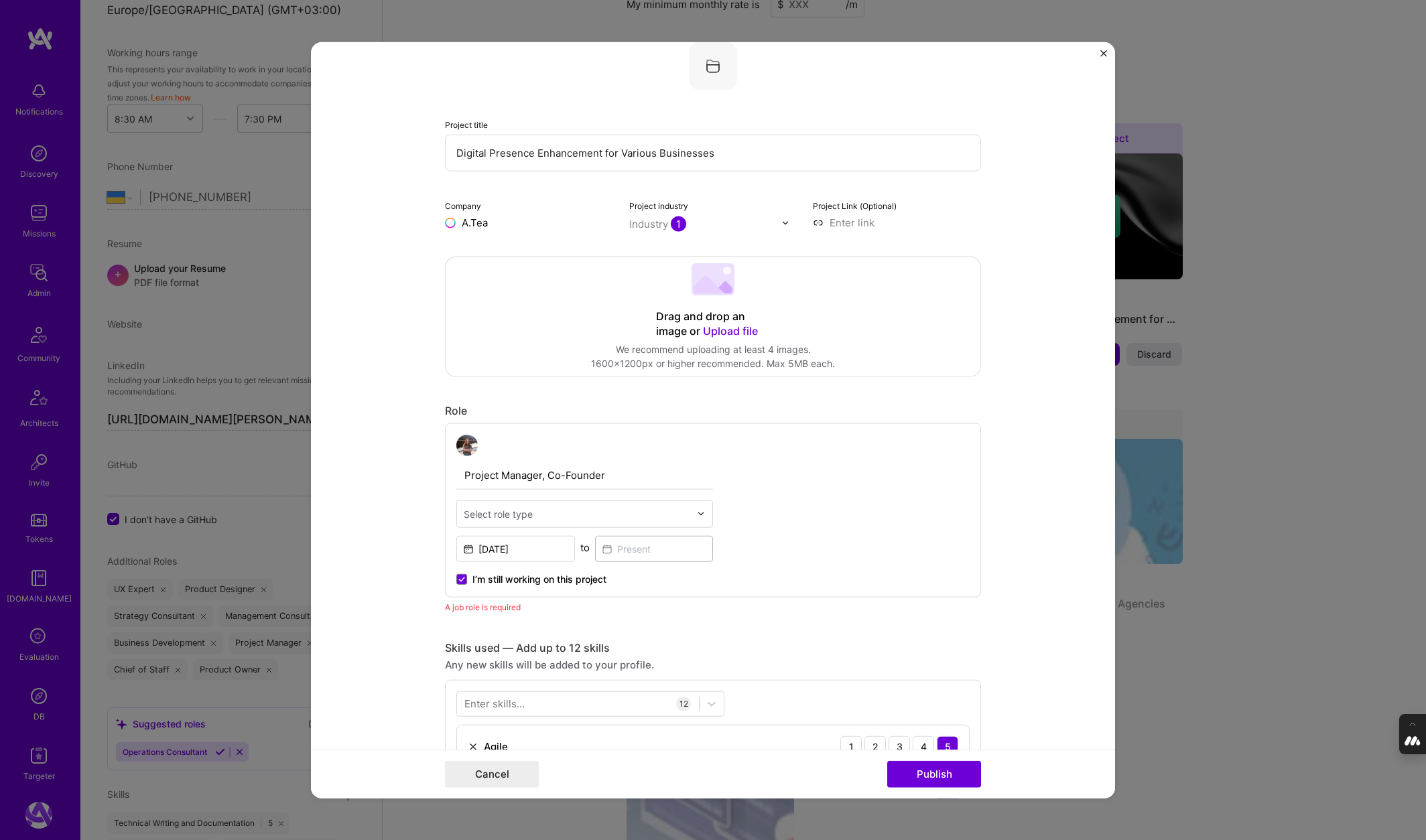
type input "[DOMAIN_NAME]"
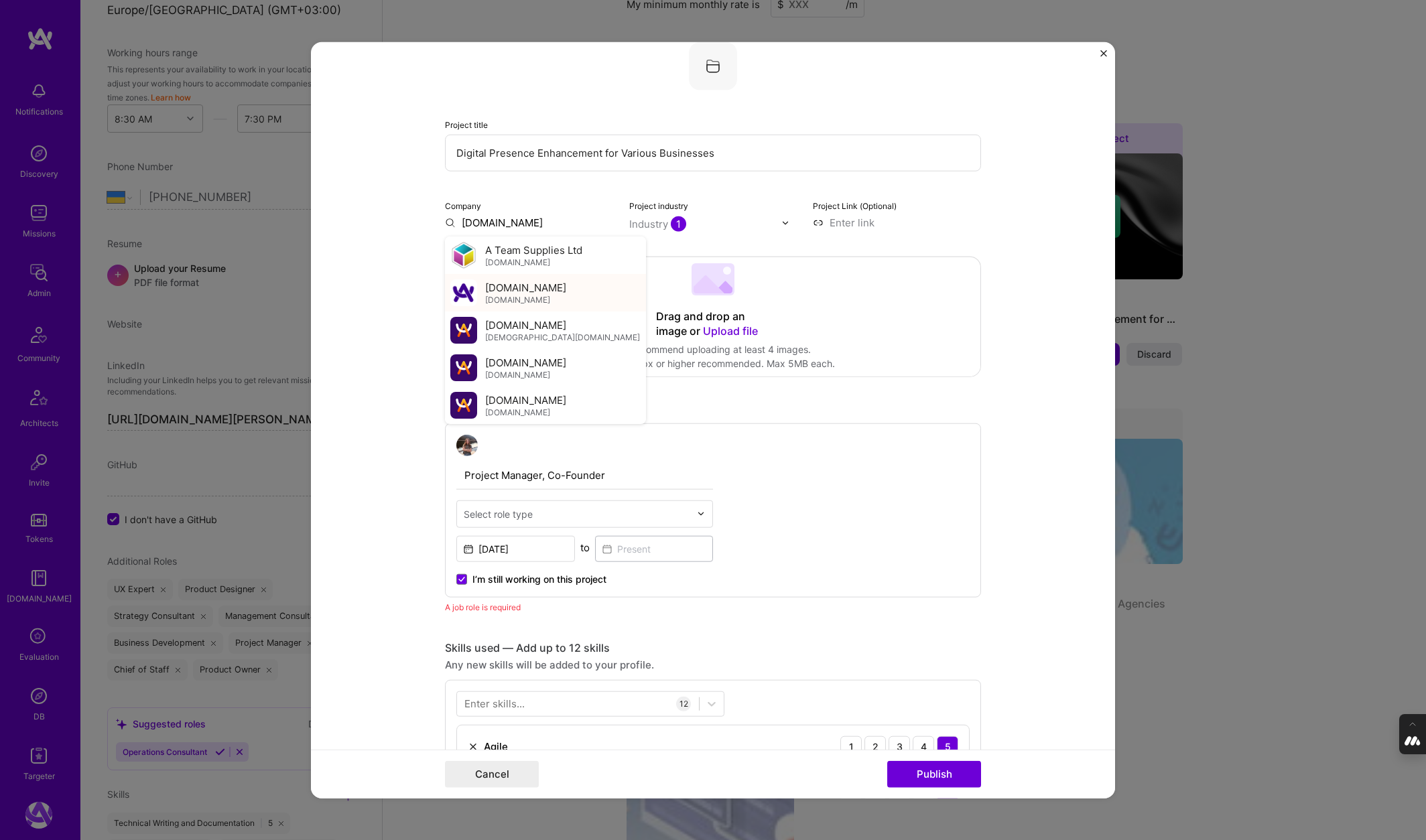
click at [487, 292] on span "[DOMAIN_NAME]" at bounding box center [526, 287] width 81 height 14
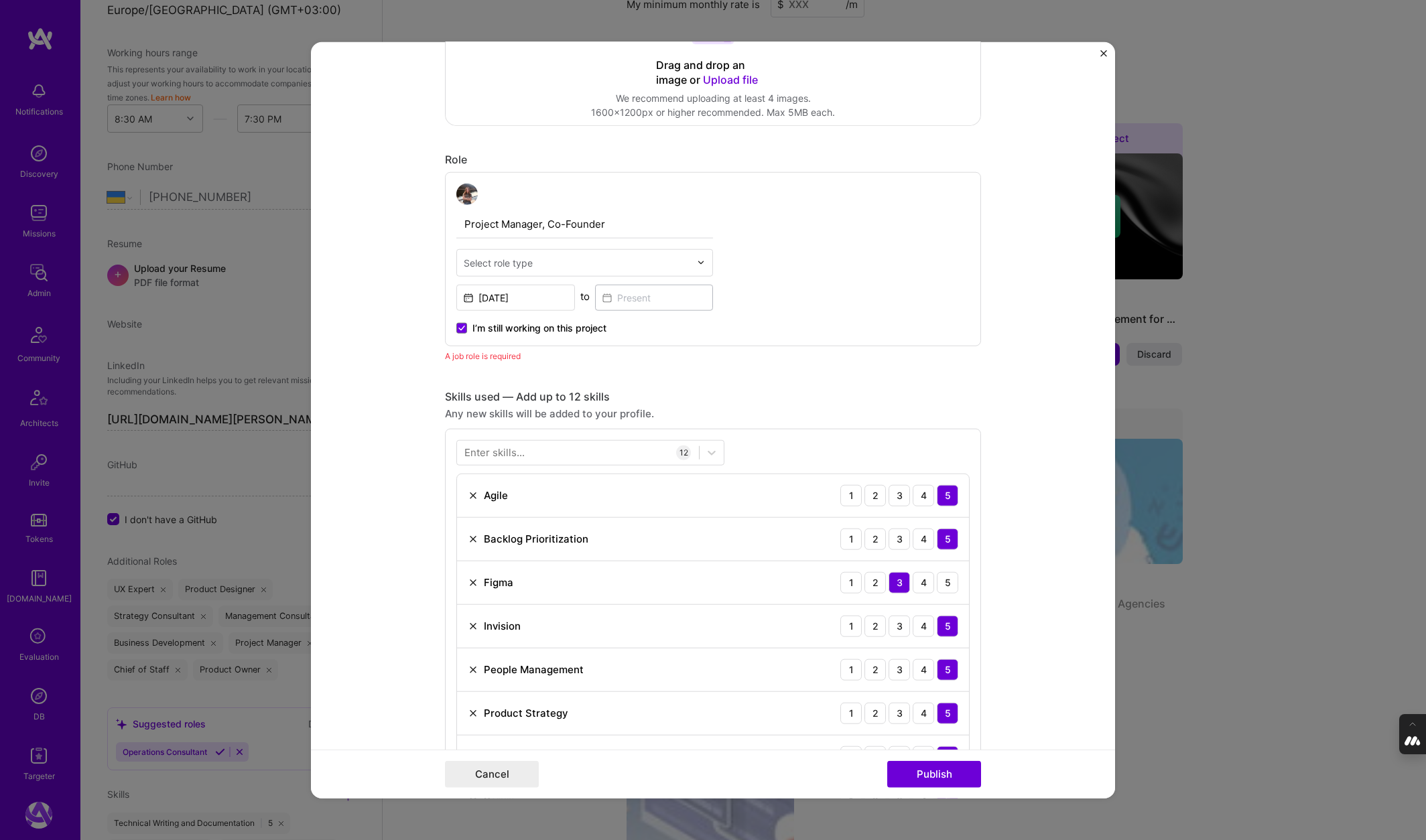
scroll to position [332, 0]
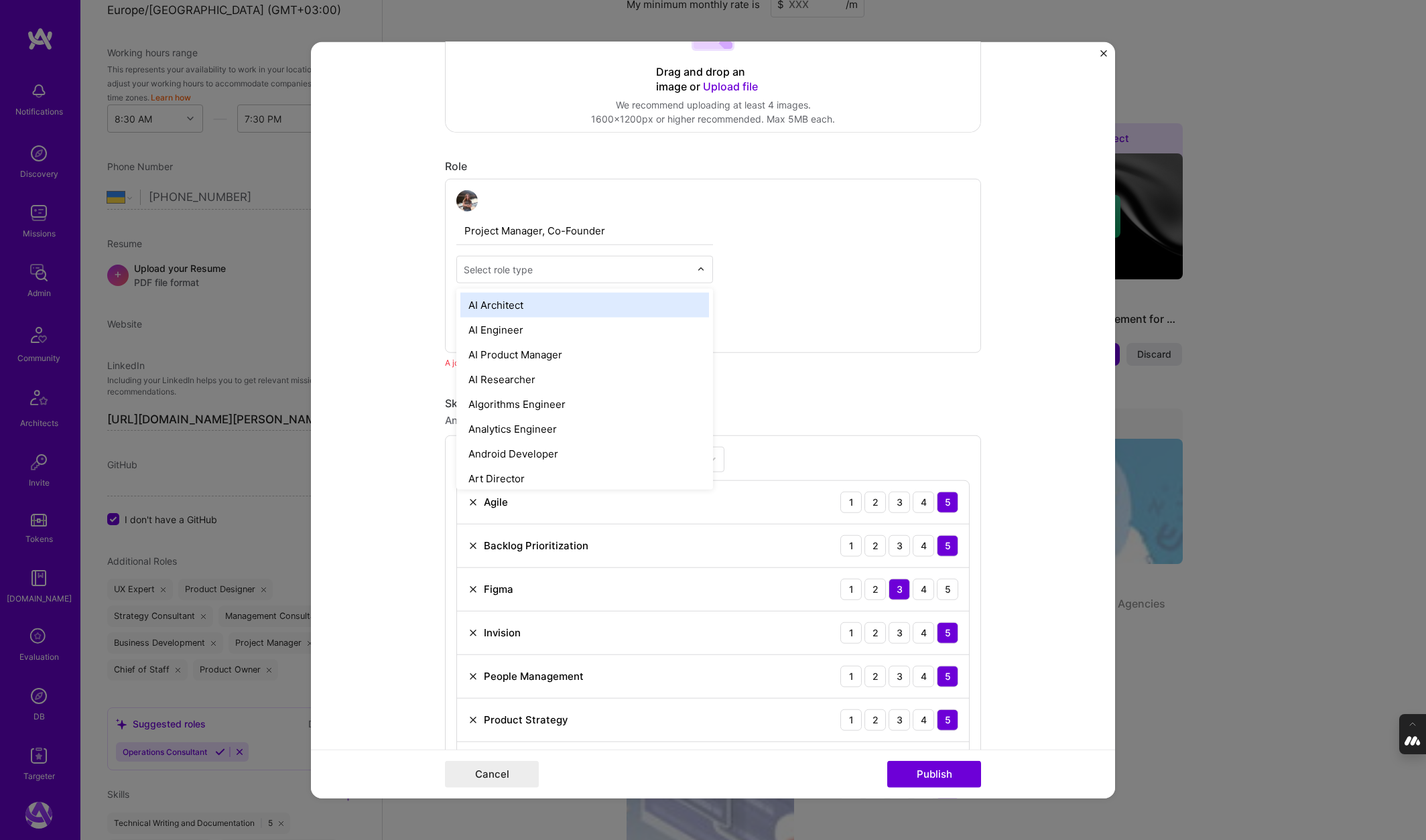
click at [511, 270] on div "Select role type" at bounding box center [498, 269] width 69 height 14
click at [490, 300] on div "AI Architect" at bounding box center [584, 305] width 249 height 25
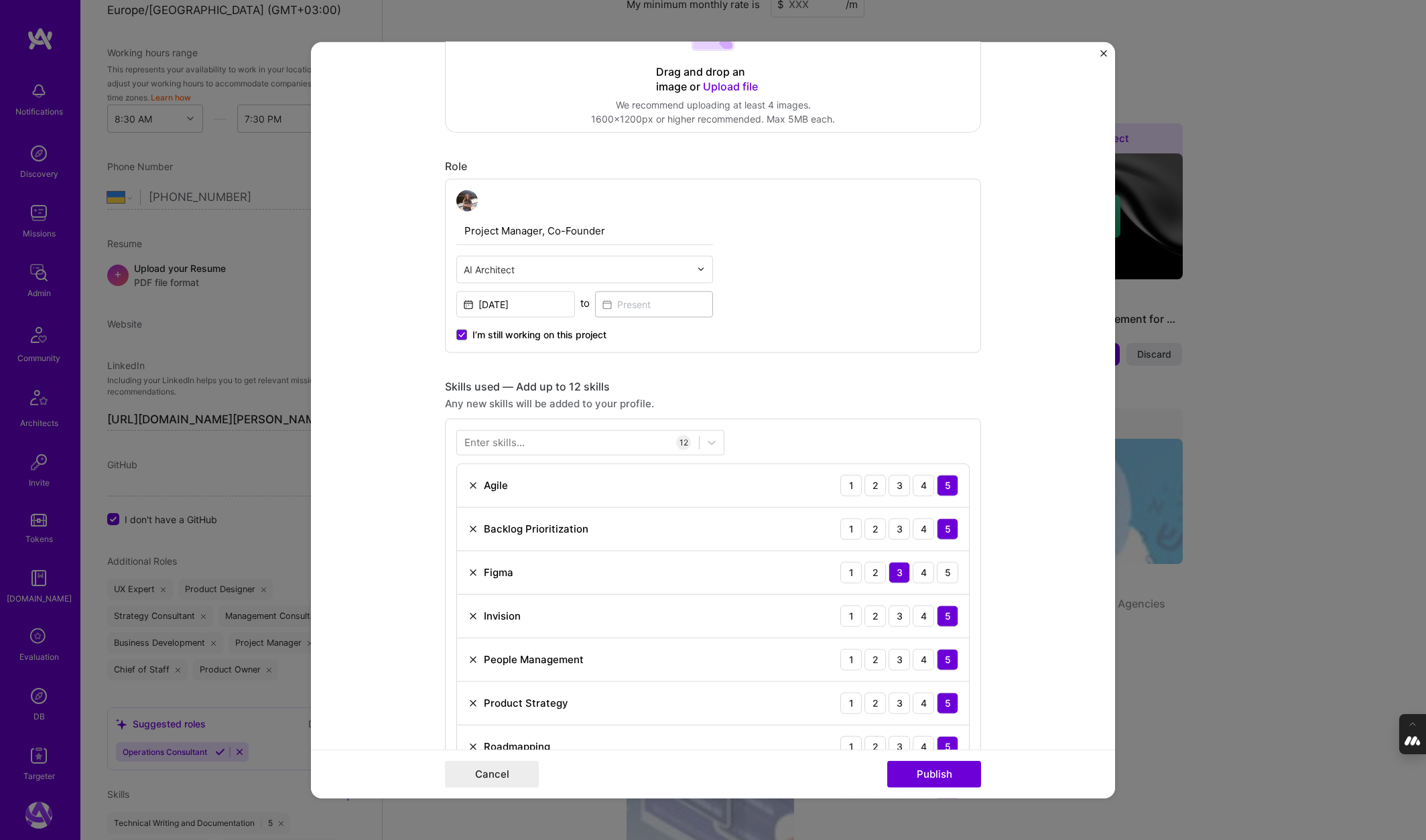
click at [756, 311] on div "Project Manager, Co-Founder AI Architect Jan, 2015 to I’m still working on this…" at bounding box center [713, 266] width 536 height 174
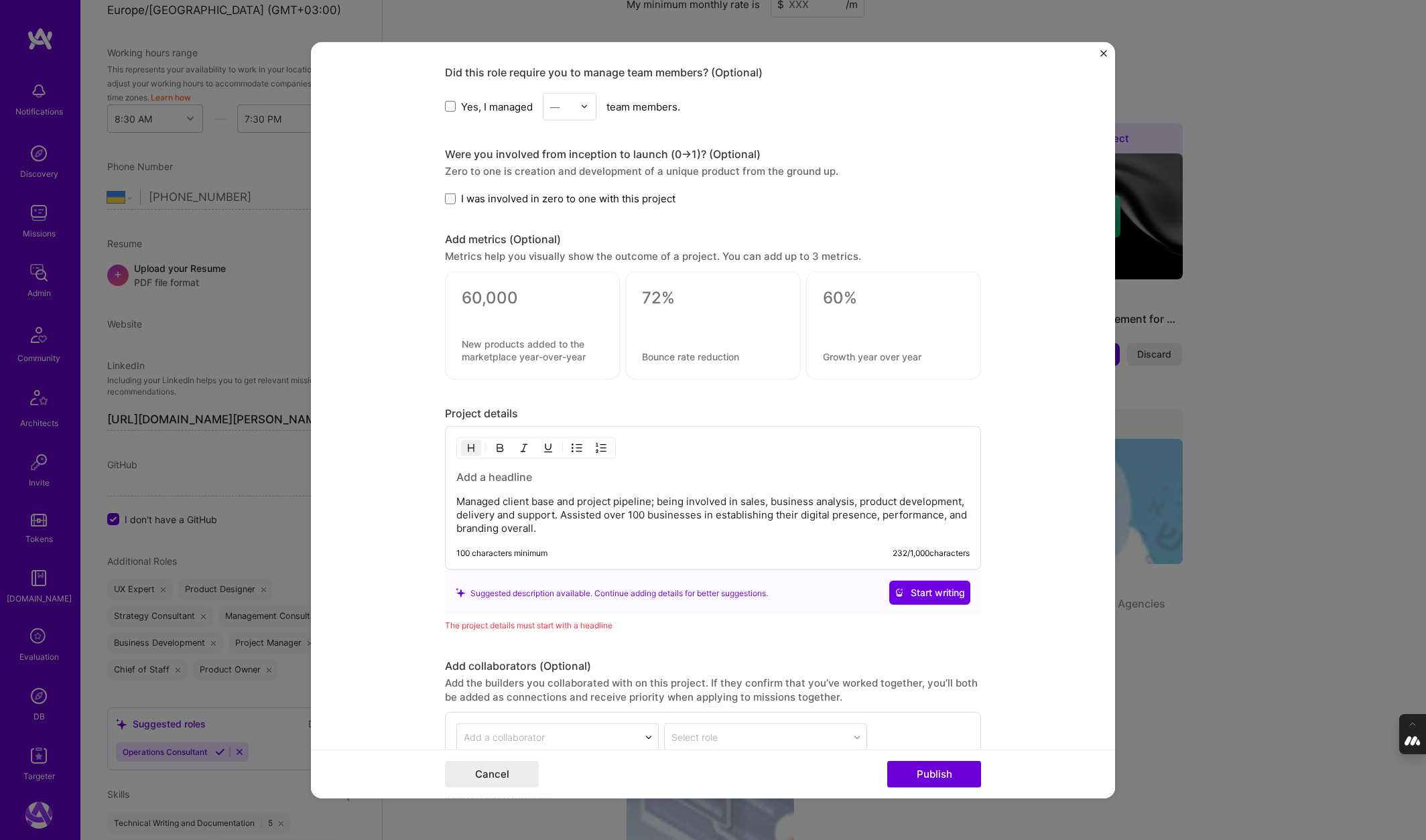
scroll to position [1425, 0]
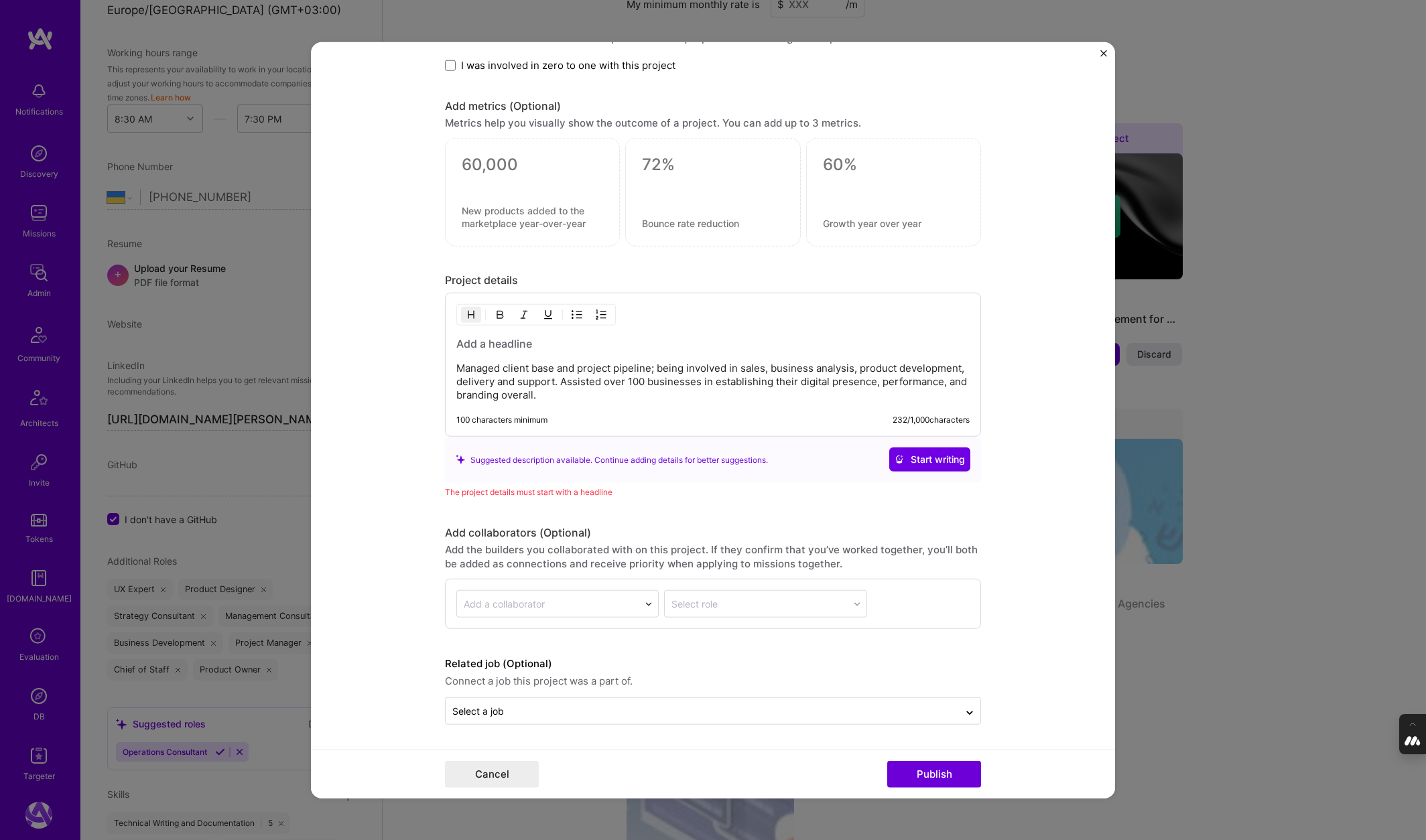
click at [500, 347] on h3 at bounding box center [713, 344] width 513 height 15
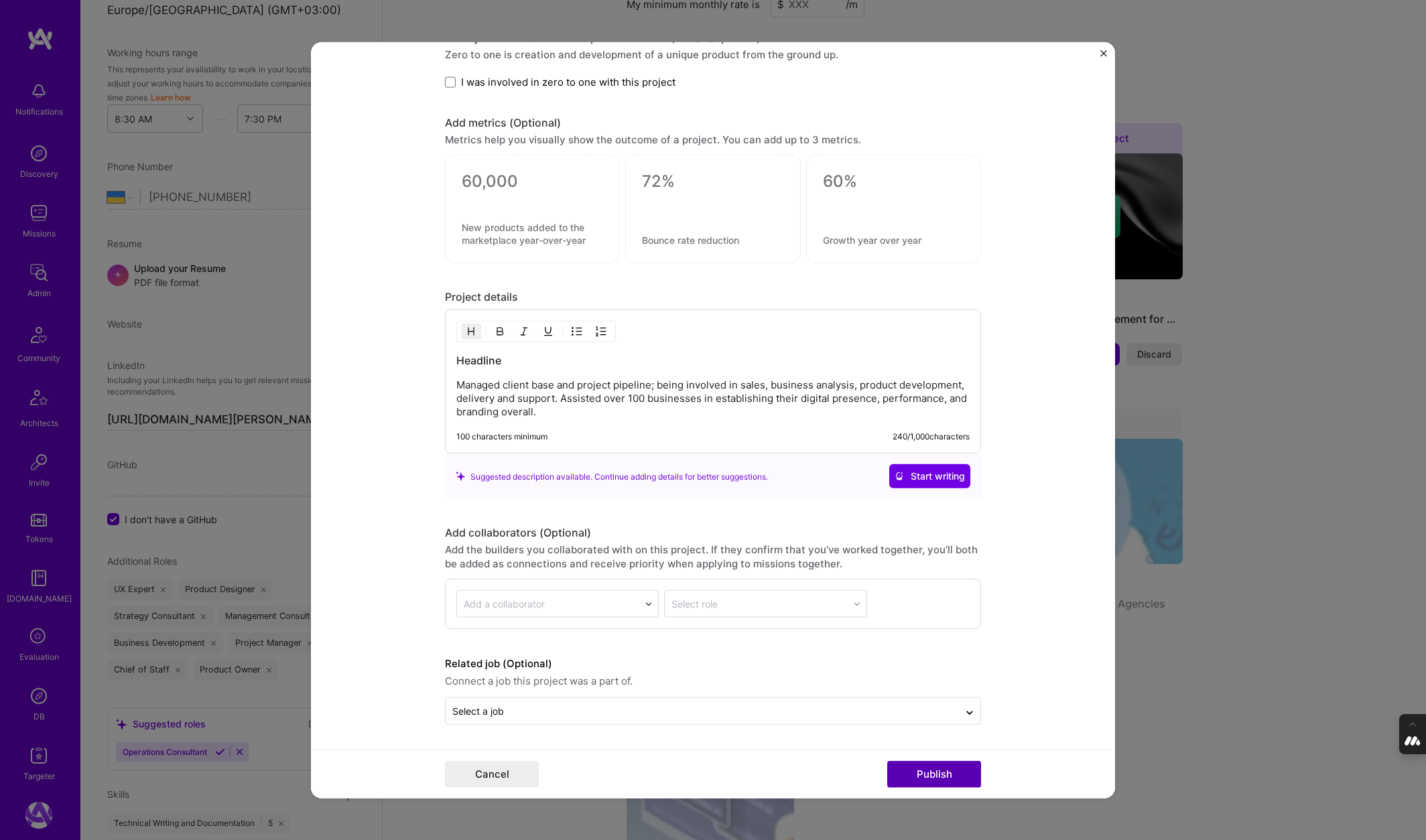
click at [927, 775] on button "Publish" at bounding box center [934, 773] width 94 height 27
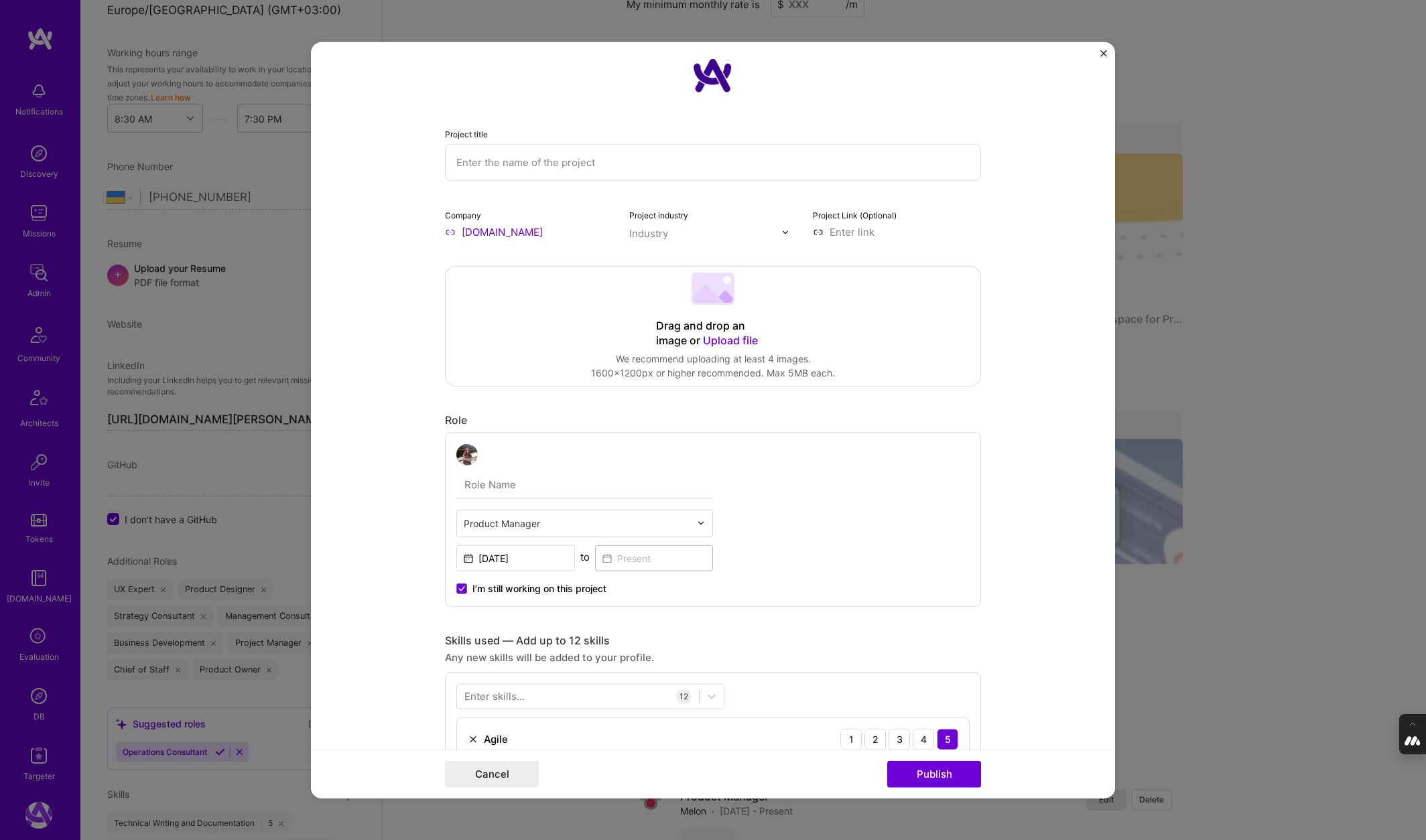
scroll to position [0, 0]
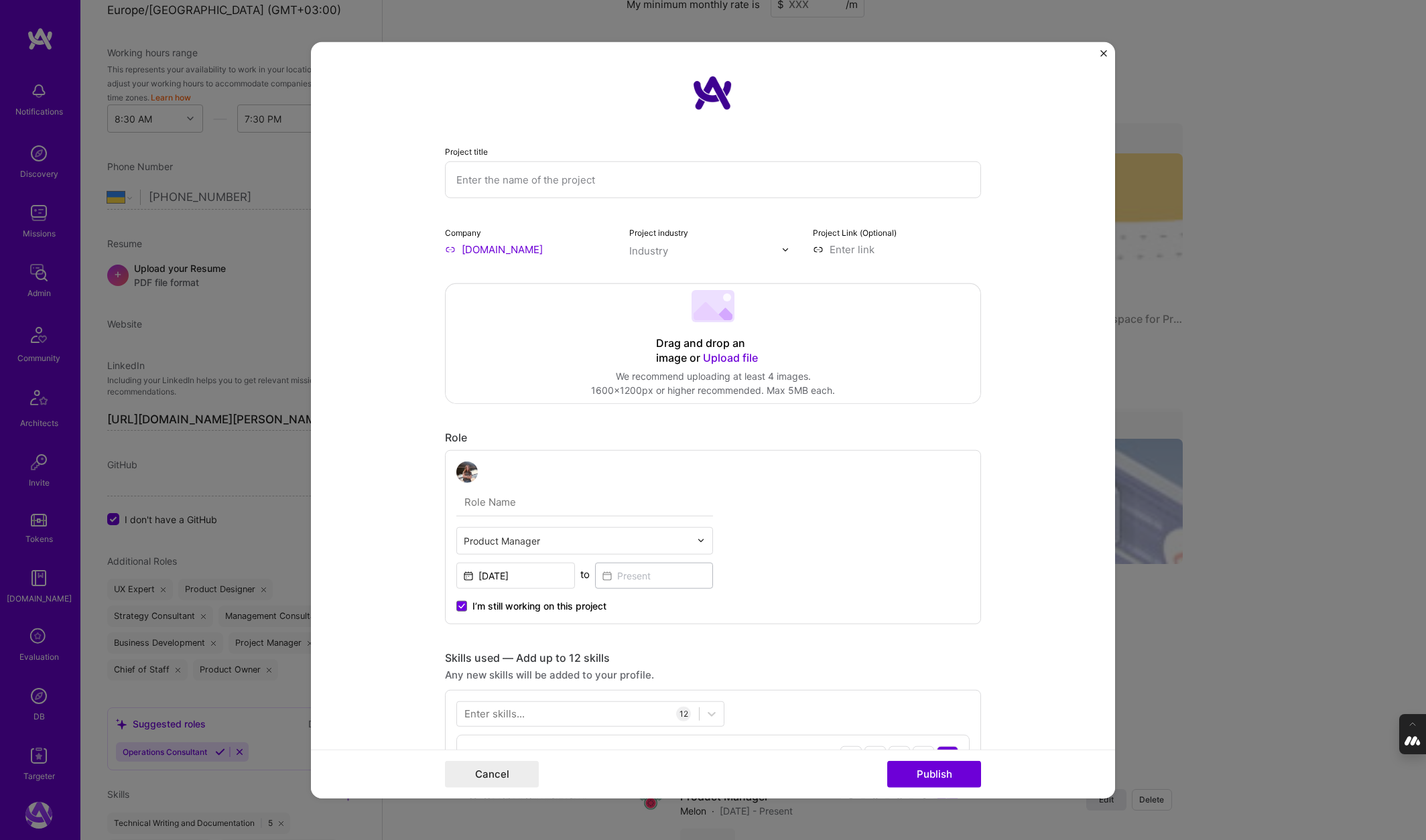
click at [1100, 53] on img "Close" at bounding box center [1103, 54] width 7 height 7
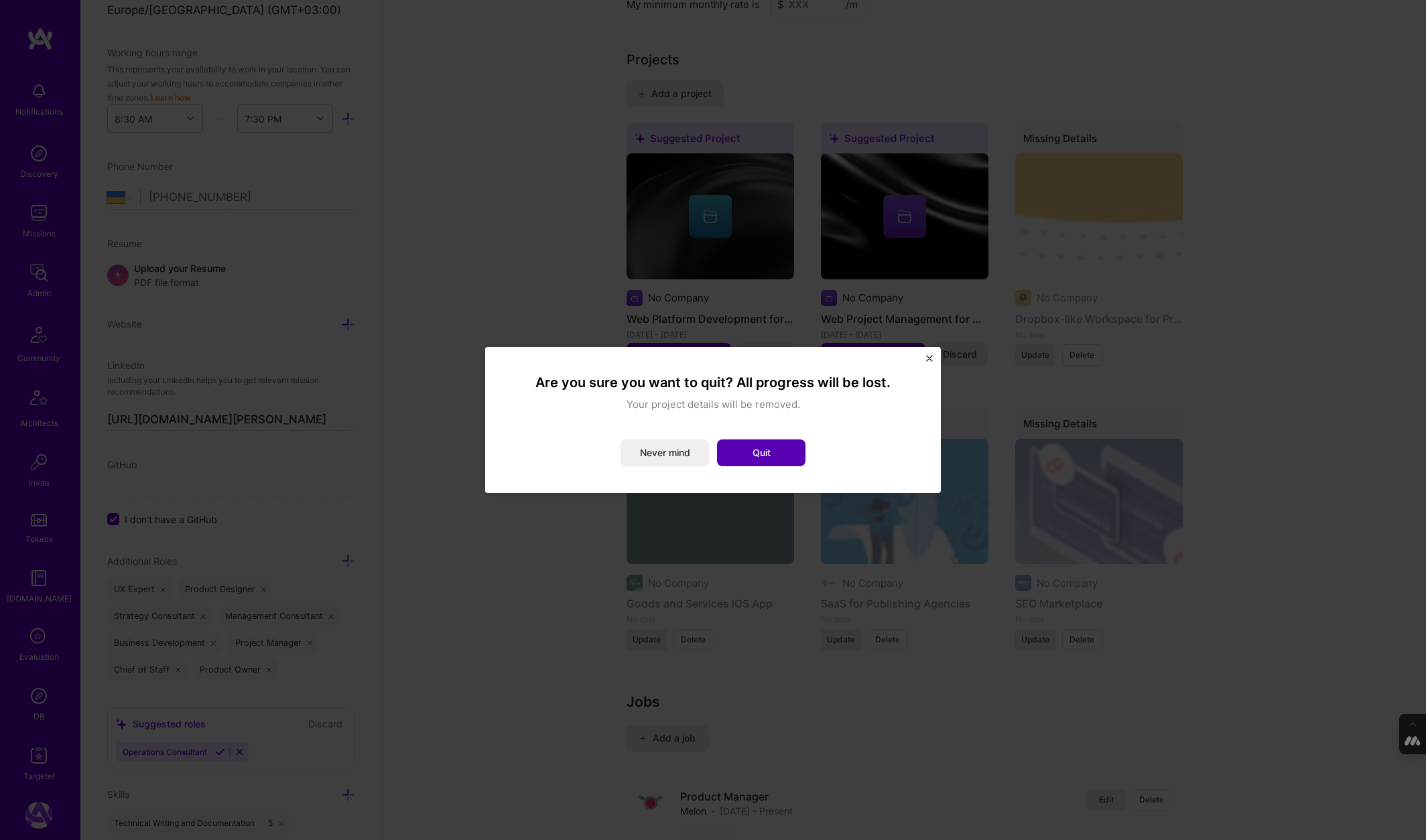
click at [770, 455] on button "Quit" at bounding box center [761, 453] width 89 height 27
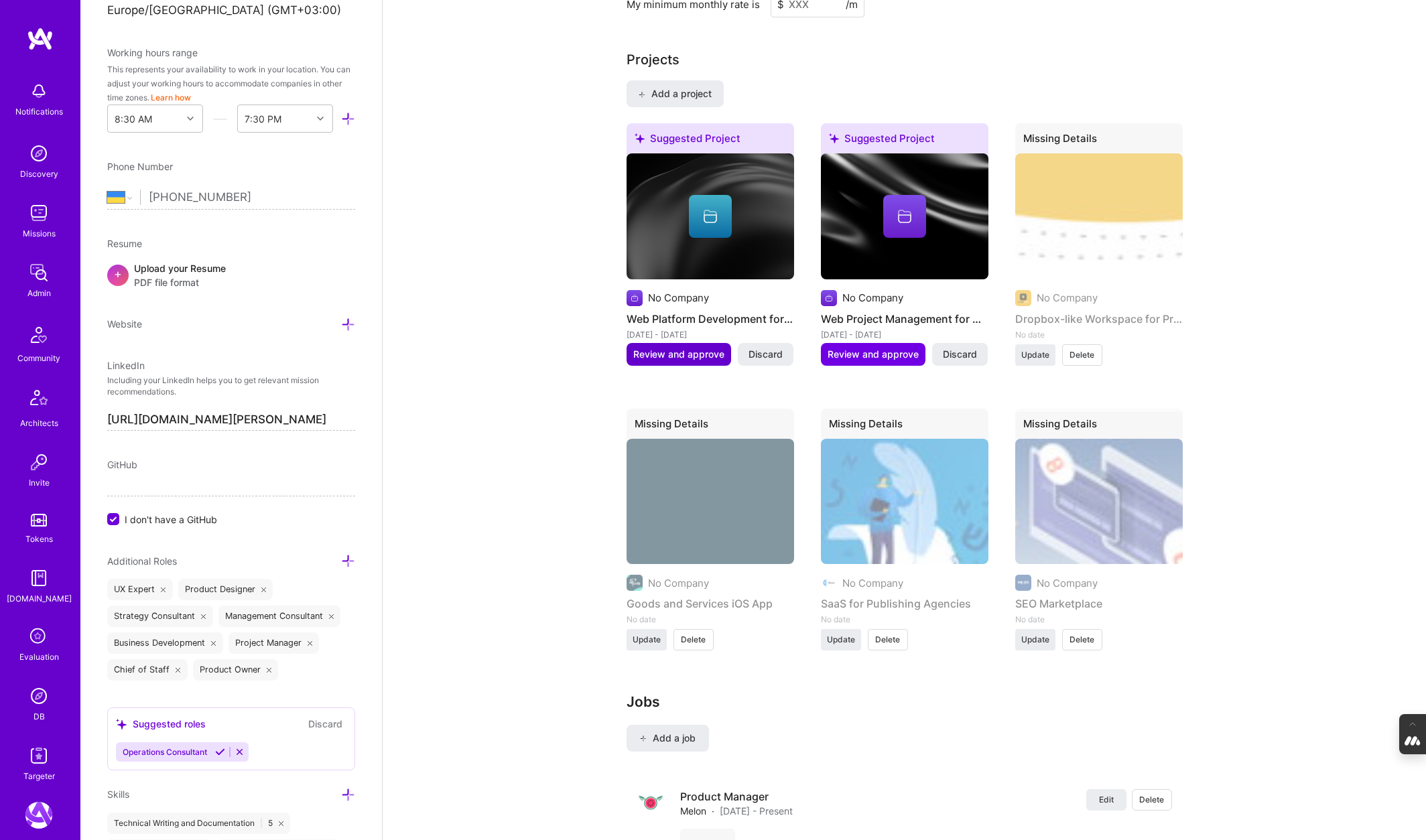
click at [682, 353] on span "Review and approve" at bounding box center [679, 354] width 91 height 13
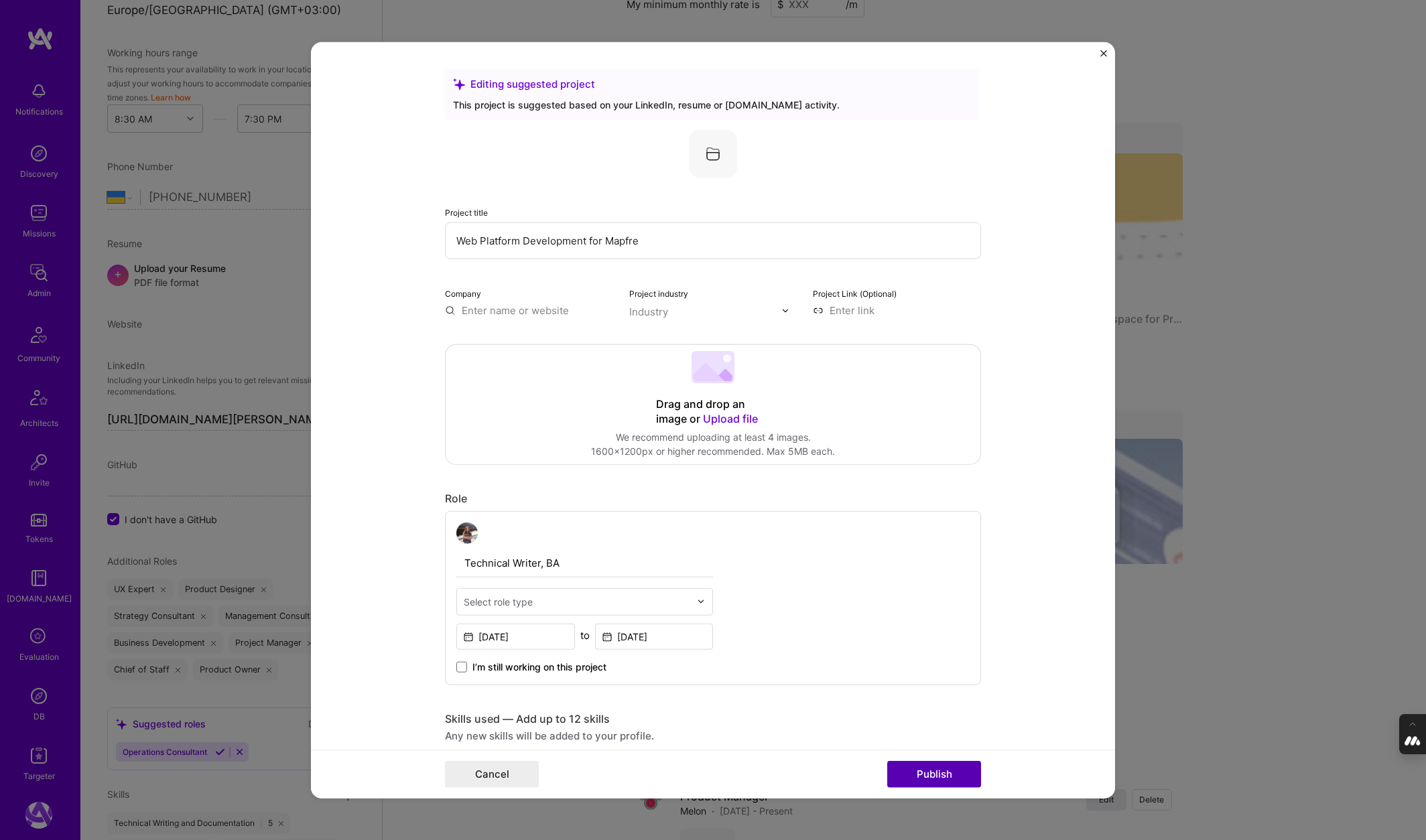
click at [936, 766] on button "Publish" at bounding box center [934, 773] width 94 height 27
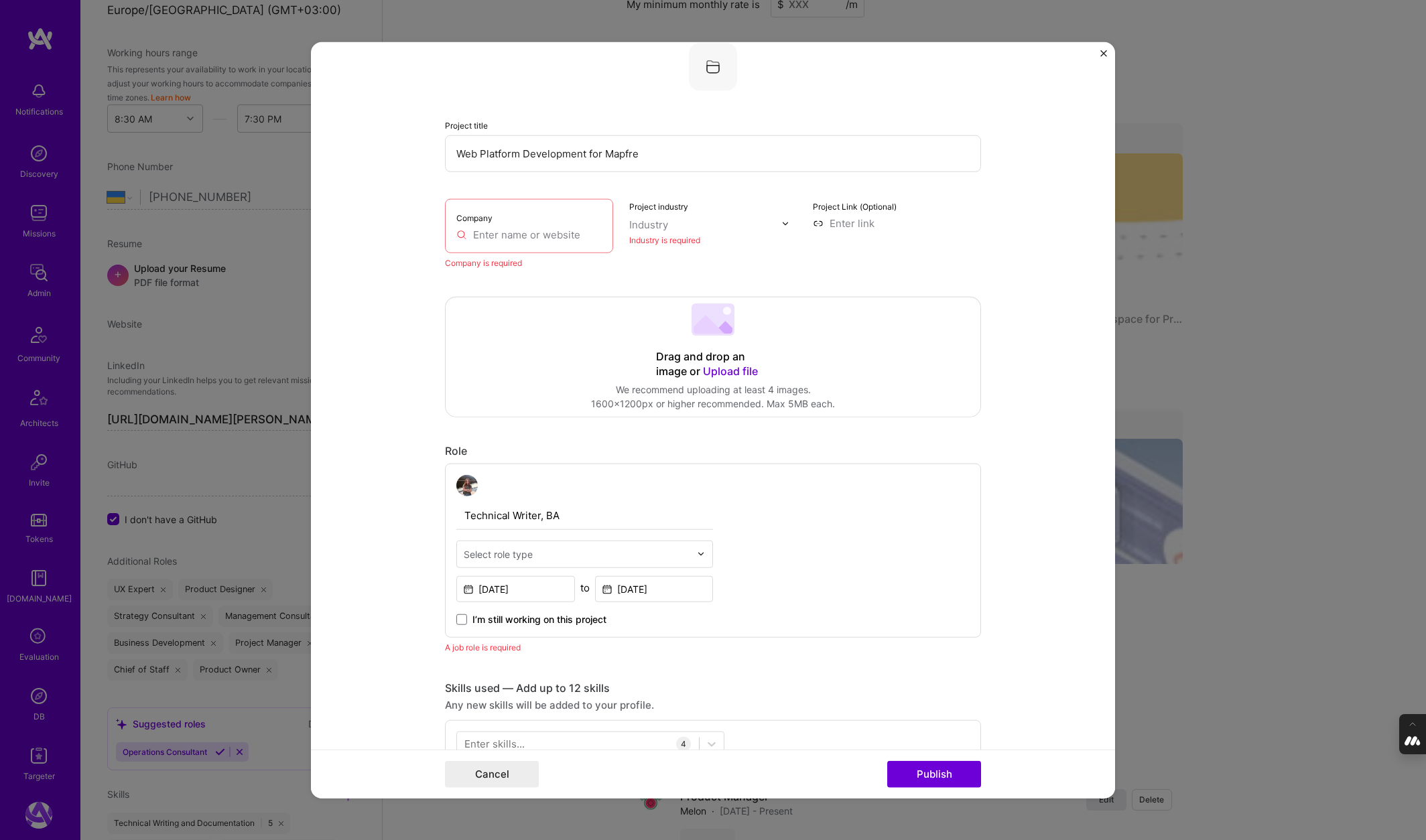
scroll to position [88, 0]
click at [491, 227] on input "text" at bounding box center [529, 234] width 145 height 14
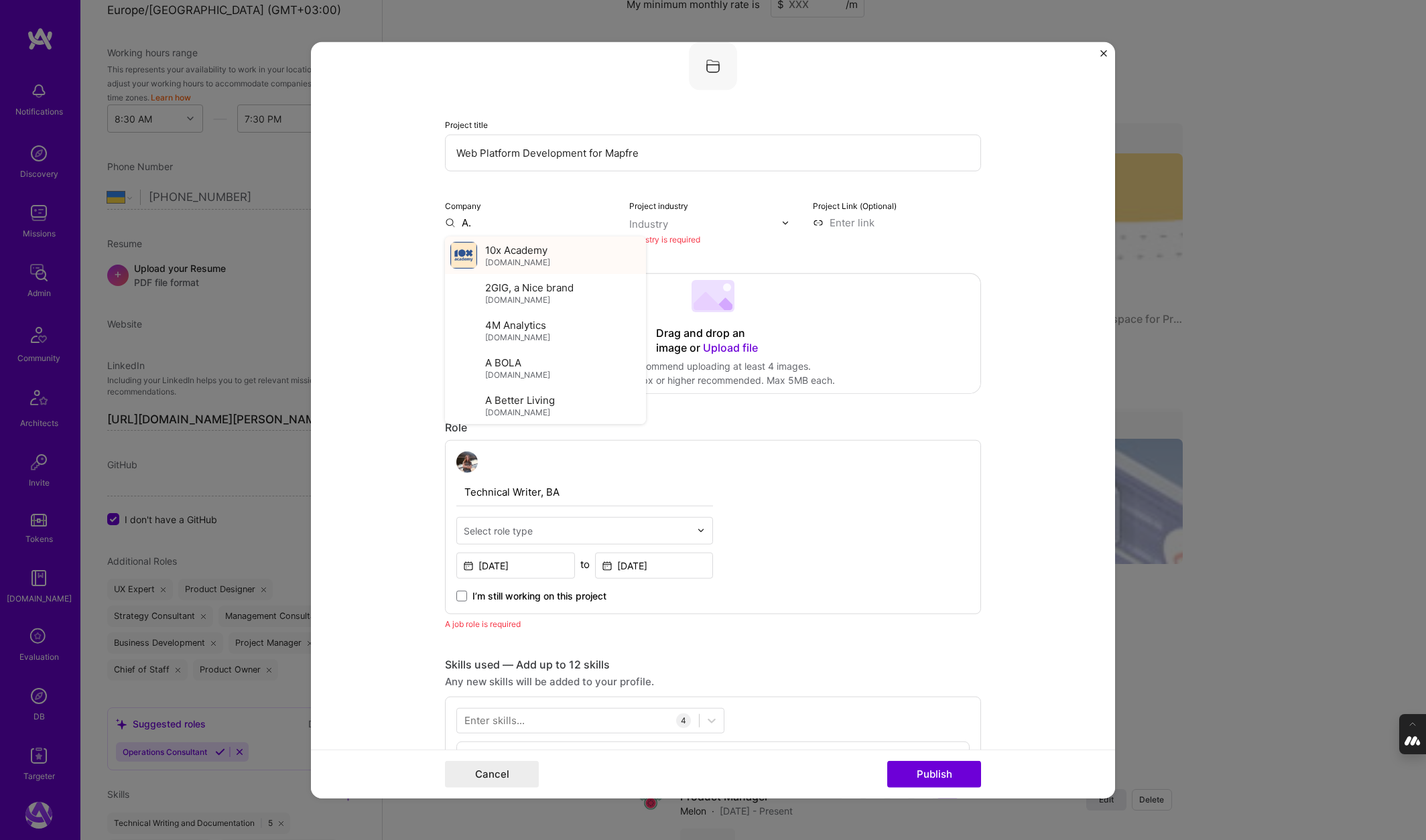
click at [531, 257] on span "the10xacademy.com" at bounding box center [518, 262] width 65 height 11
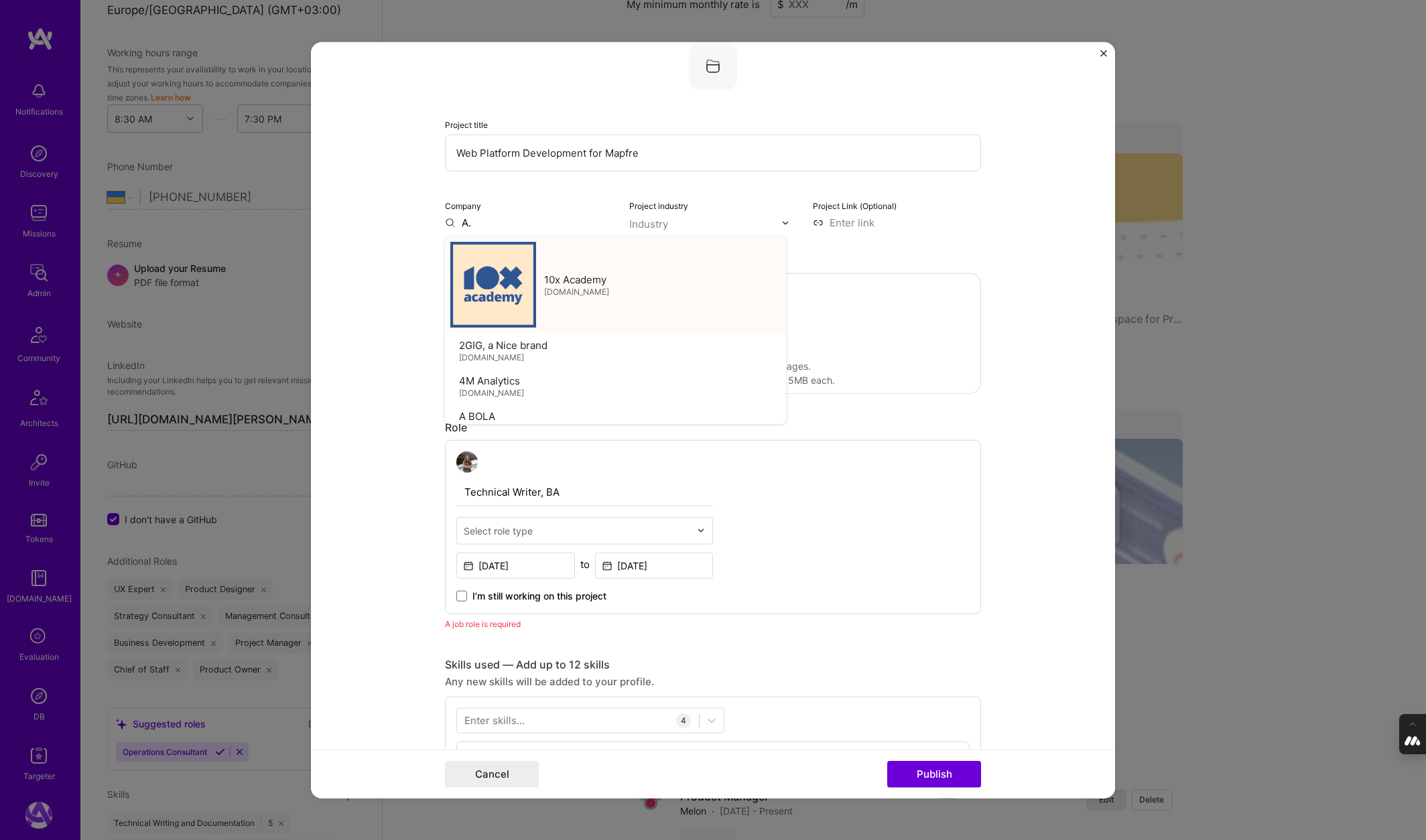
type input "10x Academy"
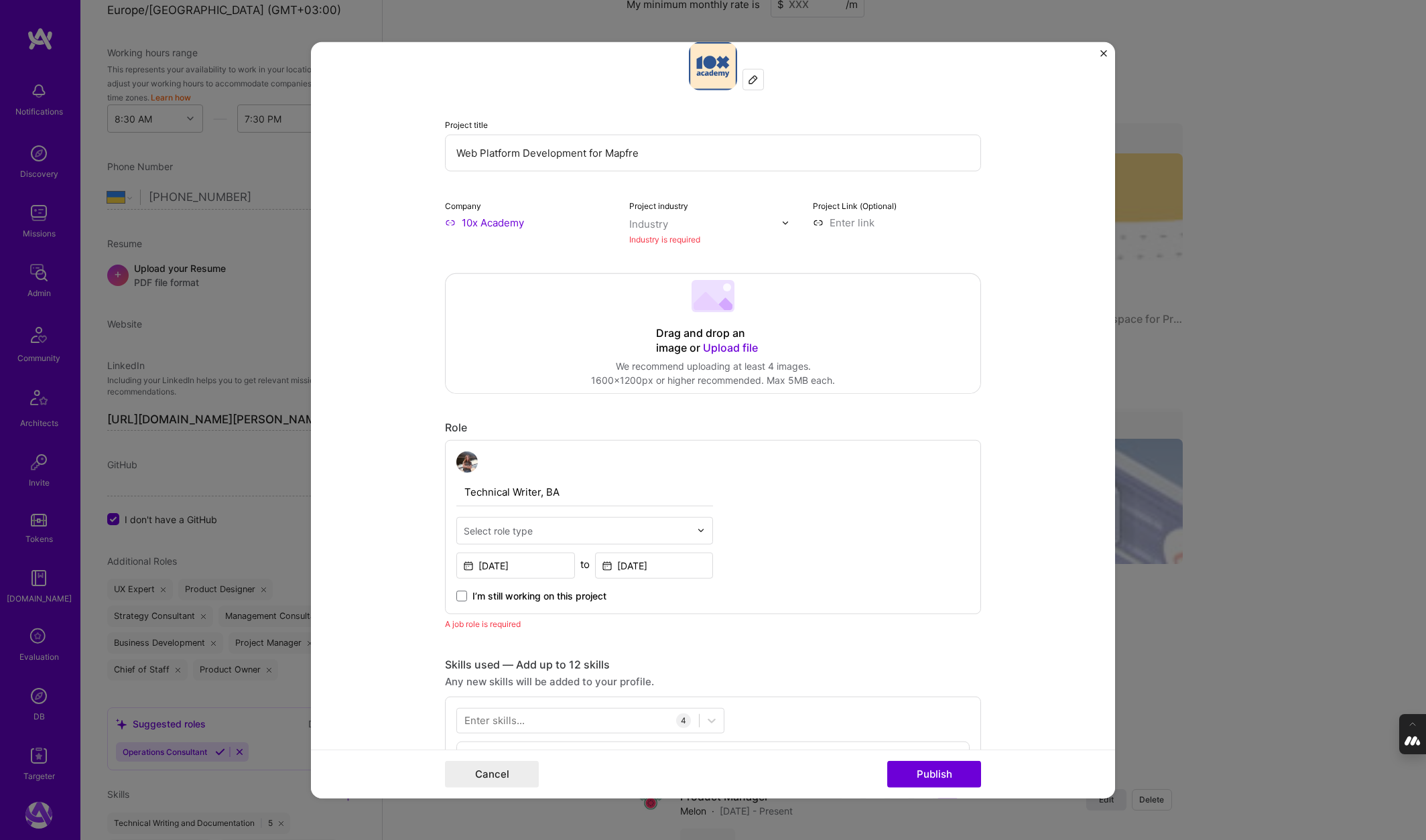
click at [659, 228] on div "Industry" at bounding box center [648, 224] width 39 height 14
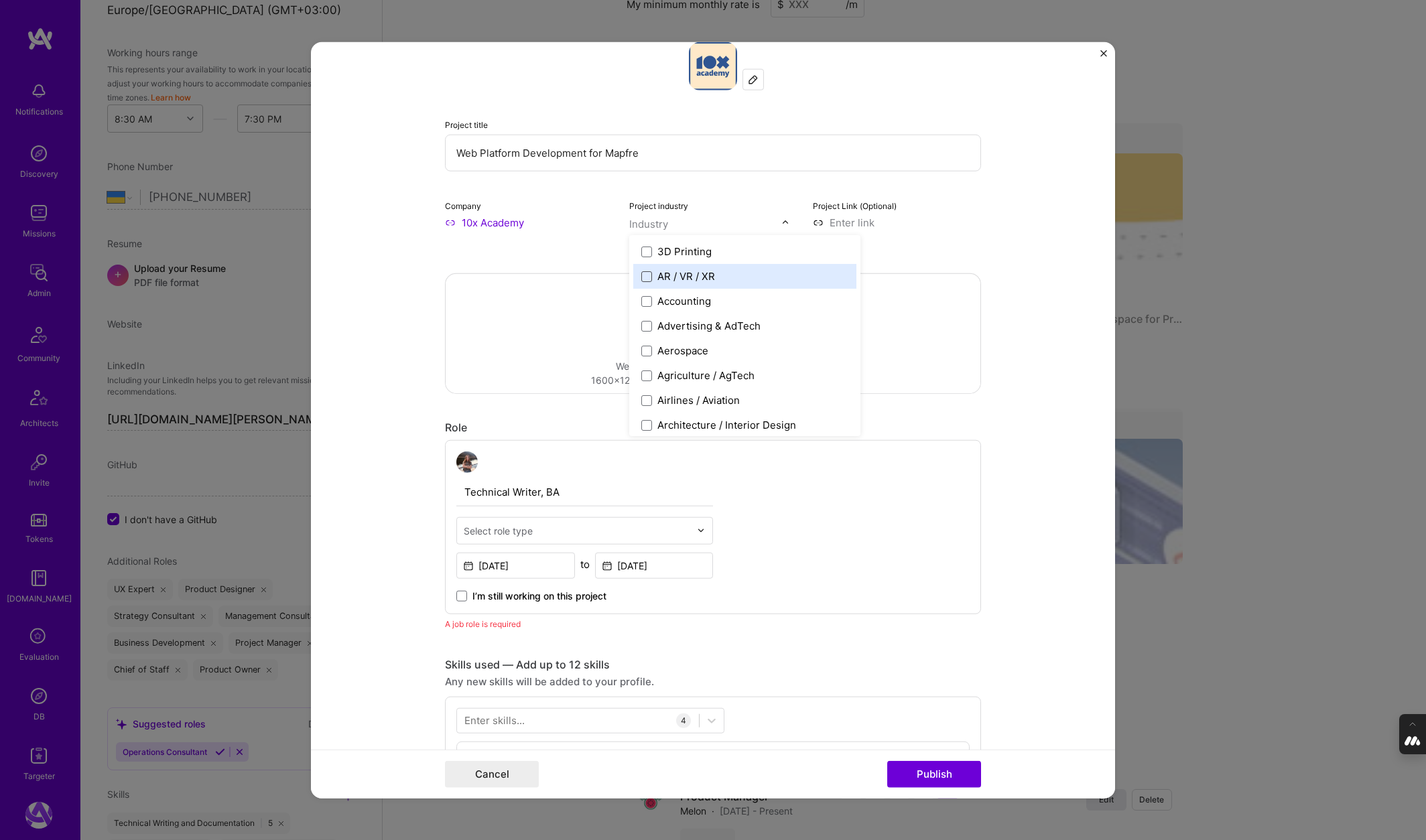
click at [647, 277] on span at bounding box center [647, 276] width 11 height 11
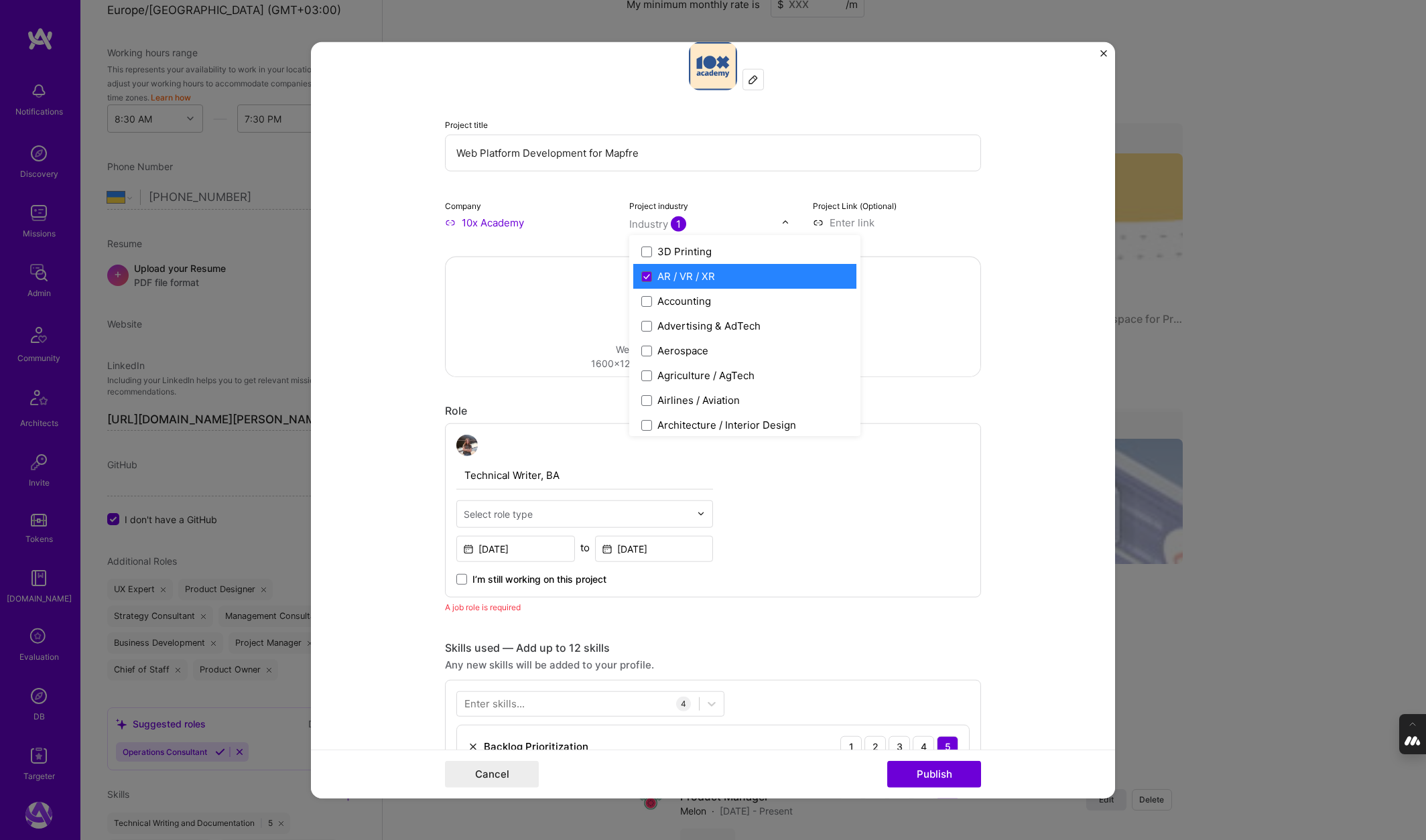
click at [364, 281] on form "Editing suggested project This project is suggested based on your LinkedIn, res…" at bounding box center [713, 421] width 804 height 756
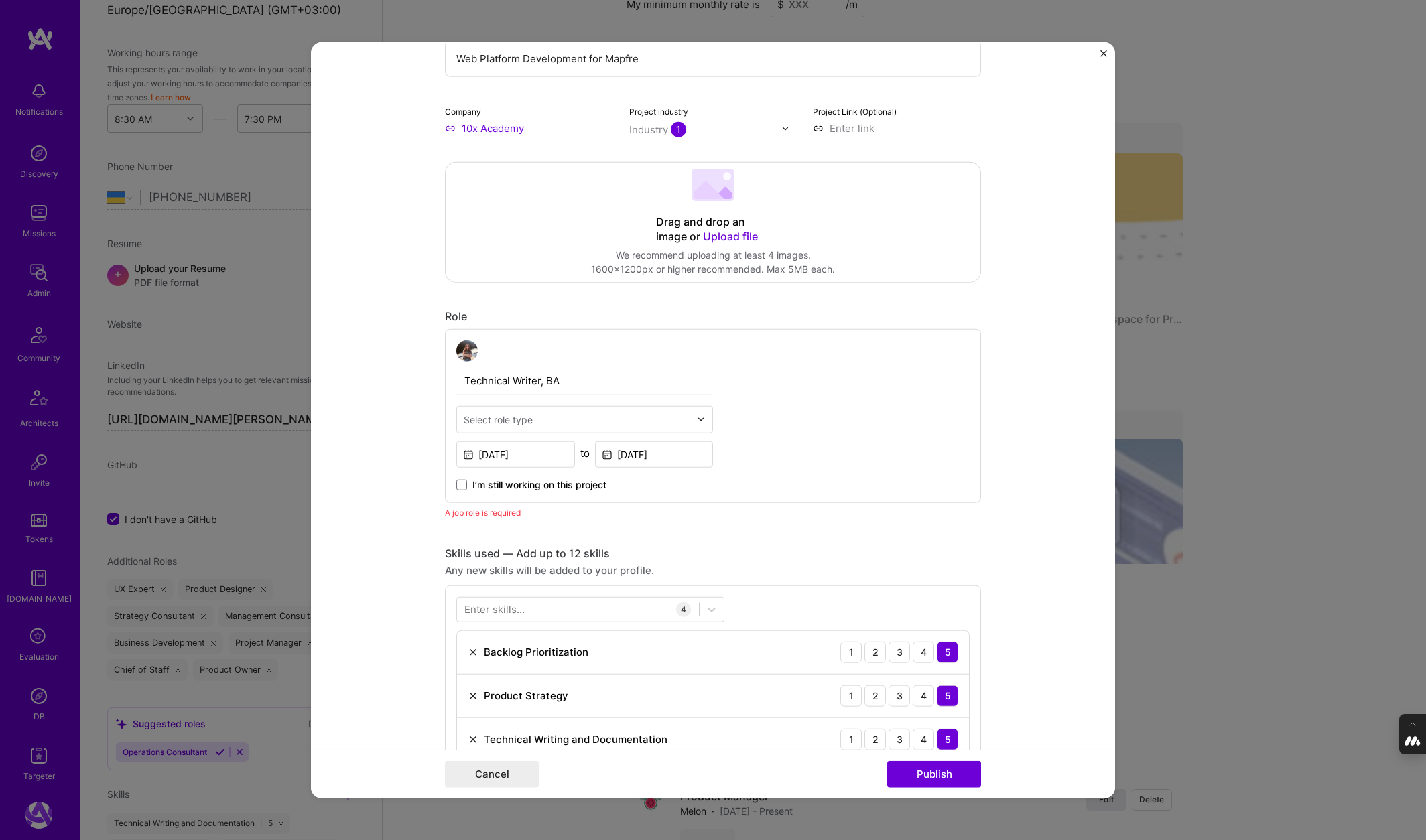
scroll to position [194, 0]
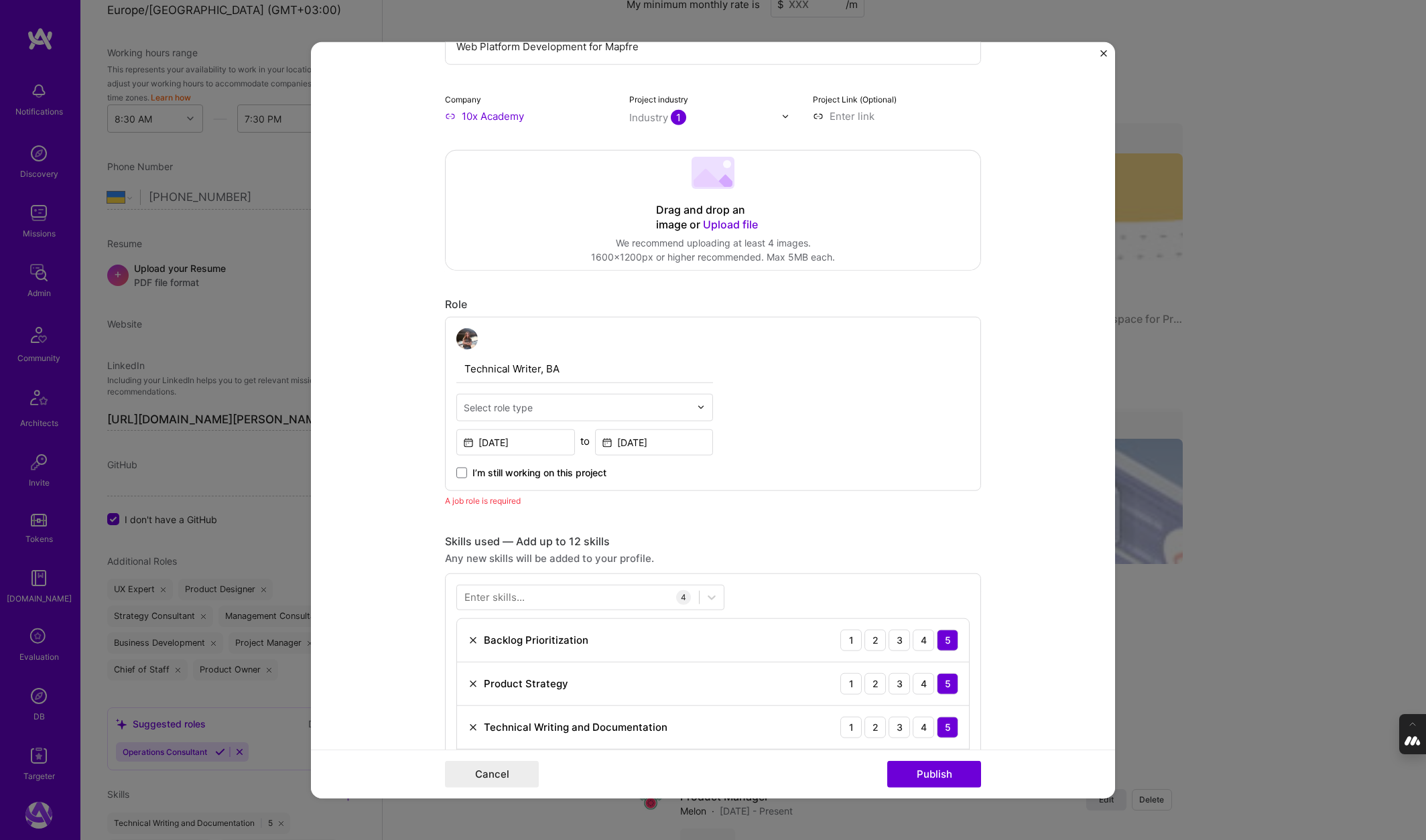
click at [482, 403] on div "Select role type" at bounding box center [498, 408] width 69 height 14
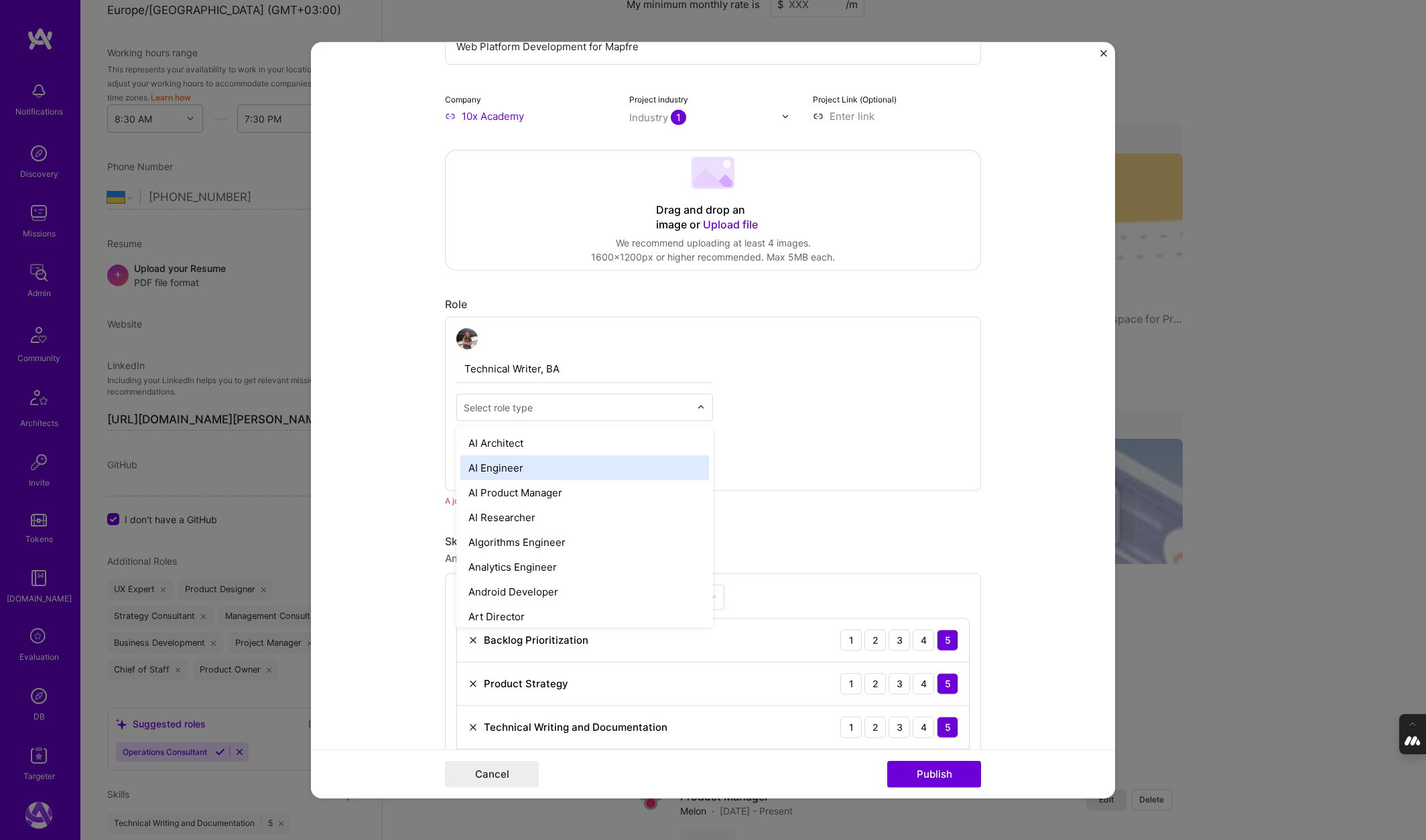
click at [499, 470] on div "AI Engineer" at bounding box center [584, 468] width 249 height 25
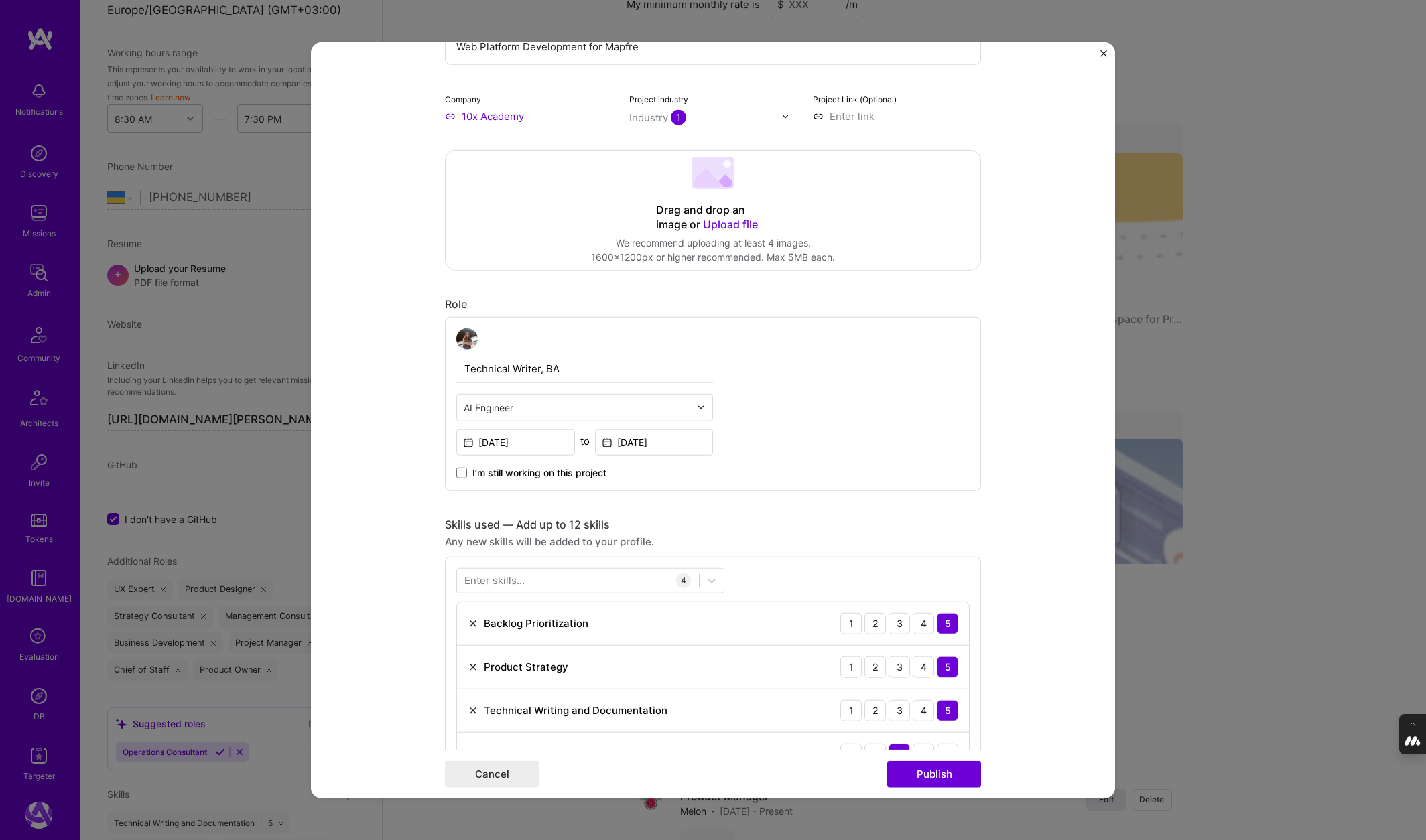
click at [499, 470] on span "I’m still working on this project" at bounding box center [539, 473] width 134 height 13
click at [0, 0] on input "I’m still working on this project" at bounding box center [0, 0] width 0 height 0
click at [501, 422] on div "Technical Writer, BA AI Engineer Jan, 2013 to I’m still working on this project" at bounding box center [584, 404] width 257 height 152
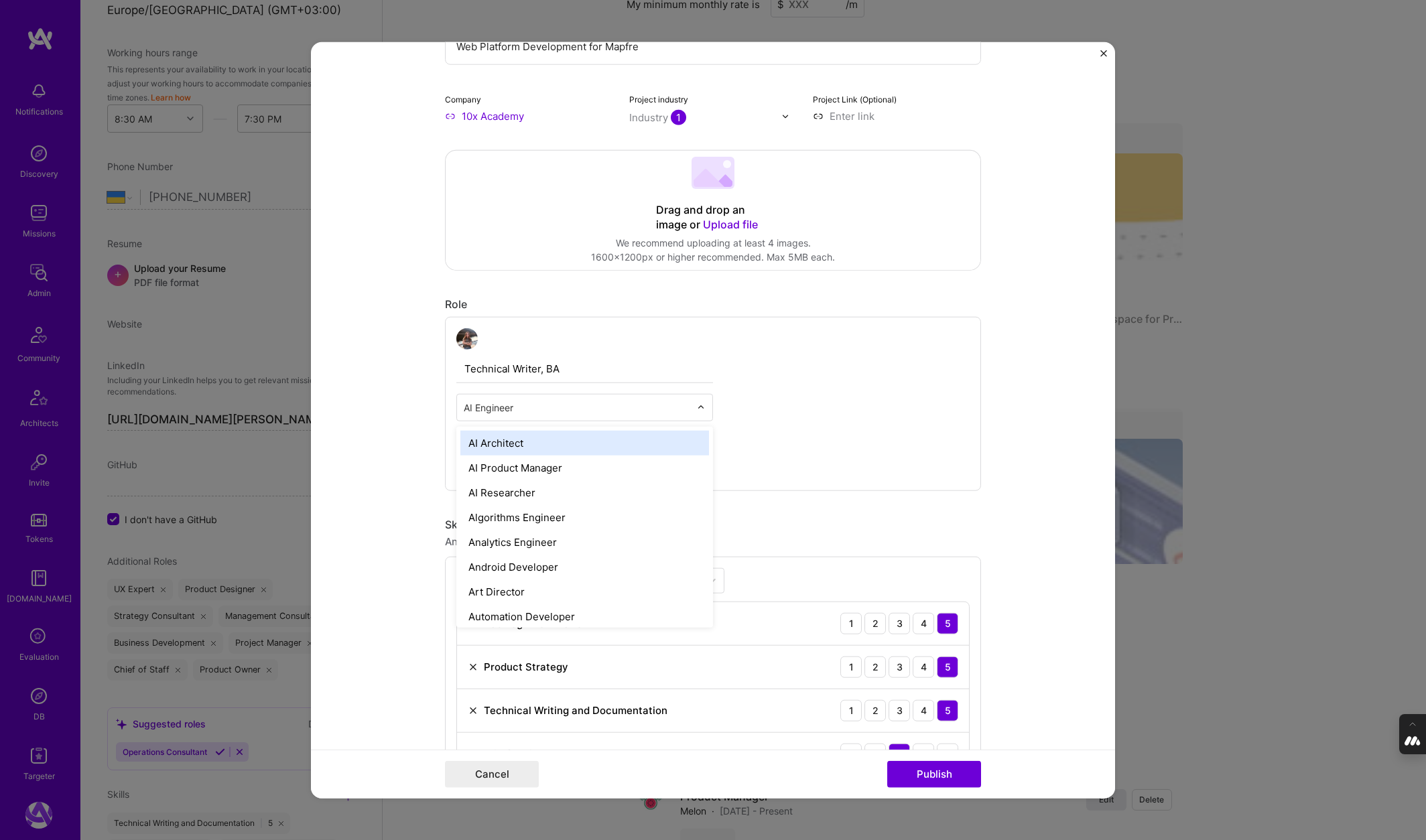
click at [518, 409] on input "text" at bounding box center [576, 408] width 227 height 14
click at [502, 468] on div "AI Product Manager" at bounding box center [584, 468] width 249 height 25
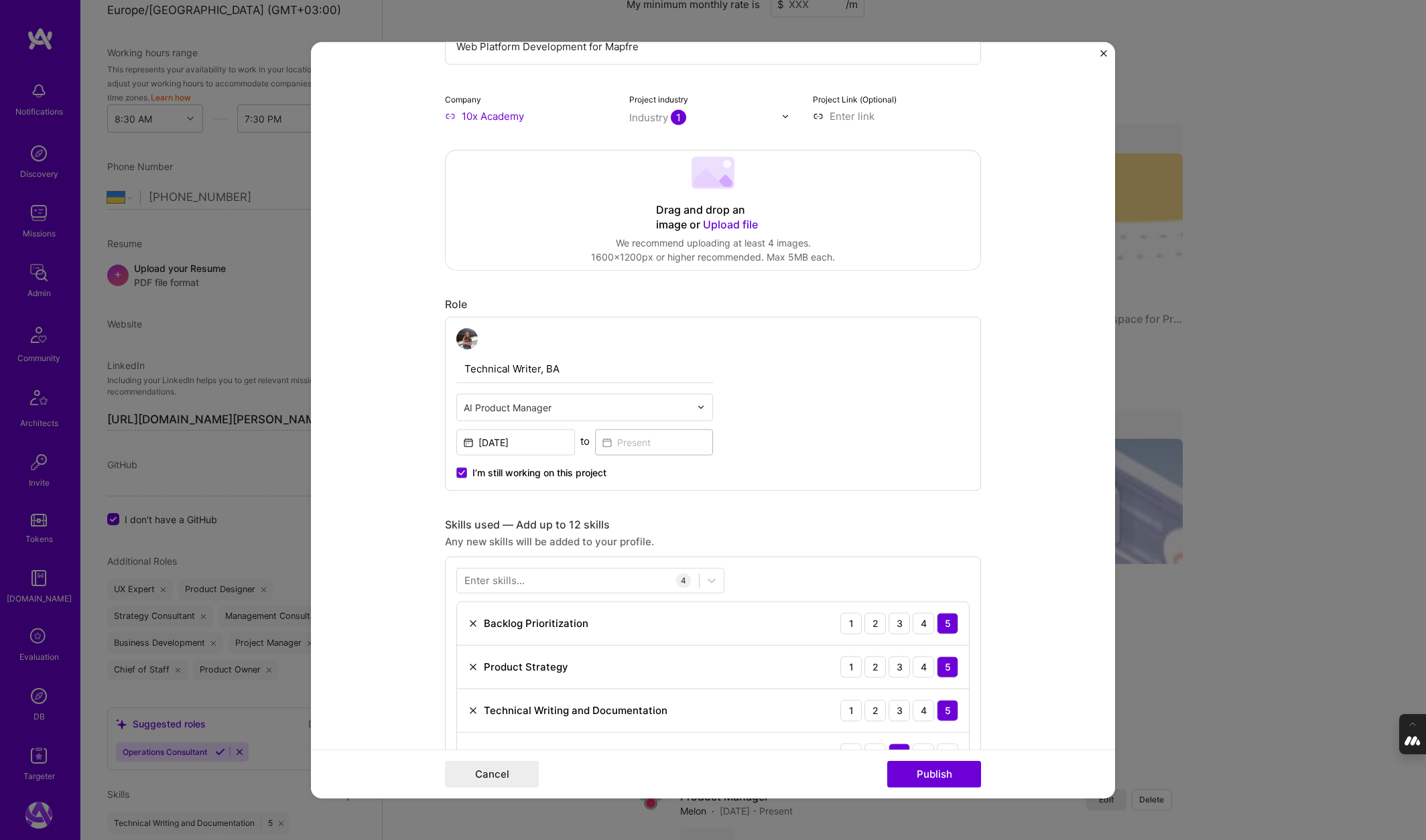
click at [375, 448] on form "Editing suggested project This project is suggested based on your LinkedIn, res…" at bounding box center [713, 421] width 804 height 756
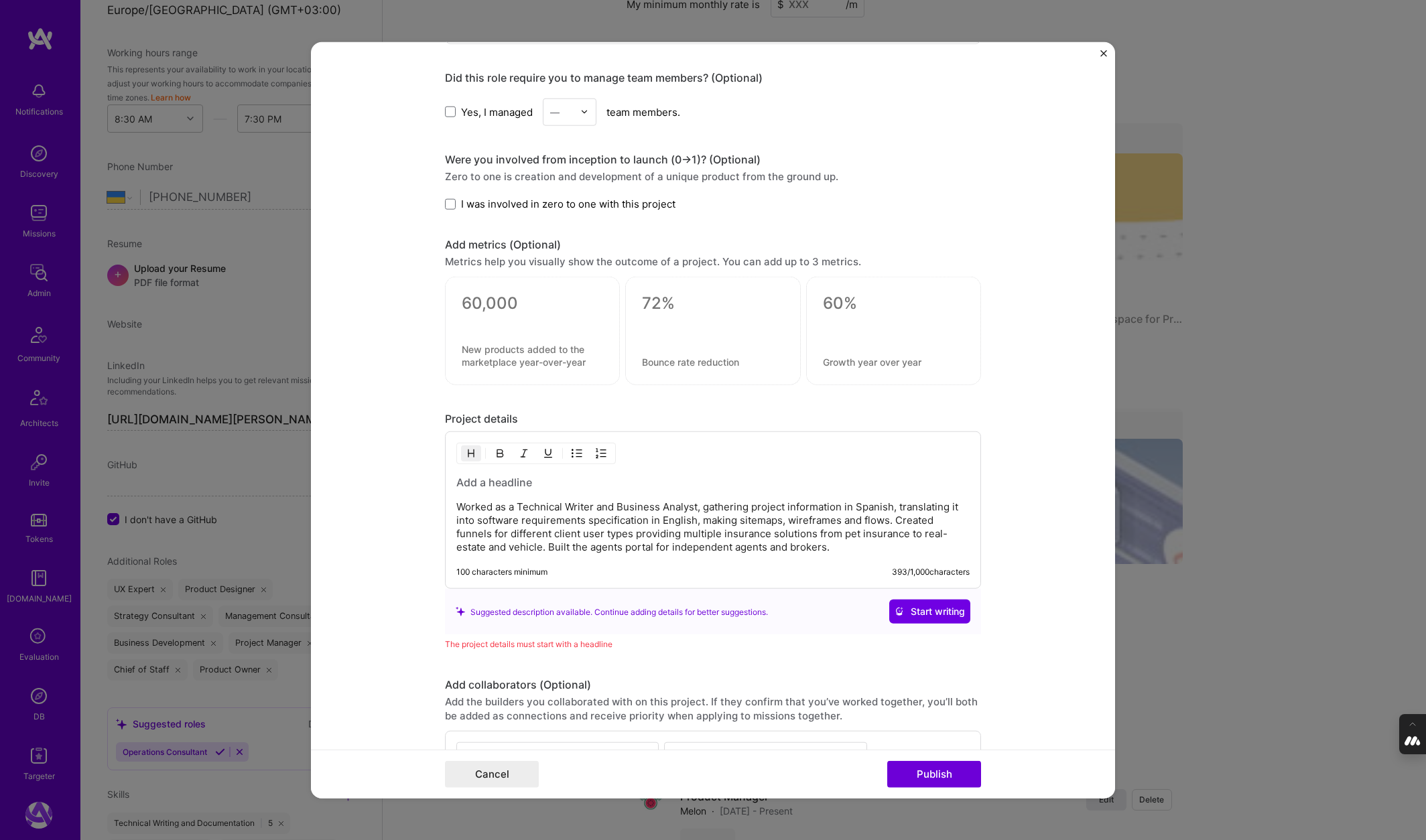
scroll to position [1090, 0]
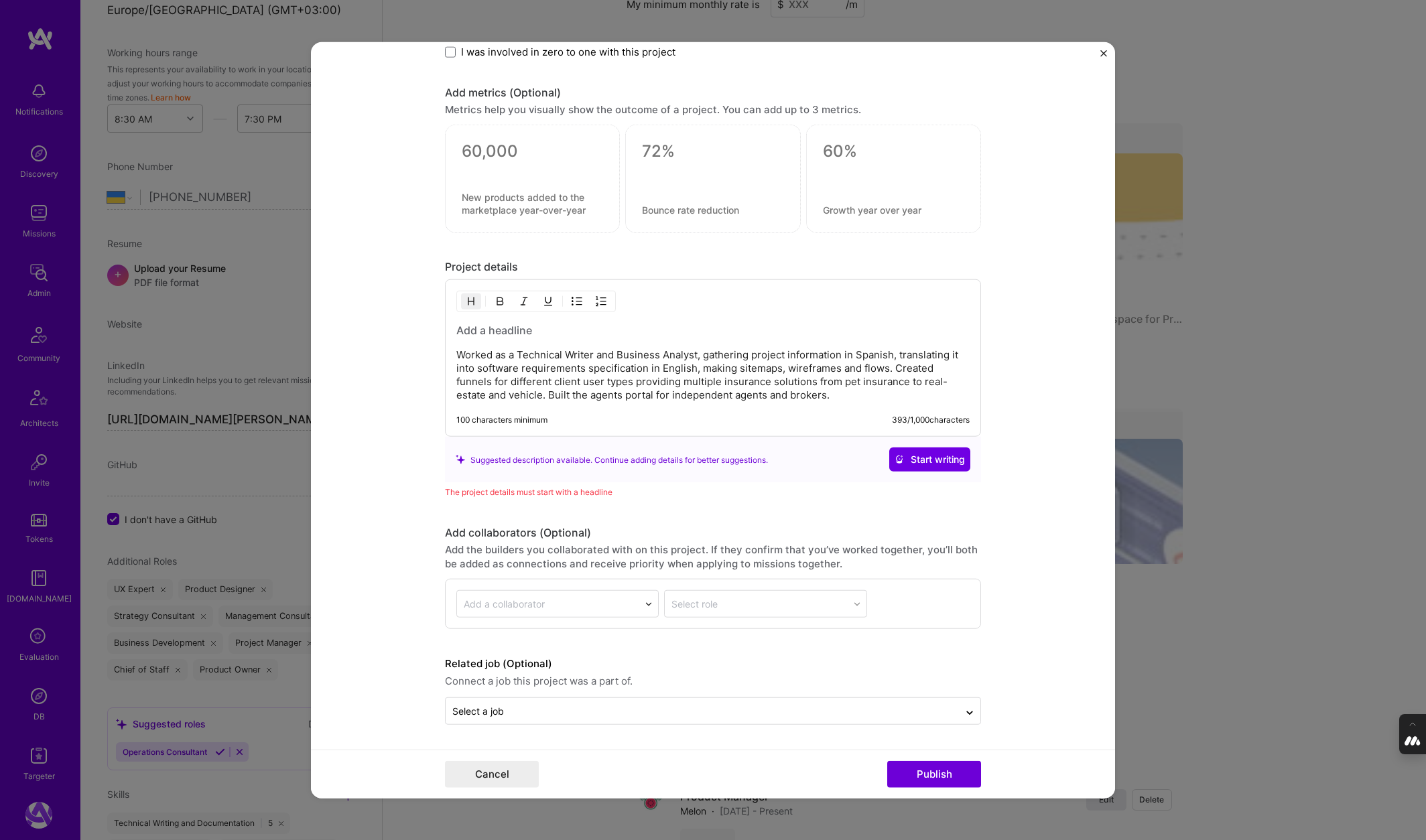
click at [489, 332] on h3 at bounding box center [713, 331] width 513 height 15
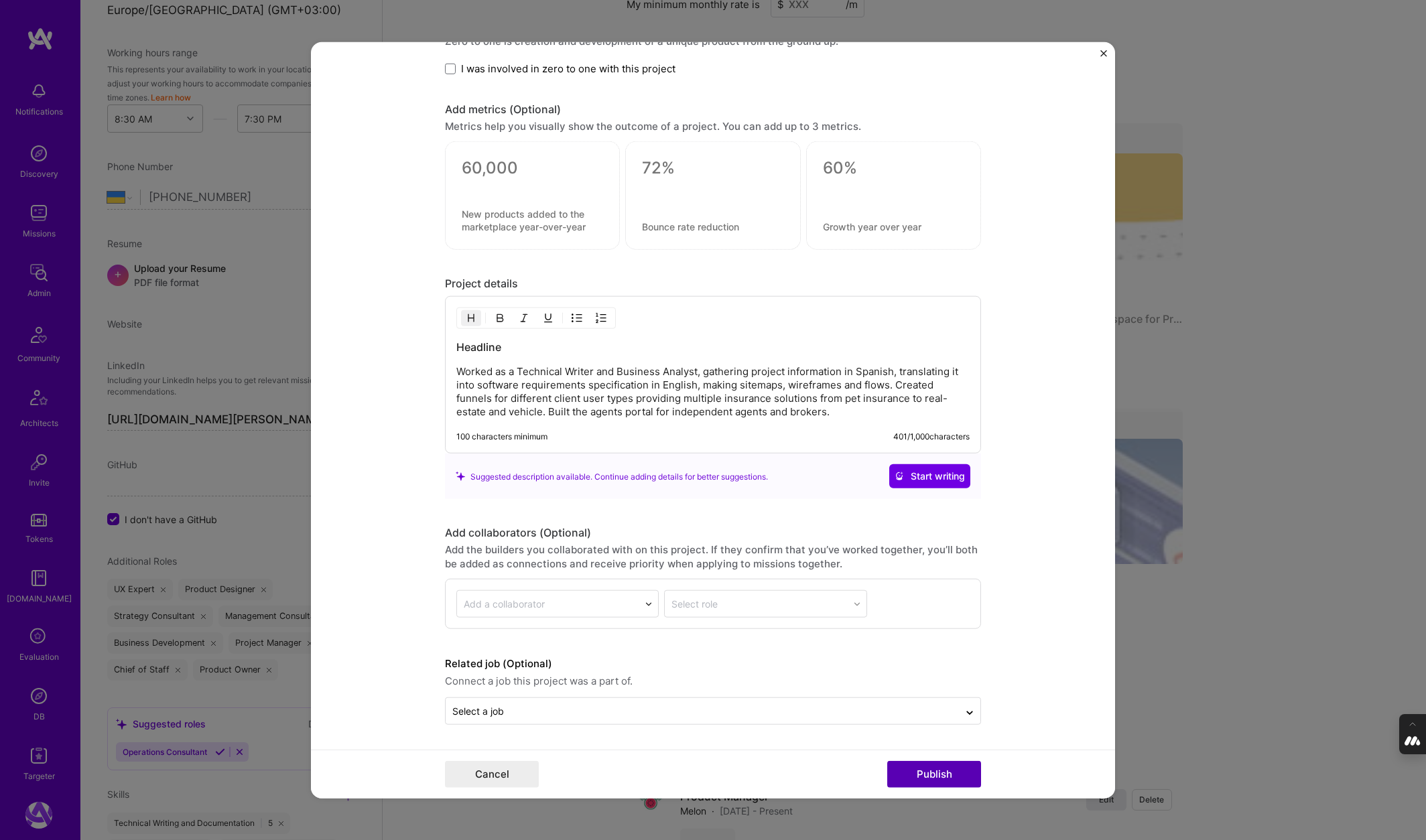
click at [939, 771] on button "Publish" at bounding box center [934, 773] width 94 height 27
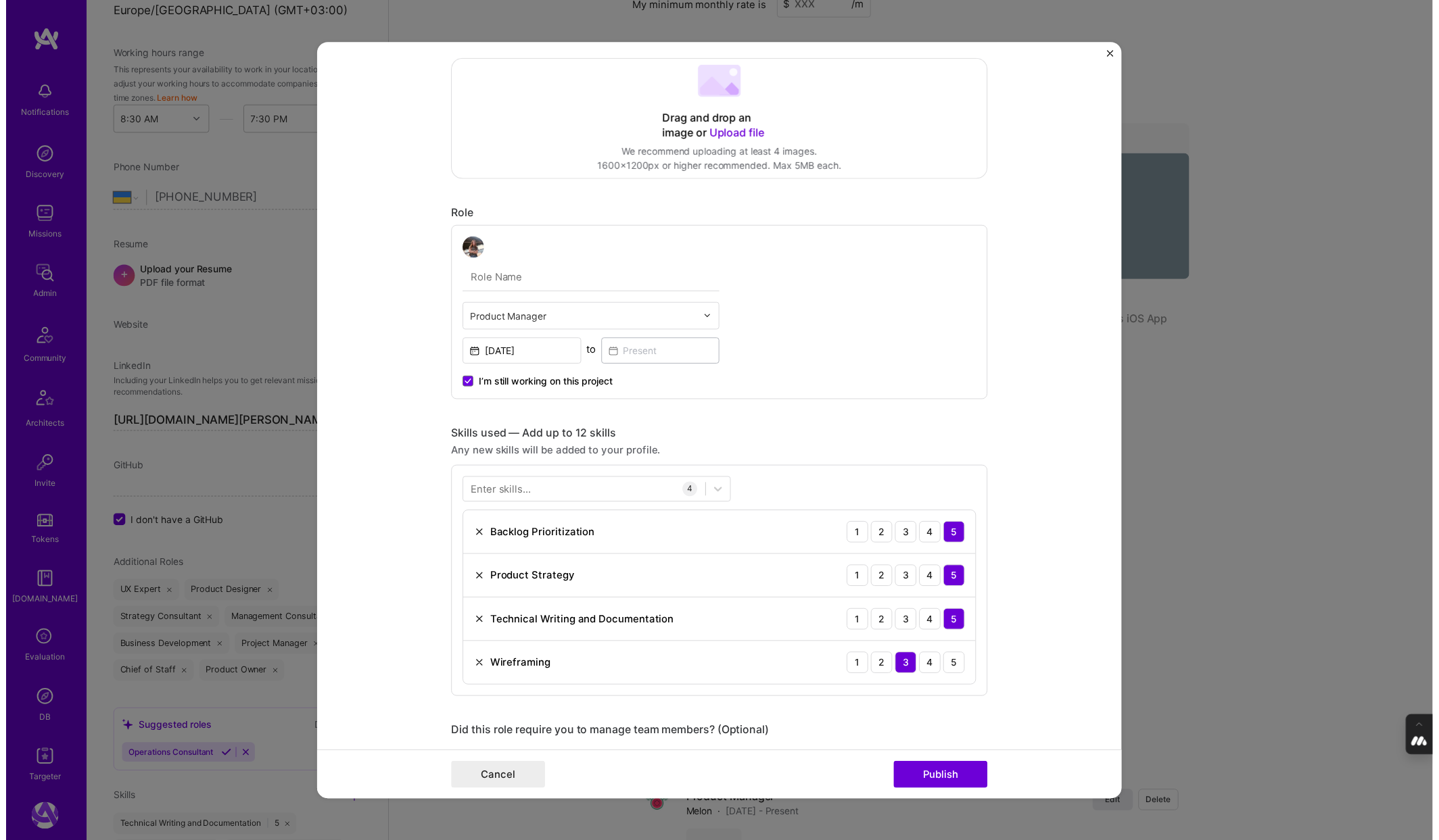
scroll to position [0, 0]
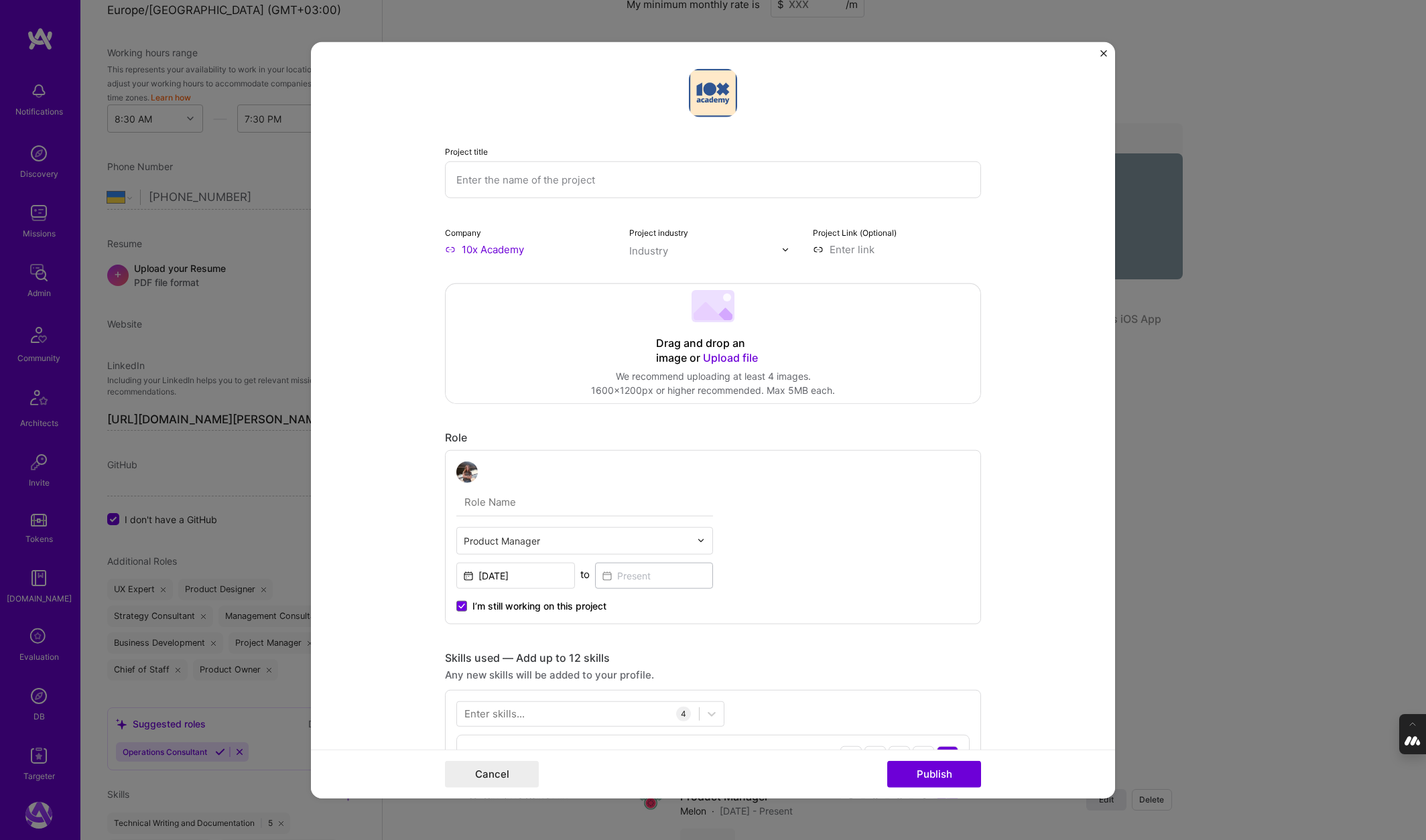
click at [1101, 51] on img "Close" at bounding box center [1103, 54] width 7 height 7
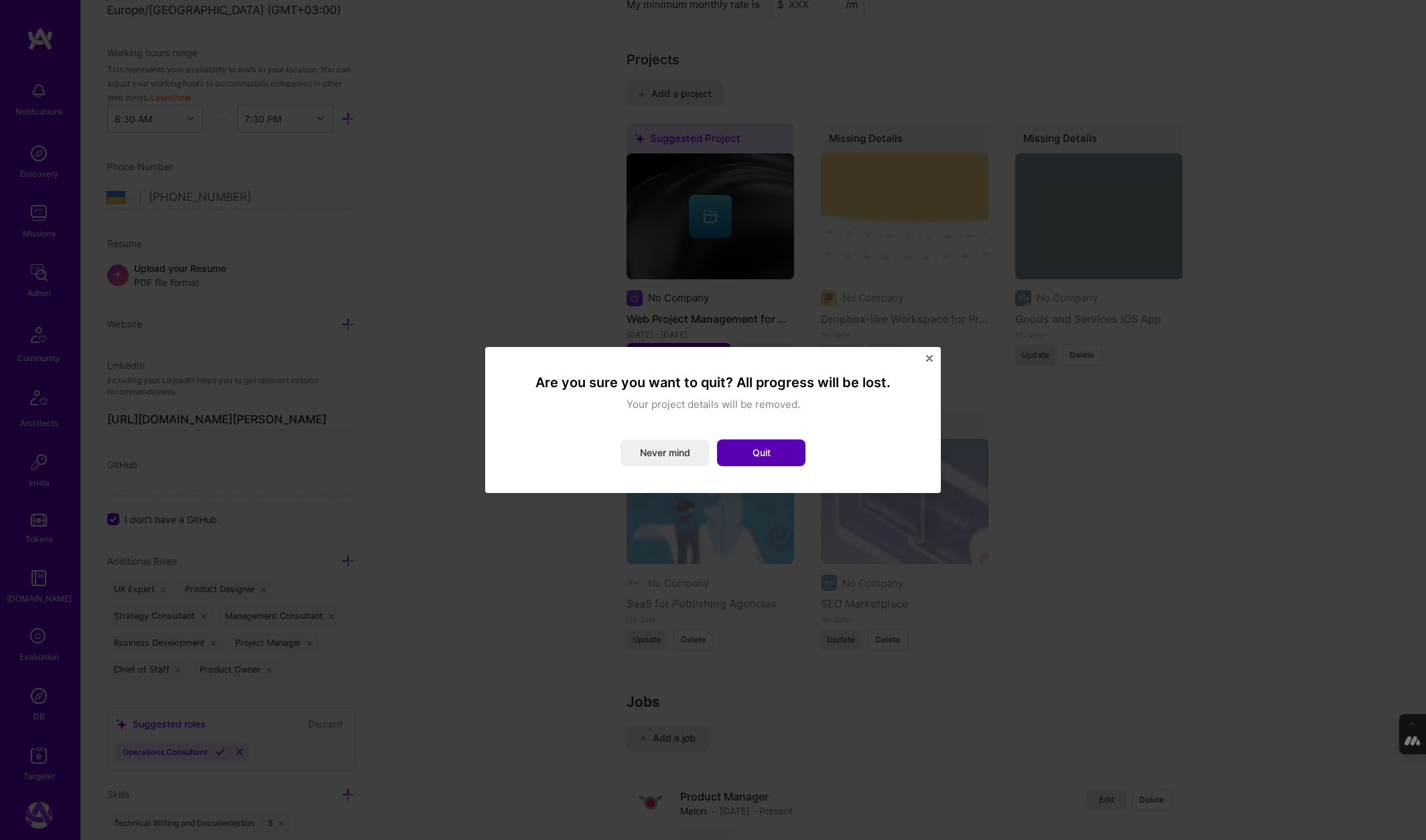
click at [768, 457] on button "Quit" at bounding box center [761, 453] width 89 height 27
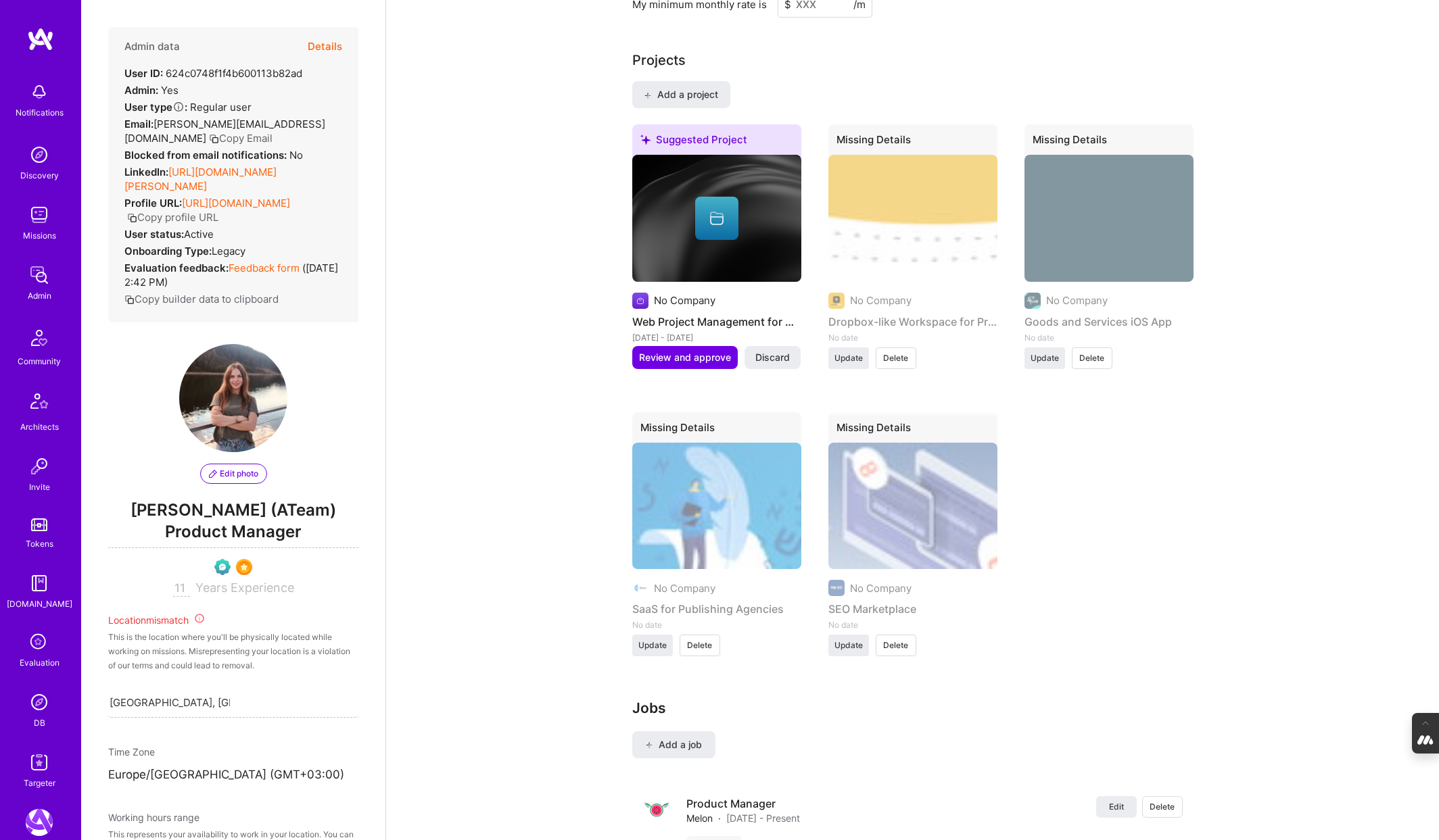
click at [325, 42] on button "Details" at bounding box center [325, 47] width 35 height 39
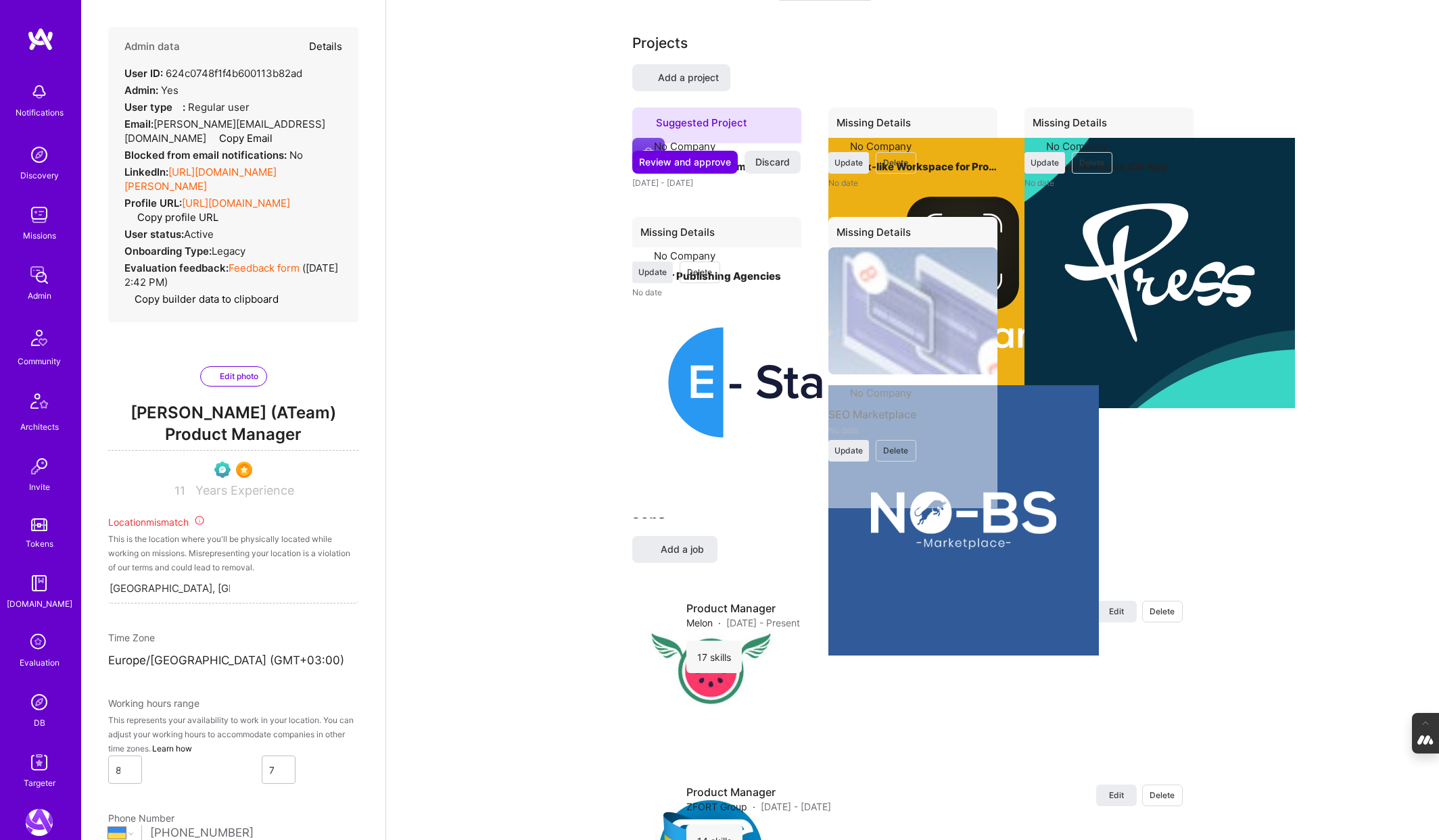
type textarea "x"
select select "Verified"
select select "UA"
select select "Not Available"
select select "1 Month"
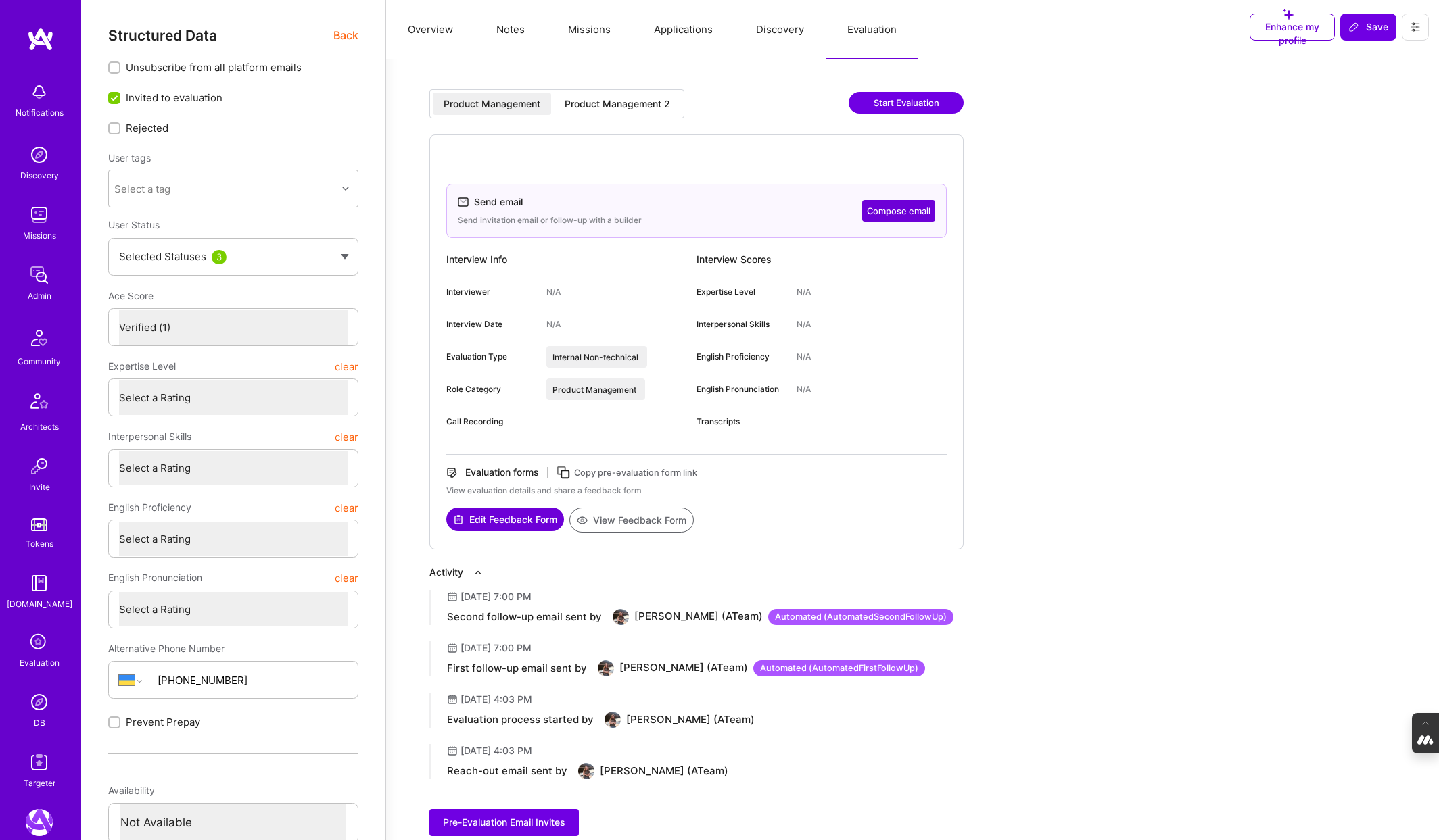
click at [582, 100] on div "Product Management 2" at bounding box center [617, 104] width 106 height 13
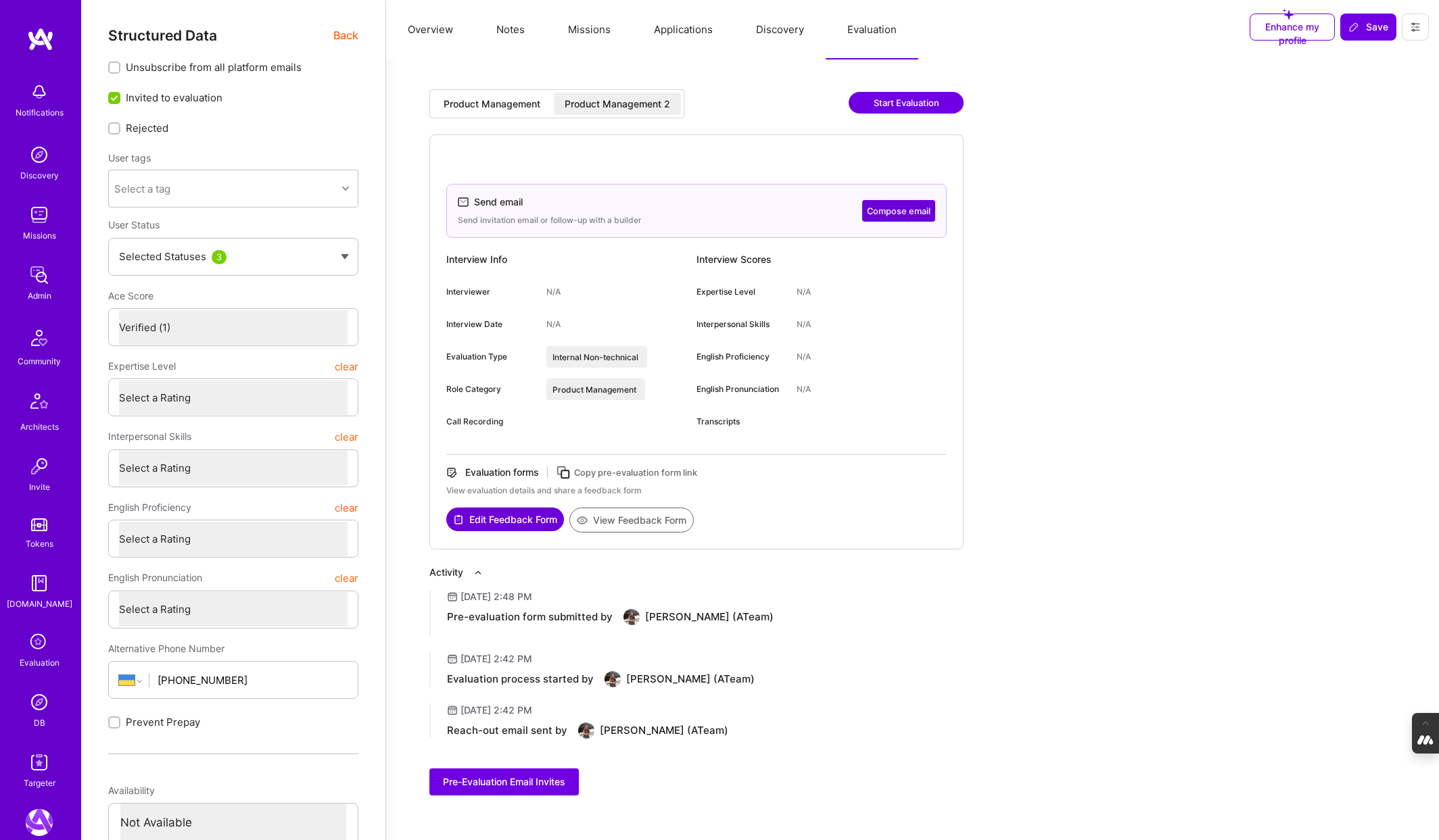
click at [902, 98] on button "Start Evaluation" at bounding box center [906, 102] width 115 height 21
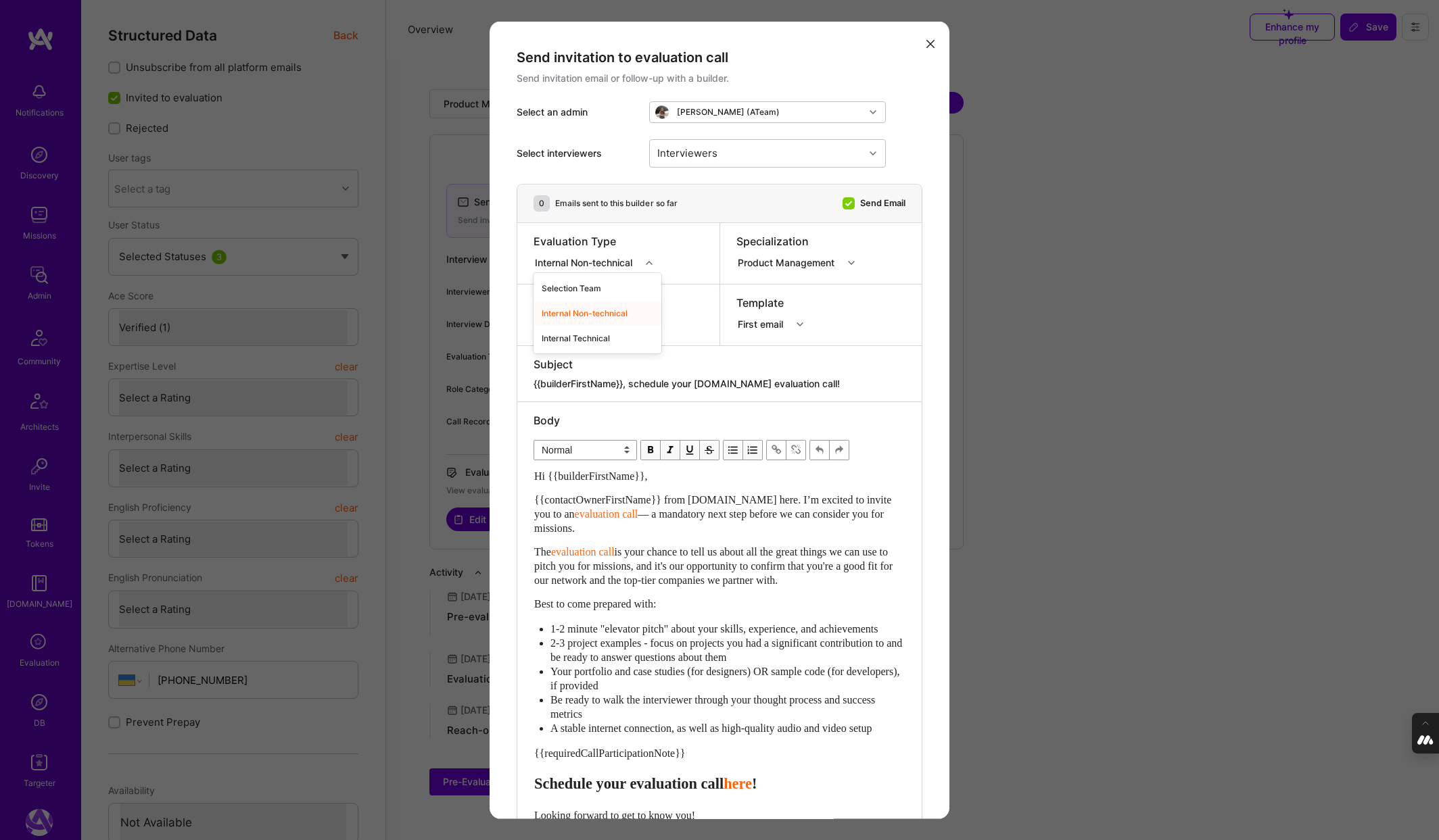
click at [650, 257] on div "modal" at bounding box center [650, 262] width 21 height 18
click at [589, 289] on div "Selection Team" at bounding box center [597, 288] width 128 height 25
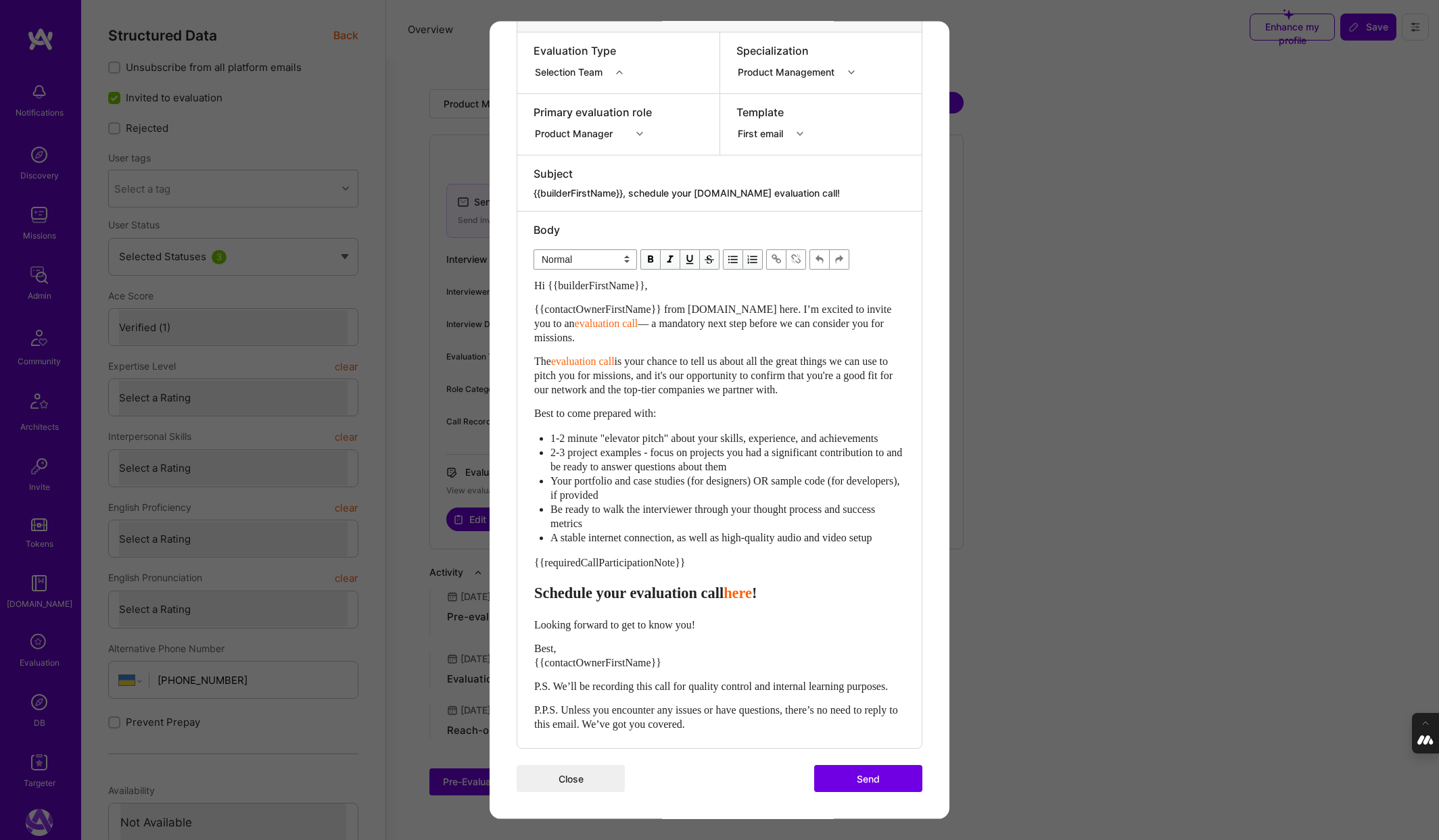
scroll to position [219, 0]
click at [871, 776] on button "Send" at bounding box center [868, 779] width 108 height 27
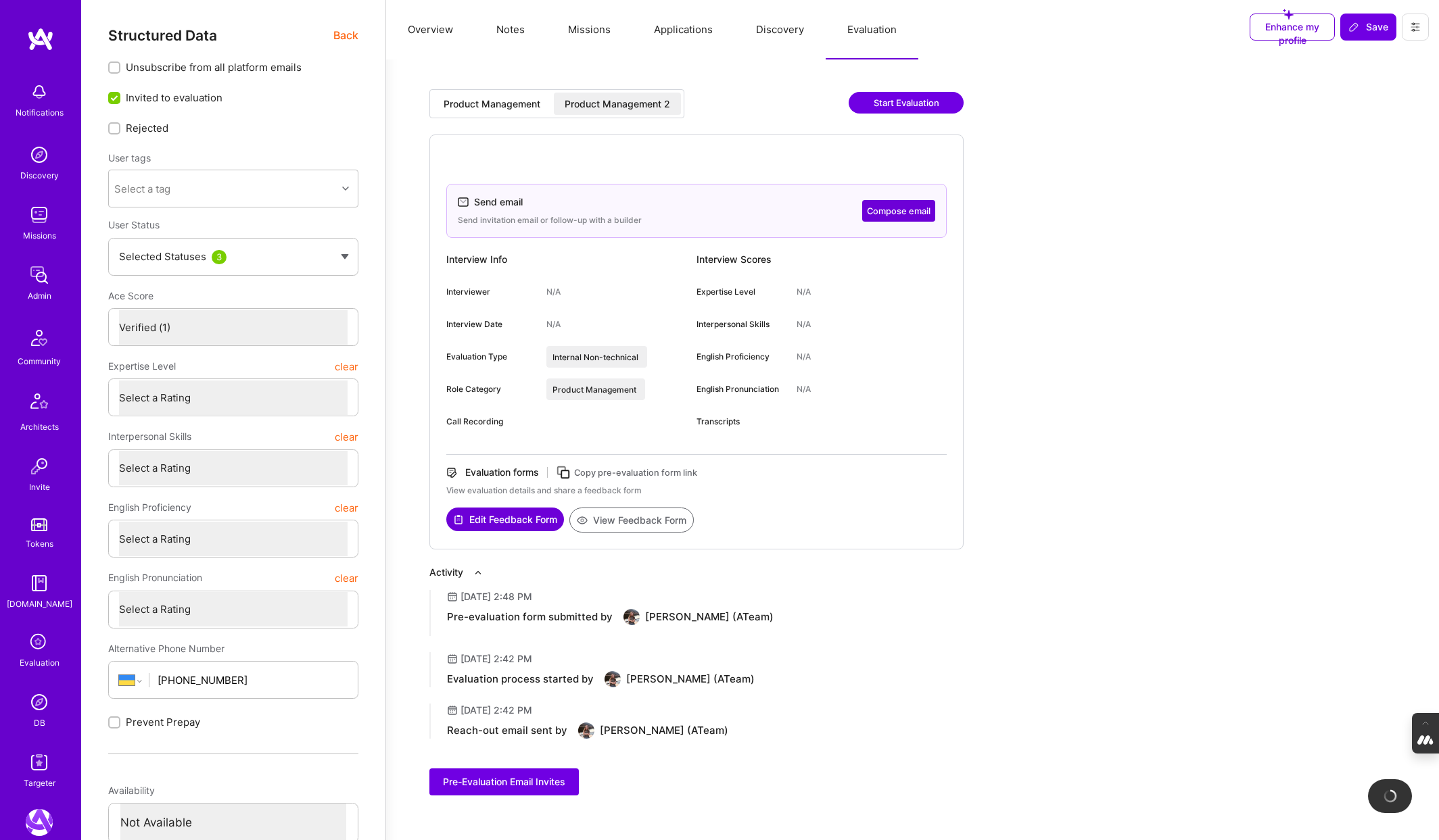
type textarea "x"
click at [751, 106] on div "Product Management 3" at bounding box center [747, 104] width 106 height 13
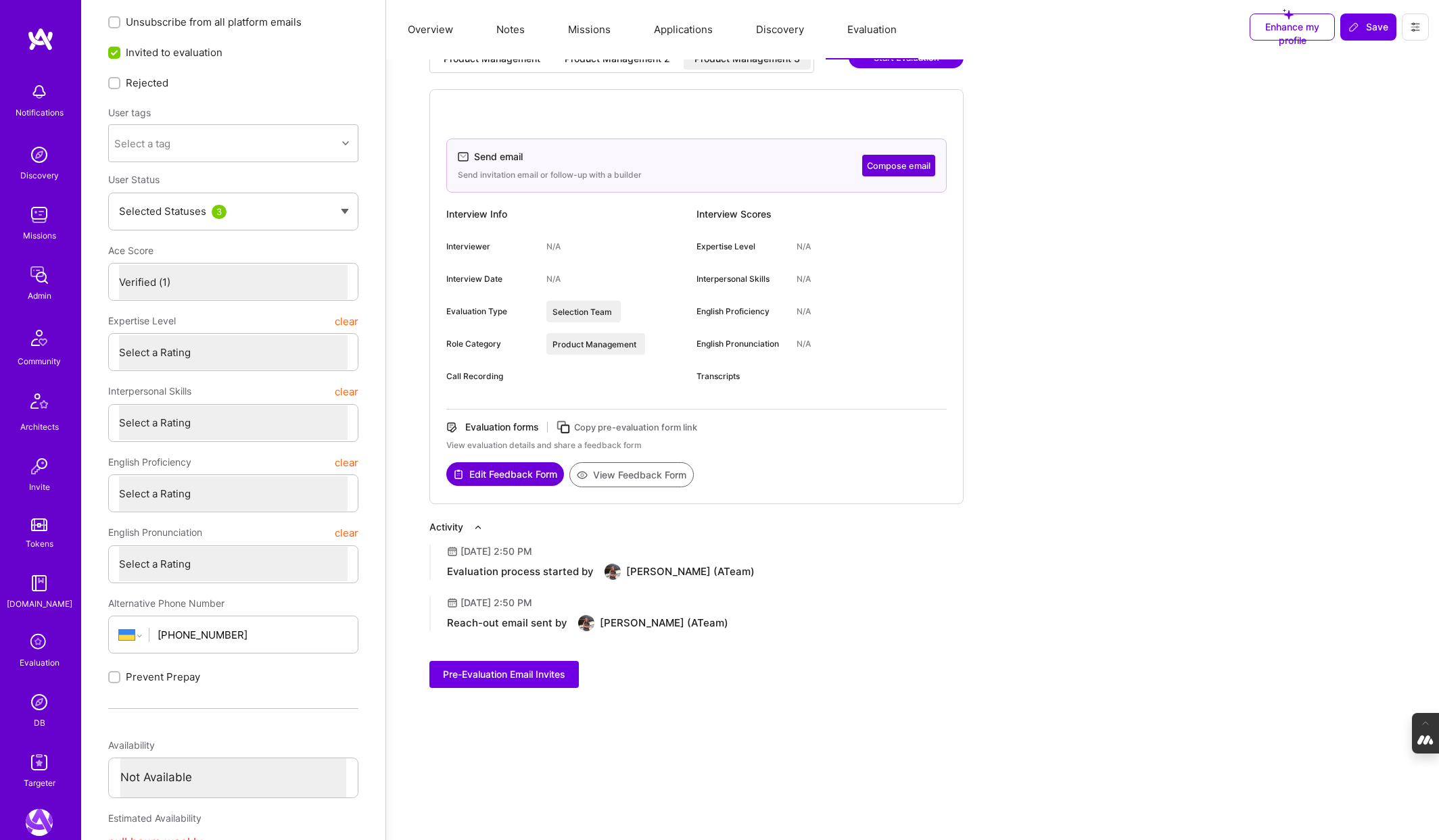
scroll to position [0, 0]
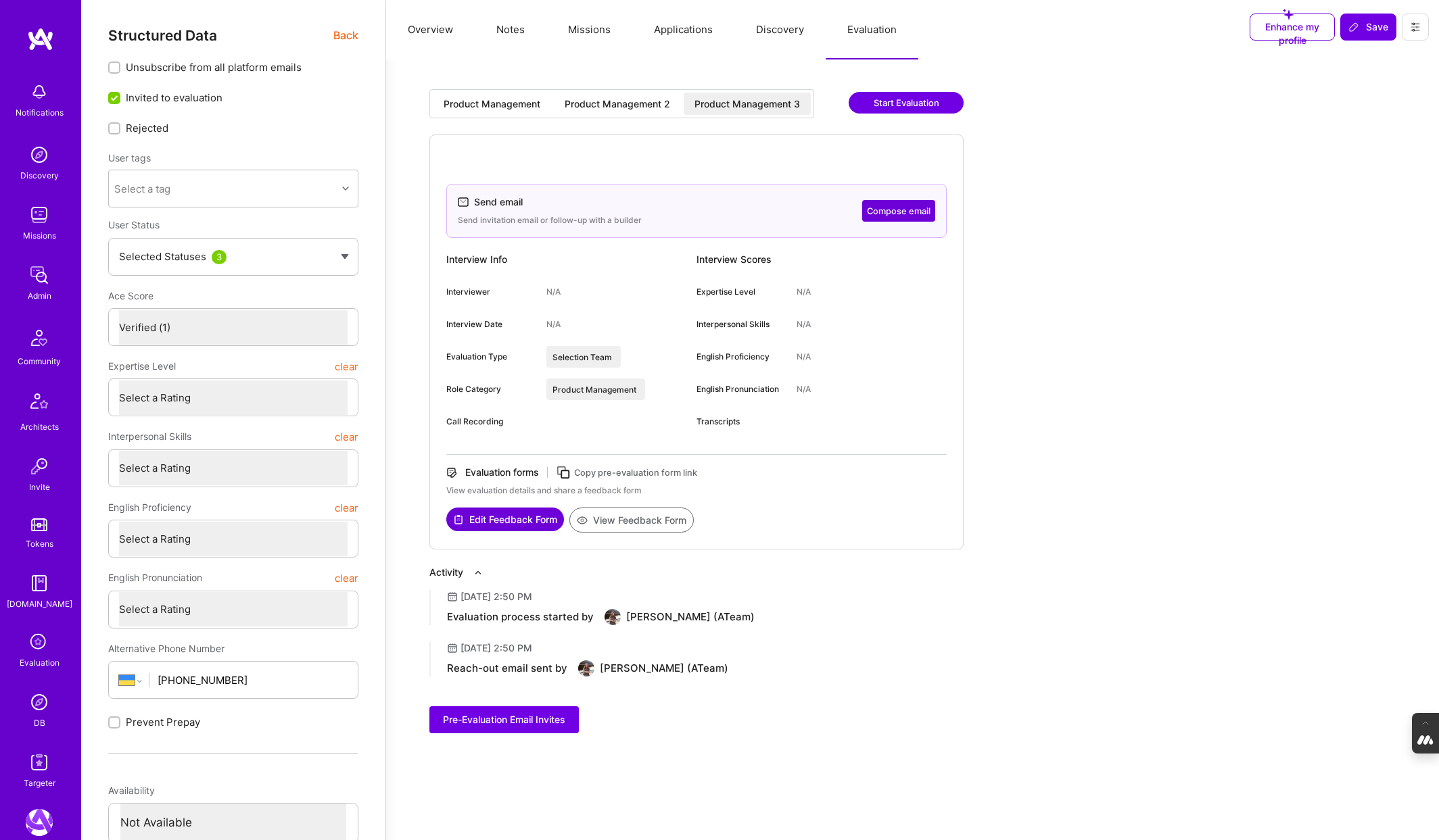
click at [1421, 26] on button at bounding box center [1415, 27] width 27 height 27
click at [1348, 132] on button "Settings" at bounding box center [1366, 126] width 125 height 35
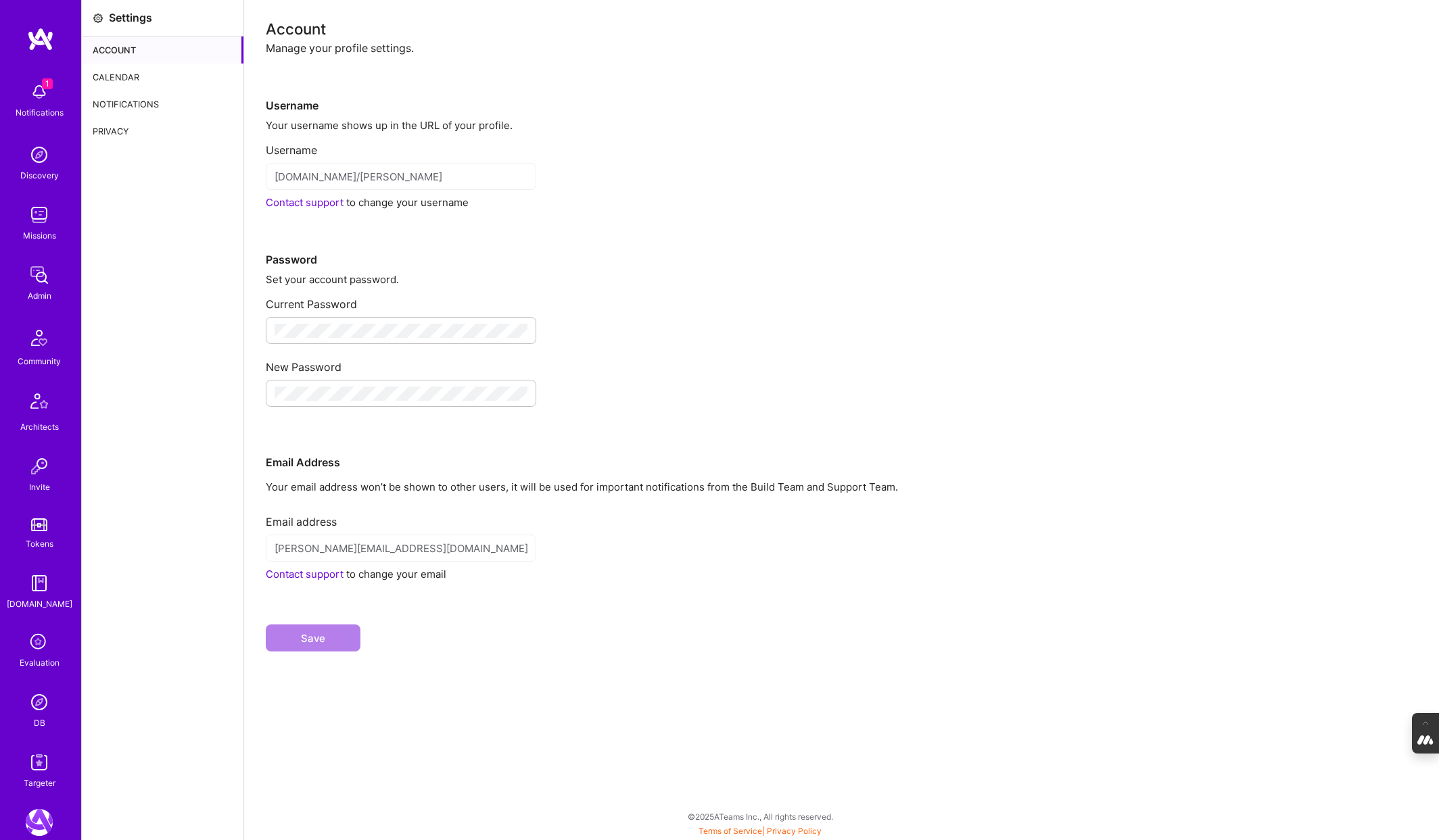
click at [134, 74] on div "Calendar" at bounding box center [163, 77] width 161 height 27
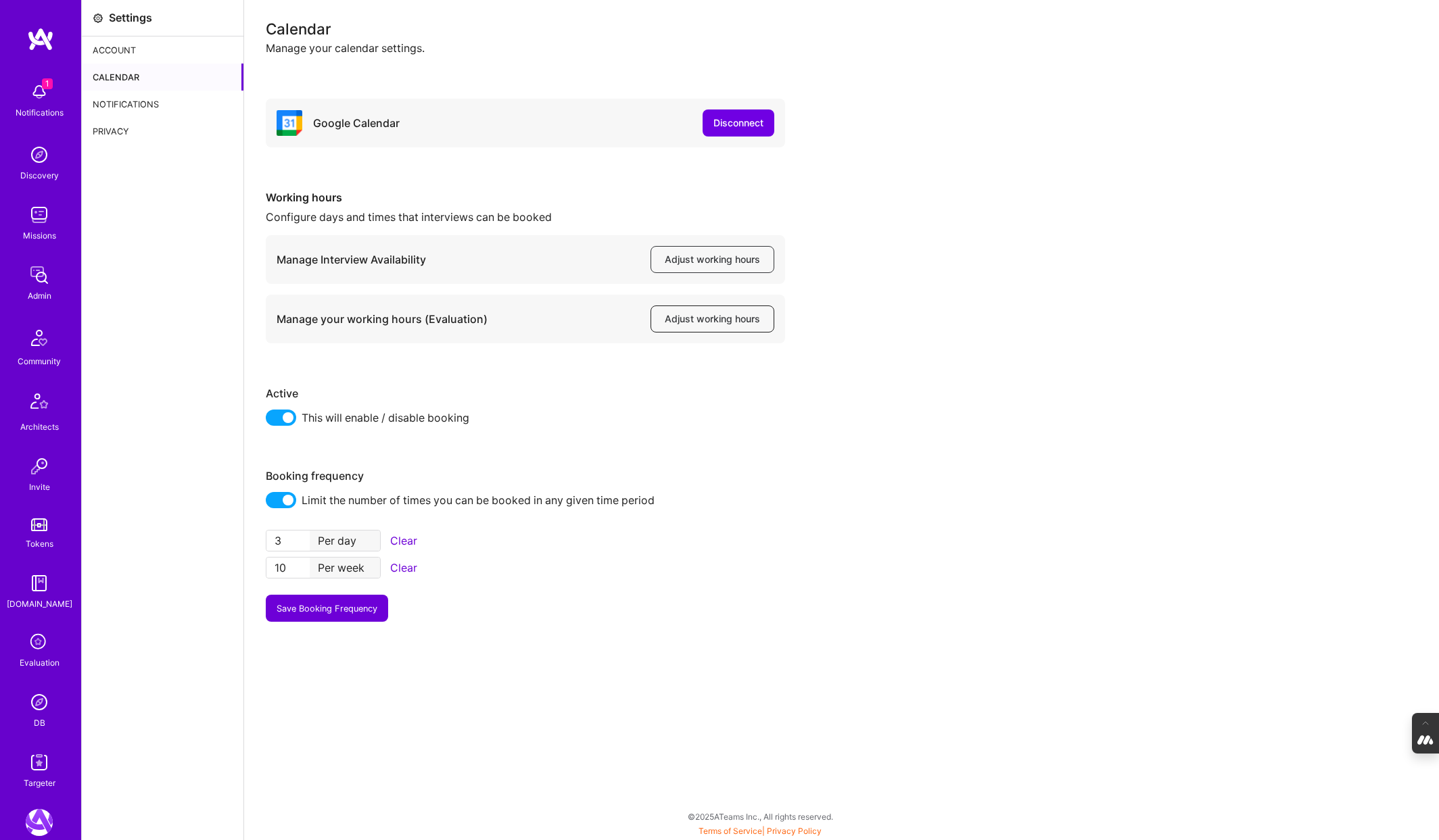
click at [714, 323] on span "Adjust working hours" at bounding box center [712, 319] width 95 height 13
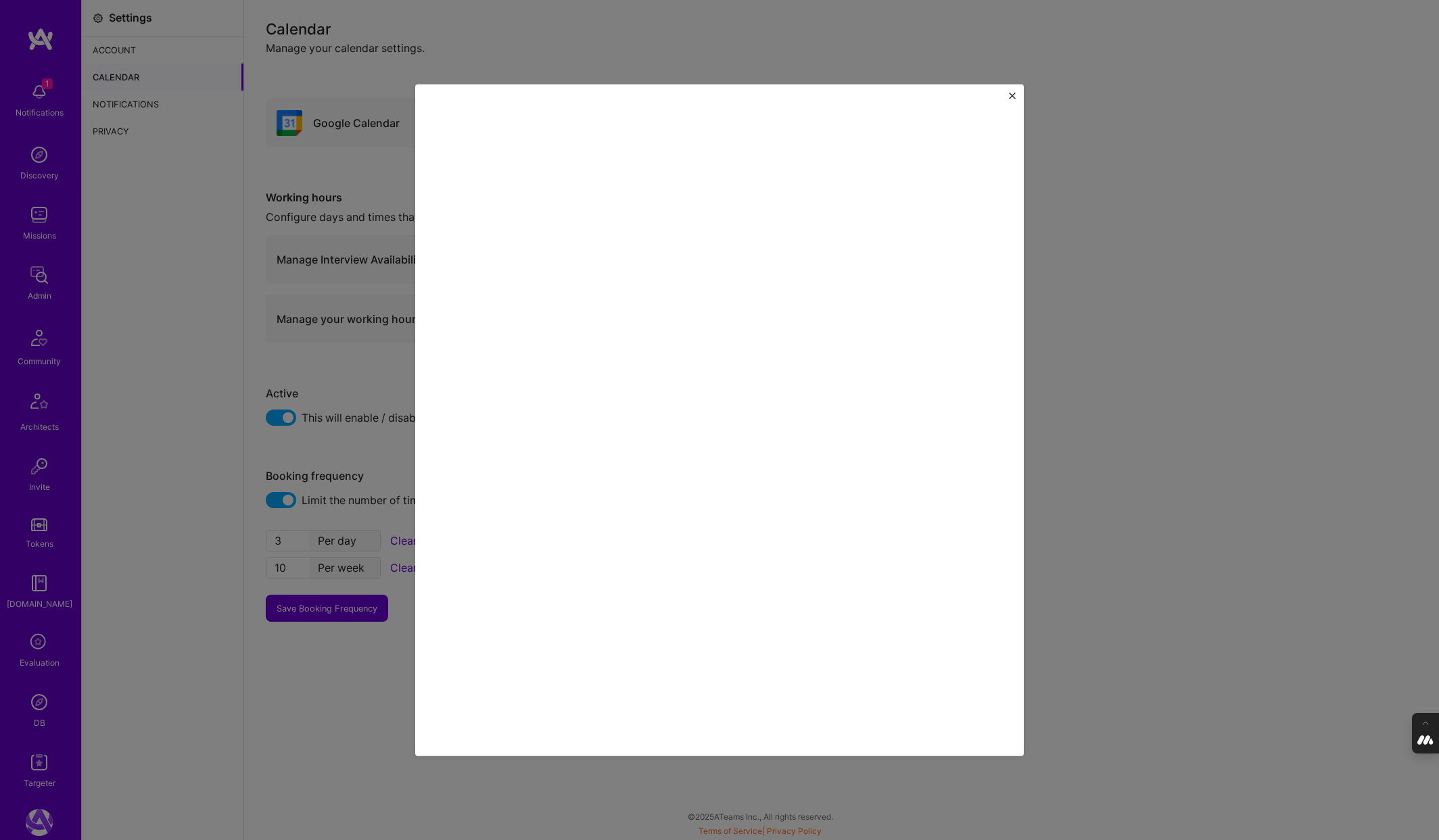
click at [1011, 92] on img "Close" at bounding box center [1012, 95] width 7 height 7
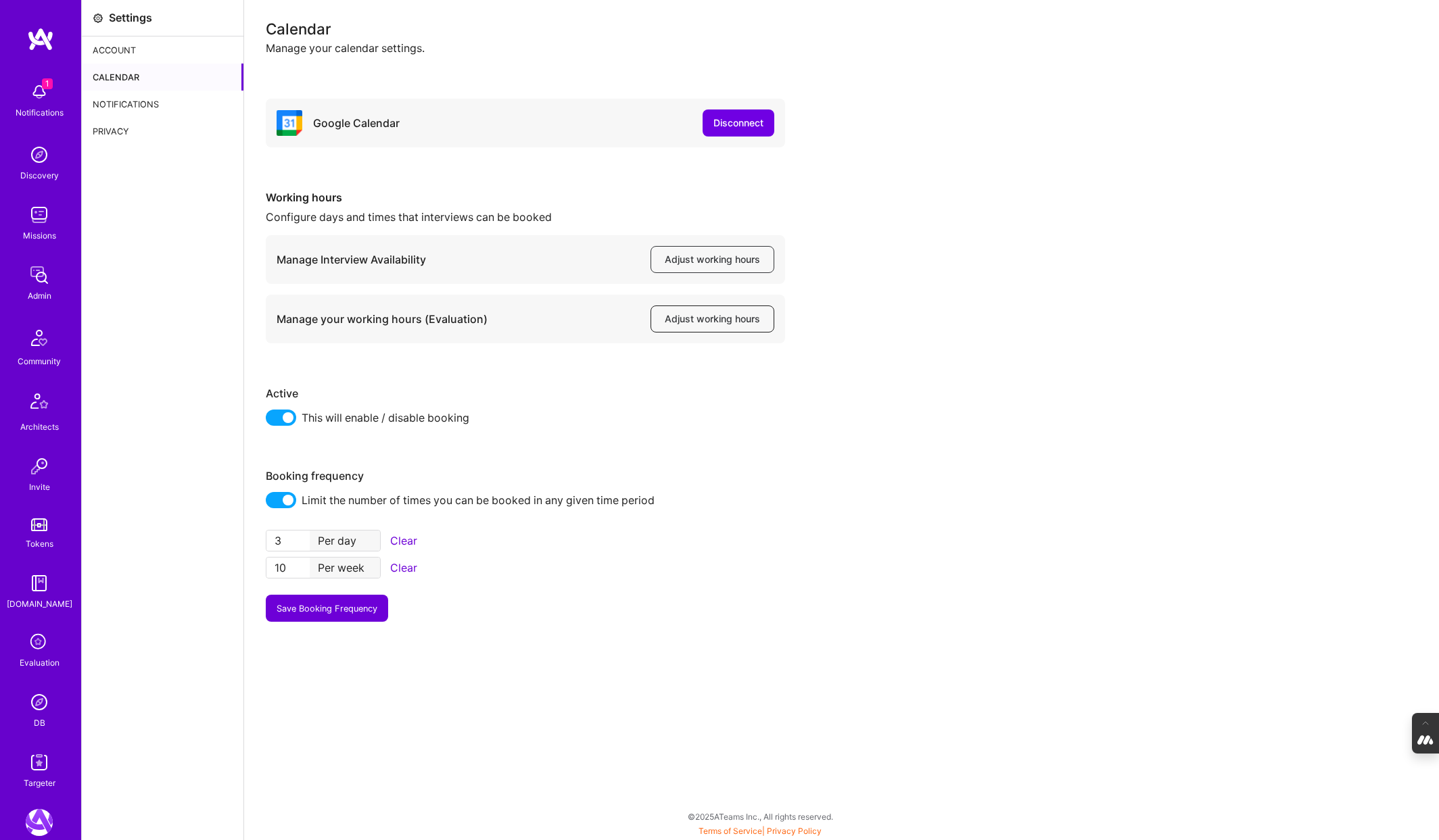
click at [710, 319] on span "Adjust working hours" at bounding box center [712, 319] width 95 height 13
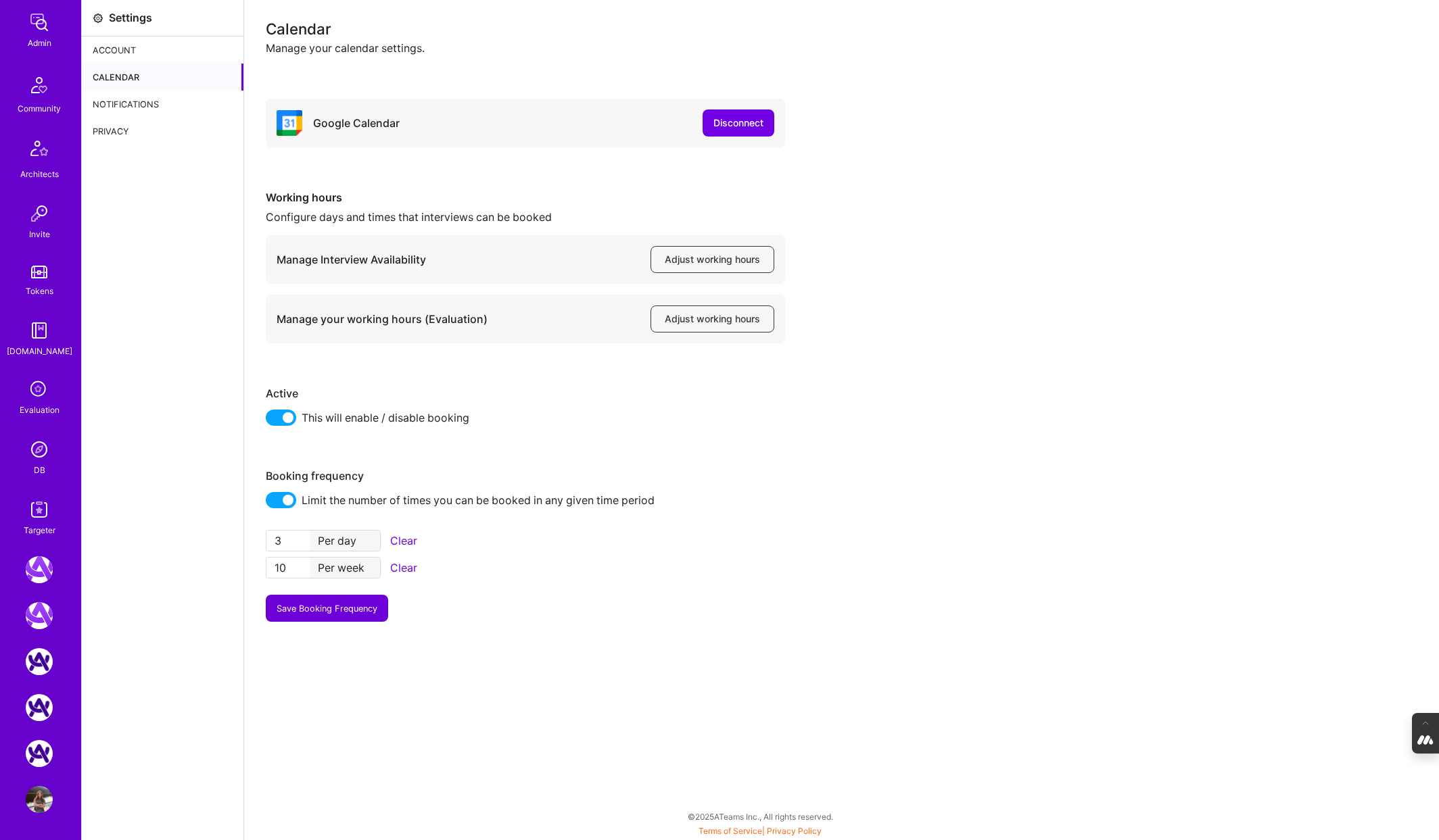
click at [40, 800] on img at bounding box center [39, 799] width 27 height 27
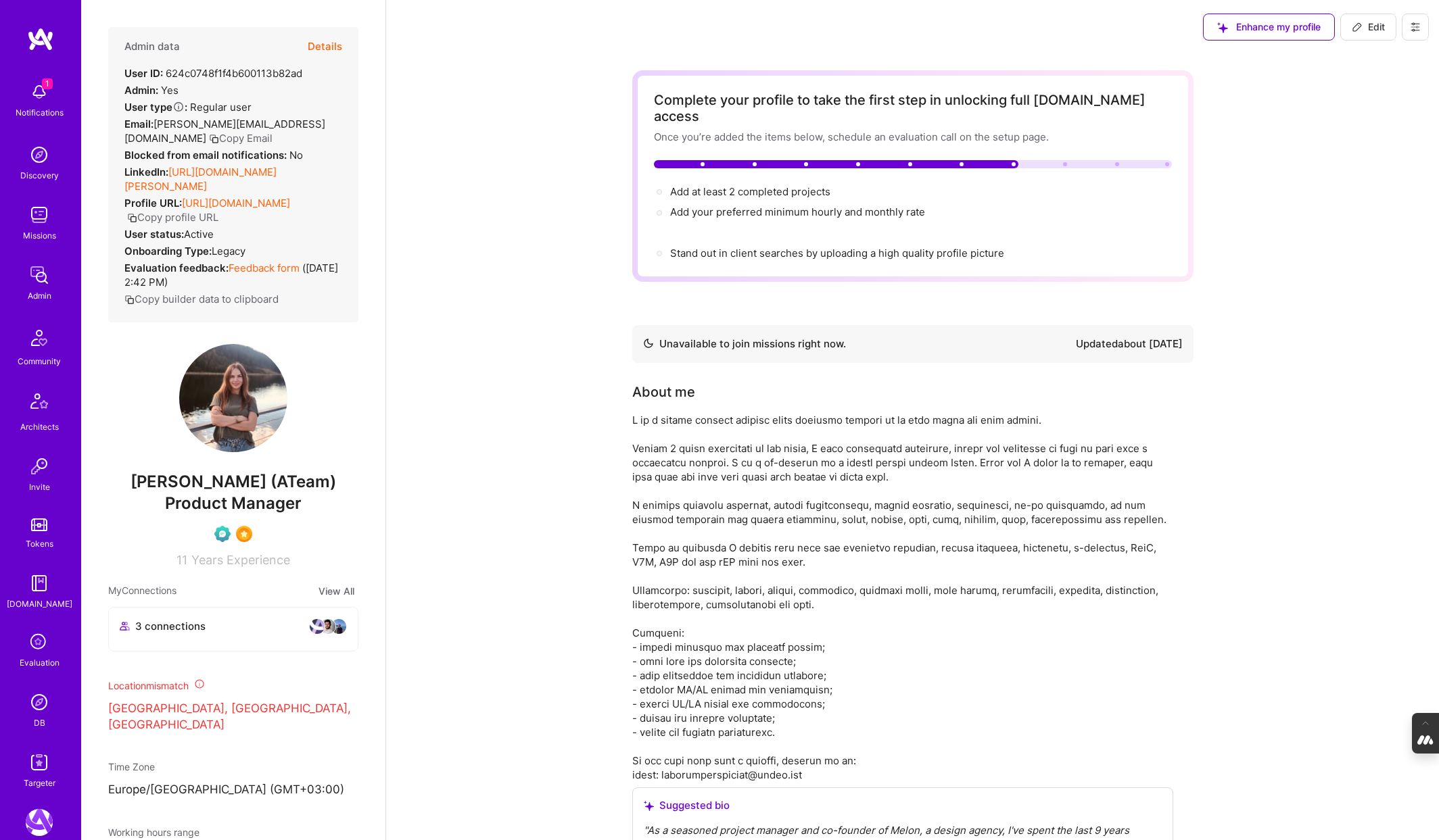
click at [36, 705] on img at bounding box center [39, 702] width 27 height 27
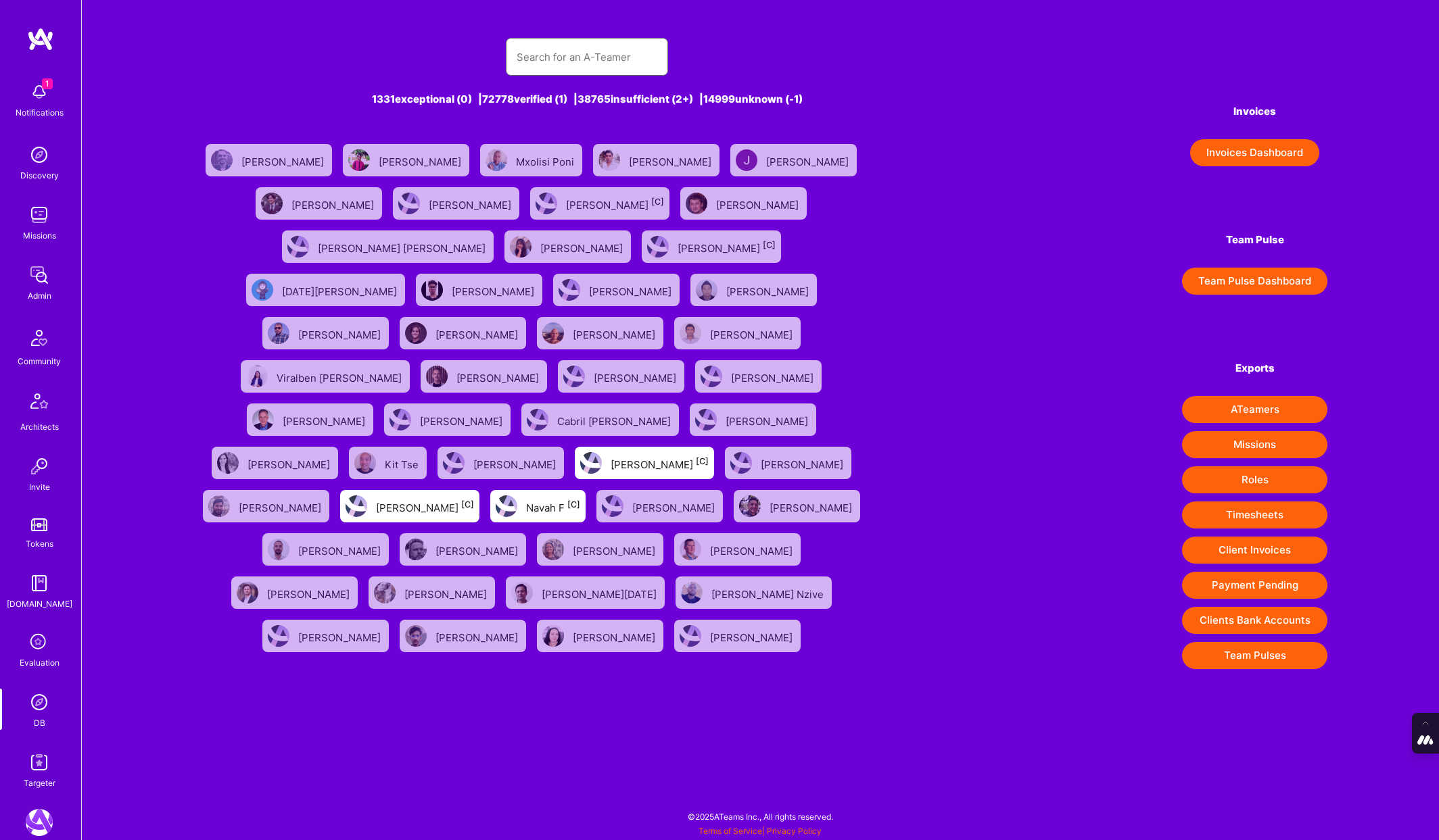
click at [534, 64] on input "text" at bounding box center [587, 57] width 141 height 35
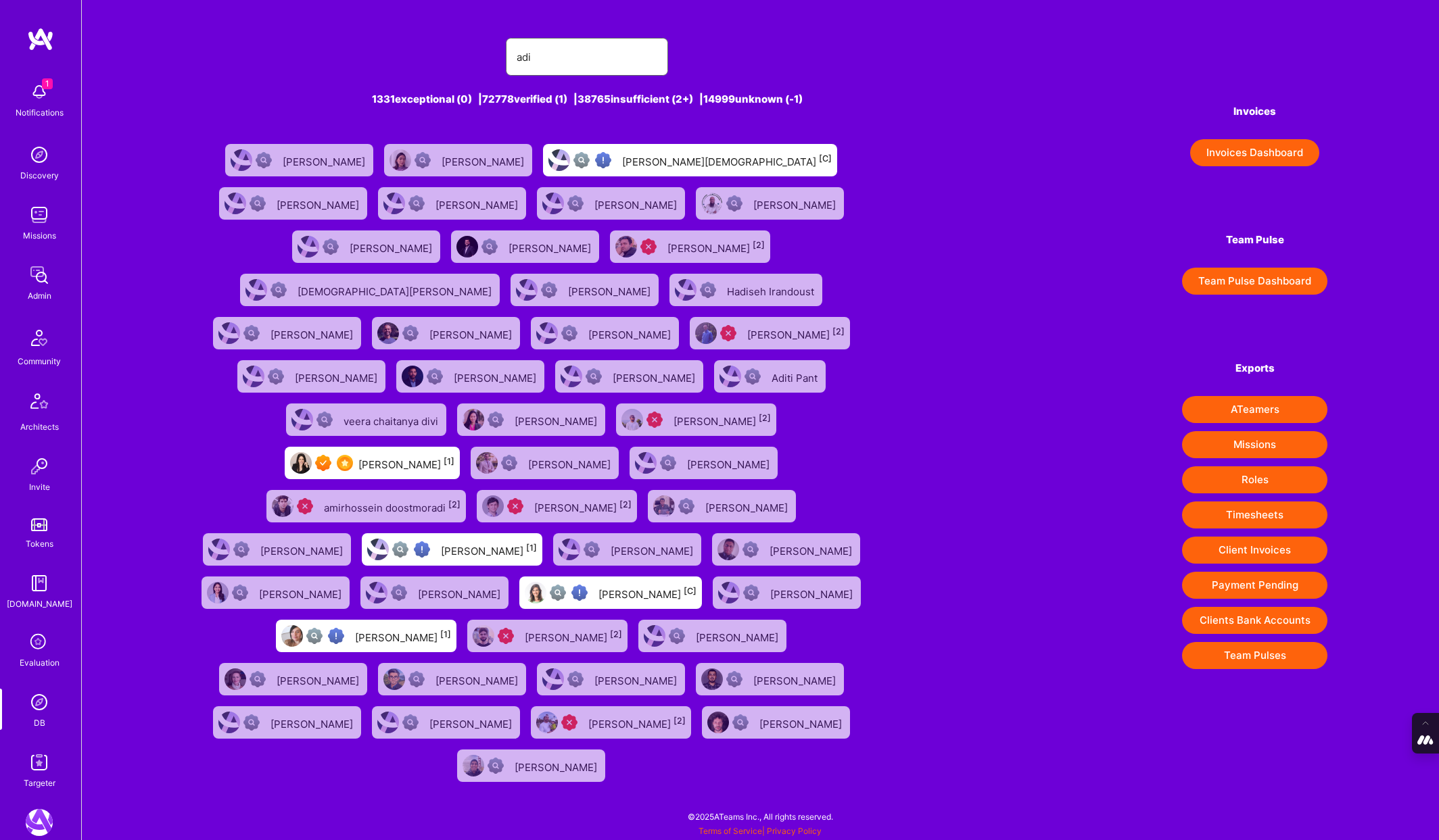
type input "[PERSON_NAME]"
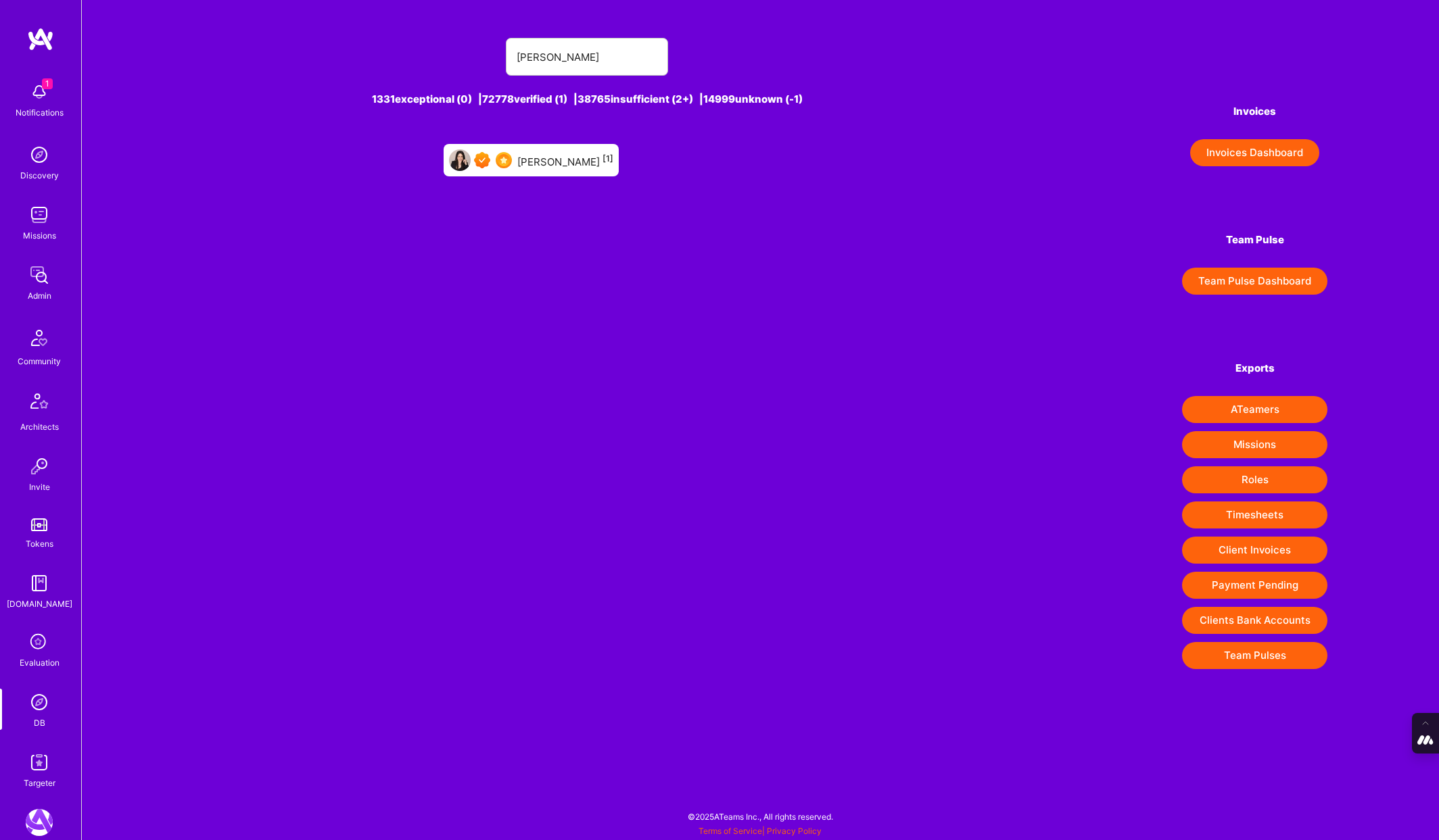
click at [570, 163] on div "[PERSON_NAME] [1]" at bounding box center [565, 160] width 96 height 18
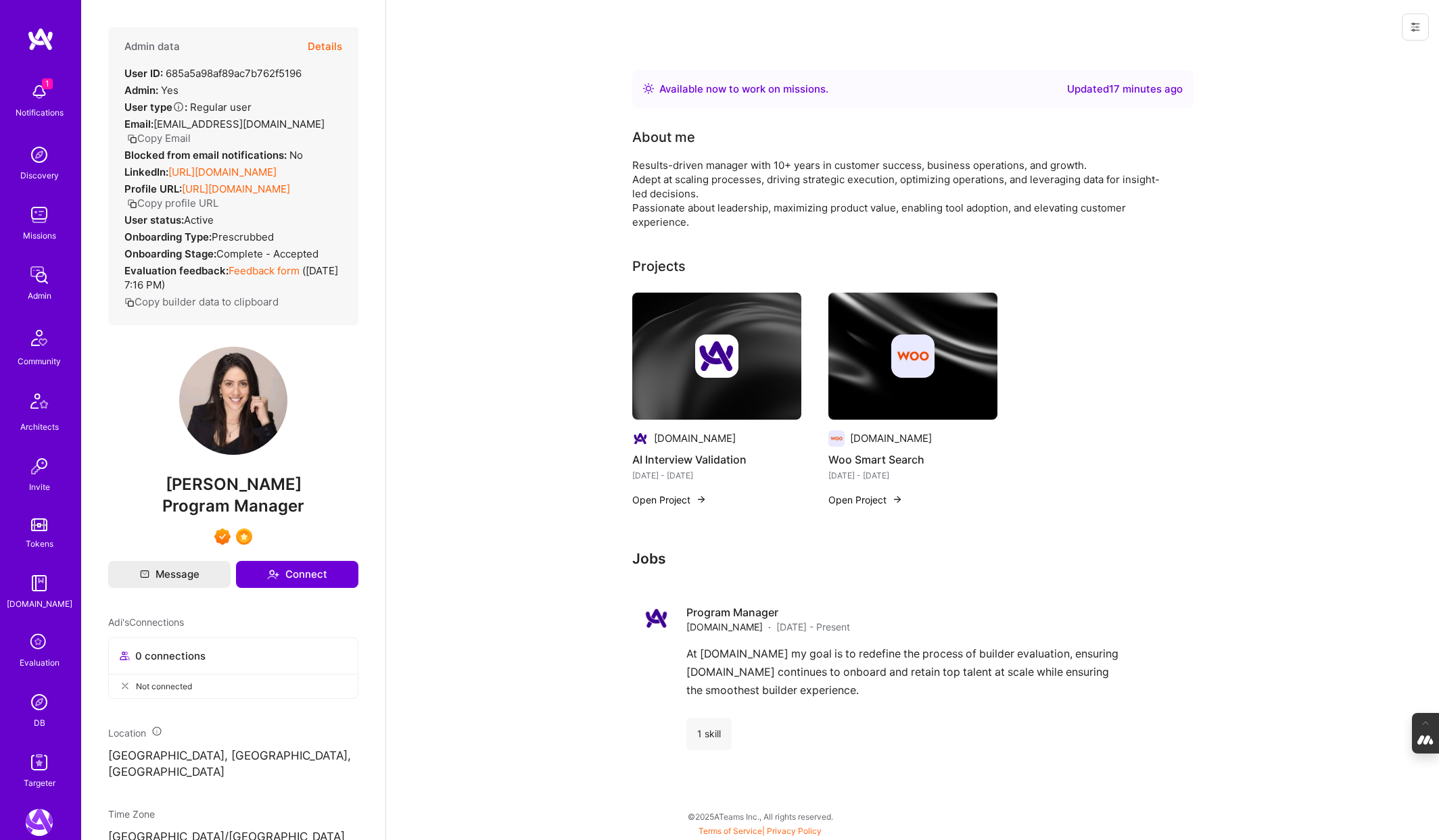
click at [333, 47] on button "Details" at bounding box center [325, 47] width 35 height 39
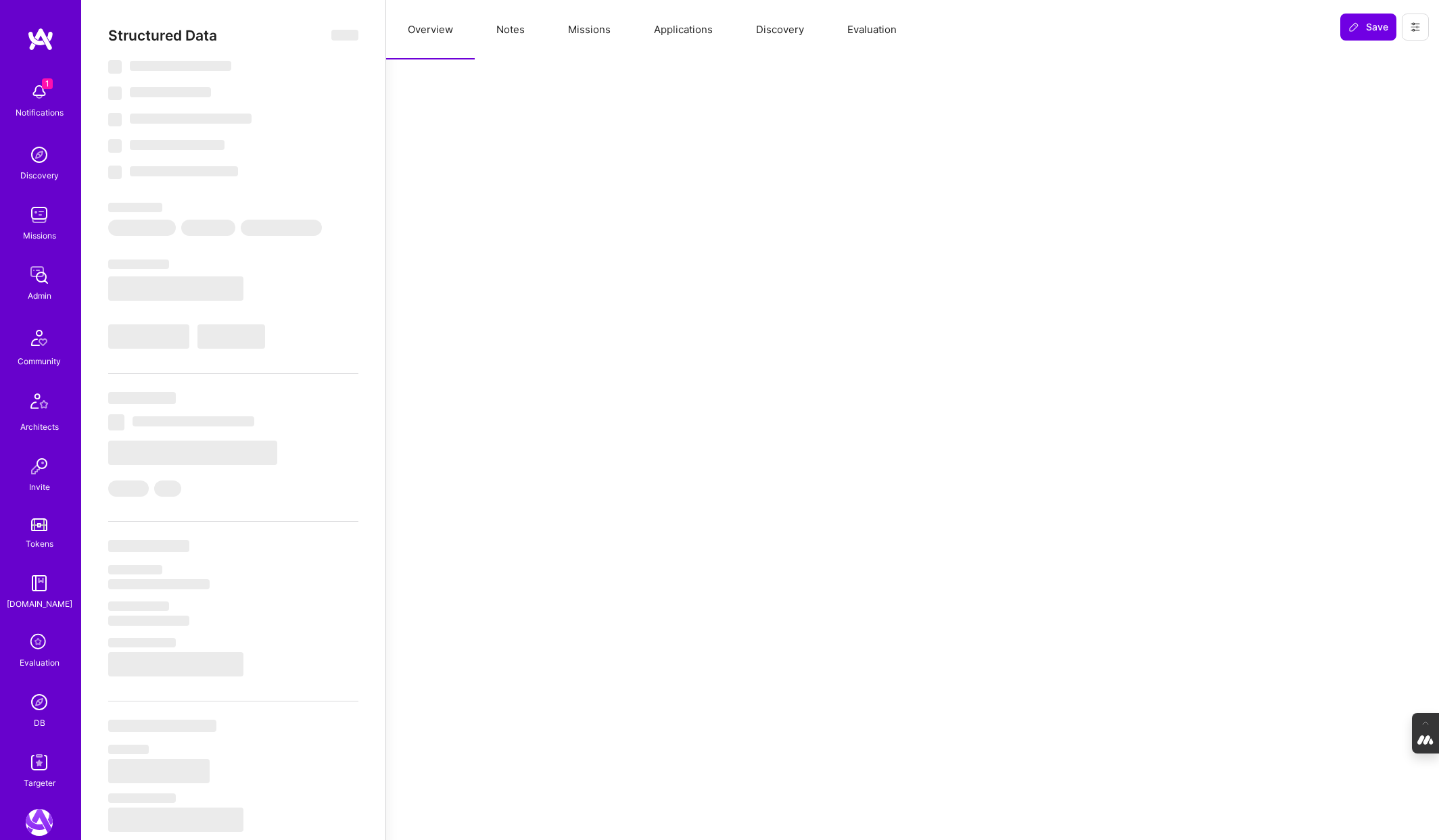
type textarea "x"
select select "Right Now"
select select "7"
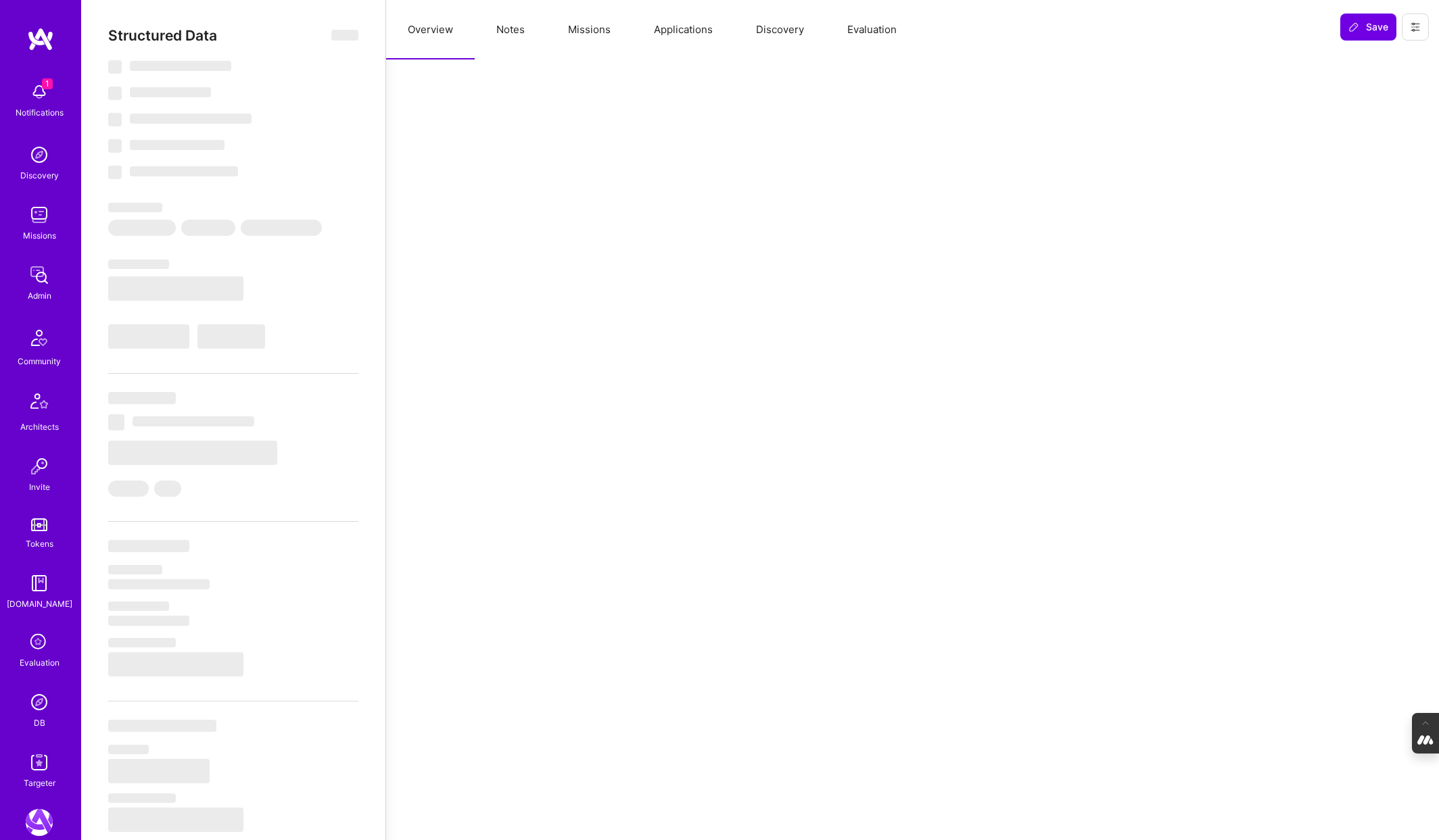
select select "7"
select select "US"
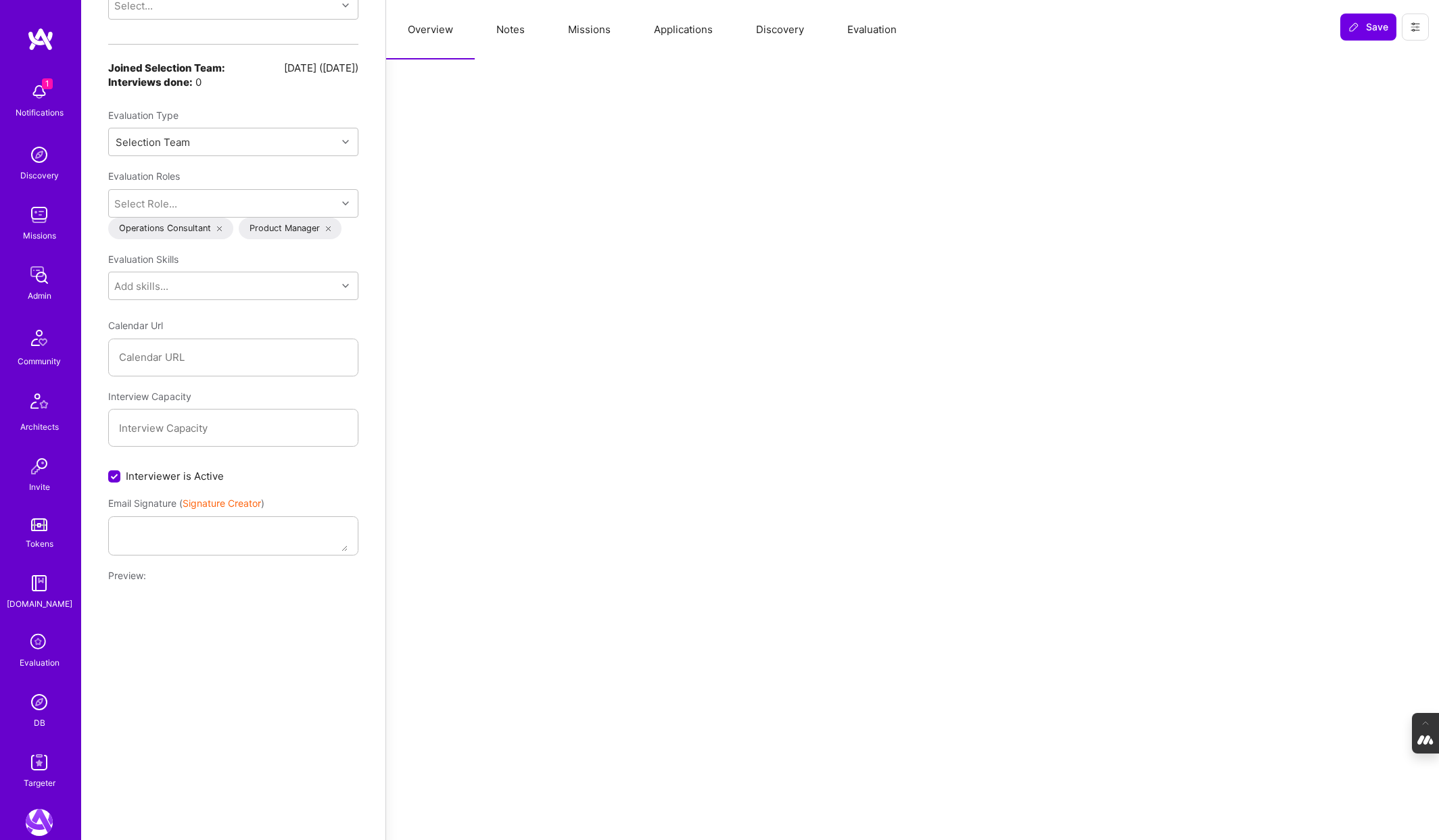
scroll to position [1236, 0]
click at [289, 121] on div "Selection Team" at bounding box center [223, 135] width 228 height 27
click at [197, 157] on div "Internal Non-technical" at bounding box center [233, 169] width 250 height 25
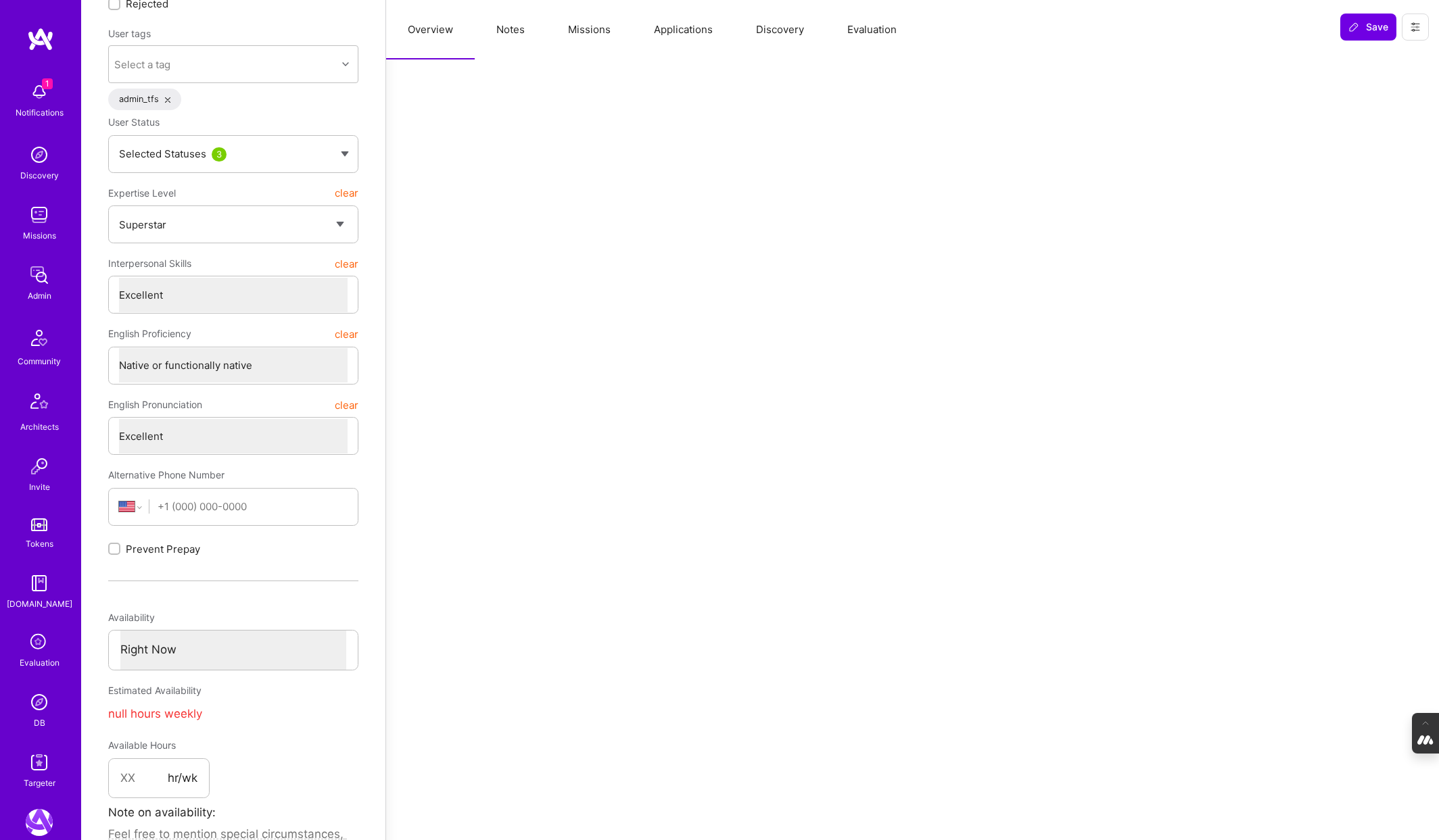
scroll to position [0, 0]
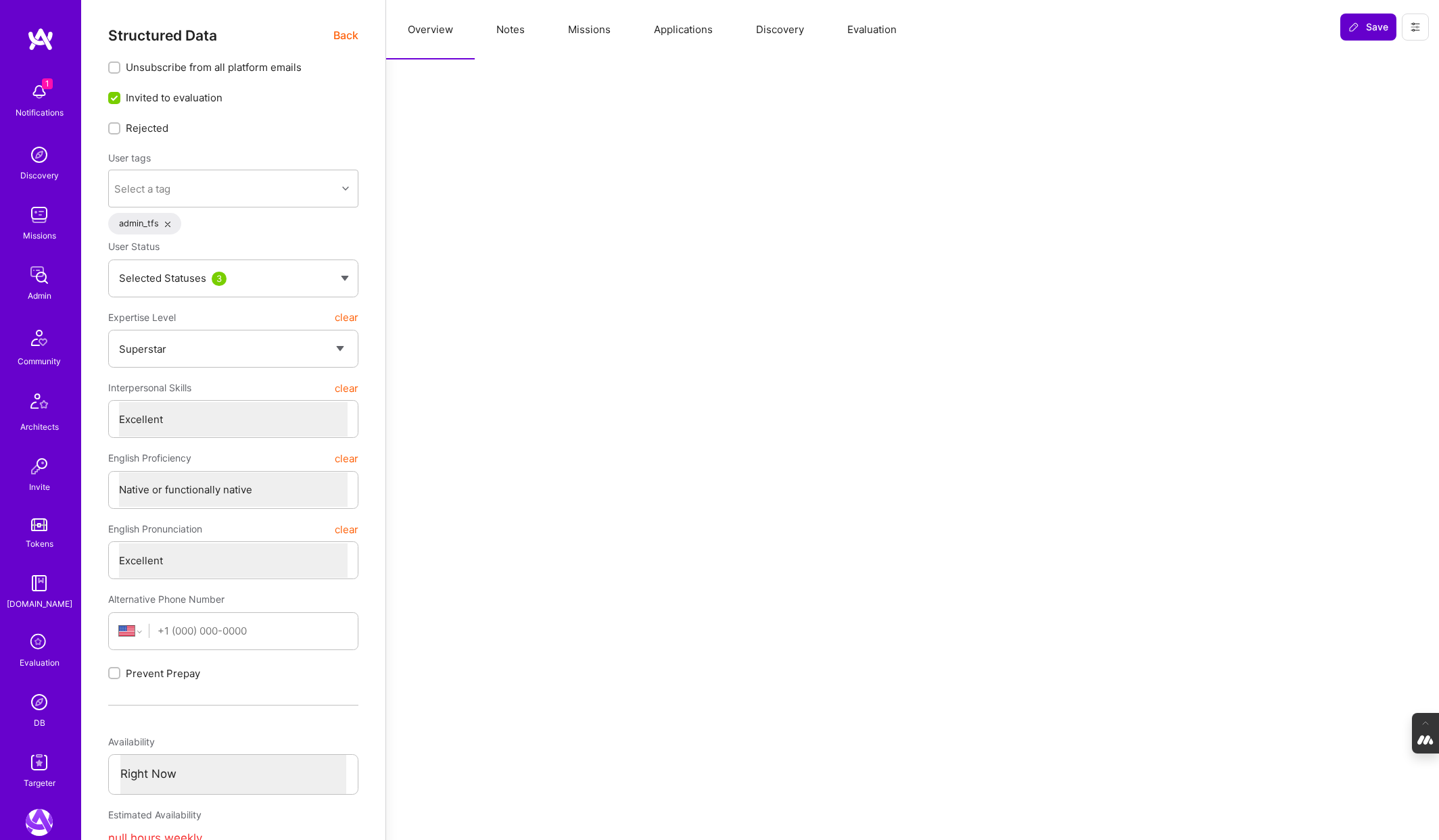
click at [1368, 24] on span "Save" at bounding box center [1368, 27] width 40 height 13
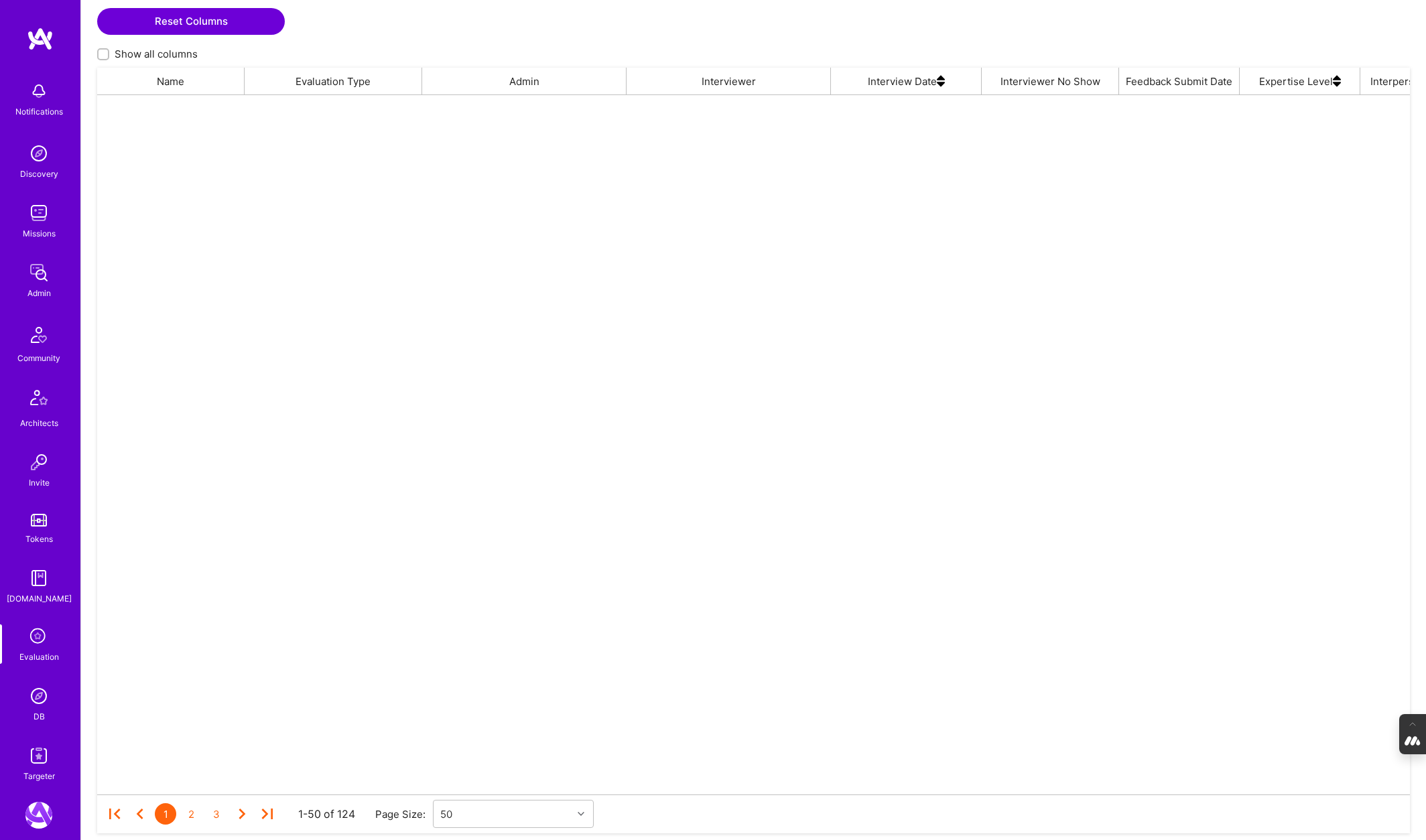
scroll to position [699, 1312]
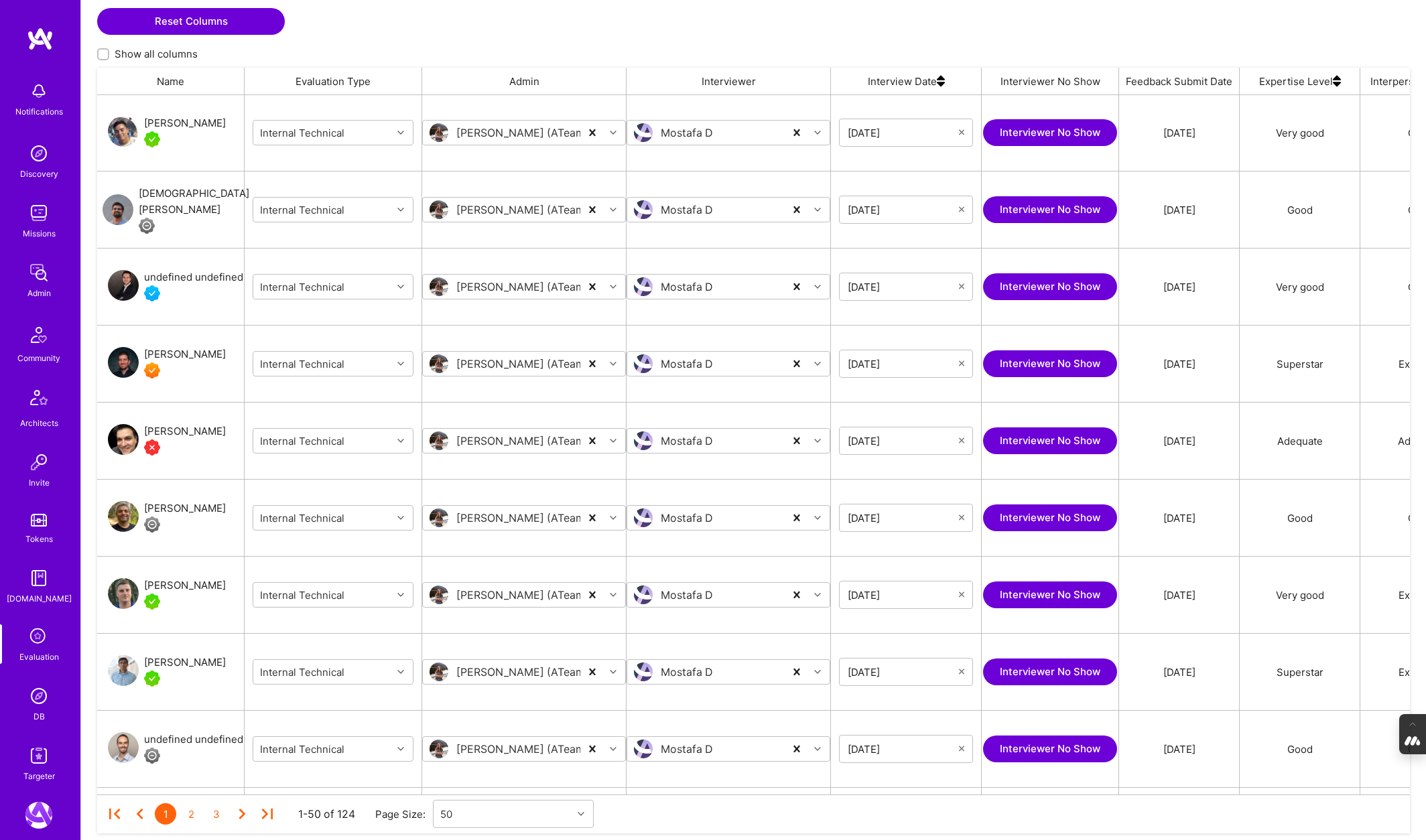
click at [43, 712] on div "DB" at bounding box center [40, 716] width 12 height 14
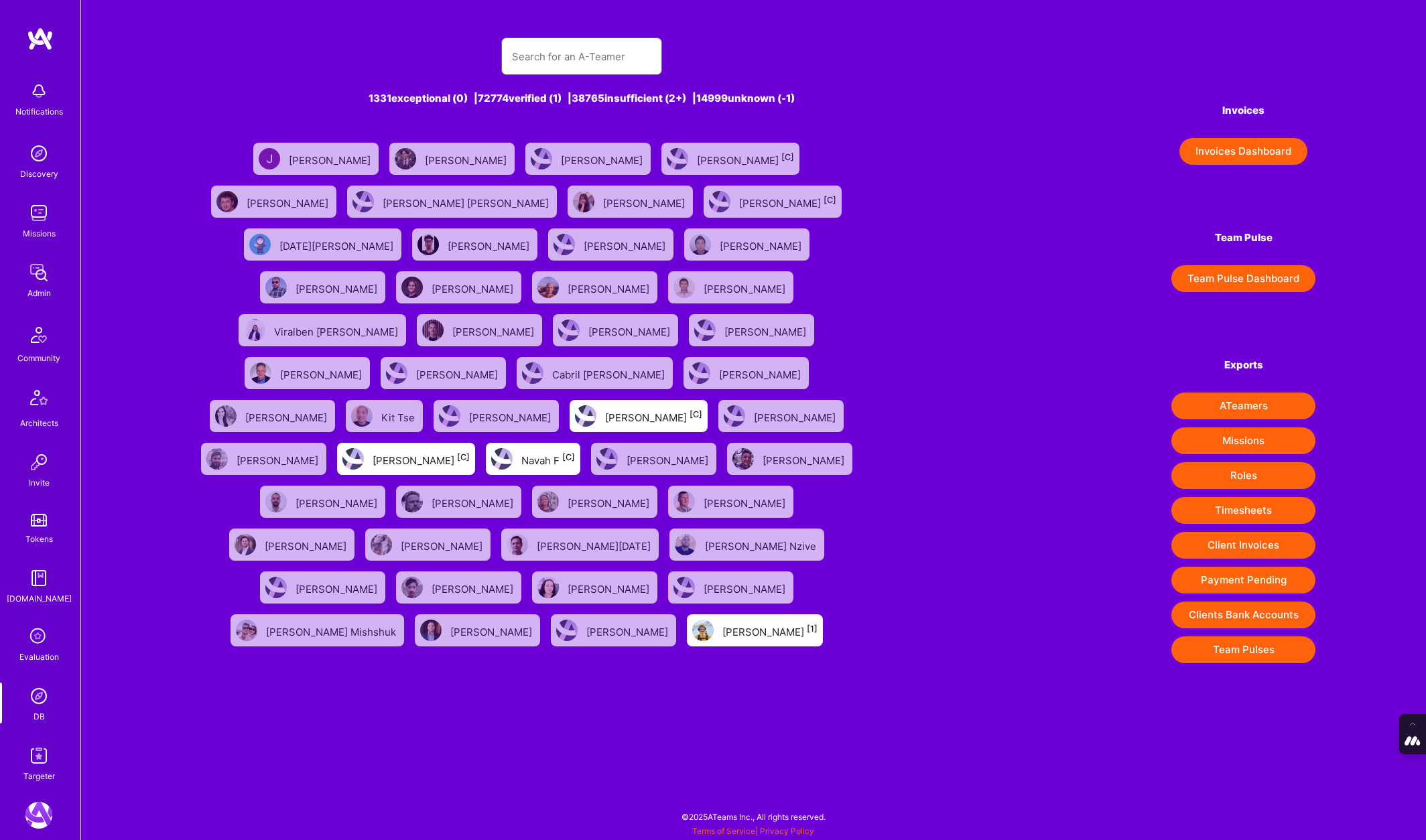
click at [538, 59] on input "text" at bounding box center [581, 56] width 139 height 34
type input "[PERSON_NAME]"
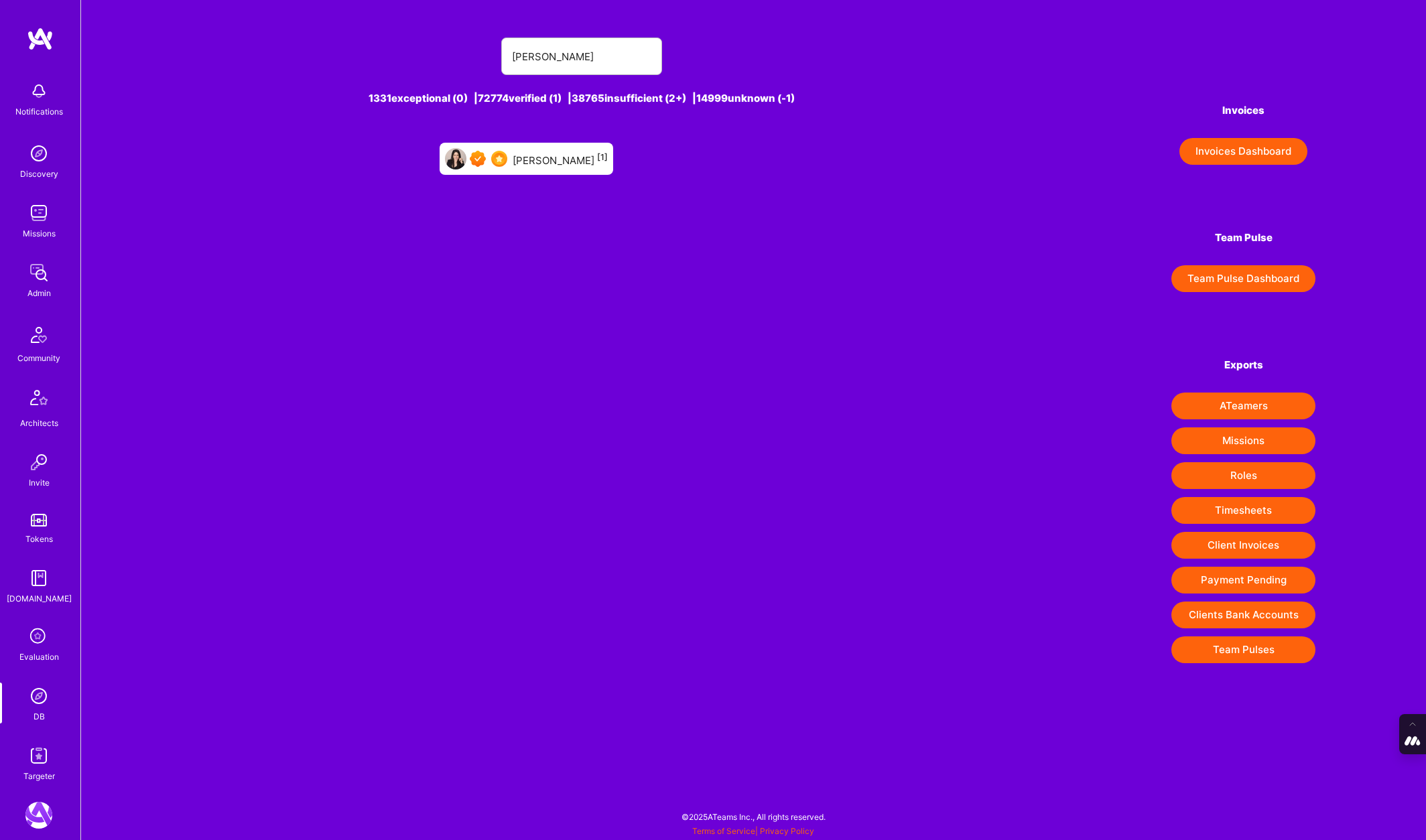
click at [550, 166] on div "[PERSON_NAME] [1]" at bounding box center [560, 159] width 95 height 18
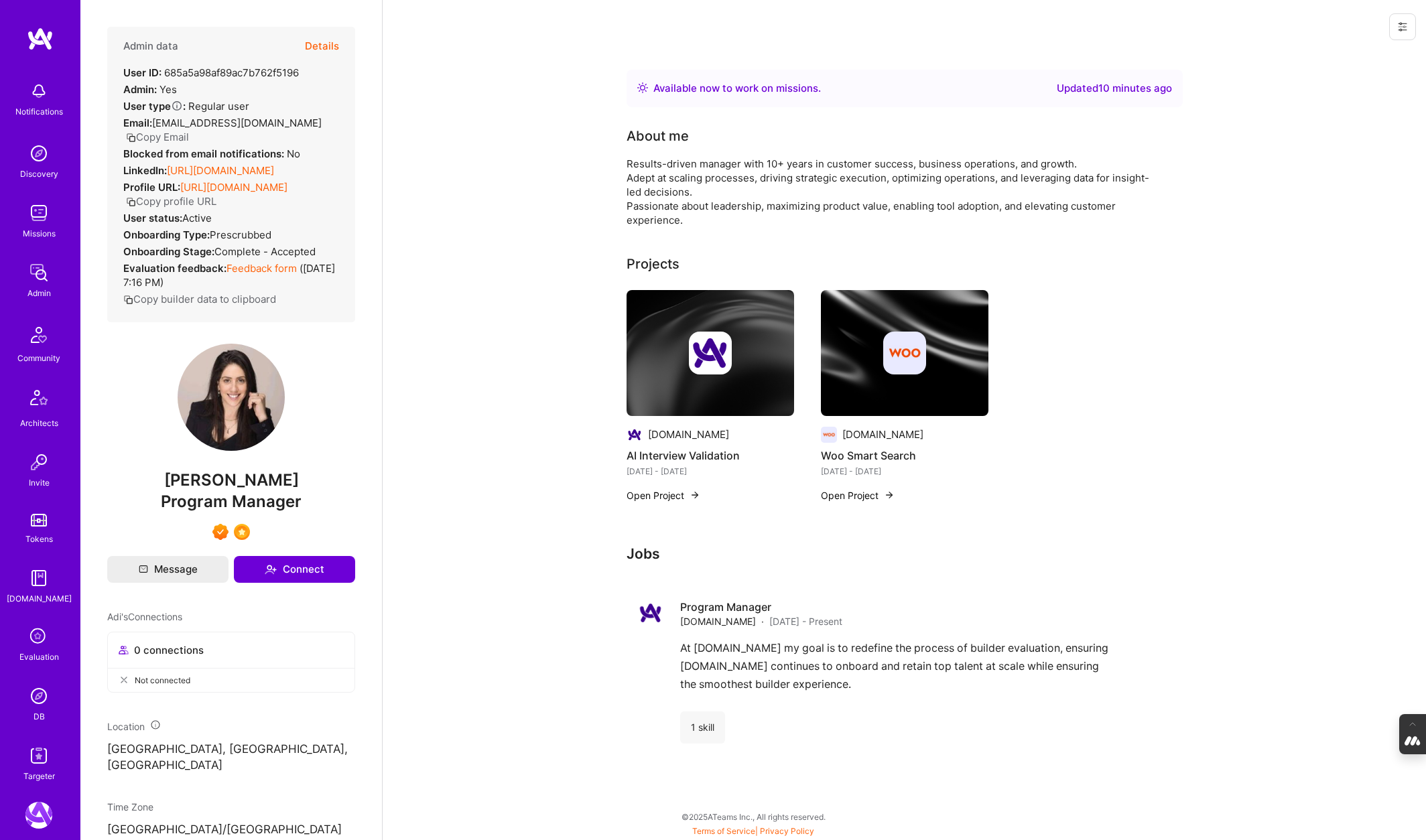
click at [328, 40] on button "Details" at bounding box center [322, 46] width 34 height 39
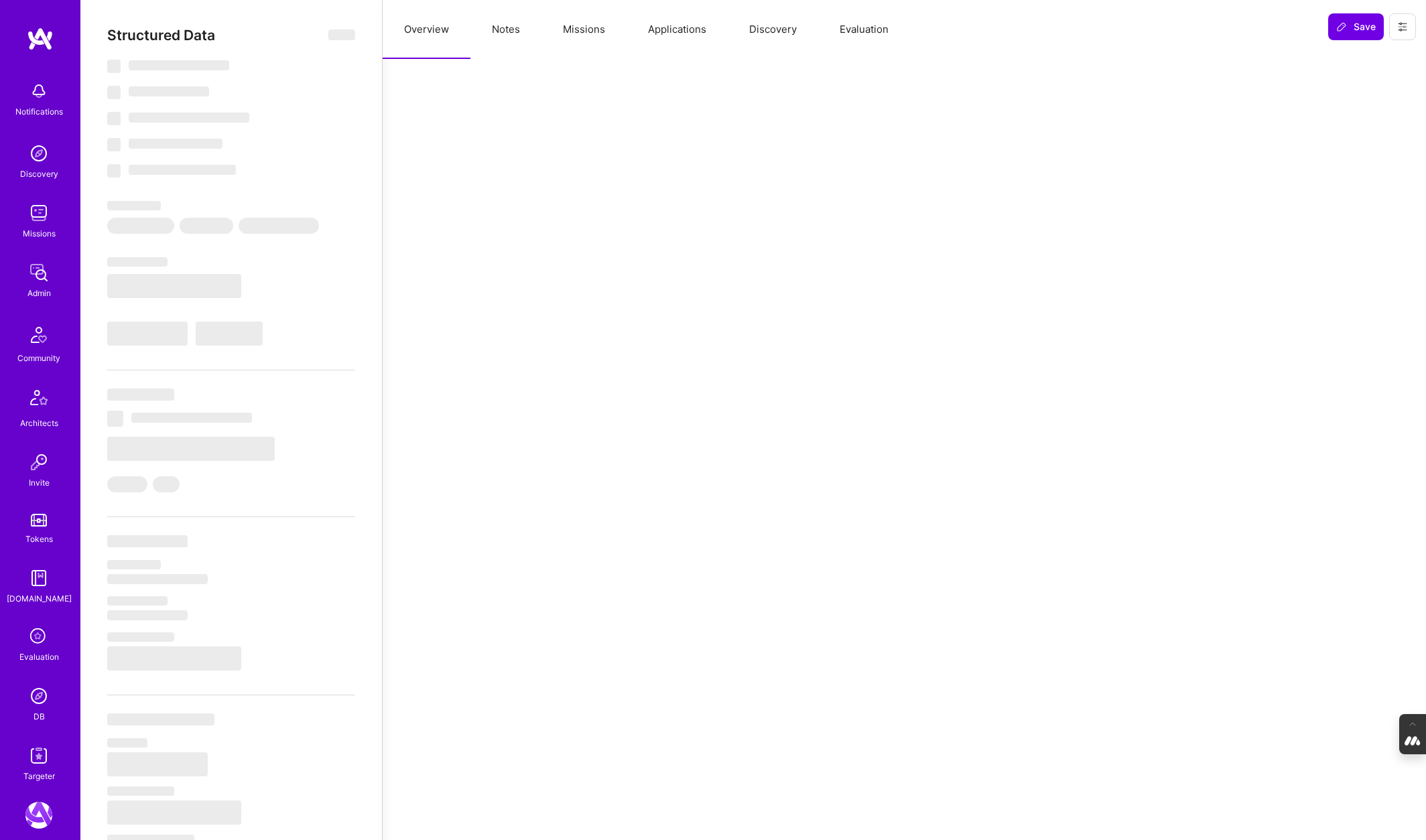
type textarea "x"
select select "Right Now"
select select "7"
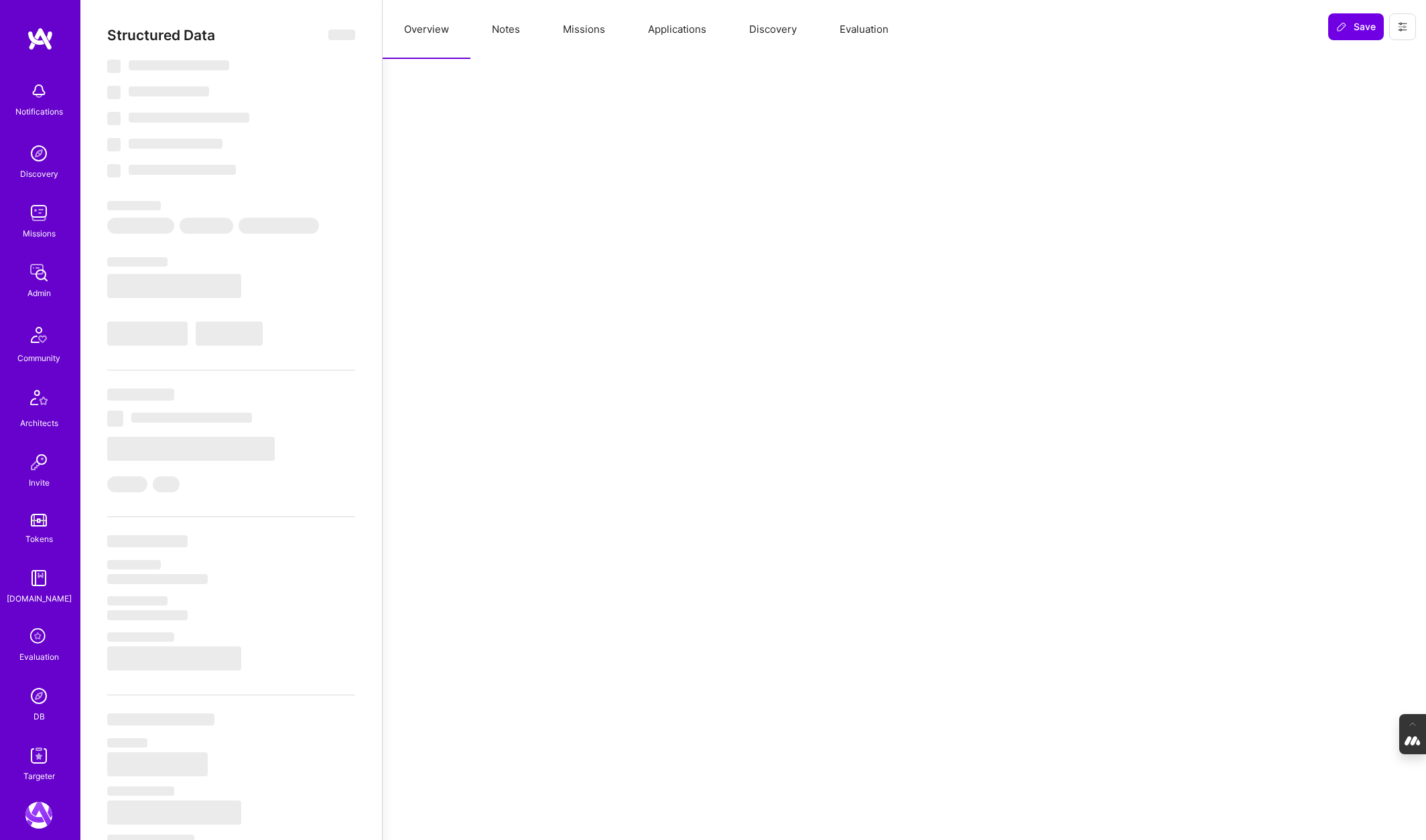
select select "7"
select select "US"
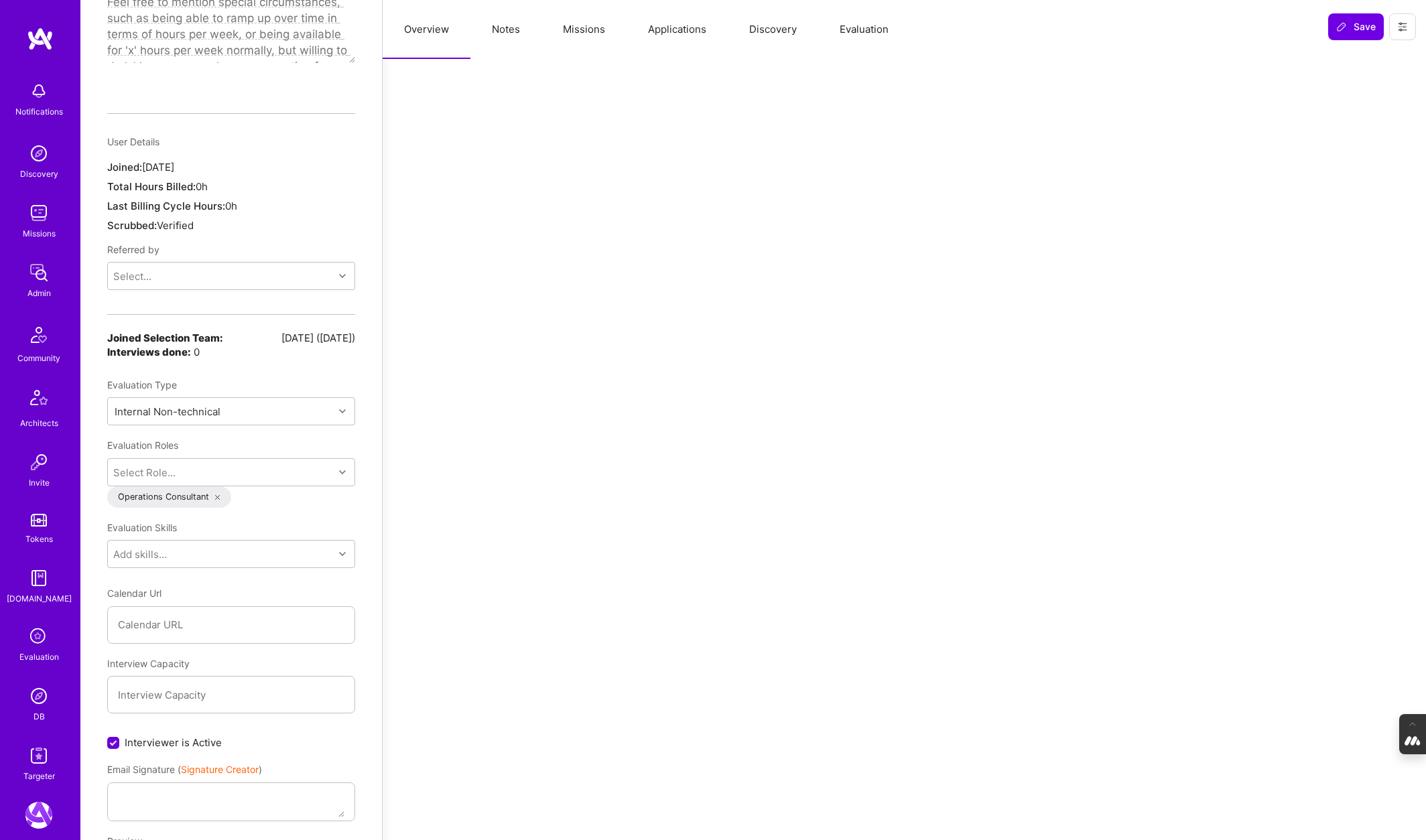
scroll to position [833, 0]
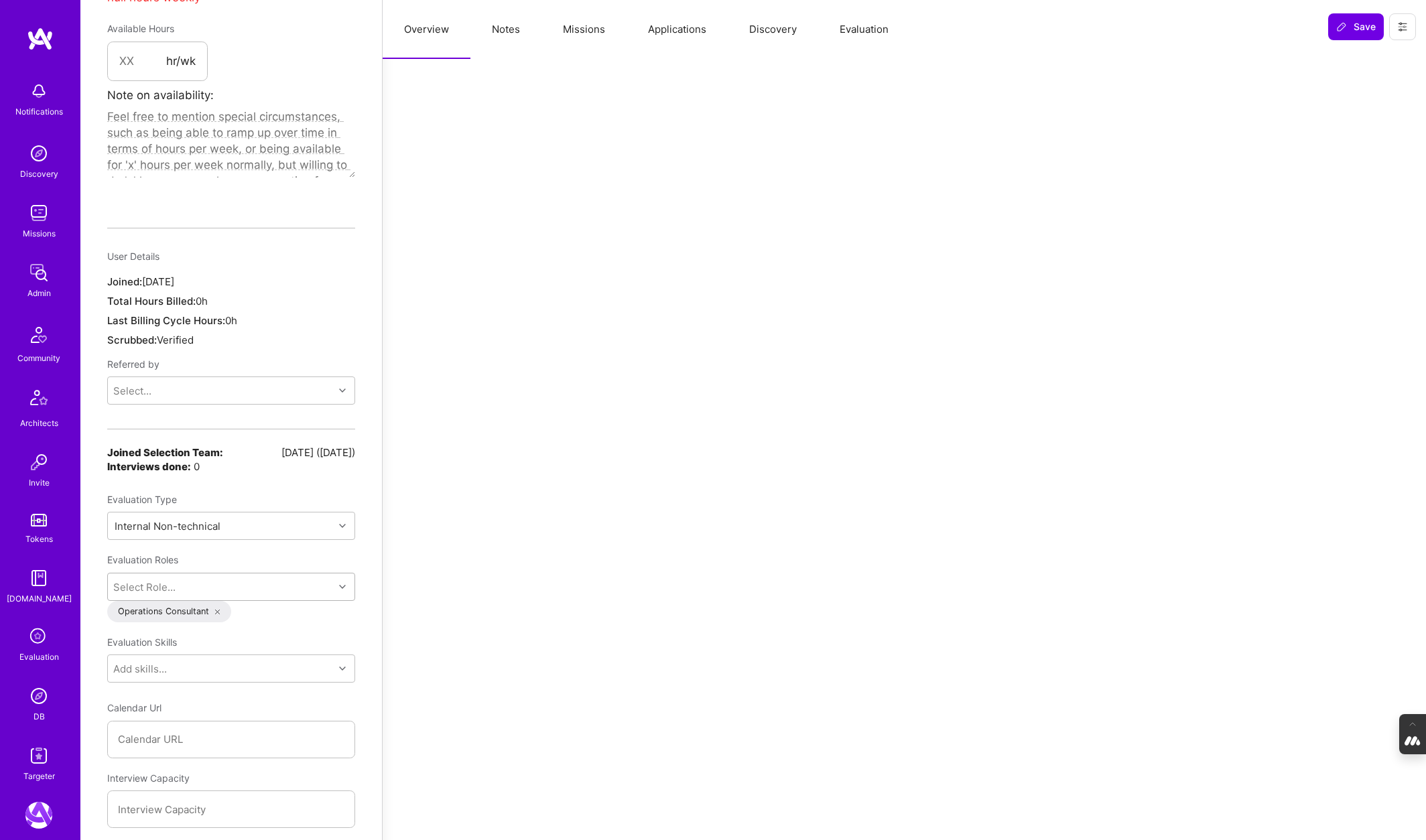
click at [261, 573] on div "Select Role..." at bounding box center [221, 586] width 226 height 27
type input "produc"
click at [121, 666] on input "checkbox" at bounding box center [122, 671] width 10 height 10
checkbox input "false"
click at [377, 526] on div "Structured Data Back Unsubscribe from all platform emails Invited to evaluation…" at bounding box center [231, 743] width 301 height 3152
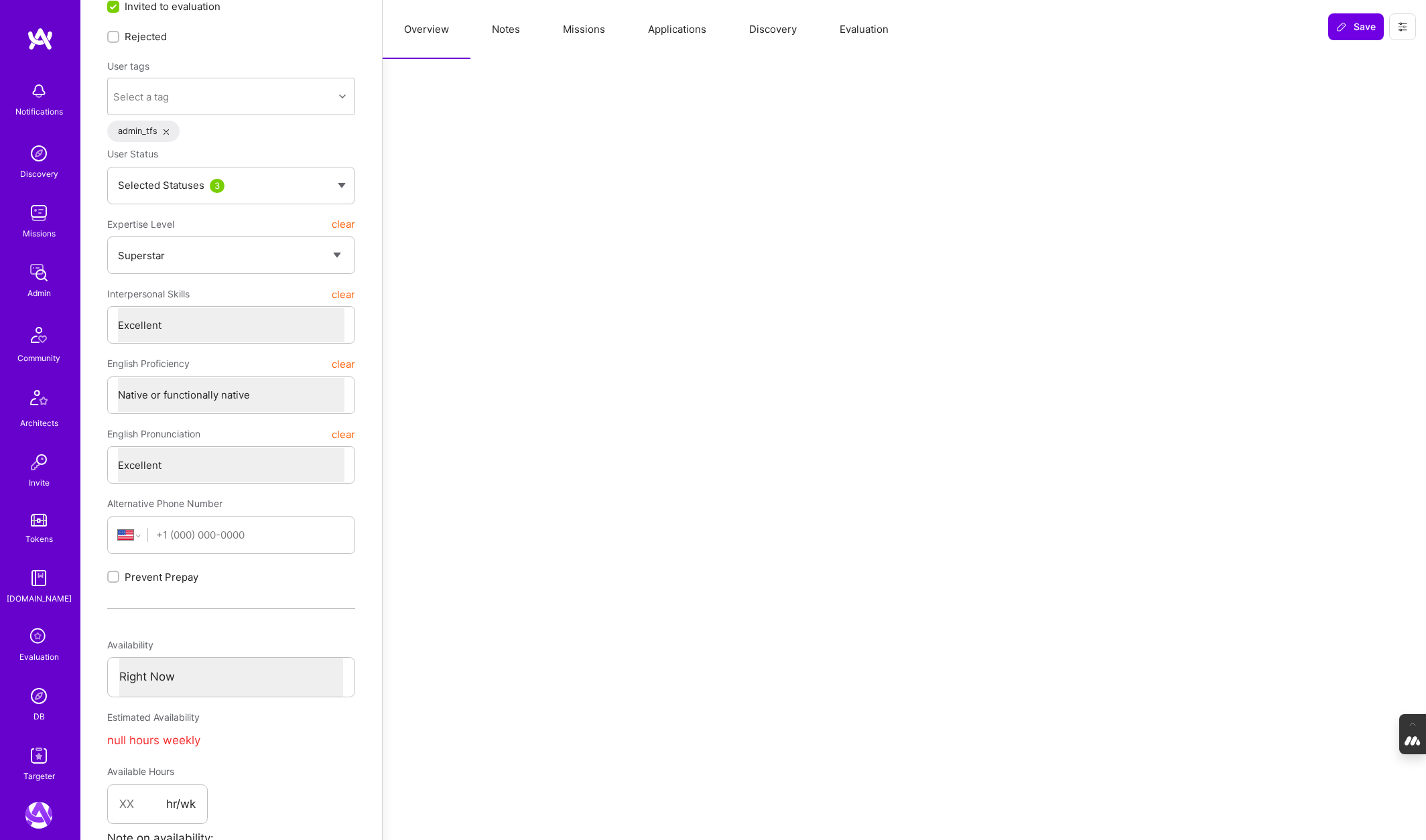
scroll to position [0, 0]
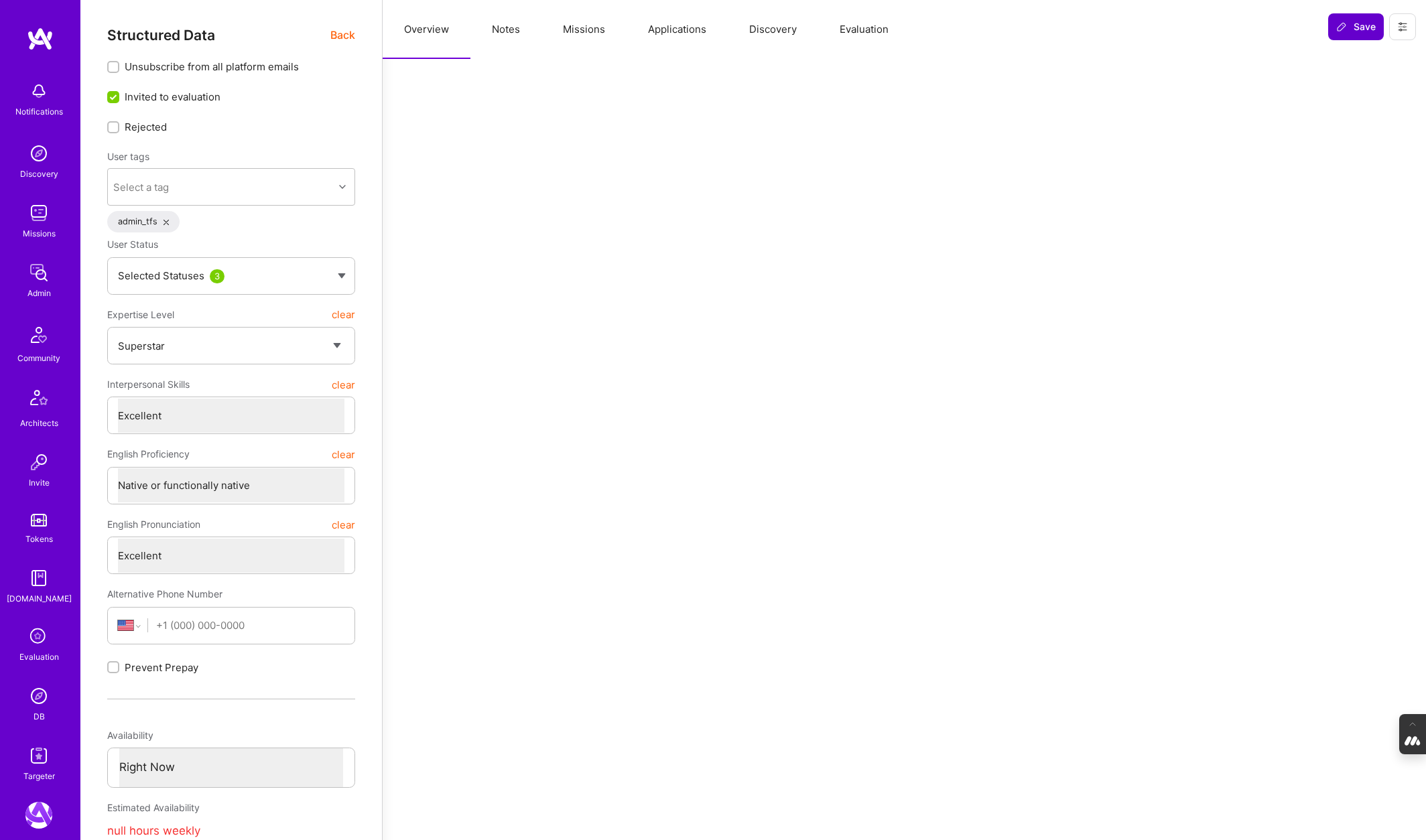
click at [1360, 19] on button "Save" at bounding box center [1356, 26] width 56 height 27
